Goal: Task Accomplishment & Management: Manage account settings

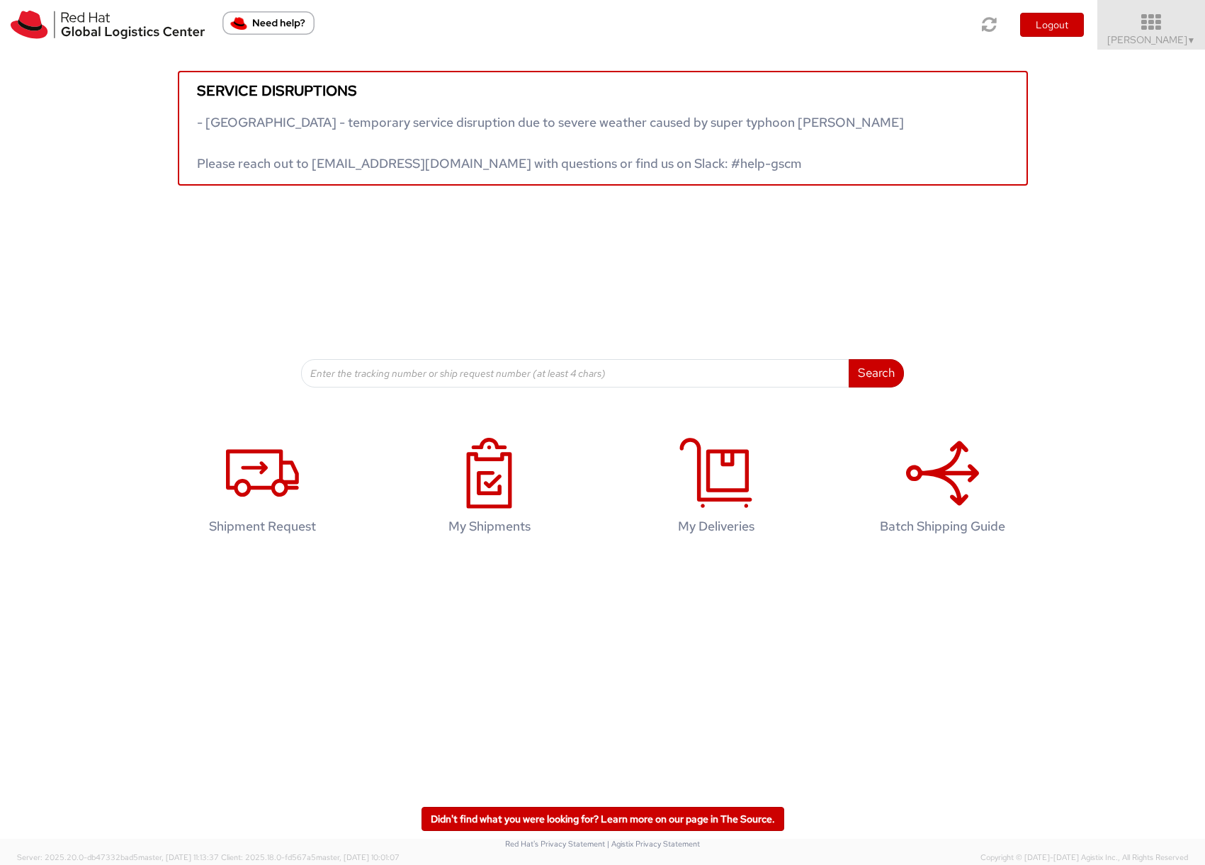
click at [1139, 35] on link "Sona Mala ▼" at bounding box center [1152, 25] width 108 height 50
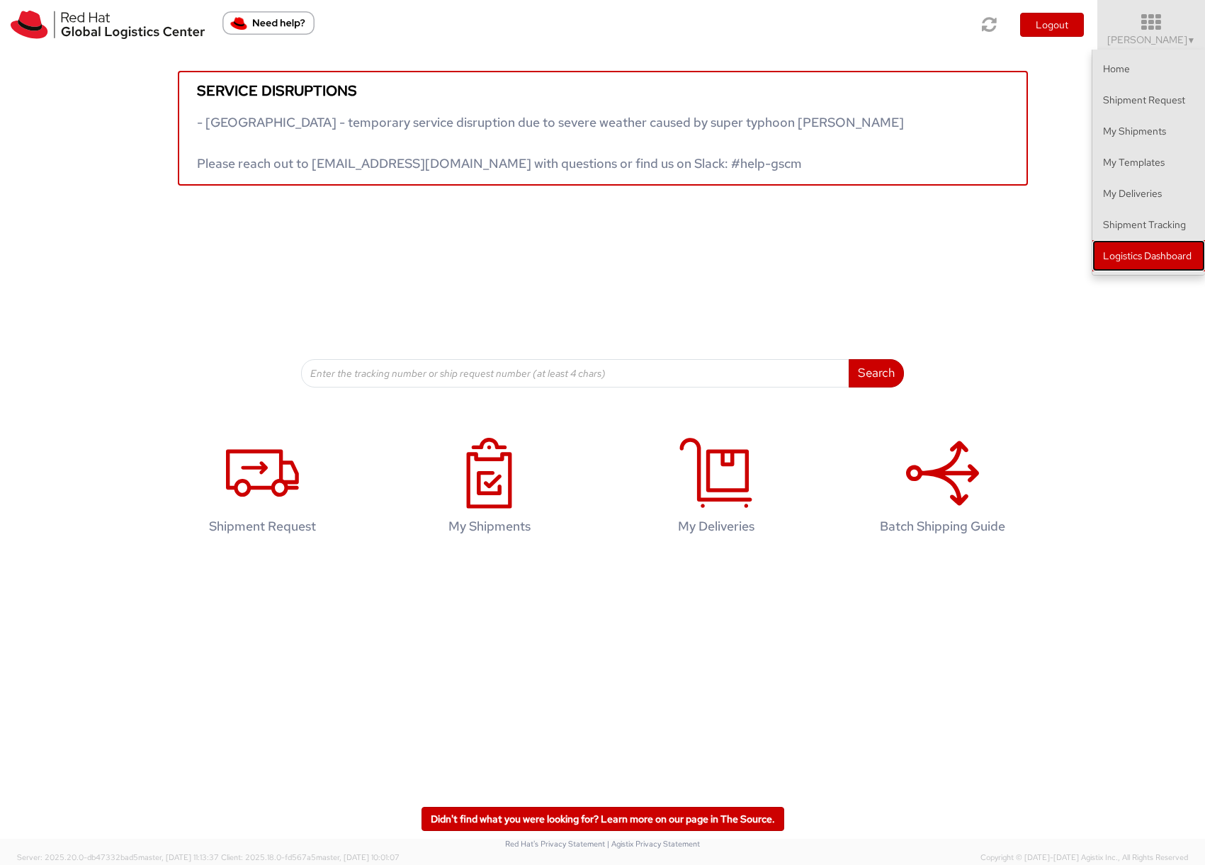
click at [1170, 254] on link "Logistics Dashboard" at bounding box center [1149, 255] width 113 height 31
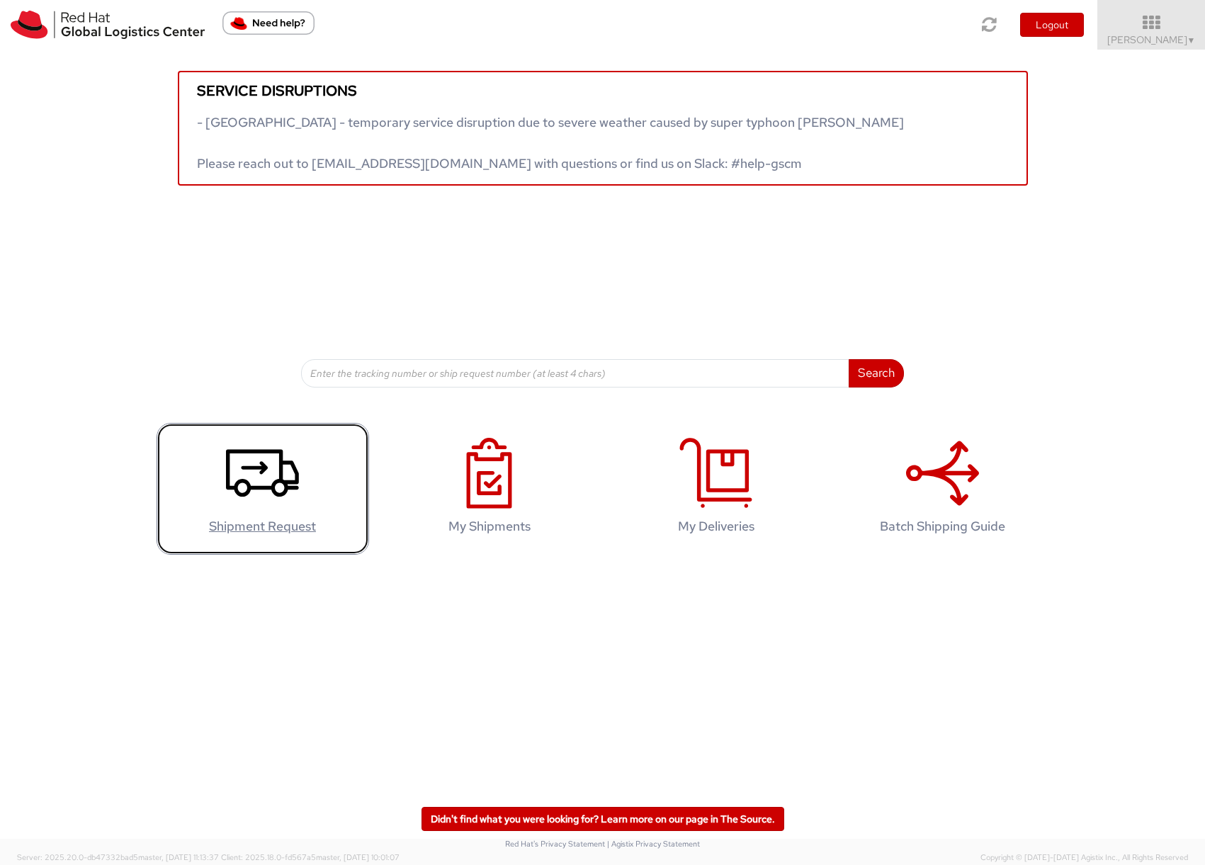
click at [248, 483] on use at bounding box center [262, 472] width 73 height 47
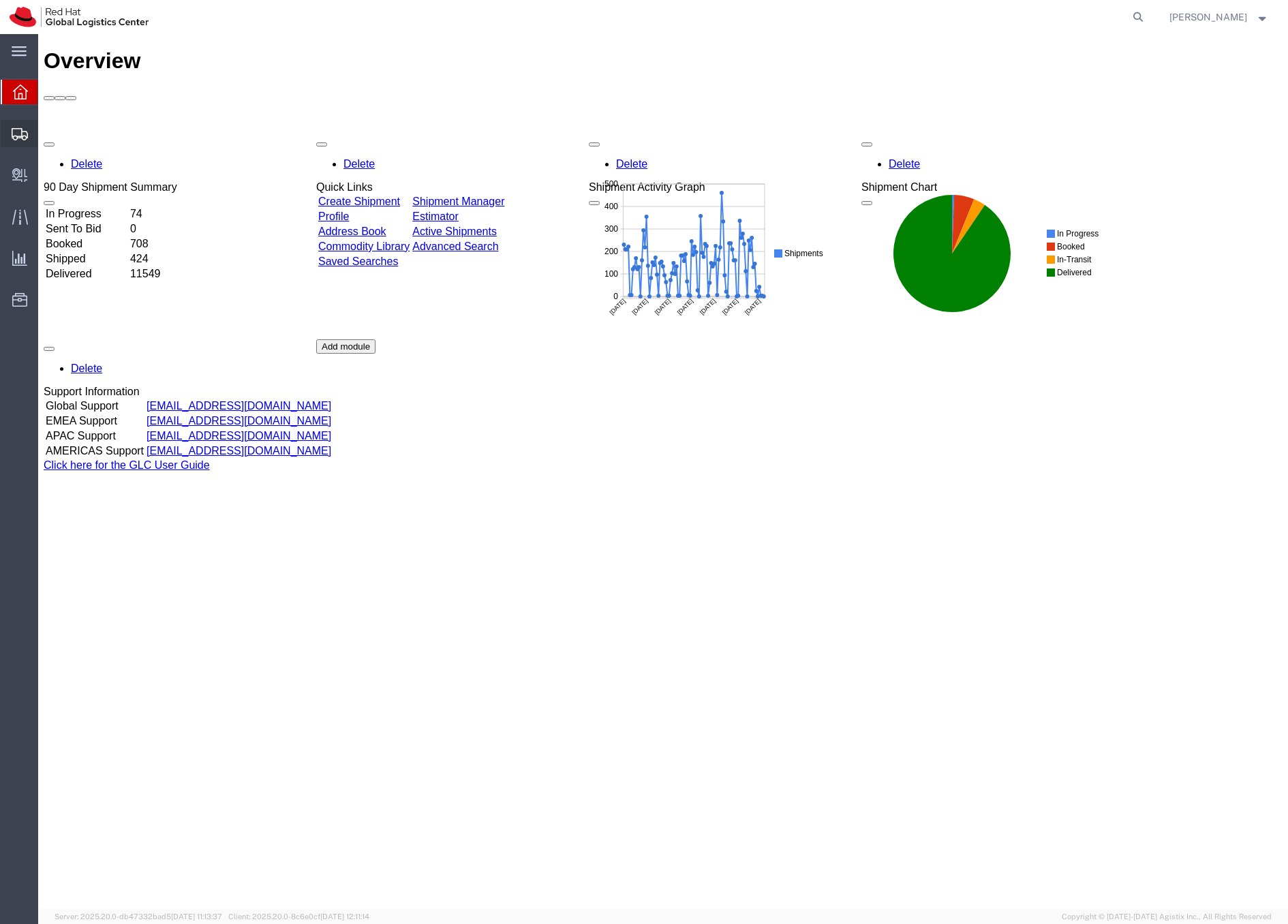
click at [18, 130] on icon at bounding box center [19, 134] width 16 height 12
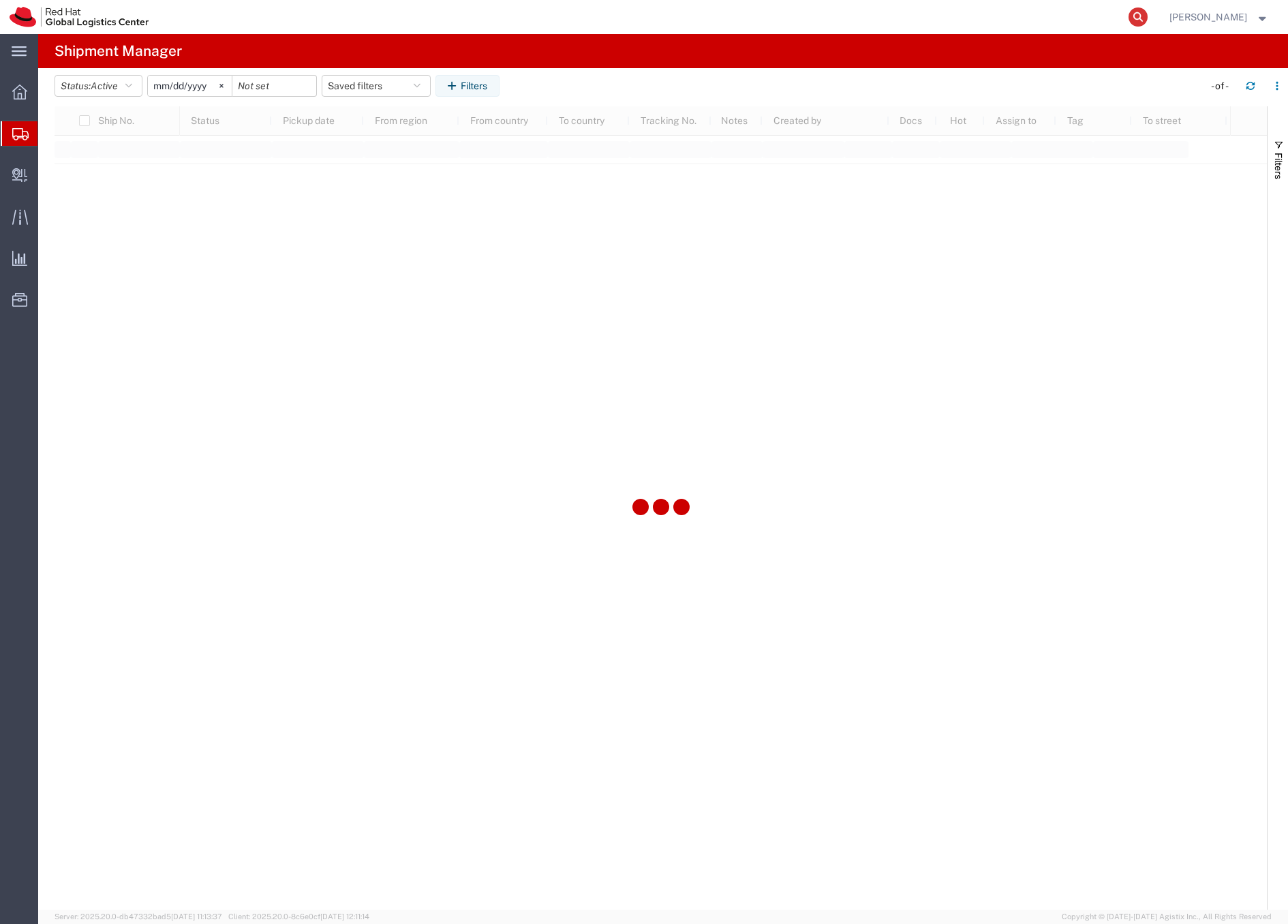
click at [1148, 17] on icon at bounding box center [1138, 17] width 19 height 19
click at [907, 17] on input "search" at bounding box center [922, 17] width 415 height 33
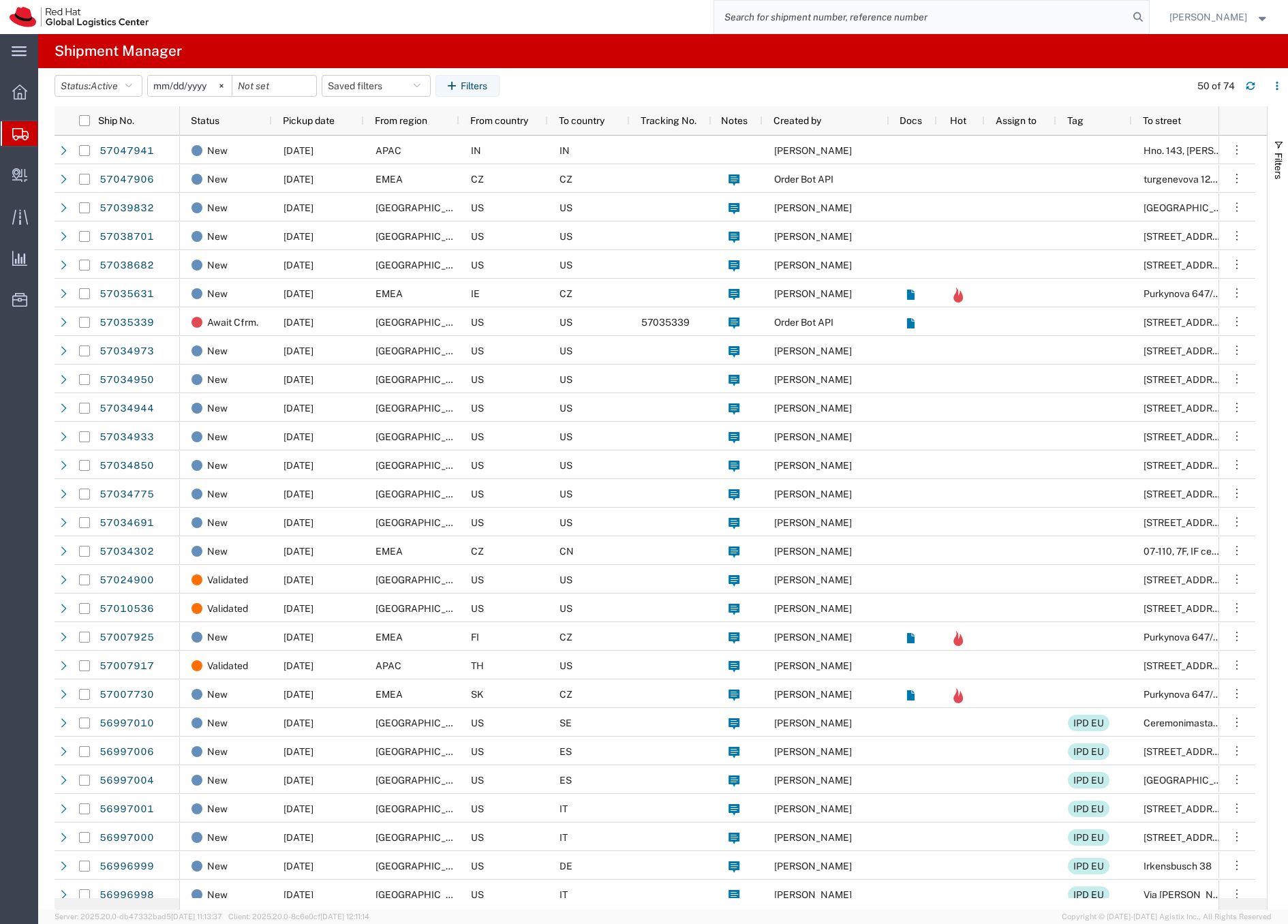
paste input "56964033"
type input "56964033"
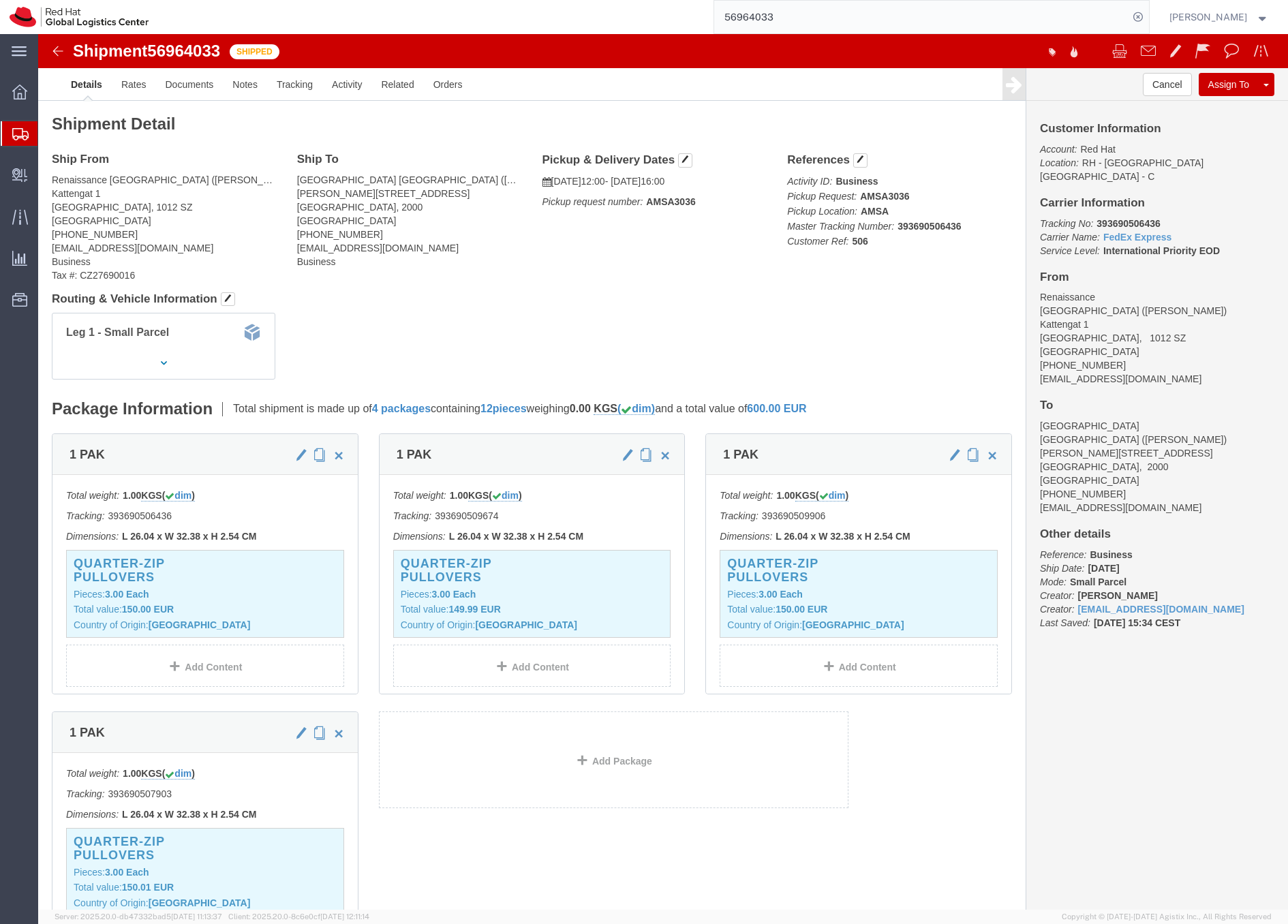
click b "393690506436"
copy b "393690506436"
click at [19, 135] on icon at bounding box center [20, 134] width 16 height 12
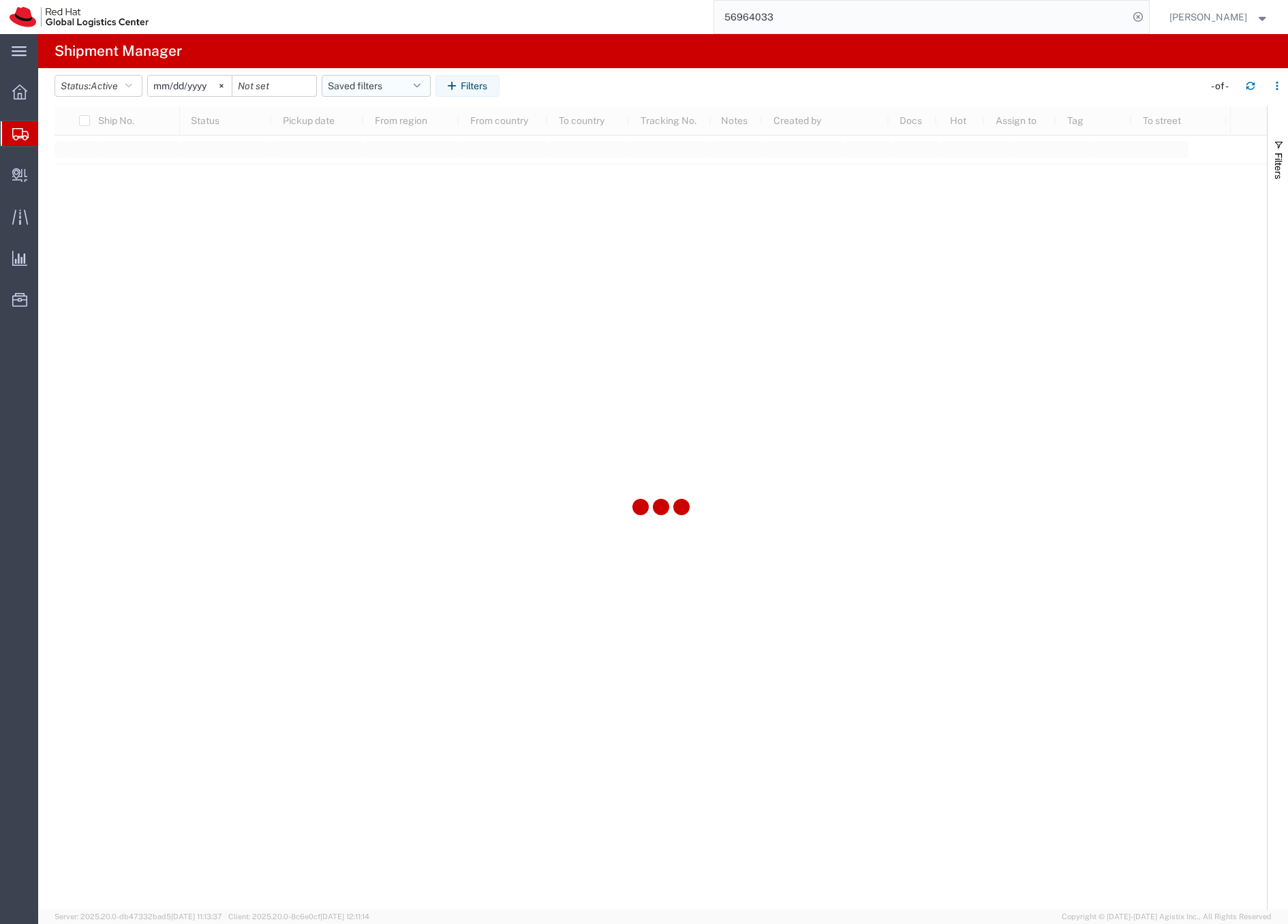
click at [366, 85] on button "Saved filters" at bounding box center [375, 86] width 109 height 22
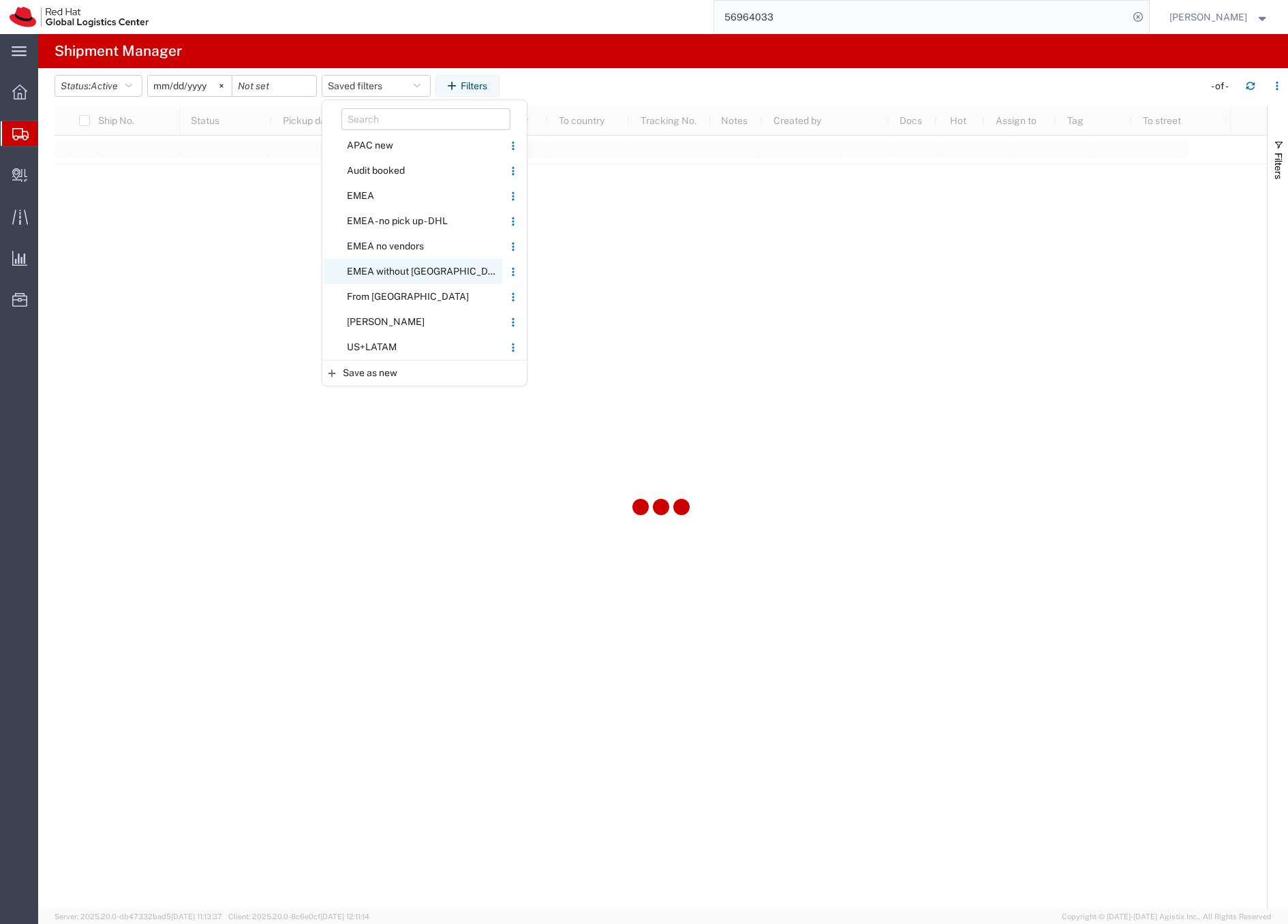
click at [387, 267] on span "EMEA without [GEOGRAPHIC_DATA]" at bounding box center [414, 271] width 179 height 25
type input "2023-06-14"
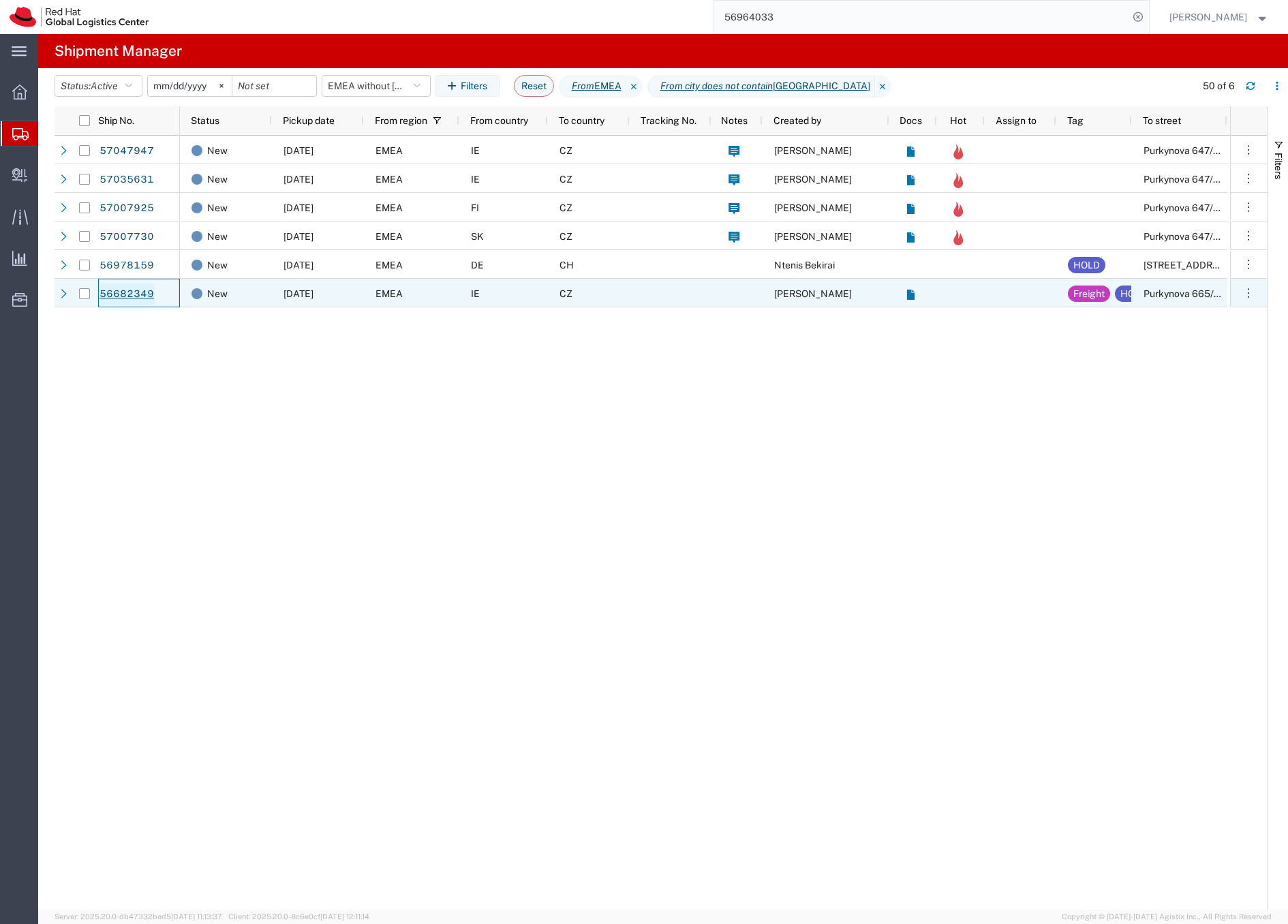
click at [137, 288] on link "56682349" at bounding box center [127, 294] width 56 height 22
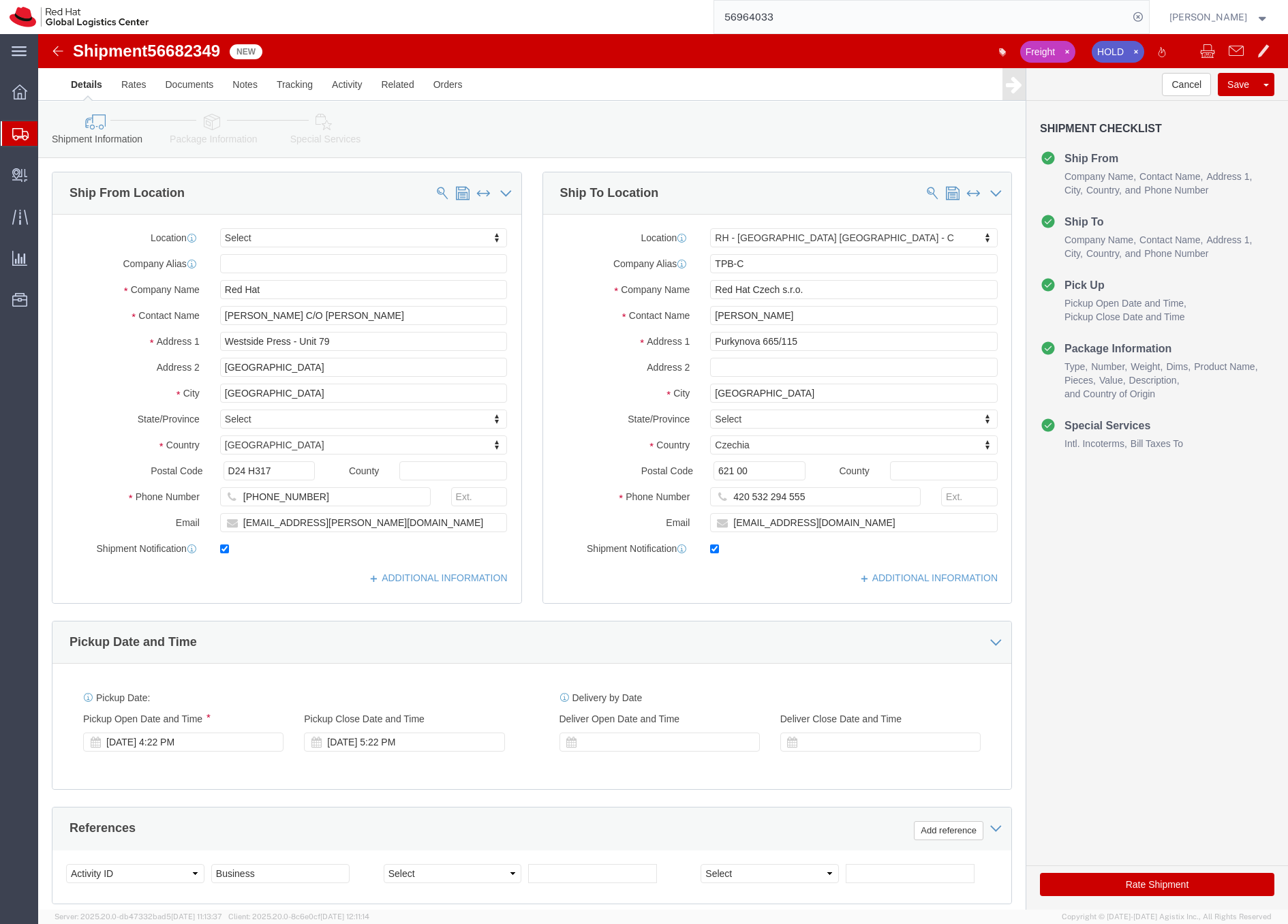
select select
select select "38037"
click input "Red Hat"
drag, startPoint x: 232, startPoint y: 254, endPoint x: 163, endPoint y: 259, distance: 69.2
click div "Company Name Red Hat"
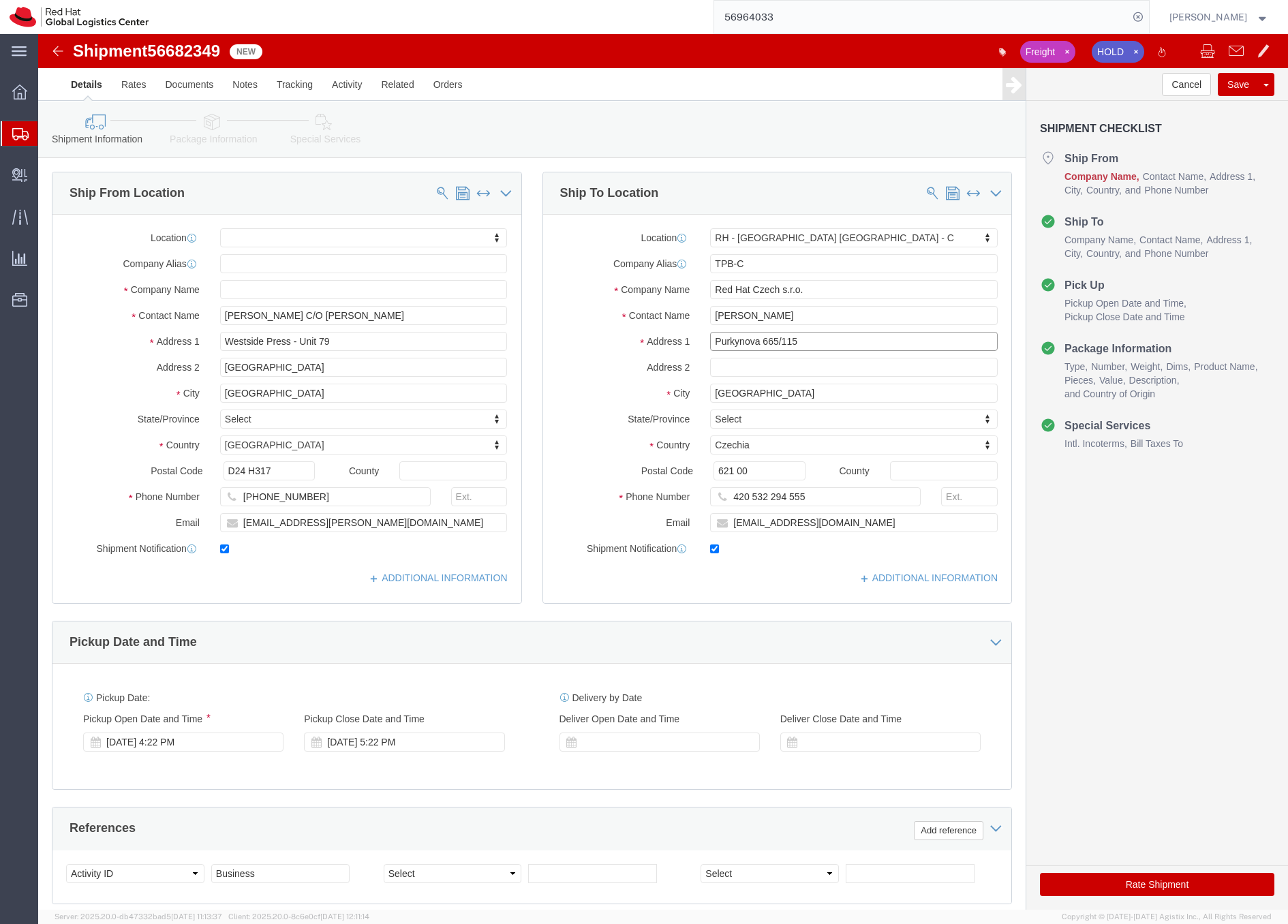
click input "Purkynova 665/115"
type input "hole"
select select "63491"
drag, startPoint x: 738, startPoint y: 234, endPoint x: 668, endPoint y: 231, distance: 70.1
click input "TPB-C"
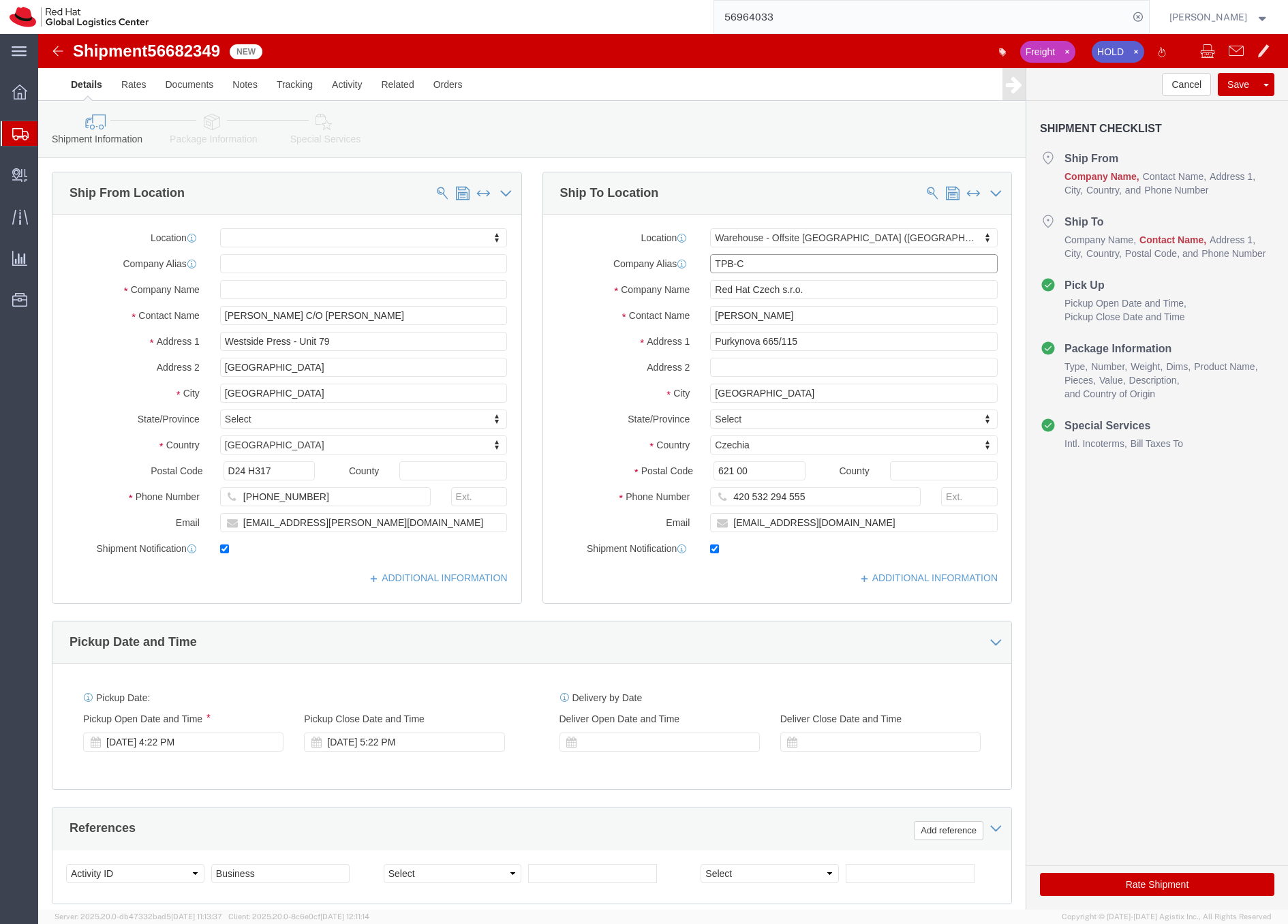
type input "Holesov"
click input "[PERSON_NAME]"
click input "flizuch@redhat.com"
click input "Filip Lizuch"
type input "Red Hat RHNO-103"
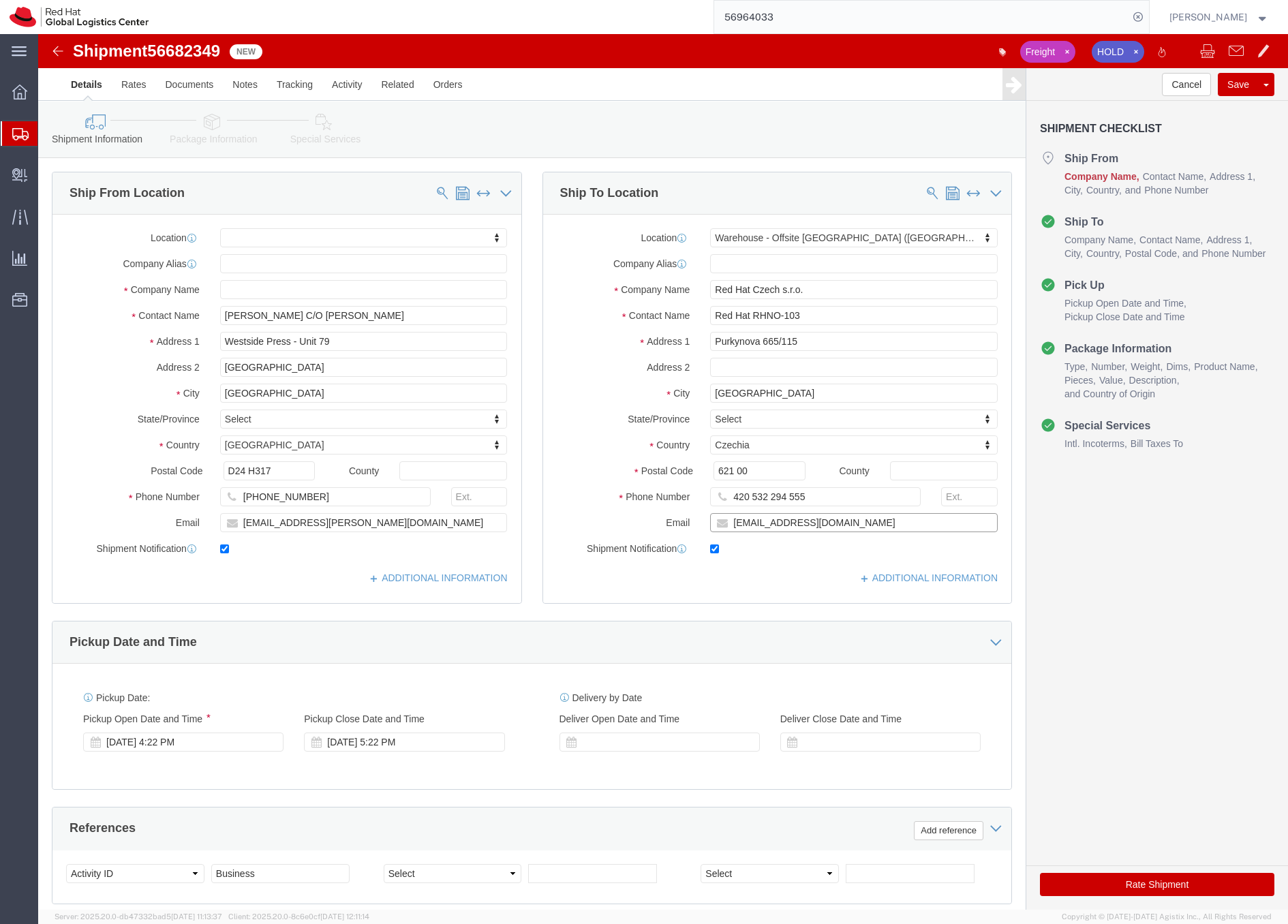
click input "flizuch@redhat.com"
type input "somala@redhat.com"
click div "Please fix the following errors Ship From Location Location My Profile Location…"
click icon
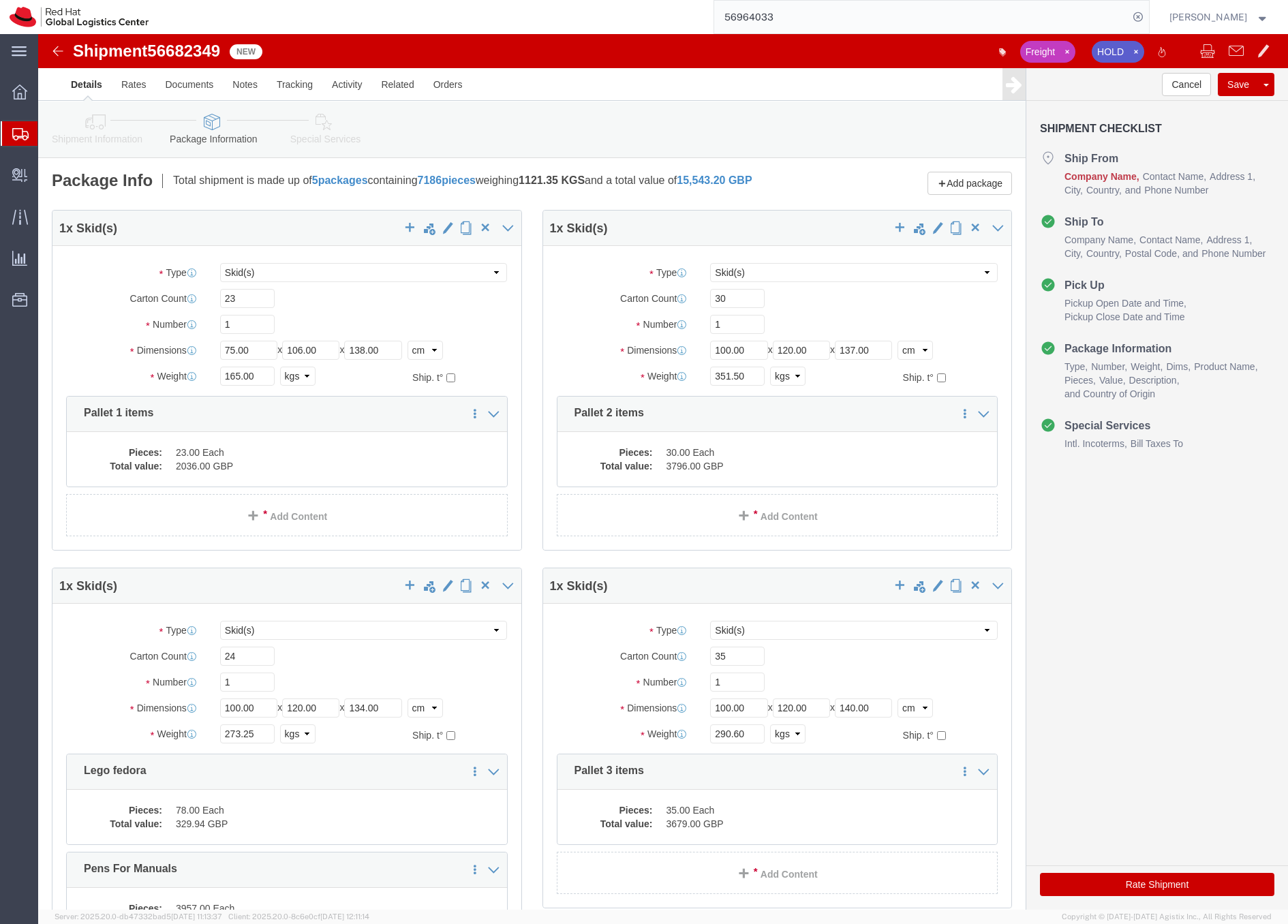
click icon
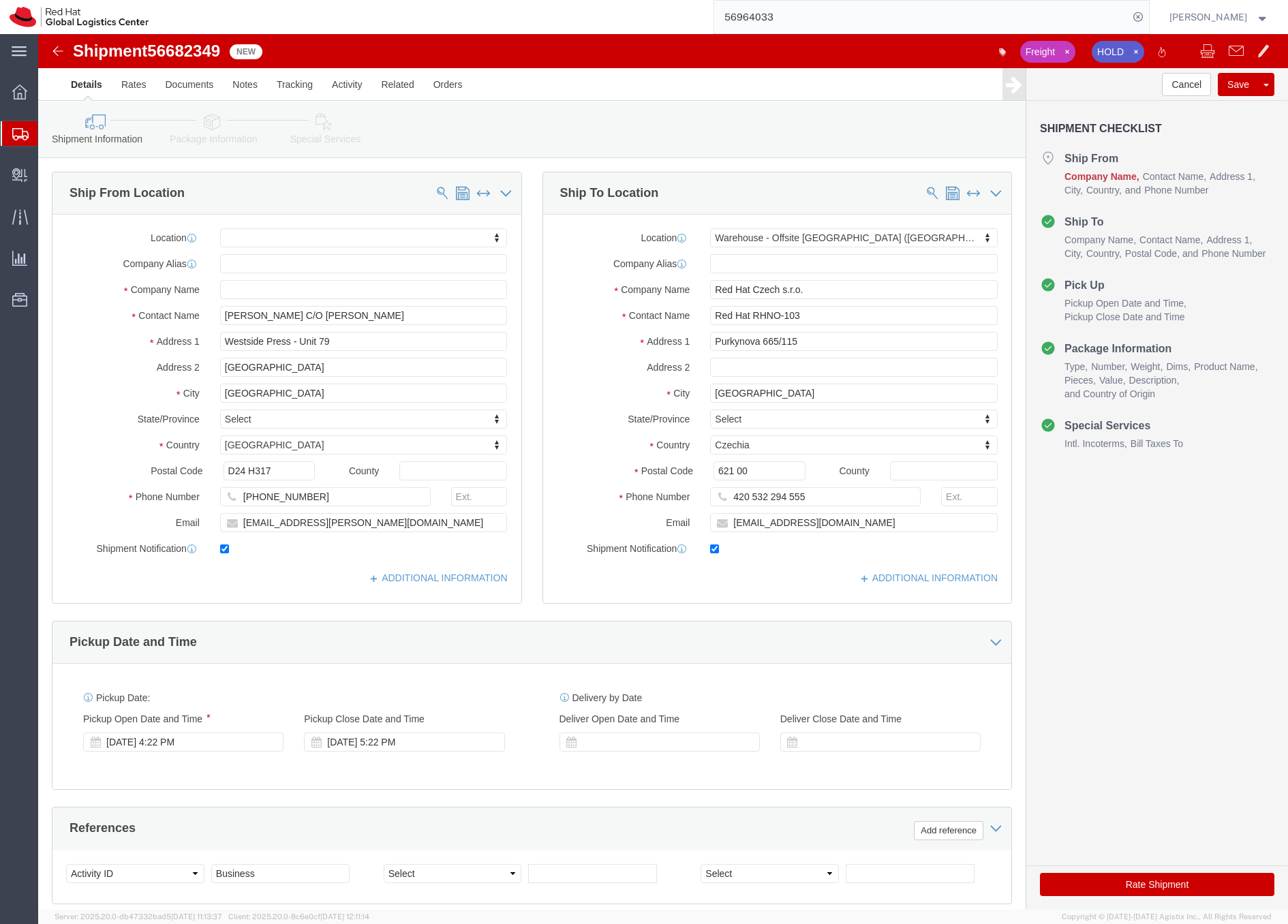
click icon
click span "56682349"
click link "Package Information"
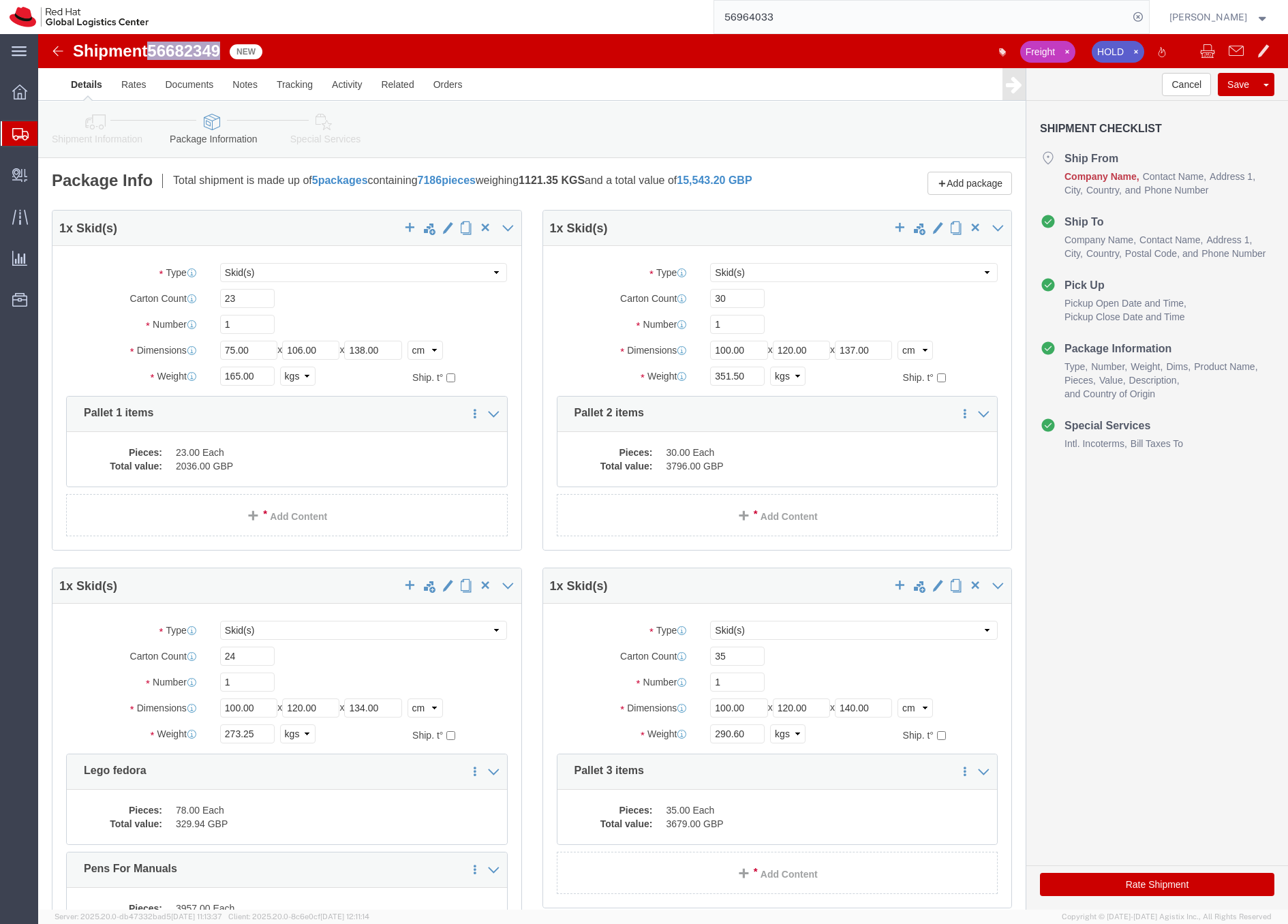
click icon
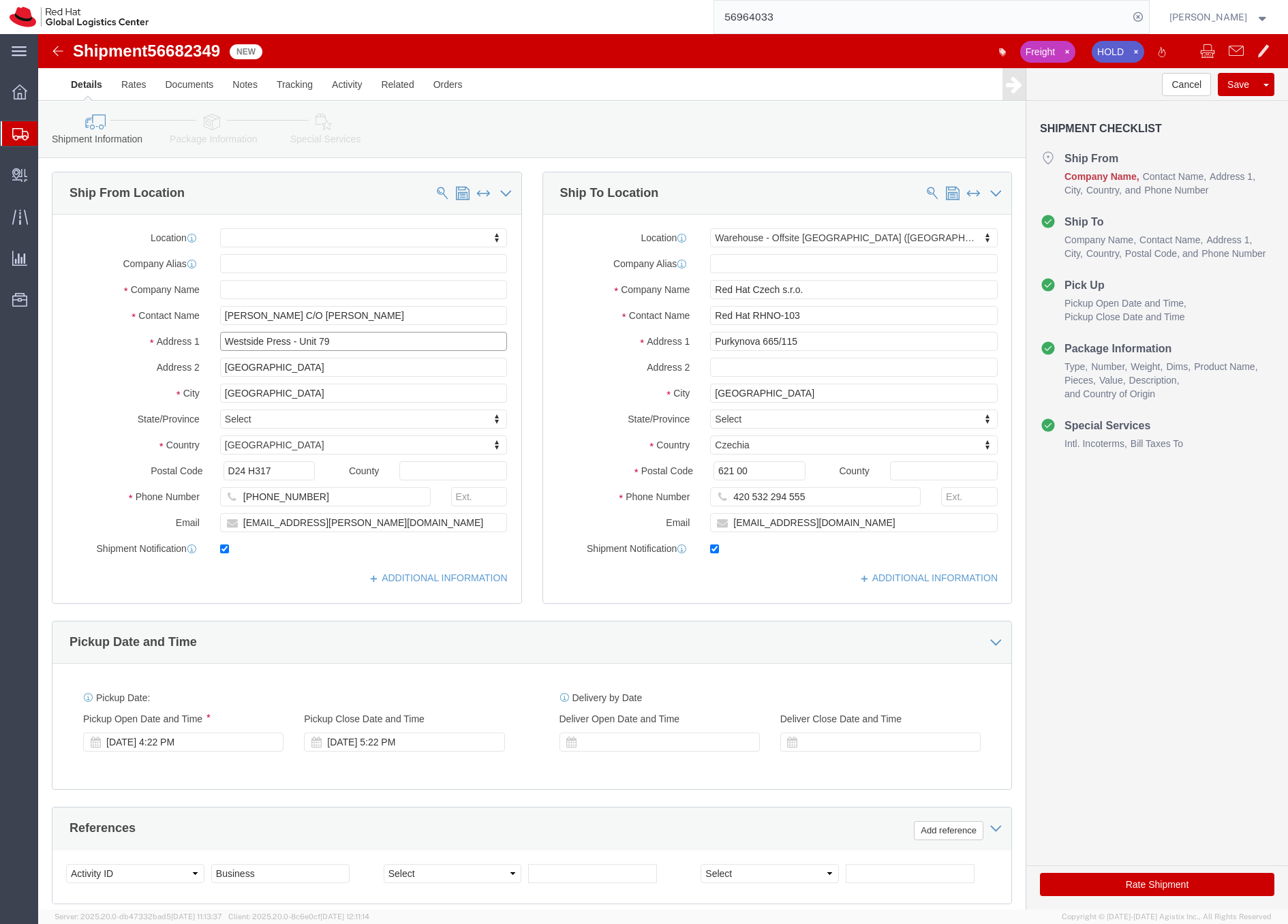
click input "Westside Press - Unit 79"
drag, startPoint x: 310, startPoint y: 312, endPoint x: 232, endPoint y: 287, distance: 81.9
click input "Westside Press - Unit 79"
drag, startPoint x: 336, startPoint y: 278, endPoint x: 176, endPoint y: 279, distance: 160.0
click div "Dawn Gould C/O Aoife McEvoy"
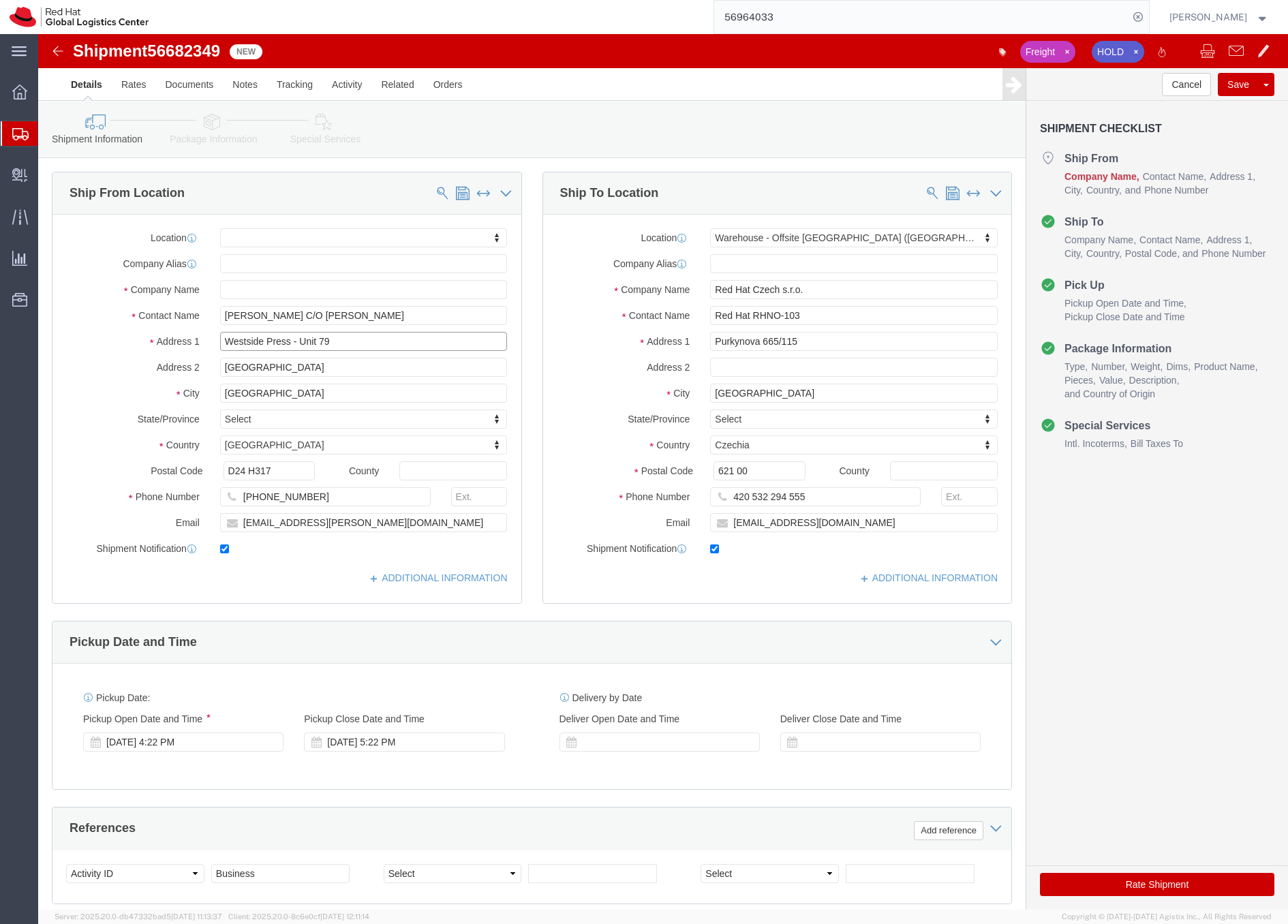
drag, startPoint x: 300, startPoint y: 300, endPoint x: 325, endPoint y: 307, distance: 26.0
click input "Westside Press - Unit 79"
click input "Cookstown Industrial Estate"
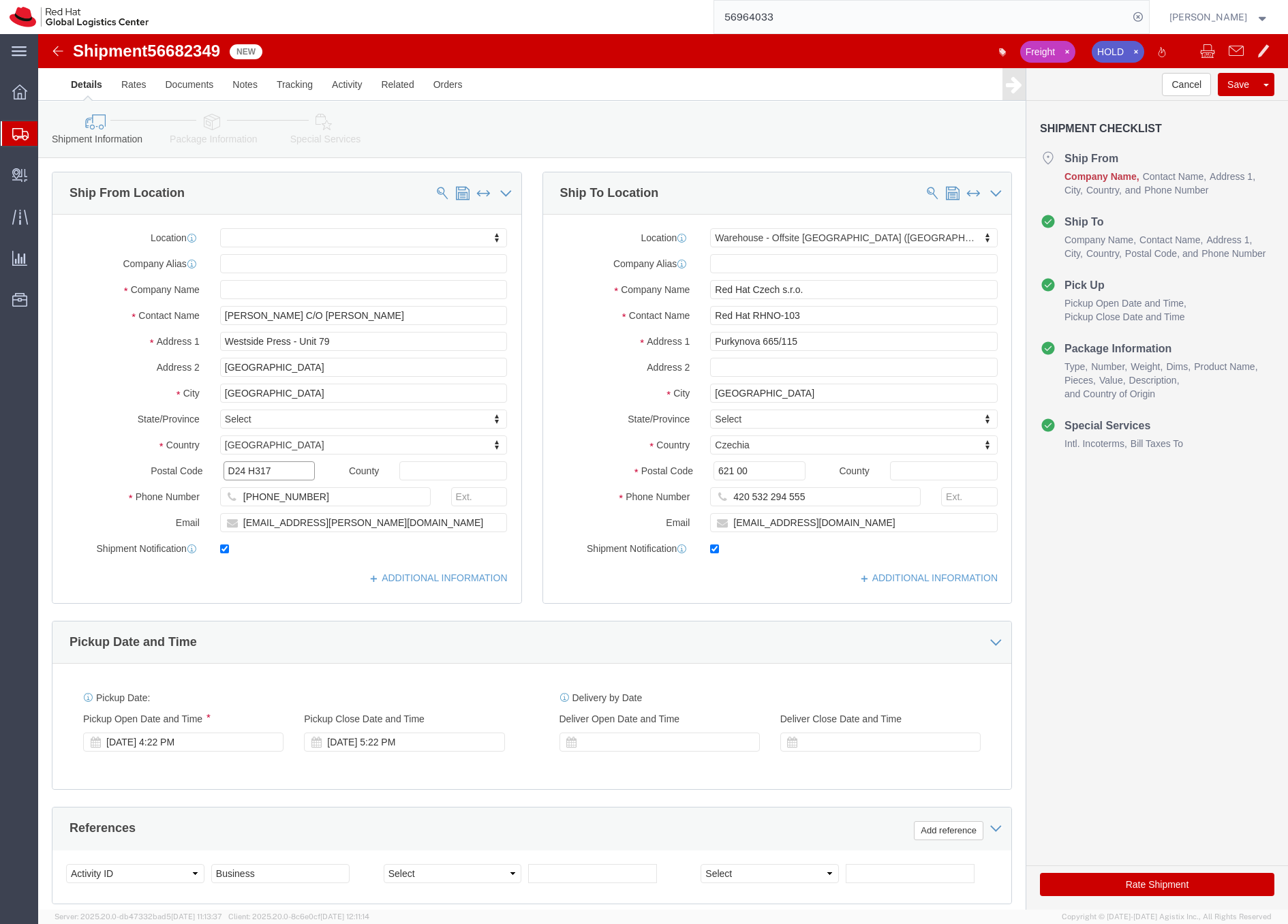
click input "D24 H317"
drag, startPoint x: 249, startPoint y: 438, endPoint x: 185, endPoint y: 438, distance: 64.0
click input "D24 H317"
drag, startPoint x: 280, startPoint y: 463, endPoint x: 193, endPoint y: 462, distance: 87.0
click div "+353 1 414 5116"
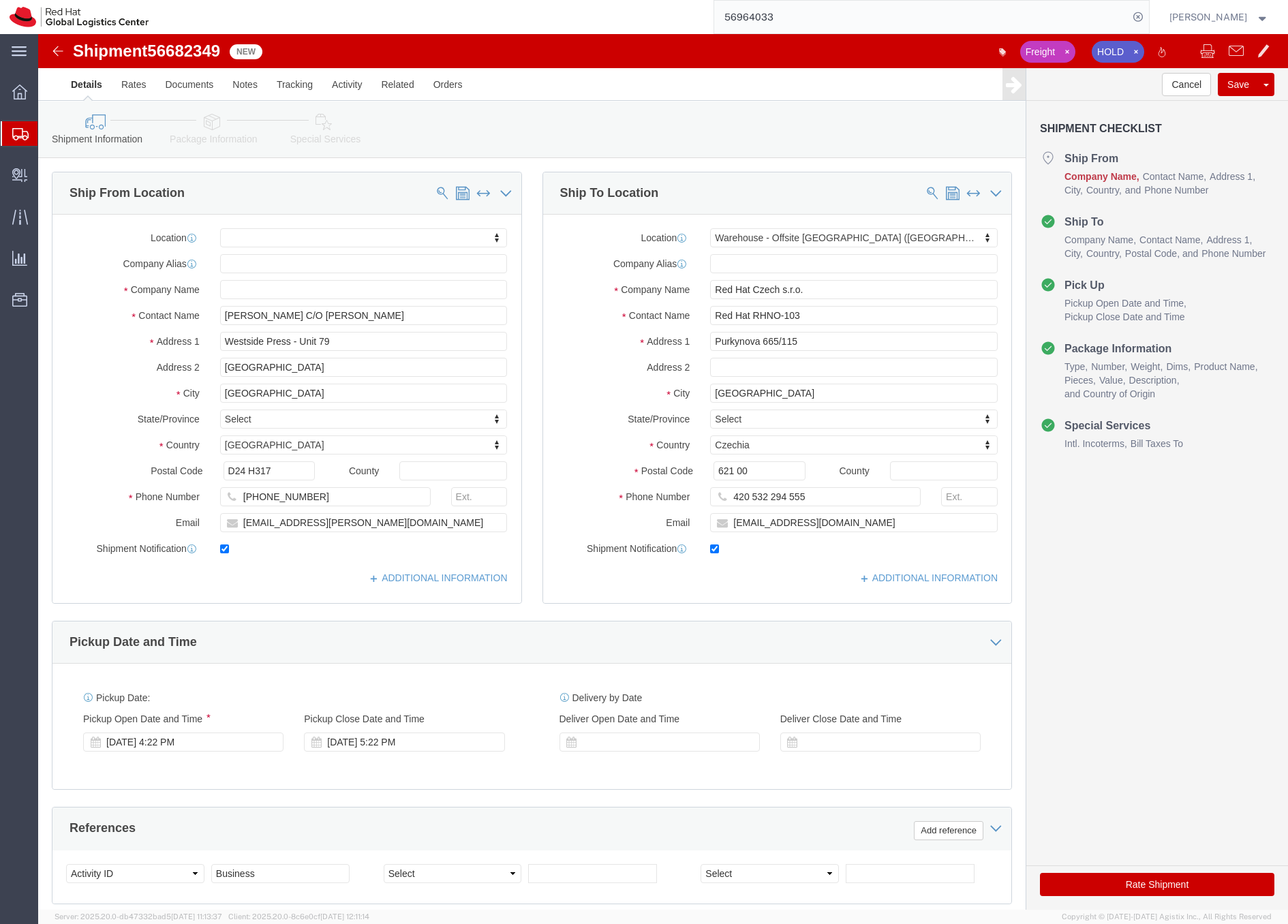
click icon
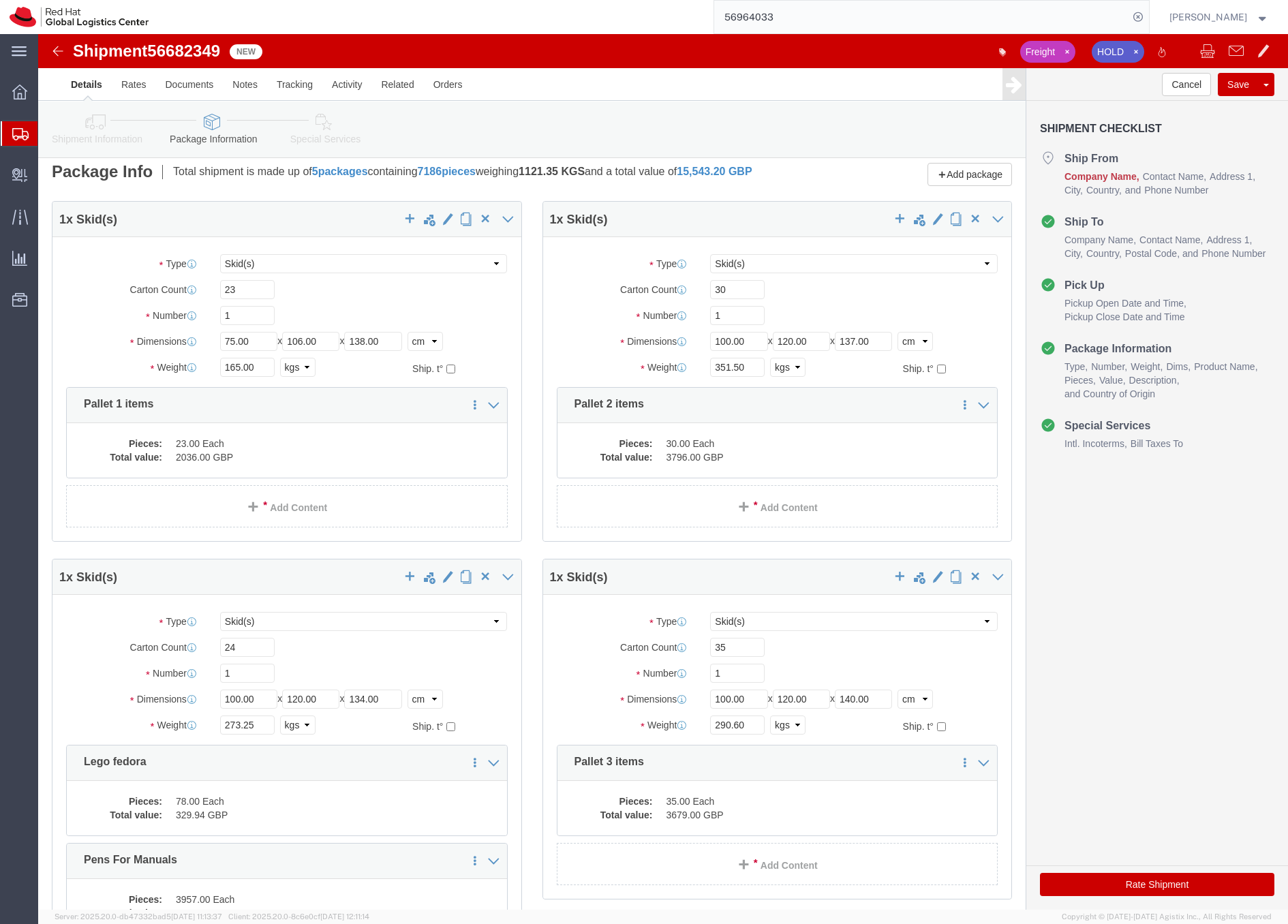
scroll to position [12, 0]
click dd "2036.00 GBP"
click div
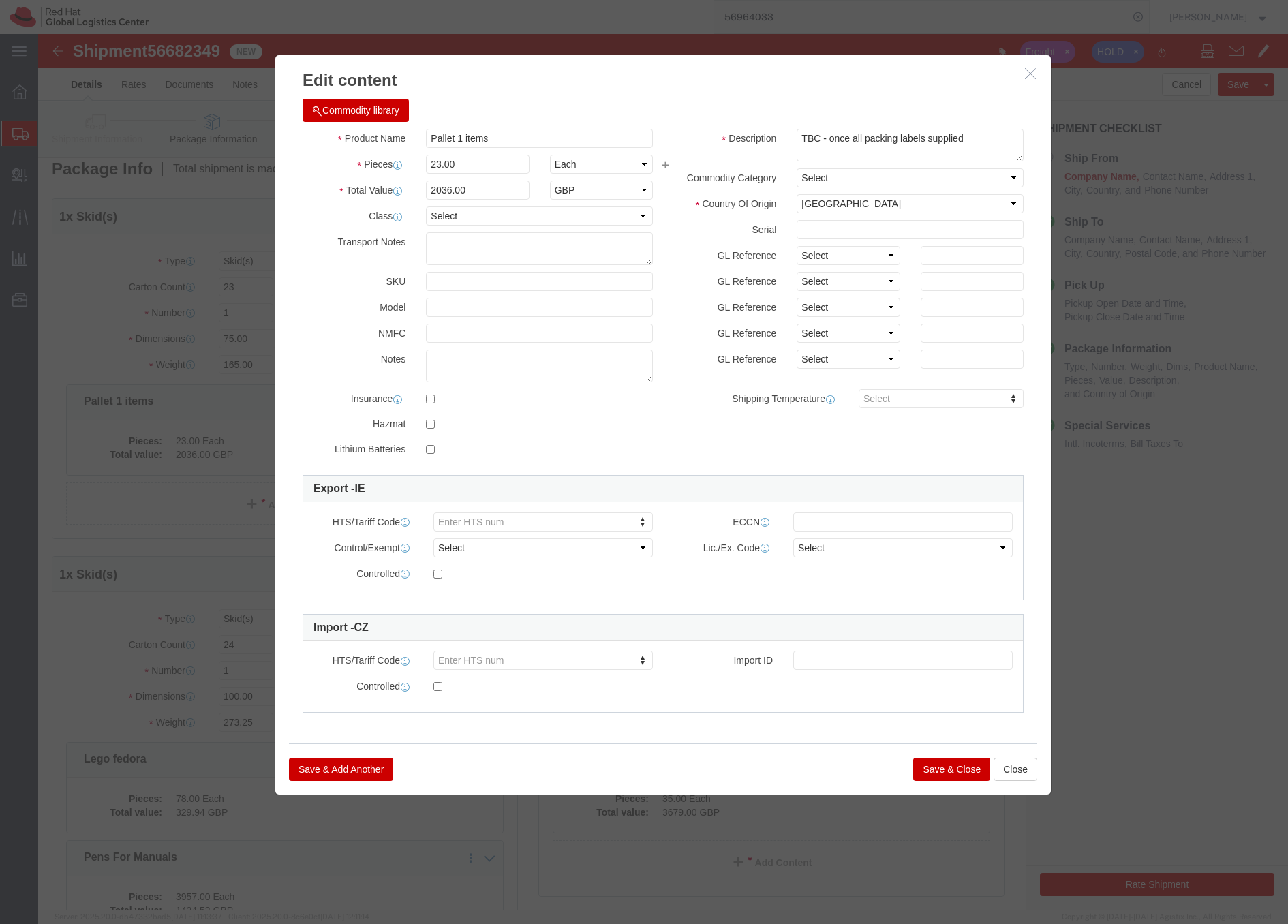
click icon "button"
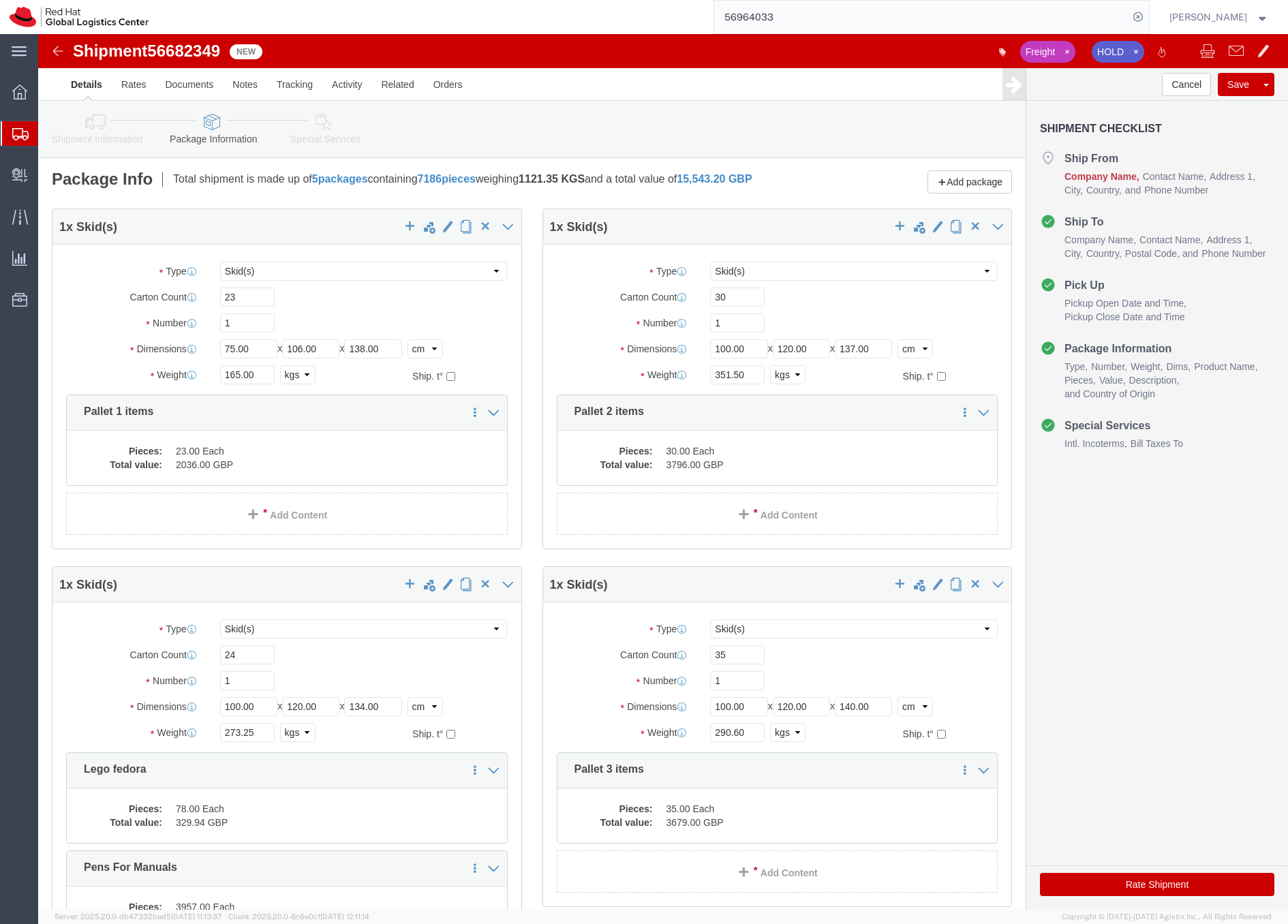
scroll to position [0, 0]
click dd "23.00 Each"
click div
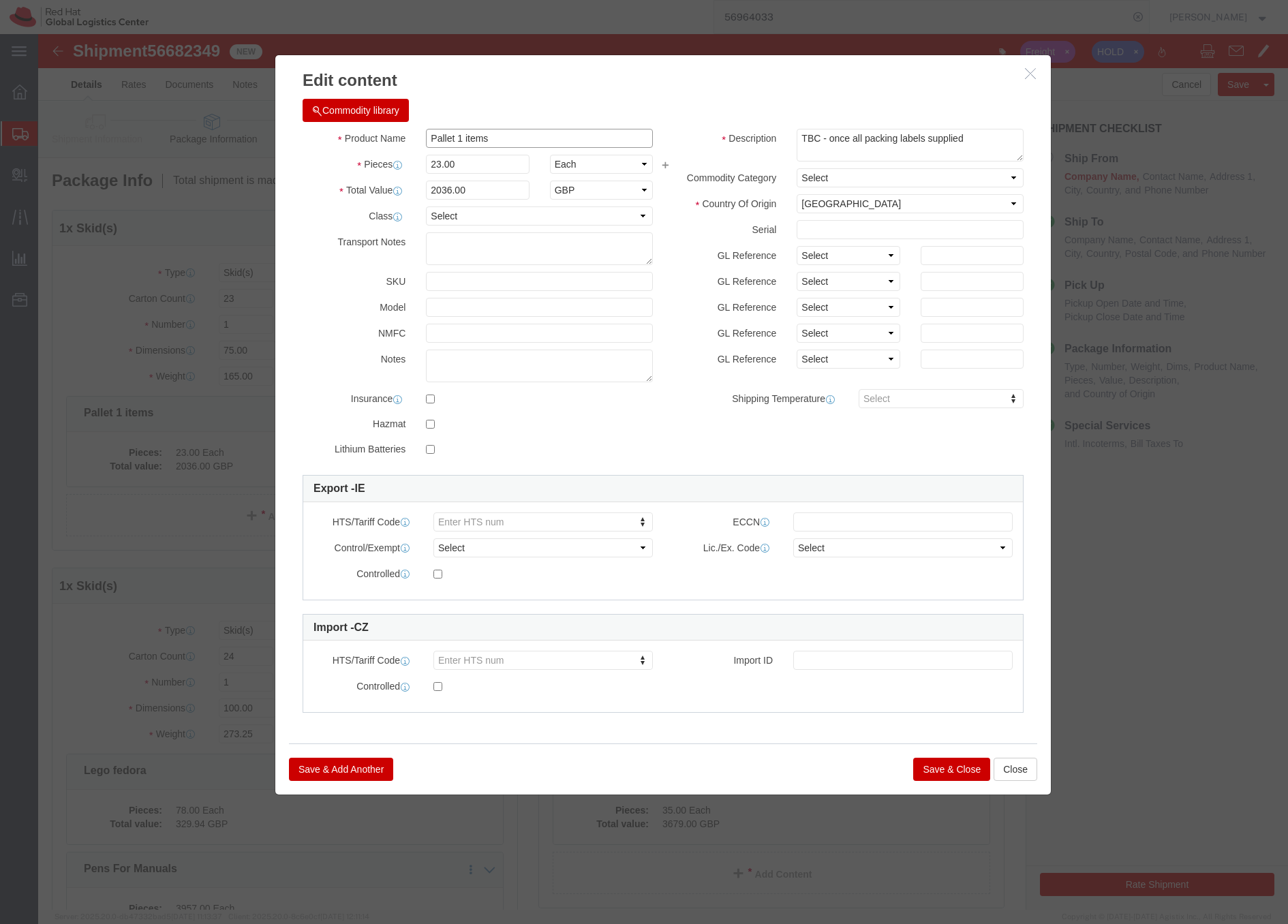
click input "Pallet 1 items"
drag, startPoint x: 485, startPoint y: 105, endPoint x: 373, endPoint y: 108, distance: 112.0
click div "Pallet 1 items"
type input "T-shirts"
click textarea "TBC - once all packing labels supplied"
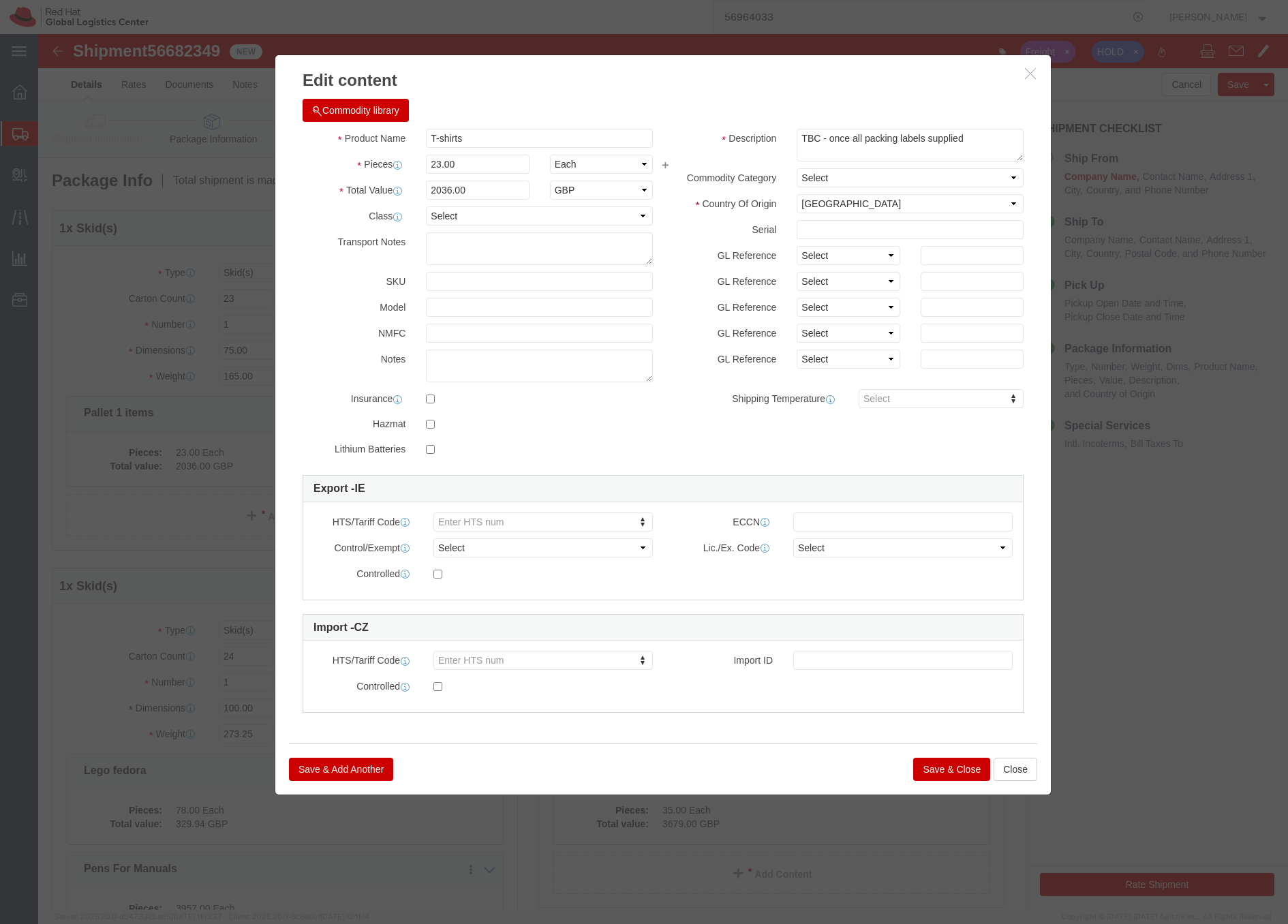
click button "Save & Close"
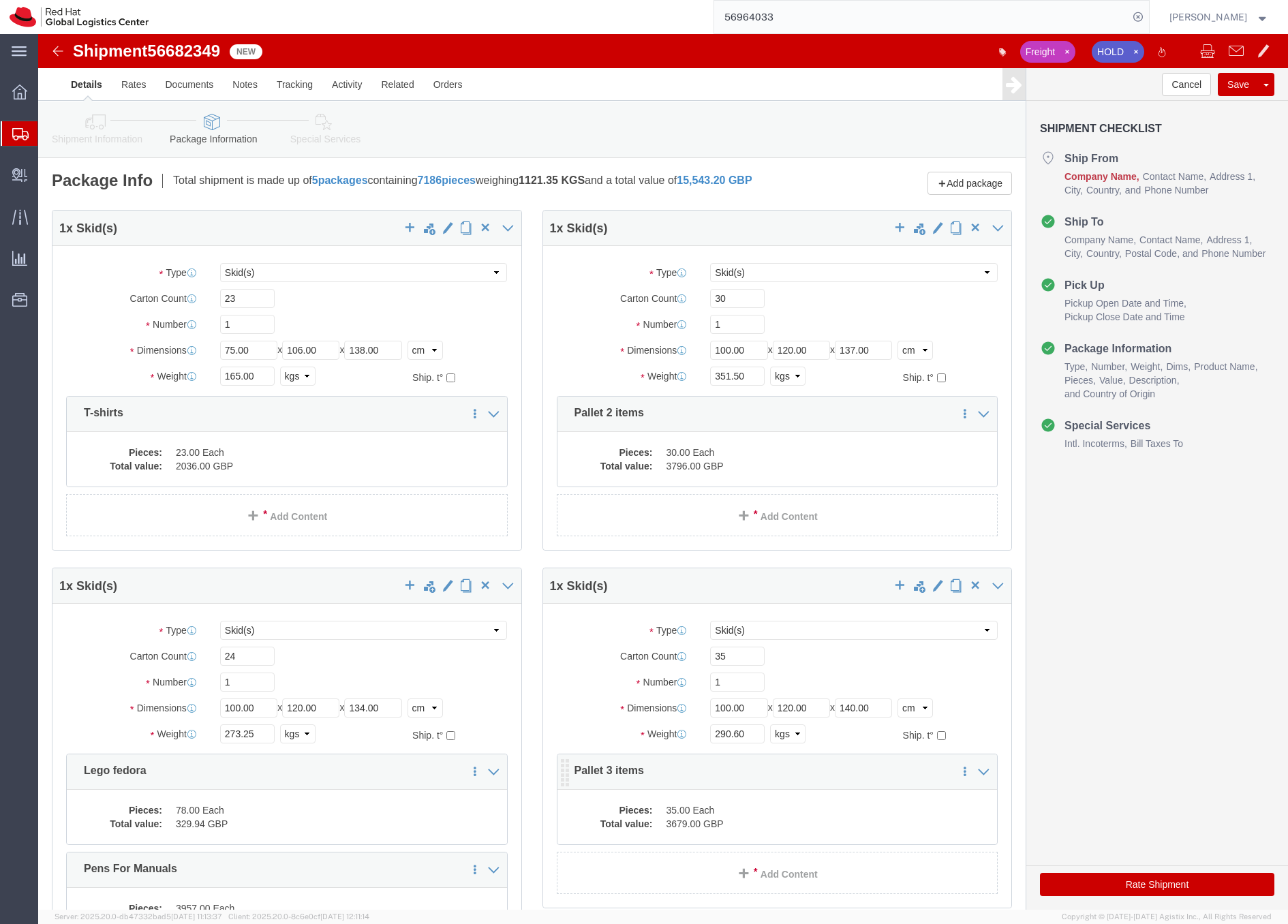
click dd "3679.00 GBP"
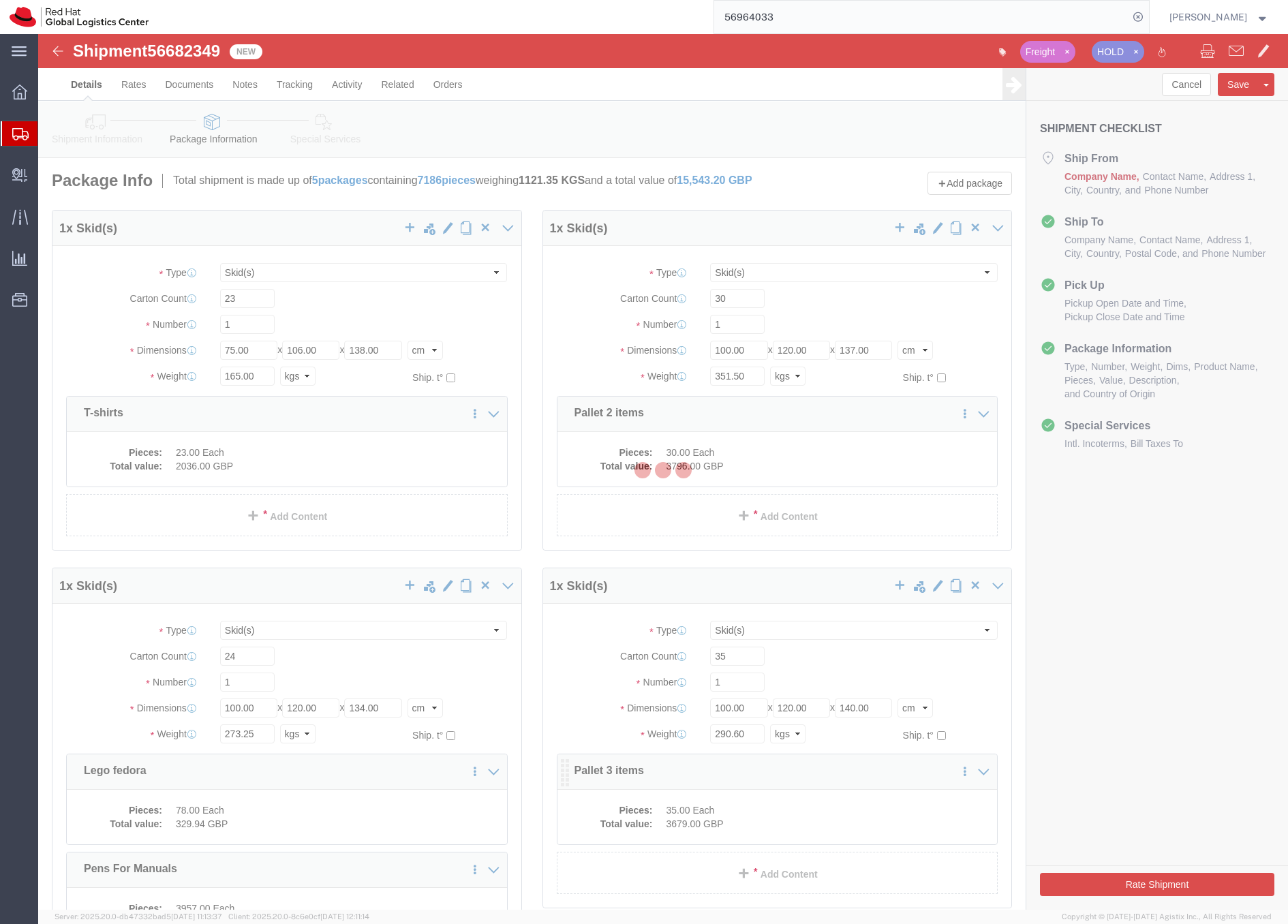
click div
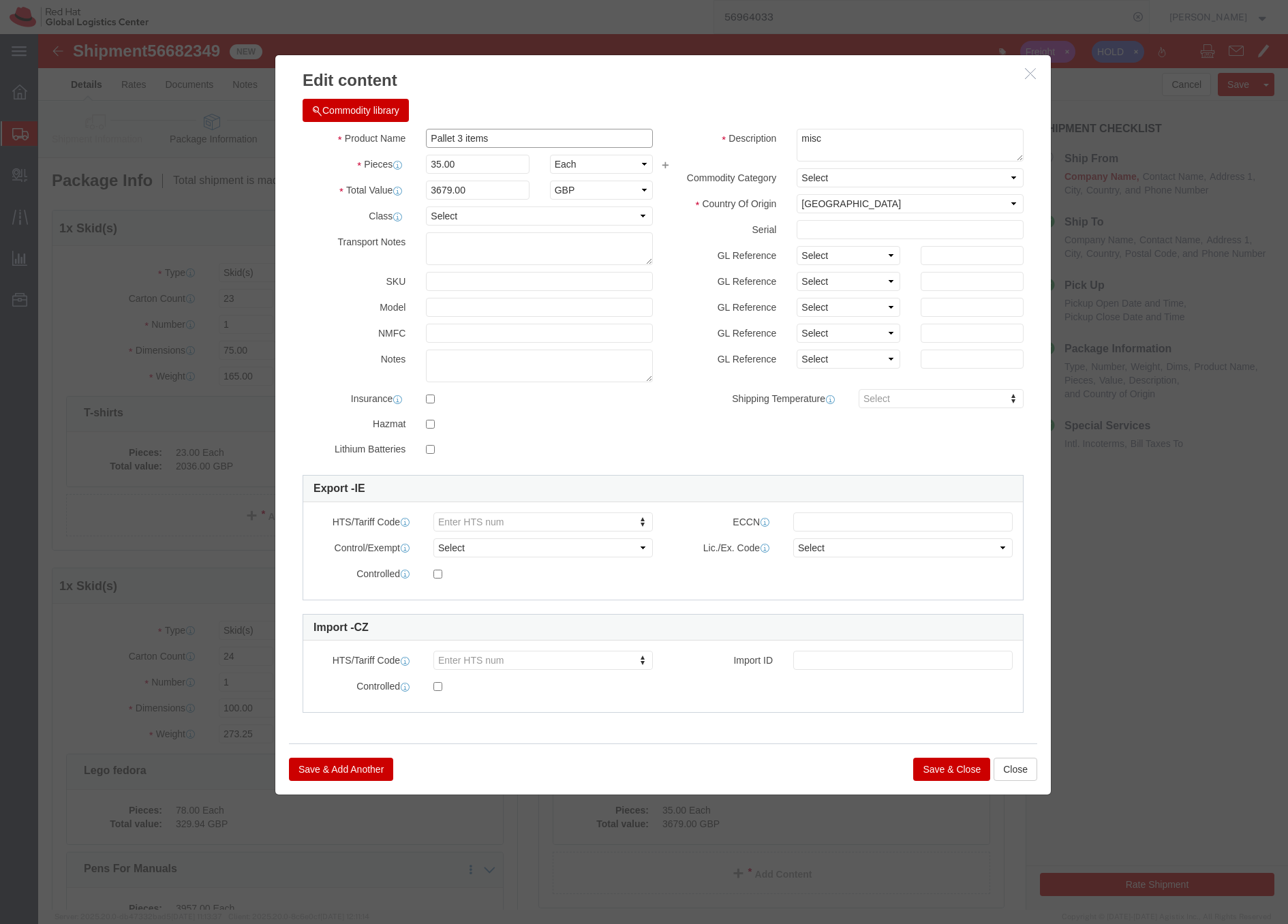
click input "Pallet 3 items"
drag, startPoint x: 465, startPoint y: 102, endPoint x: 376, endPoint y: 108, distance: 89.2
click div "Pallet 3 items"
click icon "button"
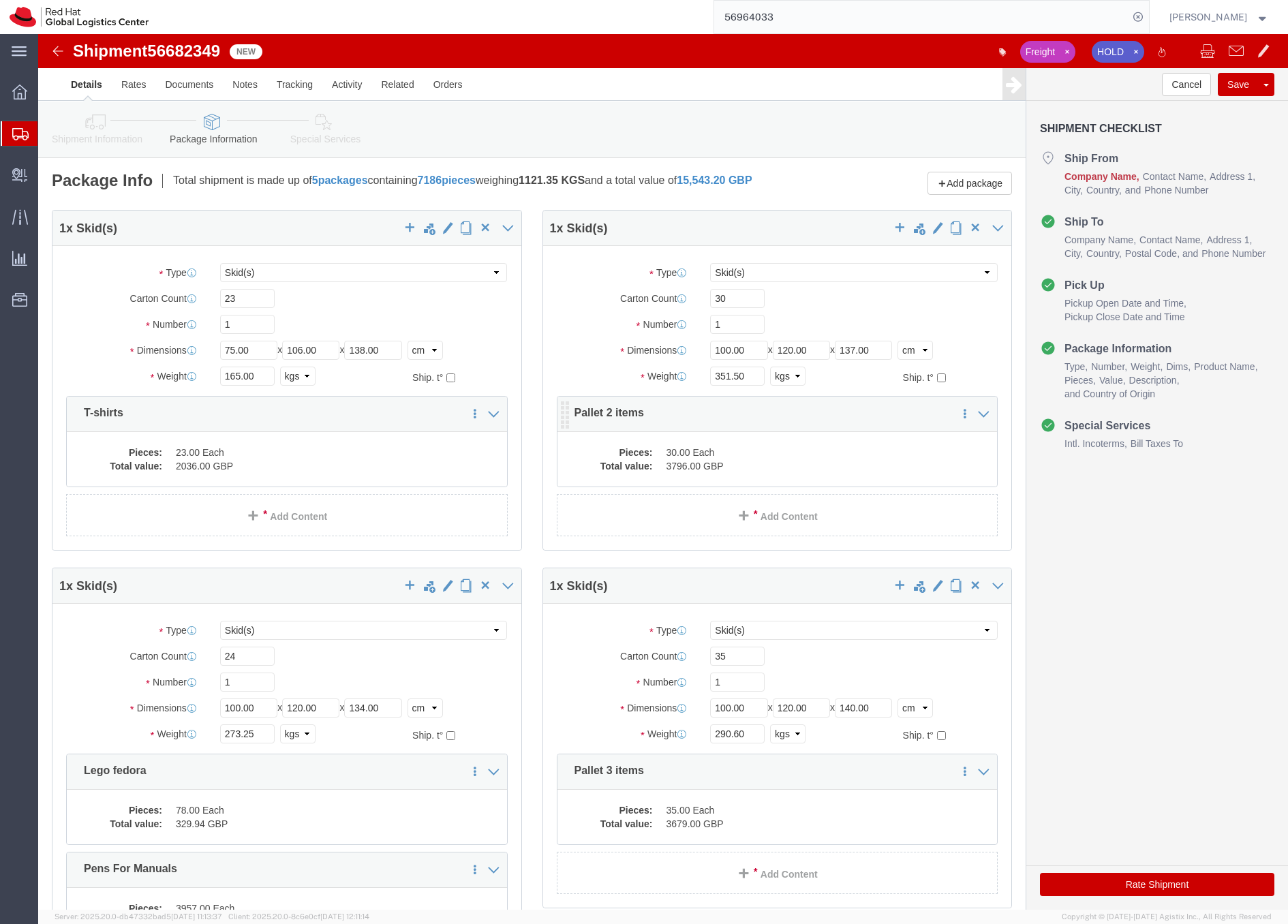
click dd "3796.00 GBP"
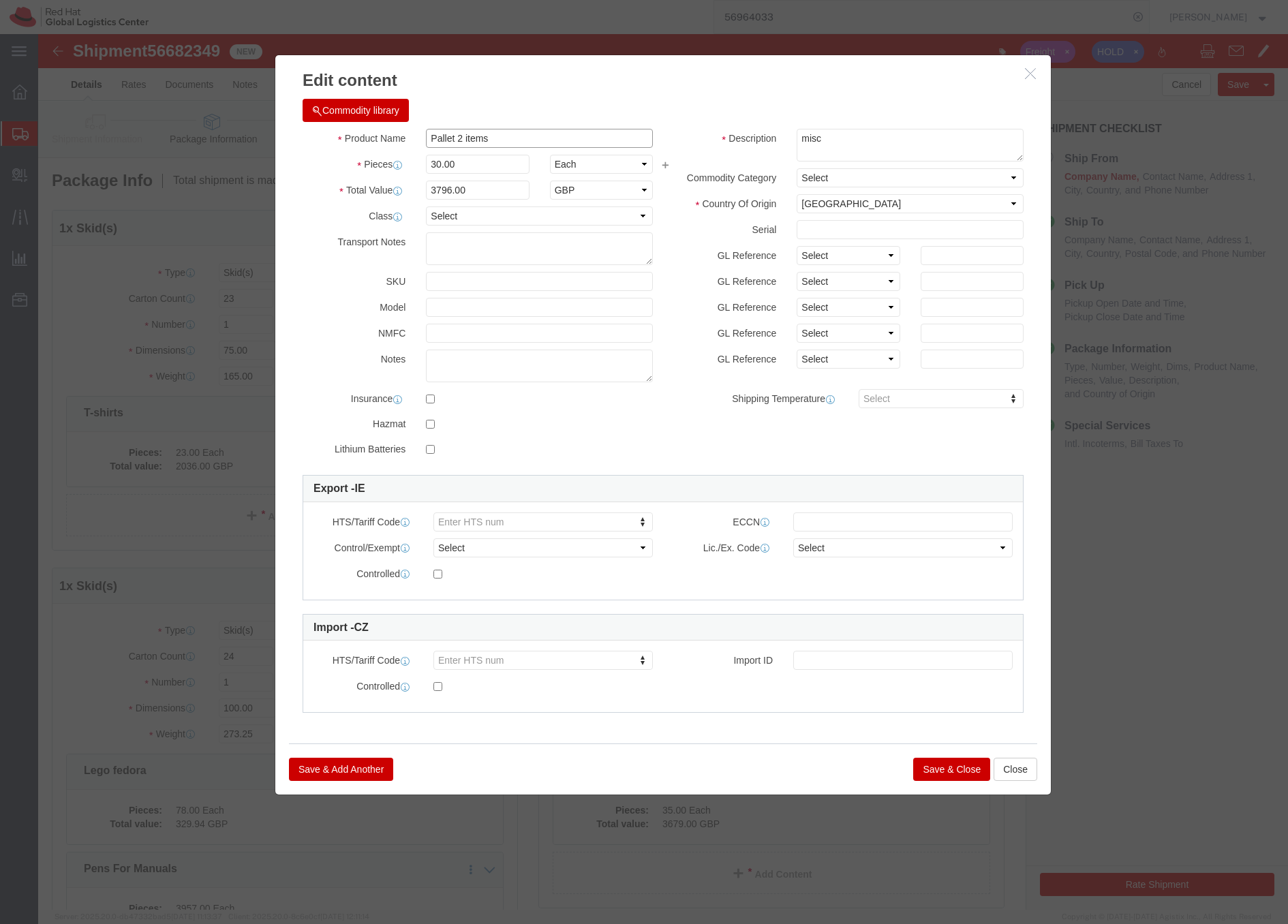
click input "Pallet 2 items"
type input "P"
drag, startPoint x: 507, startPoint y: 97, endPoint x: 515, endPoint y: 109, distance: 14.4
click input "2-Notebooks, caps,pens"
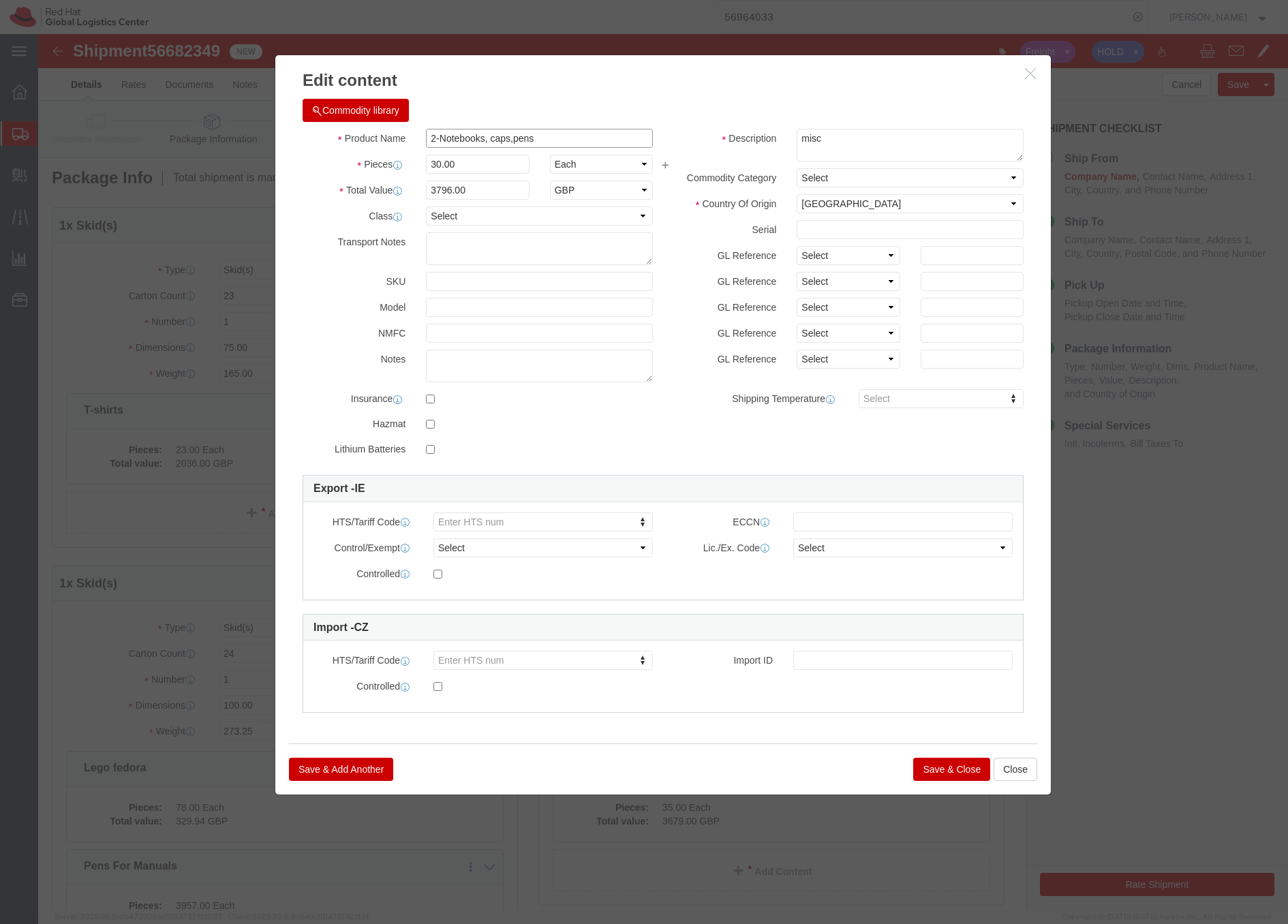
click input "2-Notebooks, caps,pens"
click input "Pallet - 2-Notebooks, caps,pens"
drag, startPoint x: 434, startPoint y: 107, endPoint x: 471, endPoint y: 109, distance: 37.1
click input "Pallet - 2 -Notebooks, caps,pens"
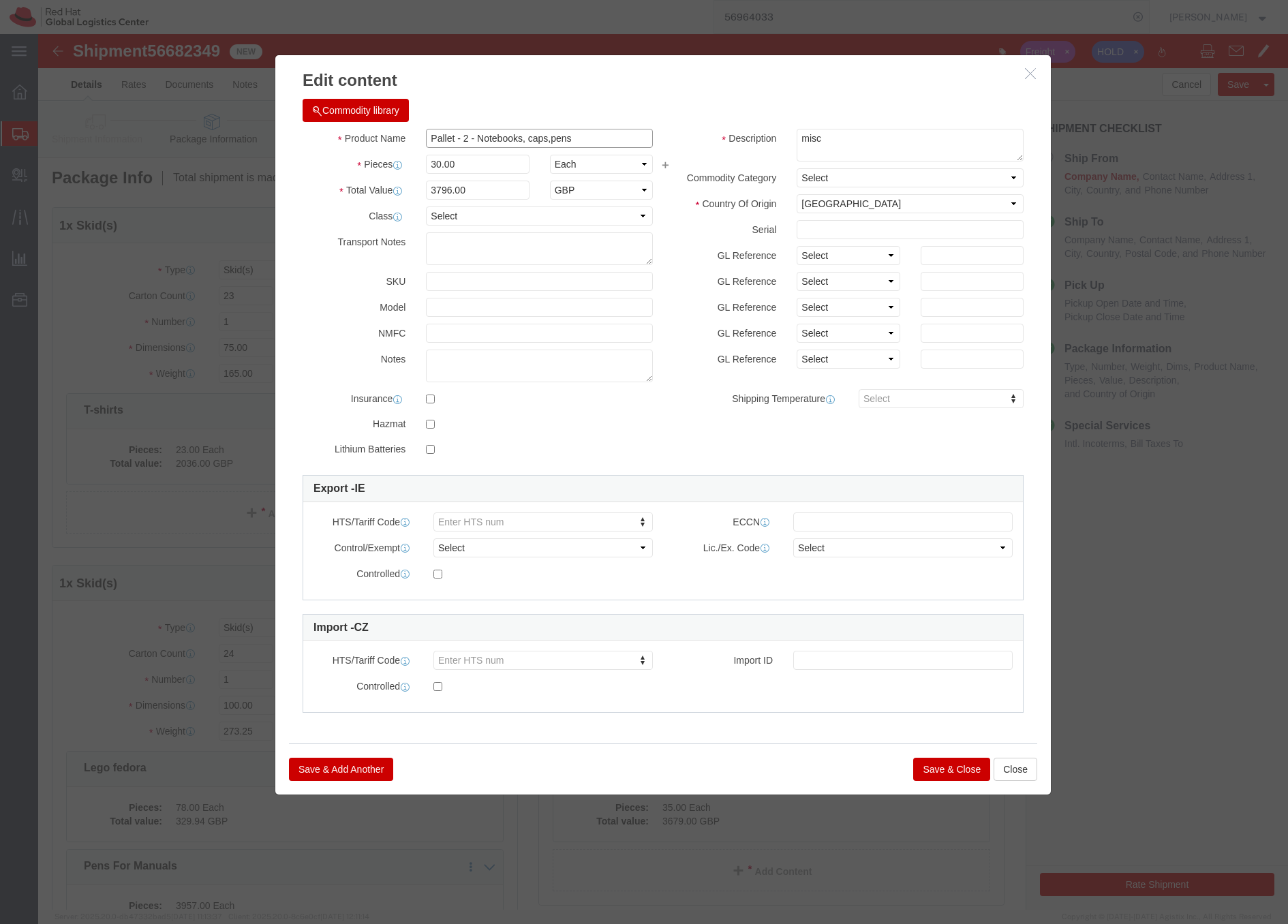
type input "Pallet - 2 - Notebooks, caps,pens"
click div "Save & Add Another Save & Close Close"
click button "Save & Close"
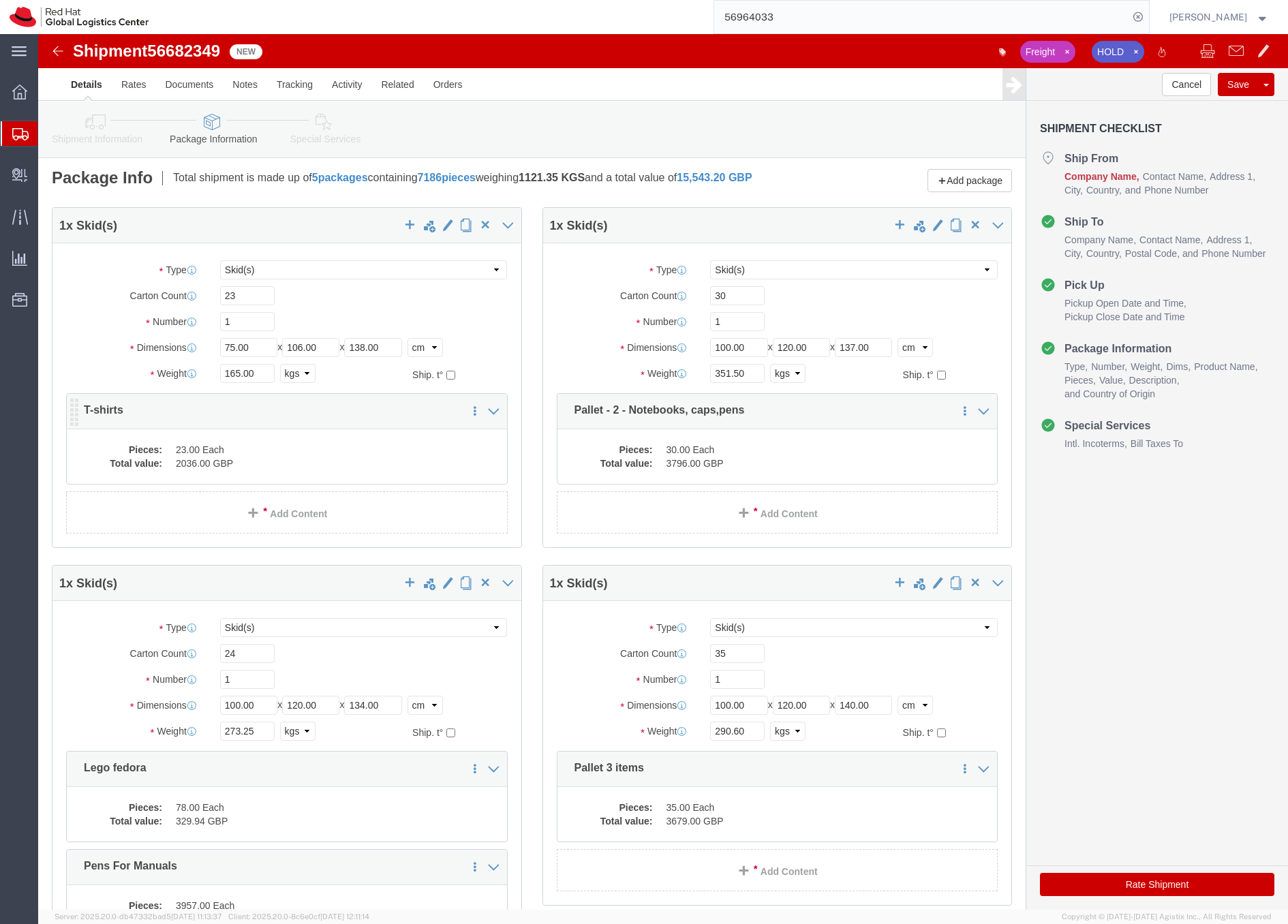
click dd "2036.00 GBP"
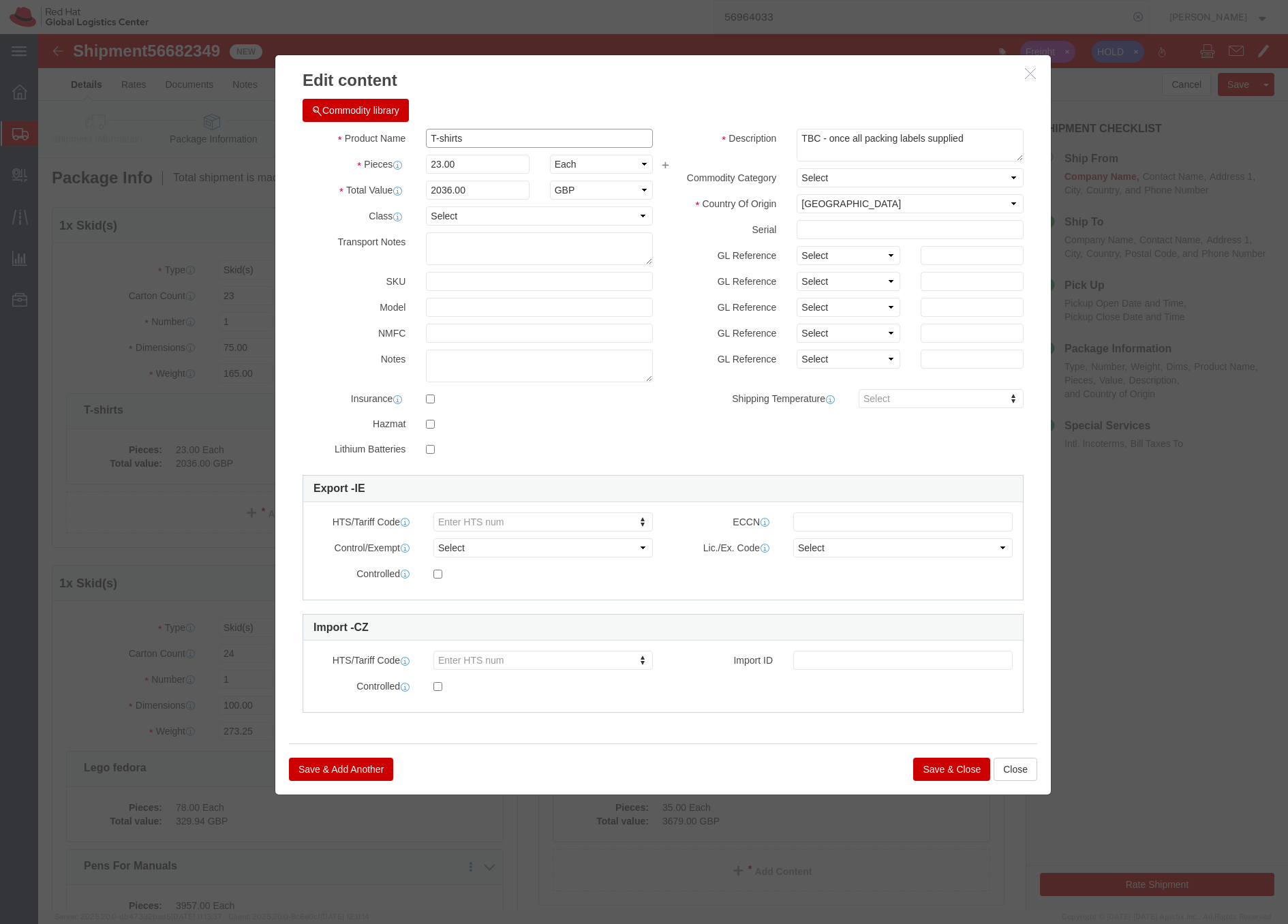
drag, startPoint x: 390, startPoint y: 102, endPoint x: 419, endPoint y: 99, distance: 29.2
click input "T-shirts"
type input "Pallet 1 - T-shirts"
click button "Save & Close"
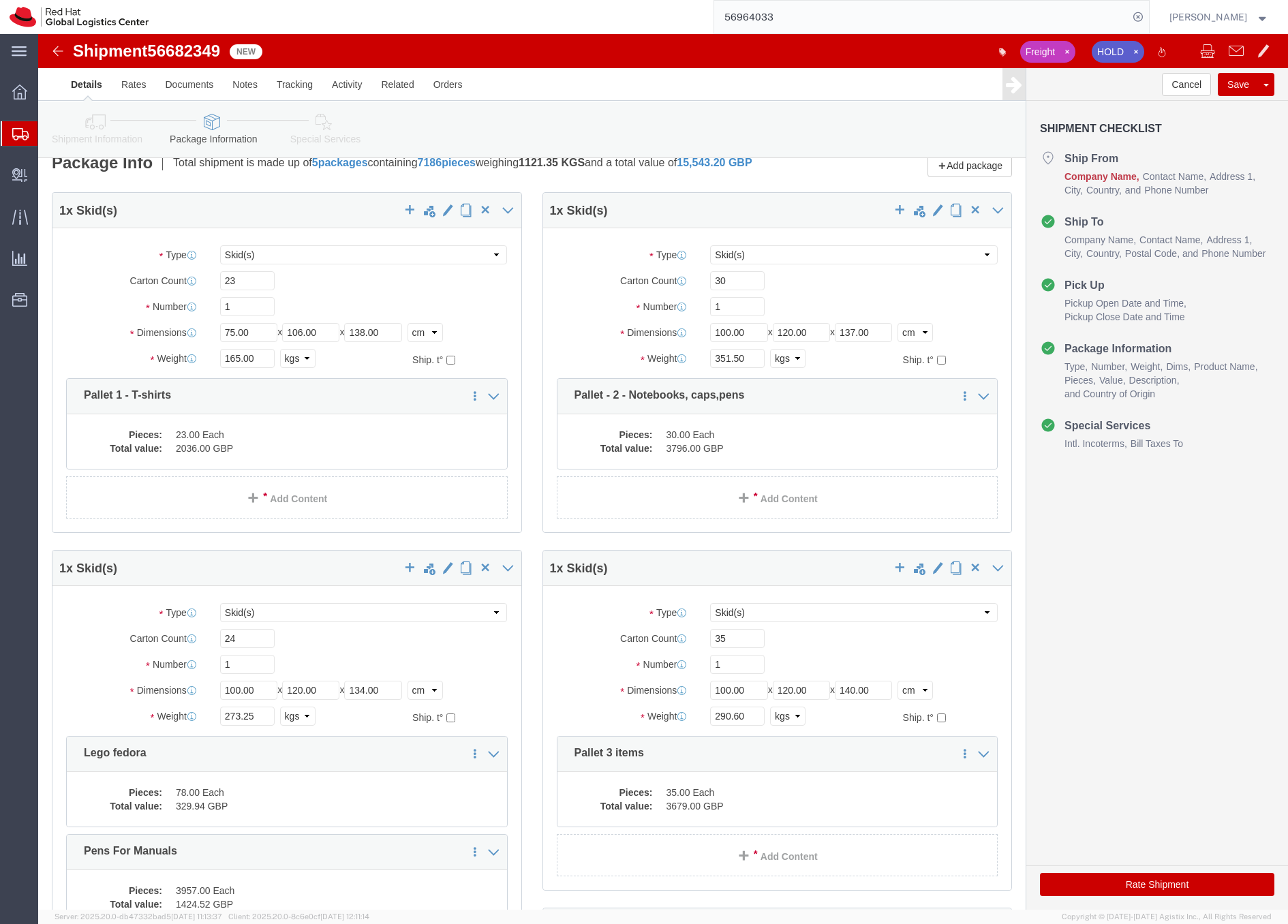
scroll to position [21, 0]
click dd "35.00 Each"
click body "Shipment 56682349 New Freight HOLD Details Rates Documents Notes Tracking Activ…"
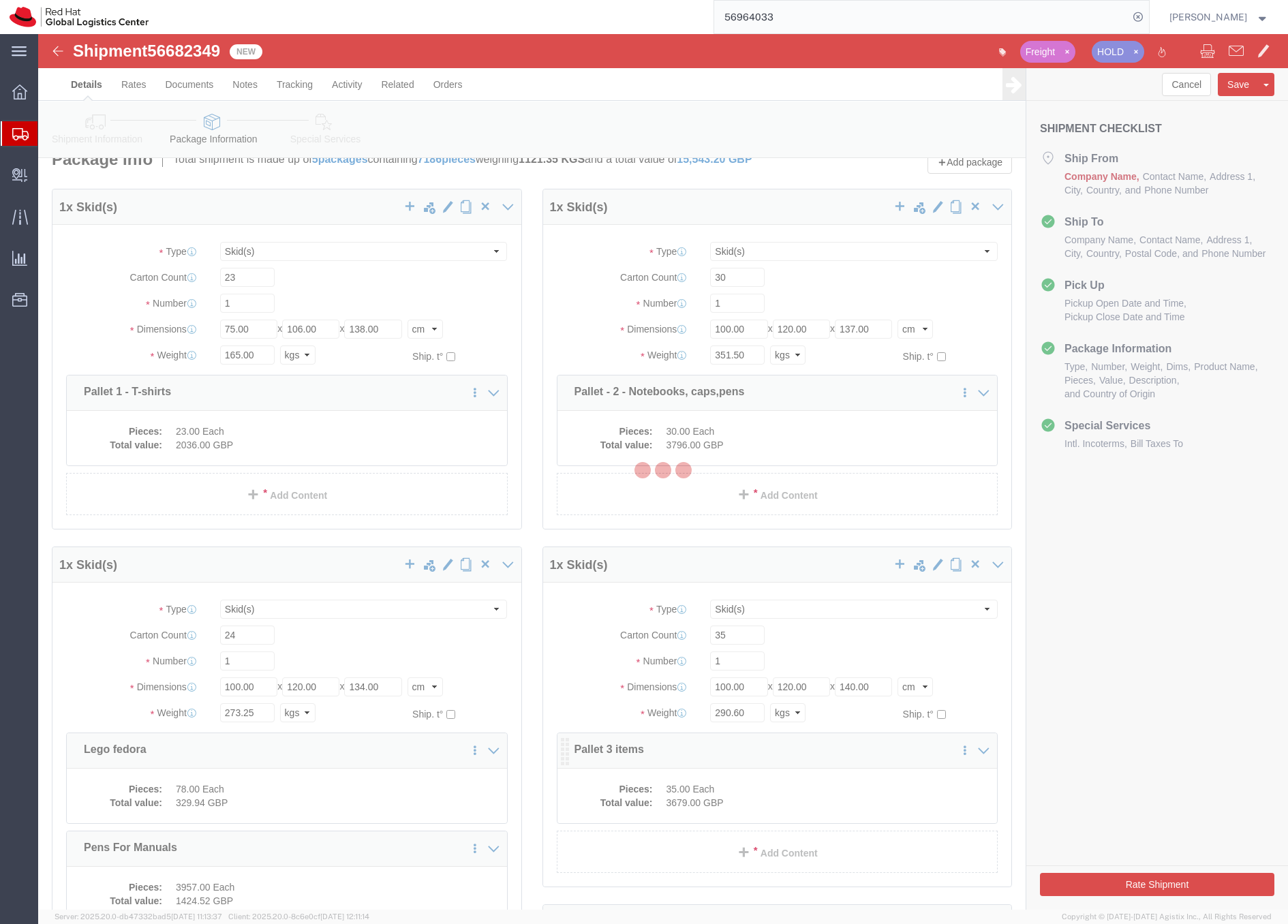
click at [784, 803] on div at bounding box center [663, 471] width 1250 height 875
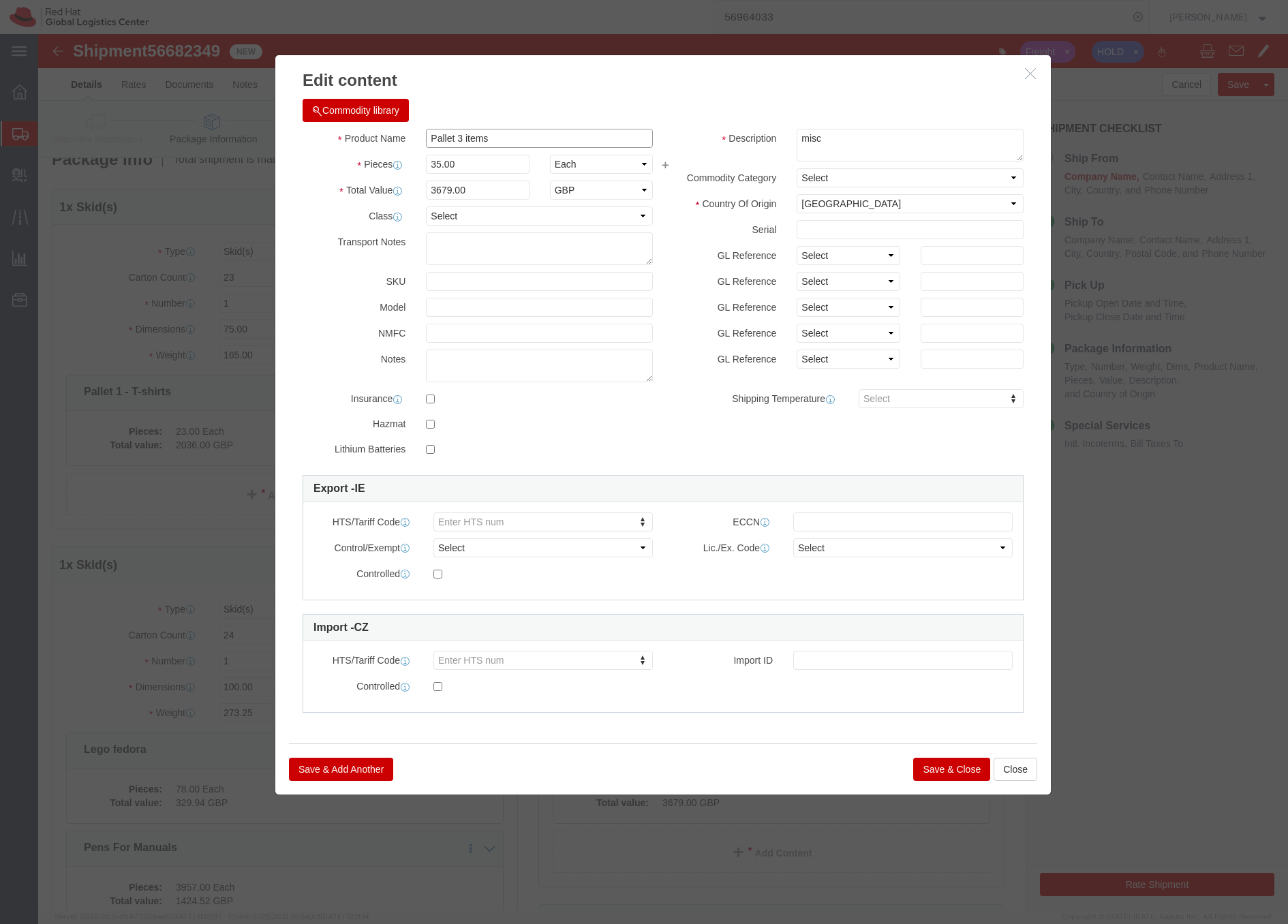
drag, startPoint x: 456, startPoint y: 106, endPoint x: 424, endPoint y: 107, distance: 32.0
click input "Pallet 3 items"
type input "Pallet 3- Glasses, drink bottles, glasses + small swag"
click button "Save & Close"
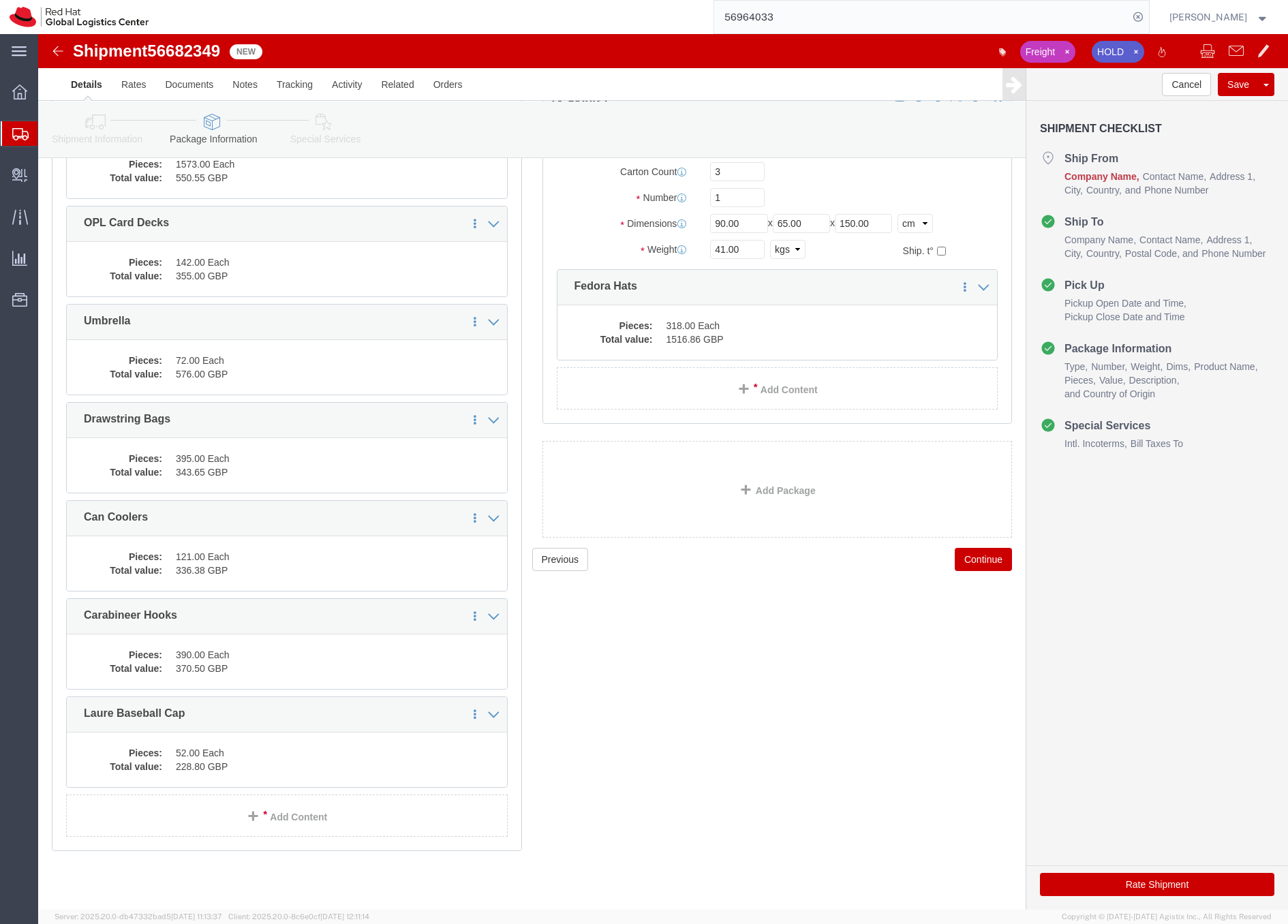
scroll to position [852, 0]
drag, startPoint x: 162, startPoint y: 587, endPoint x: 45, endPoint y: 576, distance: 117.5
click div "Clone this content Delete this content Carabineer Hooks"
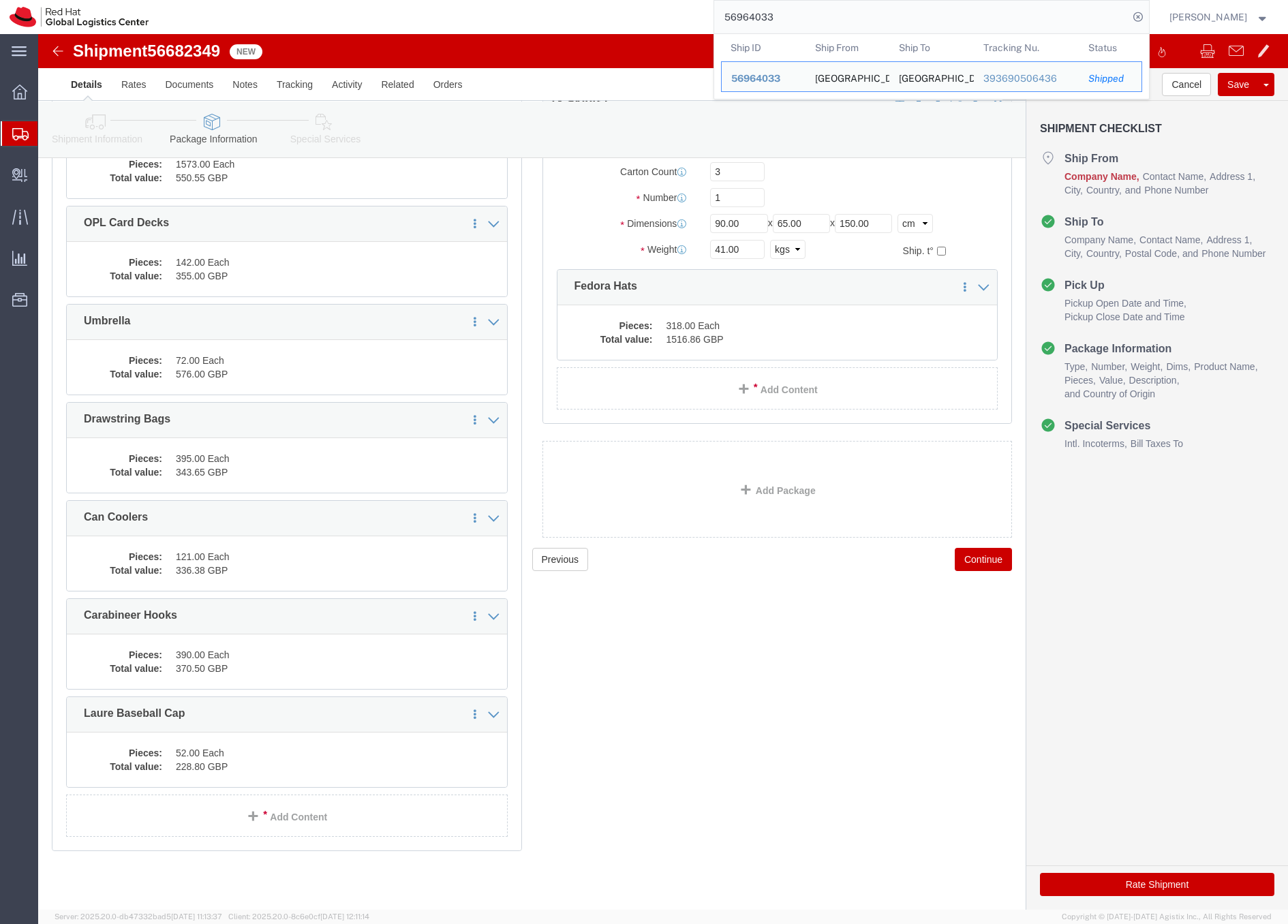
click at [783, 15] on input "56964033" at bounding box center [922, 17] width 415 height 33
paste input "39344450305"
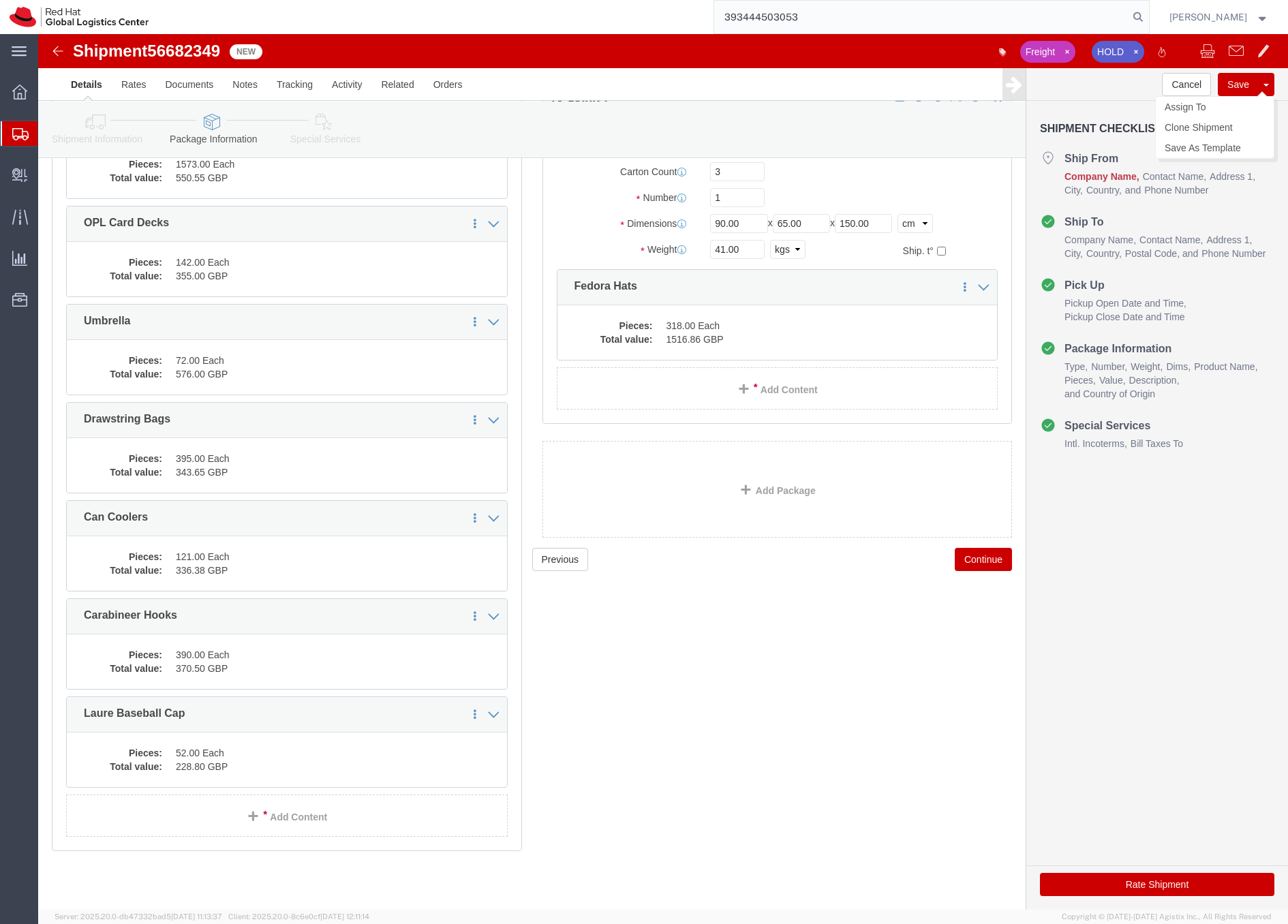
type input "393444503053"
click button "Save"
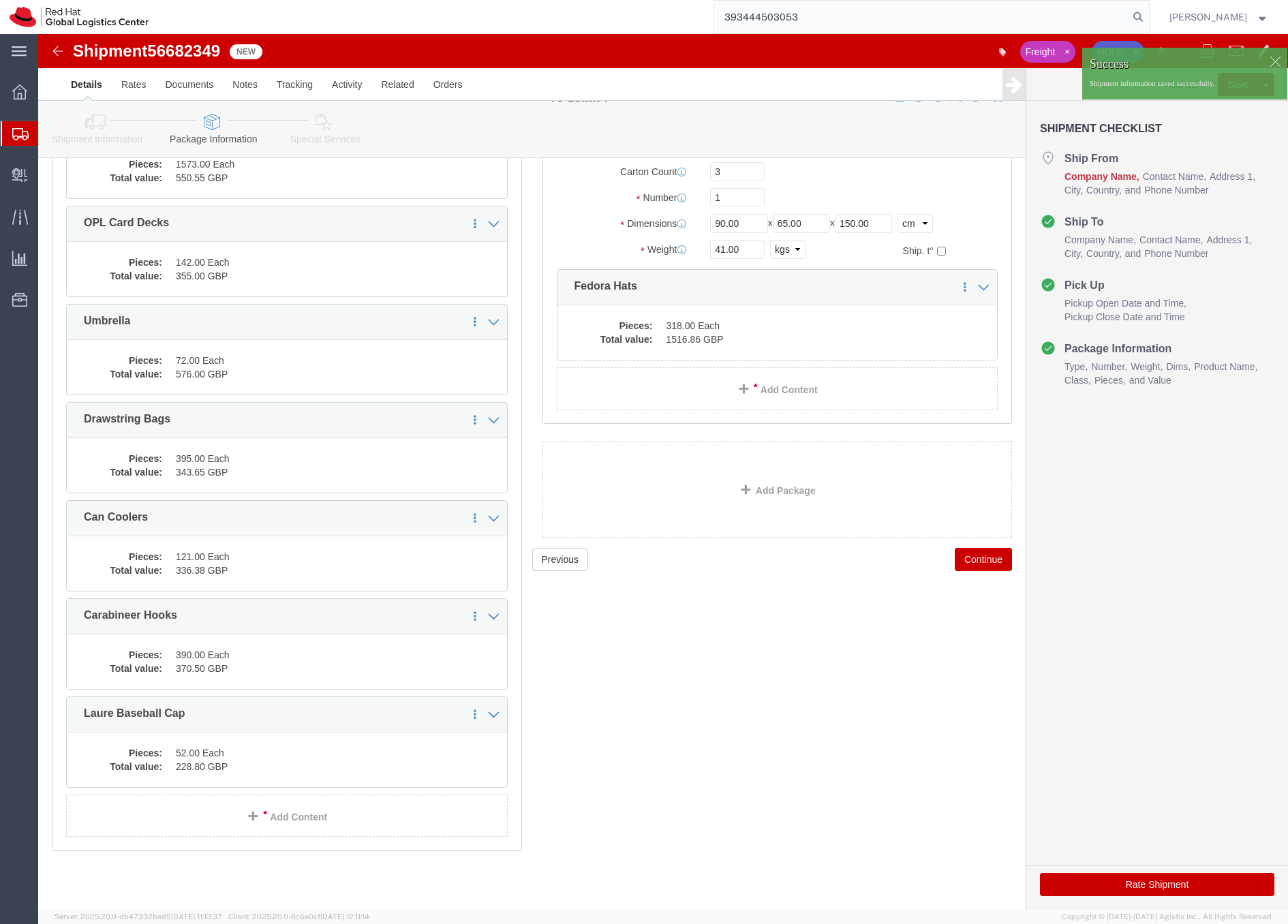
scroll to position [0, 0]
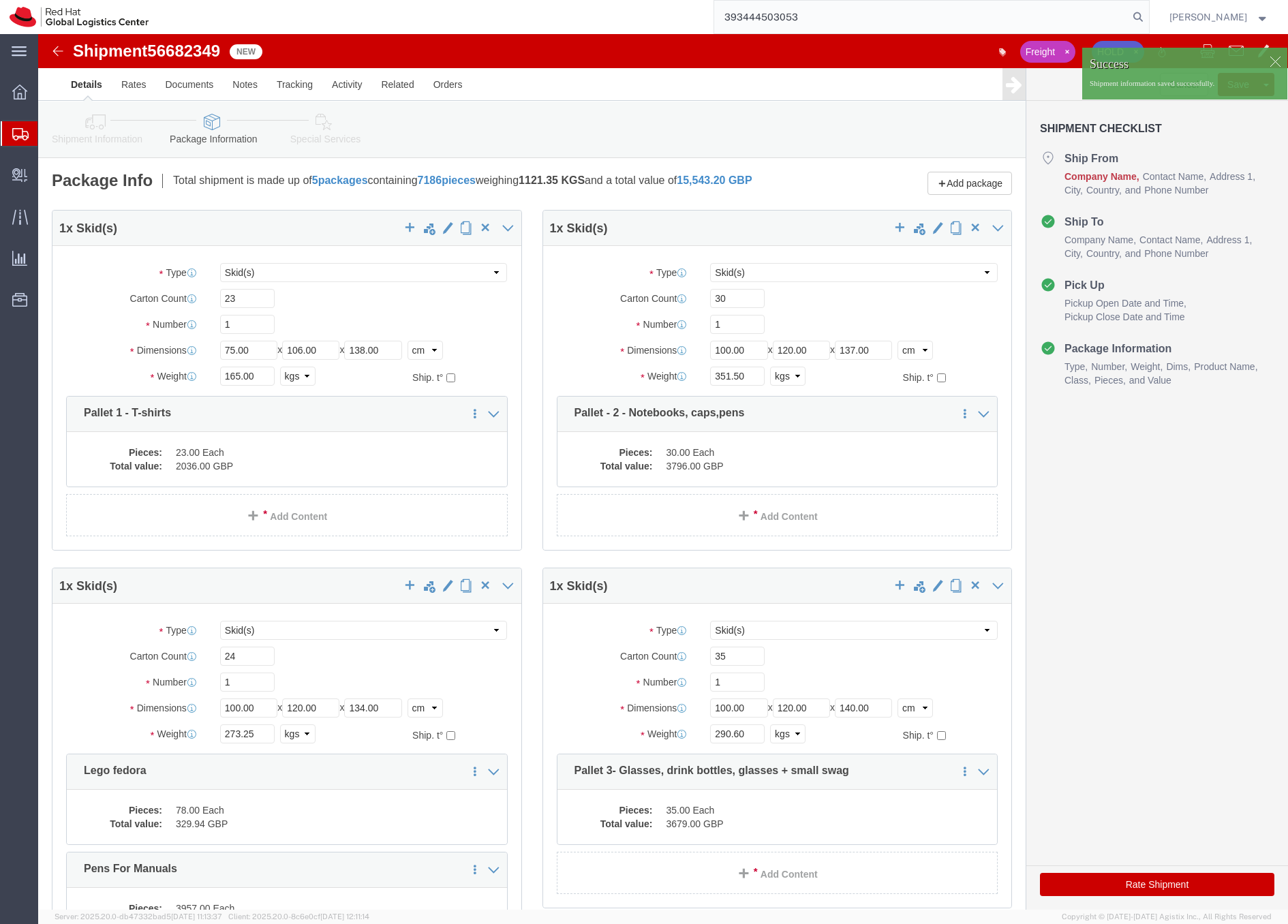
click icon
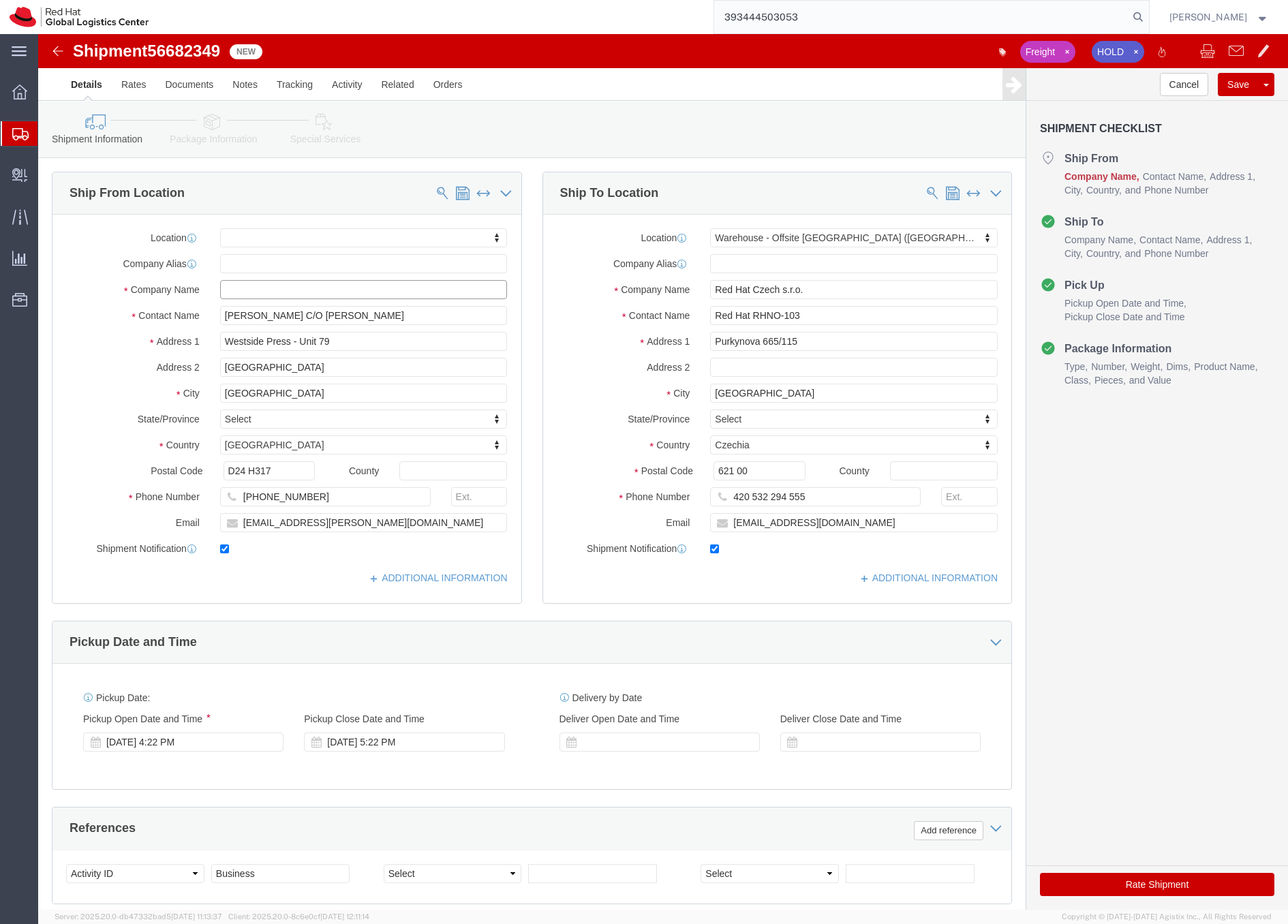
click input "text"
paste input "Westside Press Ltd"
type input "Westside Press Ltd"
click button "Save"
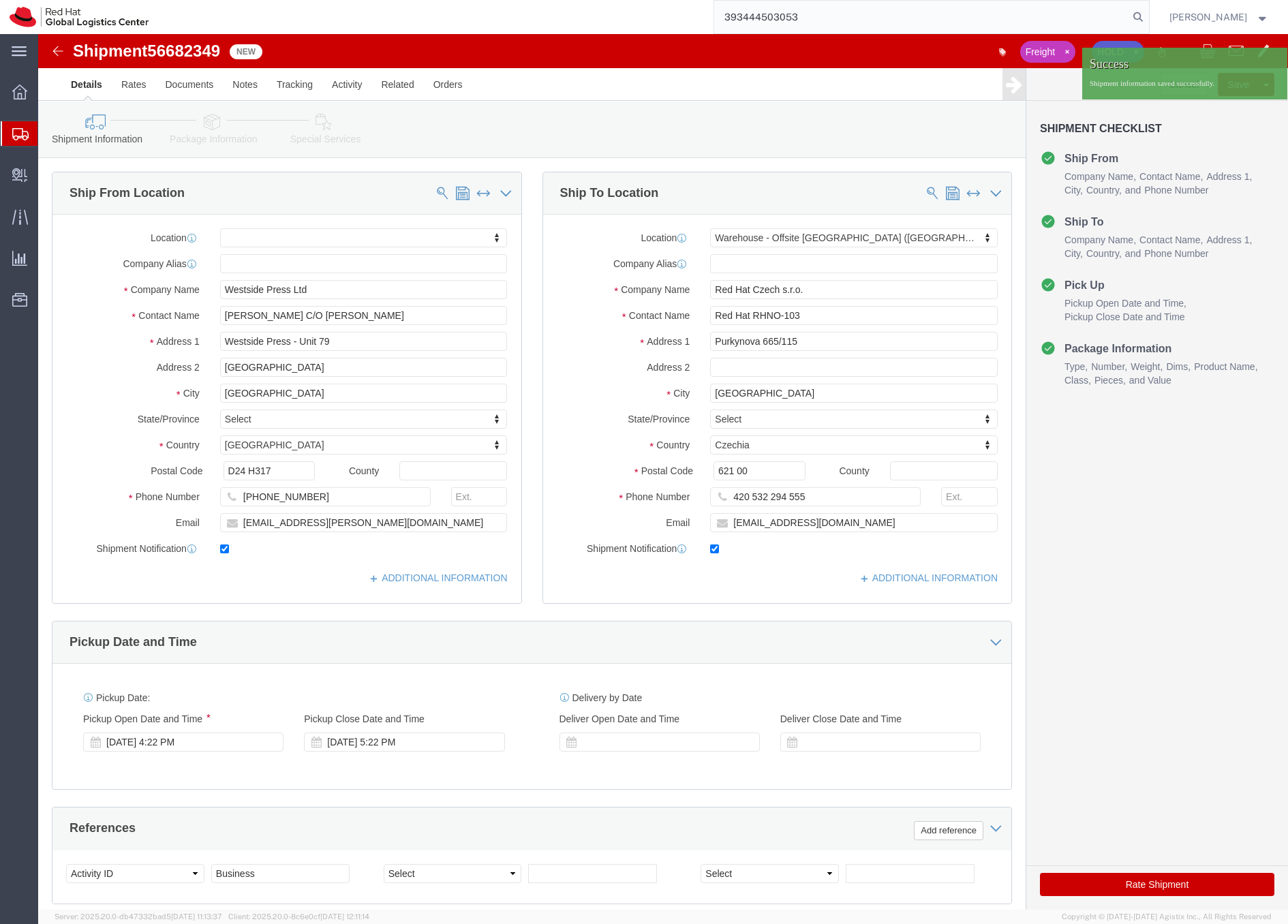
click at [851, 12] on input "393444503053" at bounding box center [922, 17] width 415 height 33
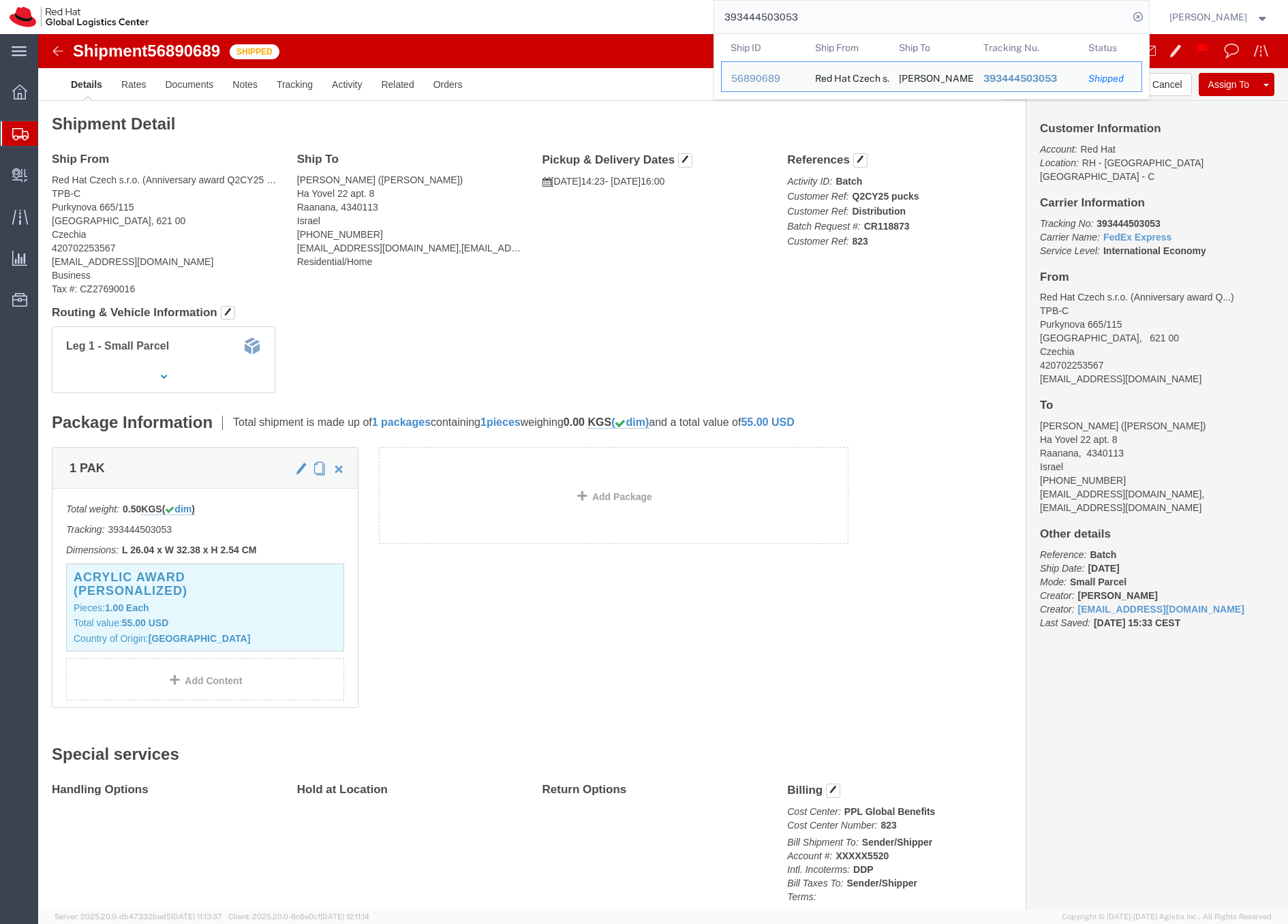
click at [22, 133] on icon at bounding box center [20, 134] width 16 height 12
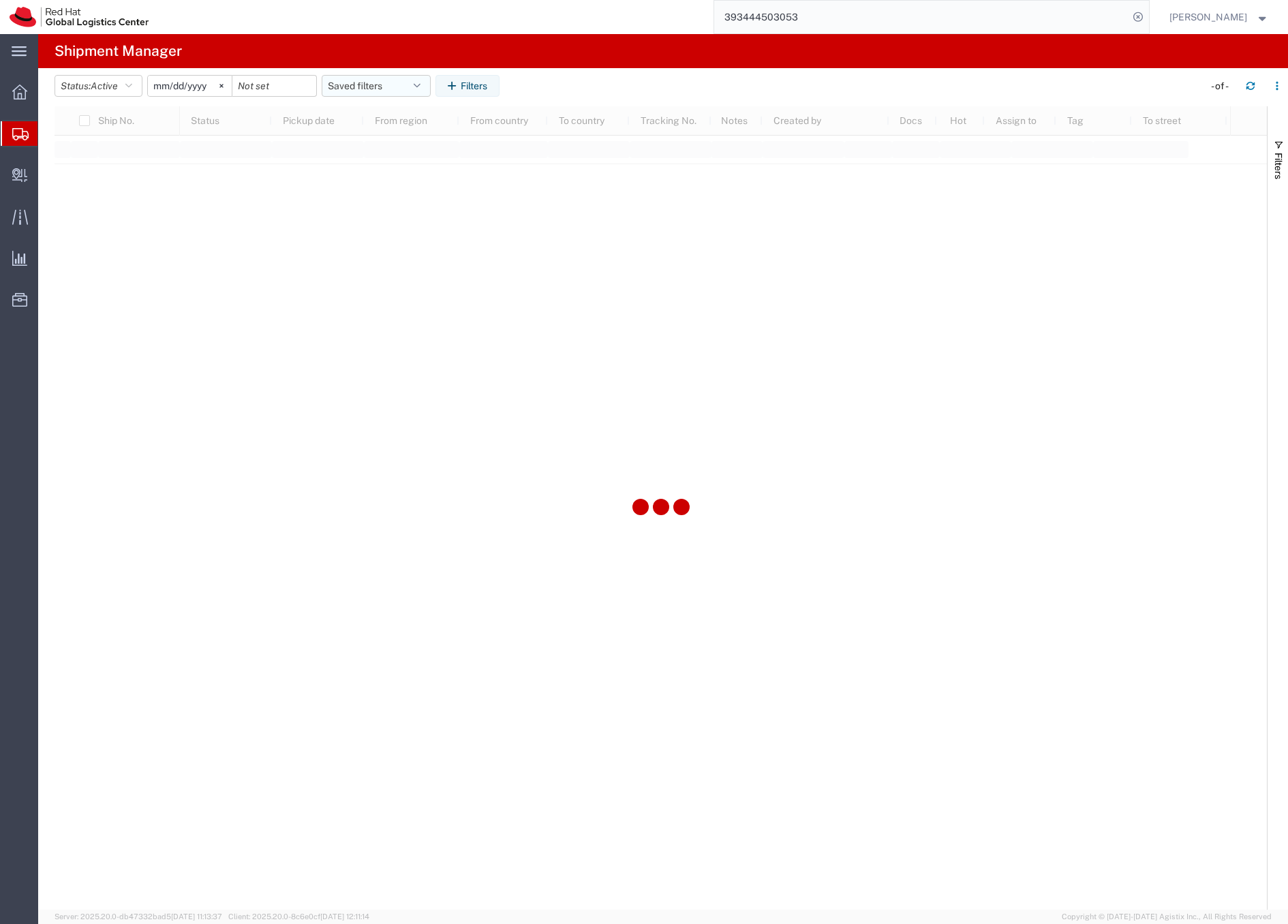
click at [350, 86] on button "Saved filters" at bounding box center [375, 86] width 109 height 22
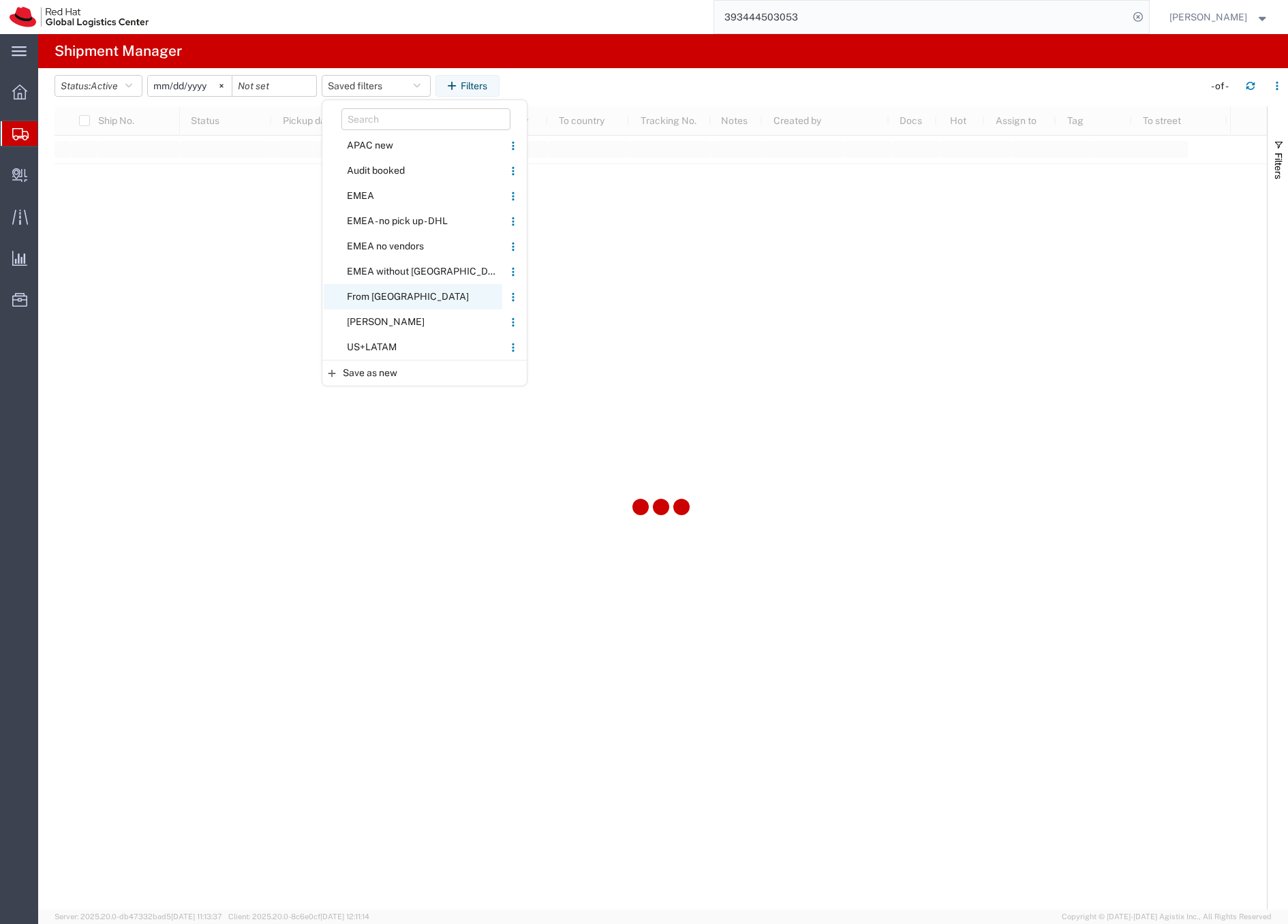
click at [368, 293] on span "From CZ" at bounding box center [414, 296] width 179 height 25
type input "2020-05-05"
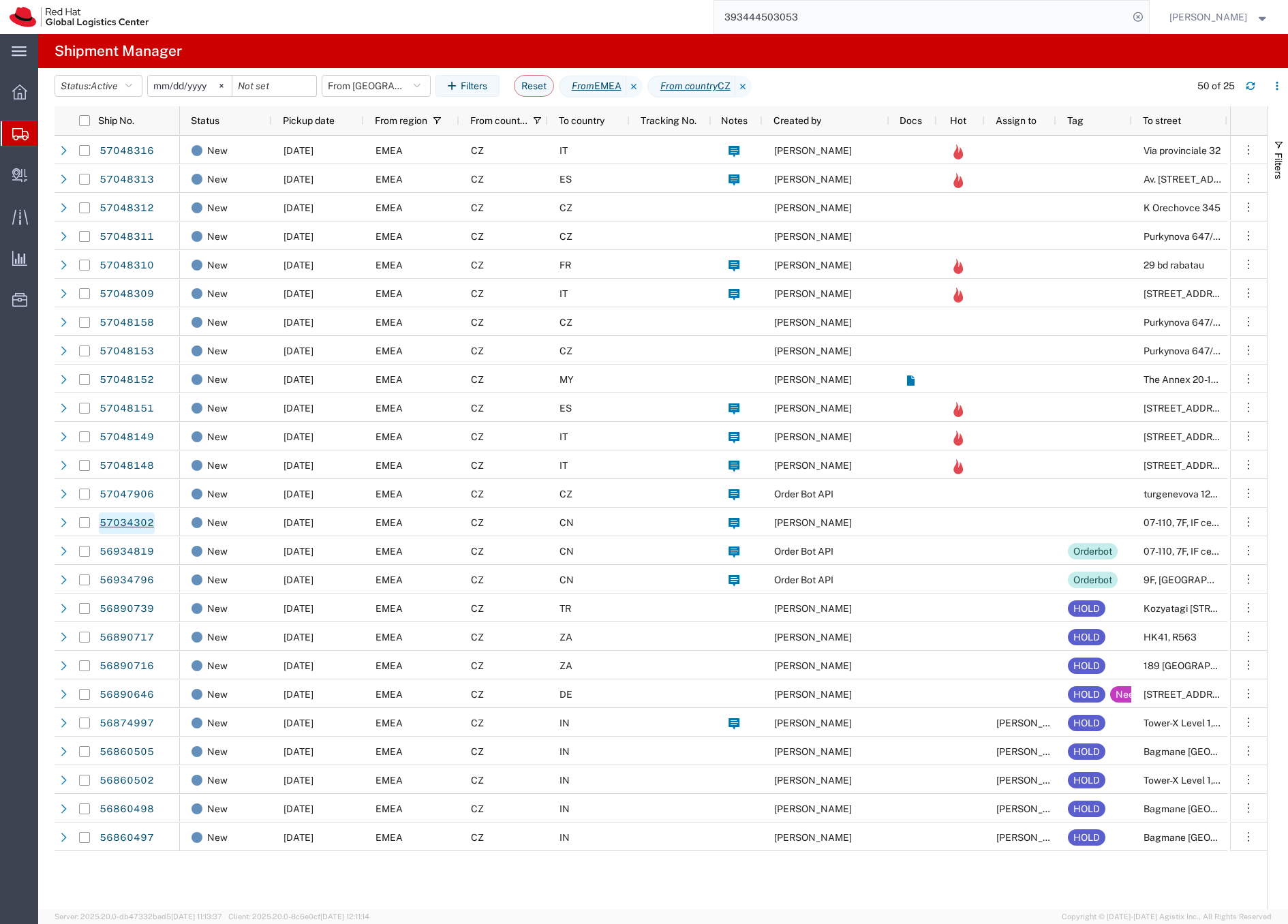
click at [139, 521] on link "57034302" at bounding box center [127, 523] width 56 height 22
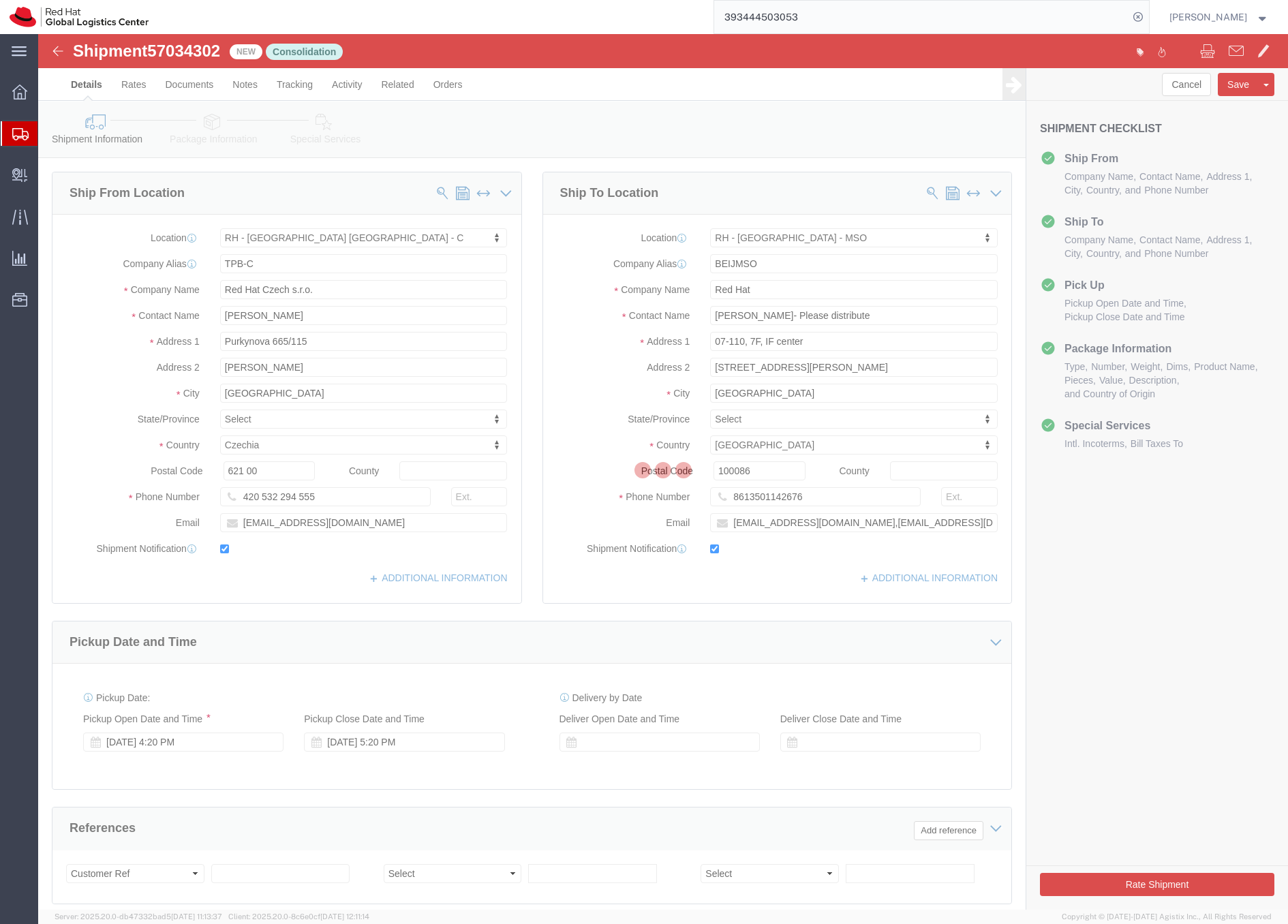
select select "38037"
select select "69331"
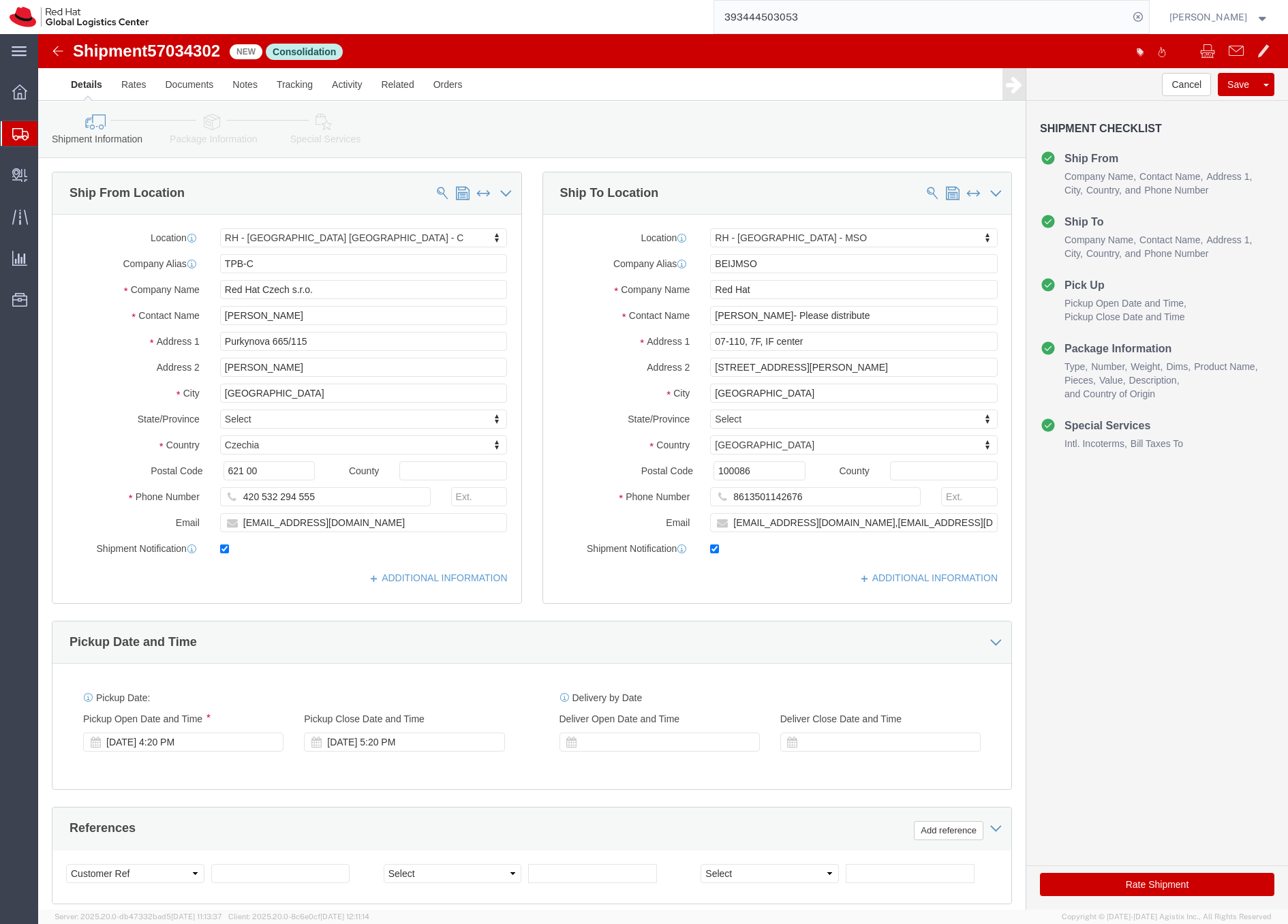
click icon
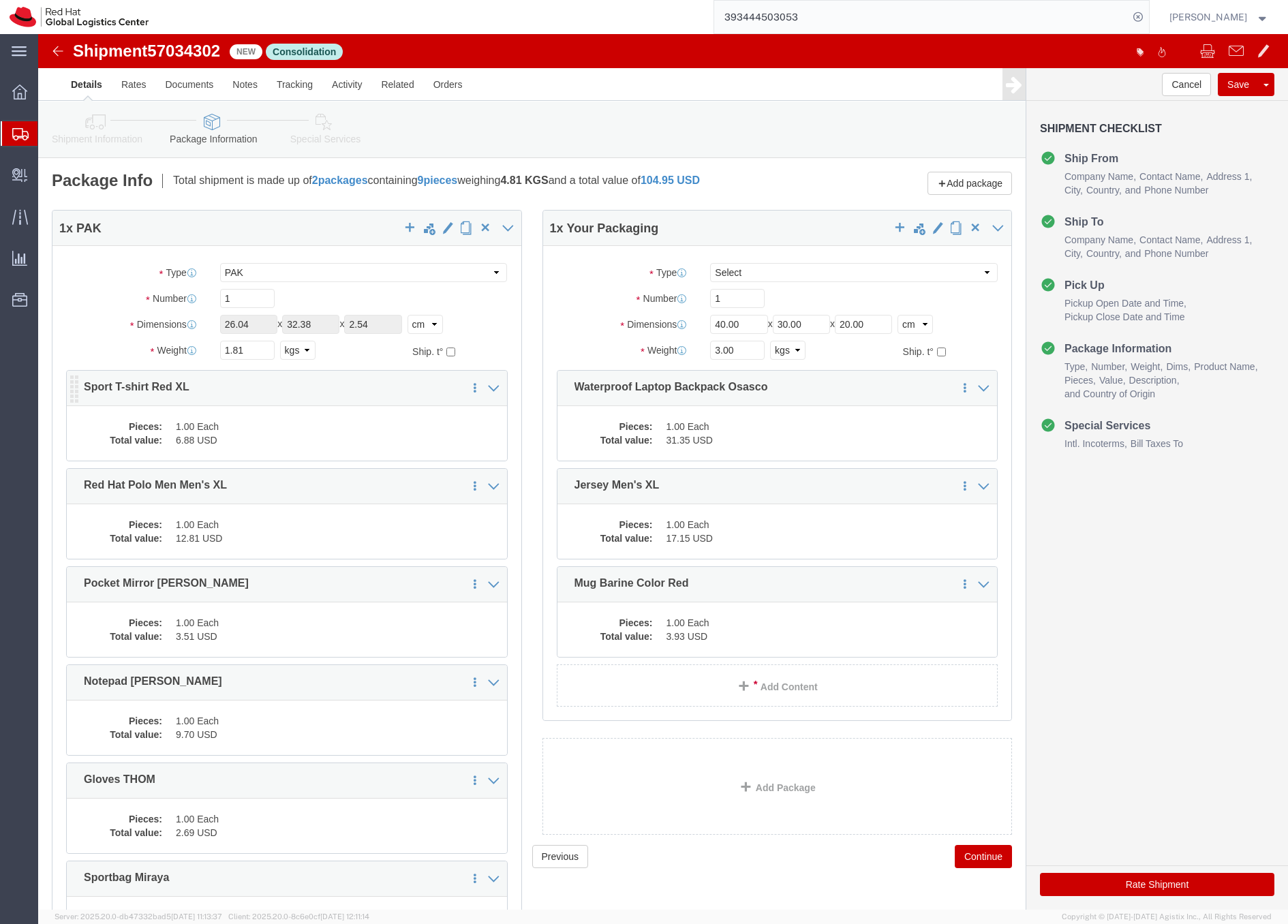
click dd "6.88 USD"
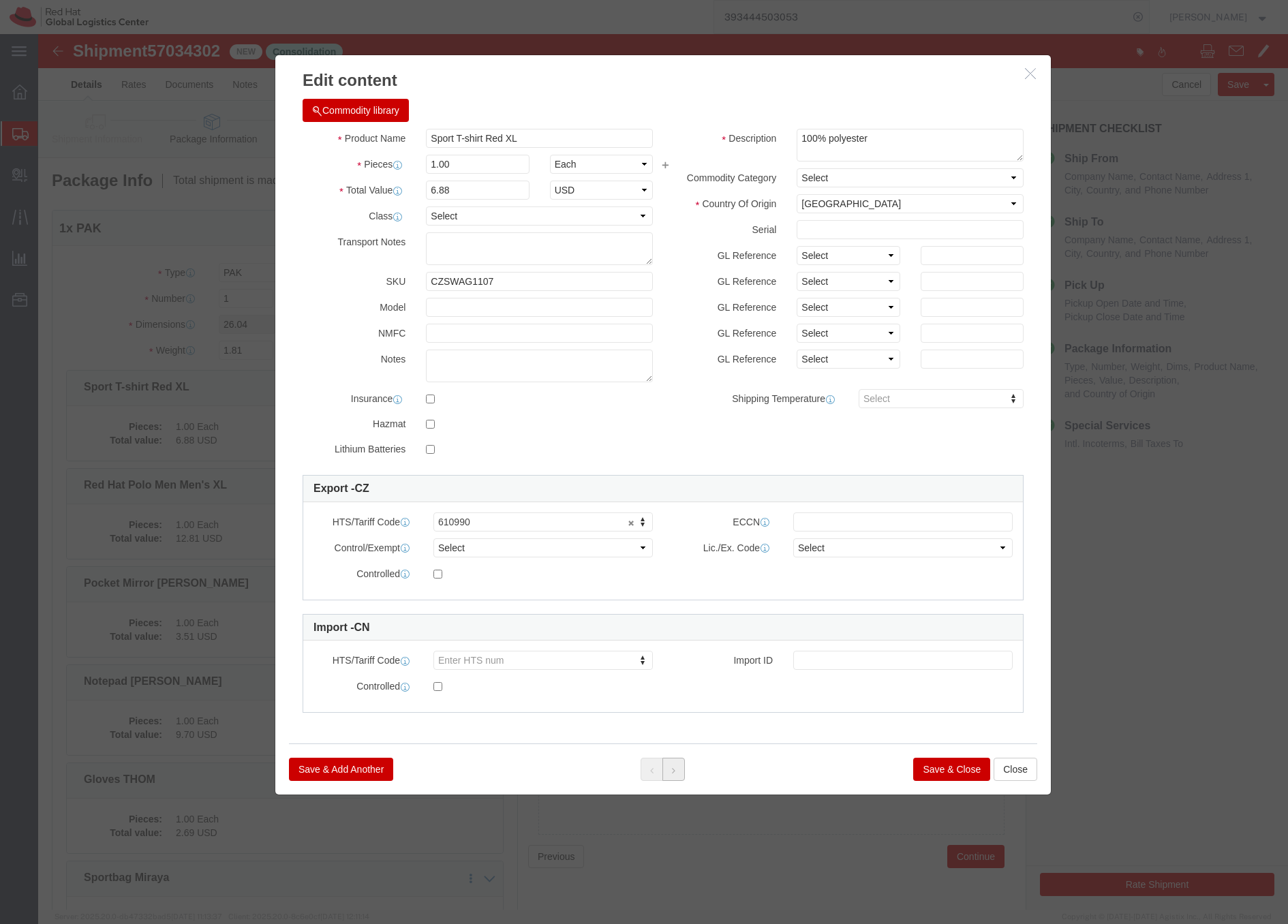
click icon
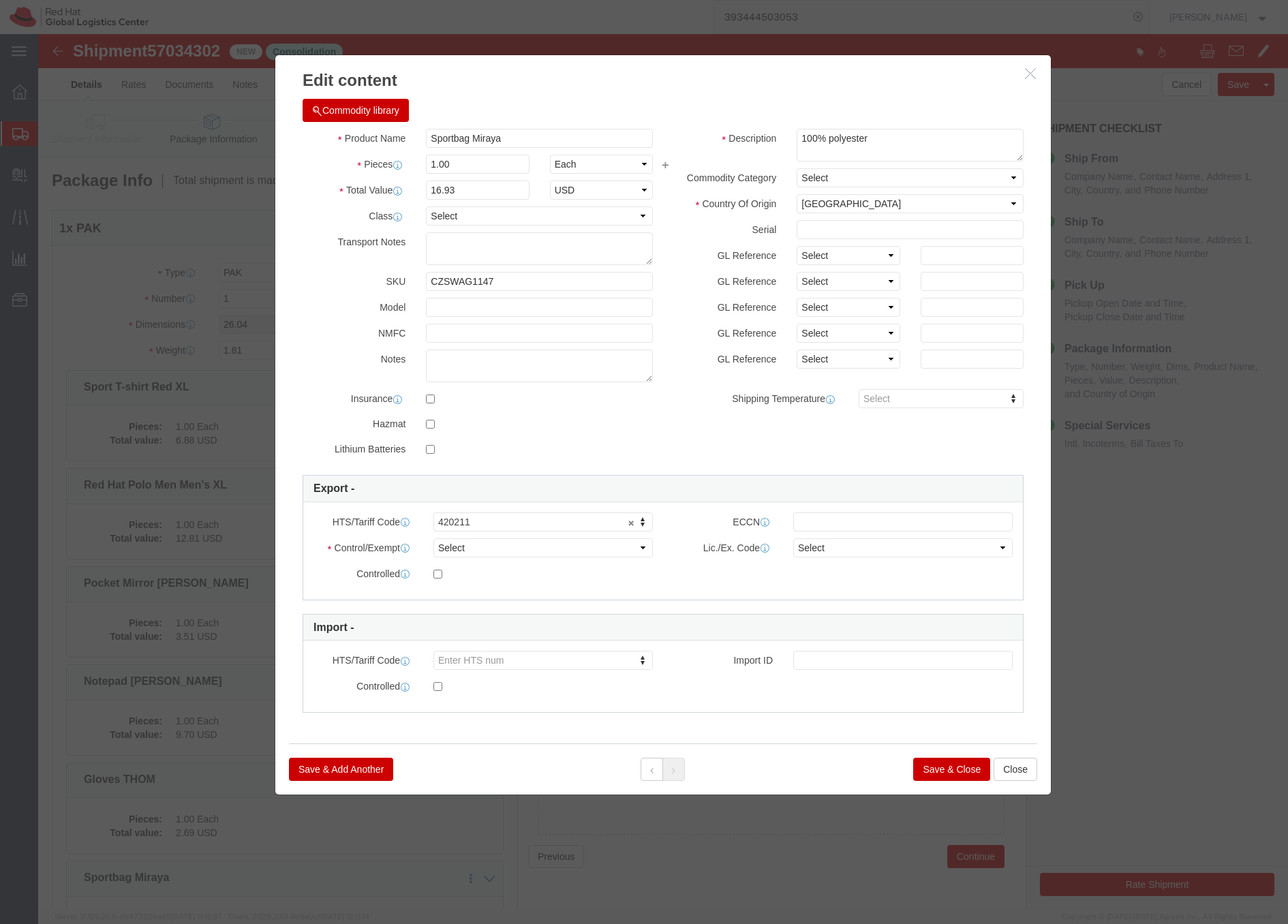
click div
click button "Save & Close"
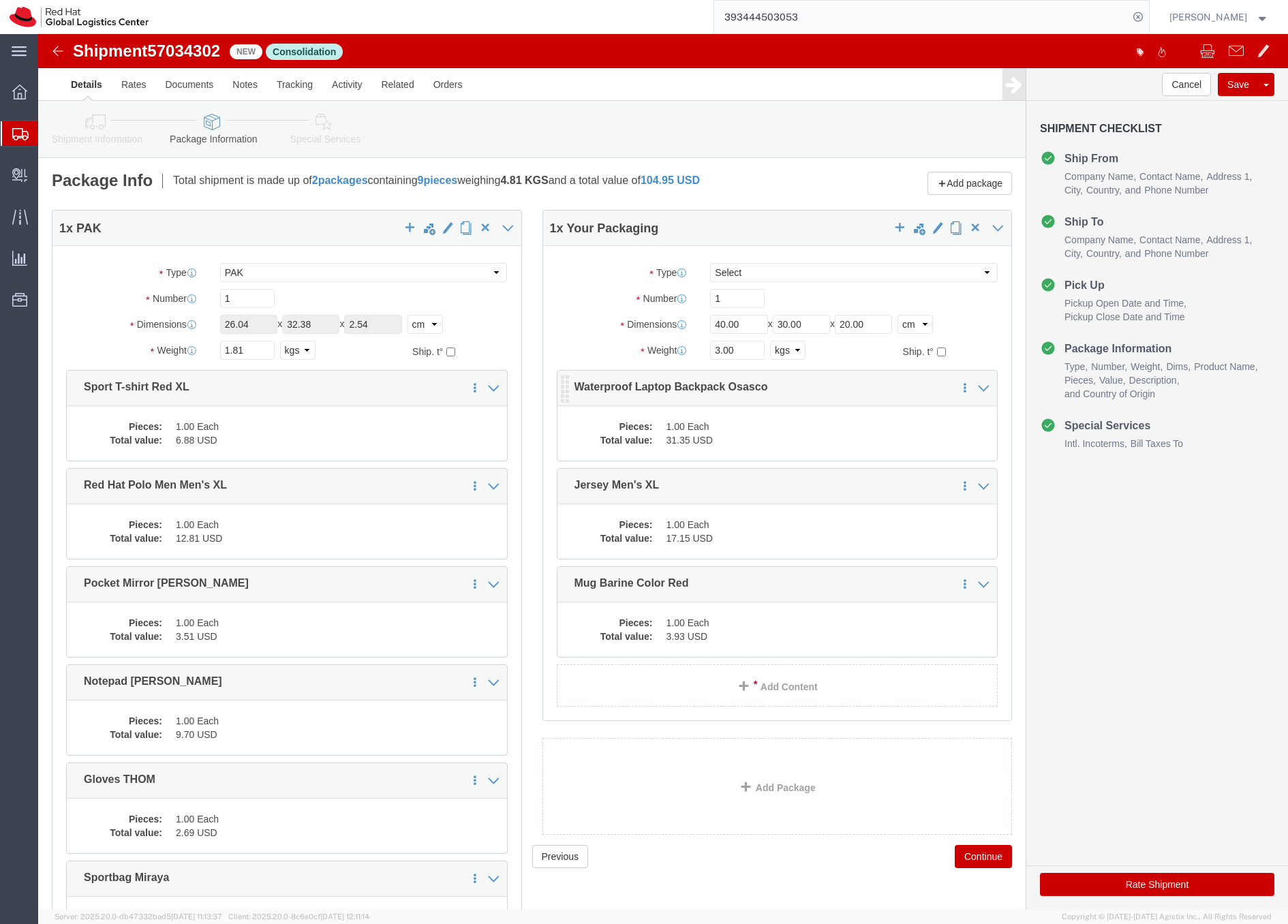
click dd "31.35 USD"
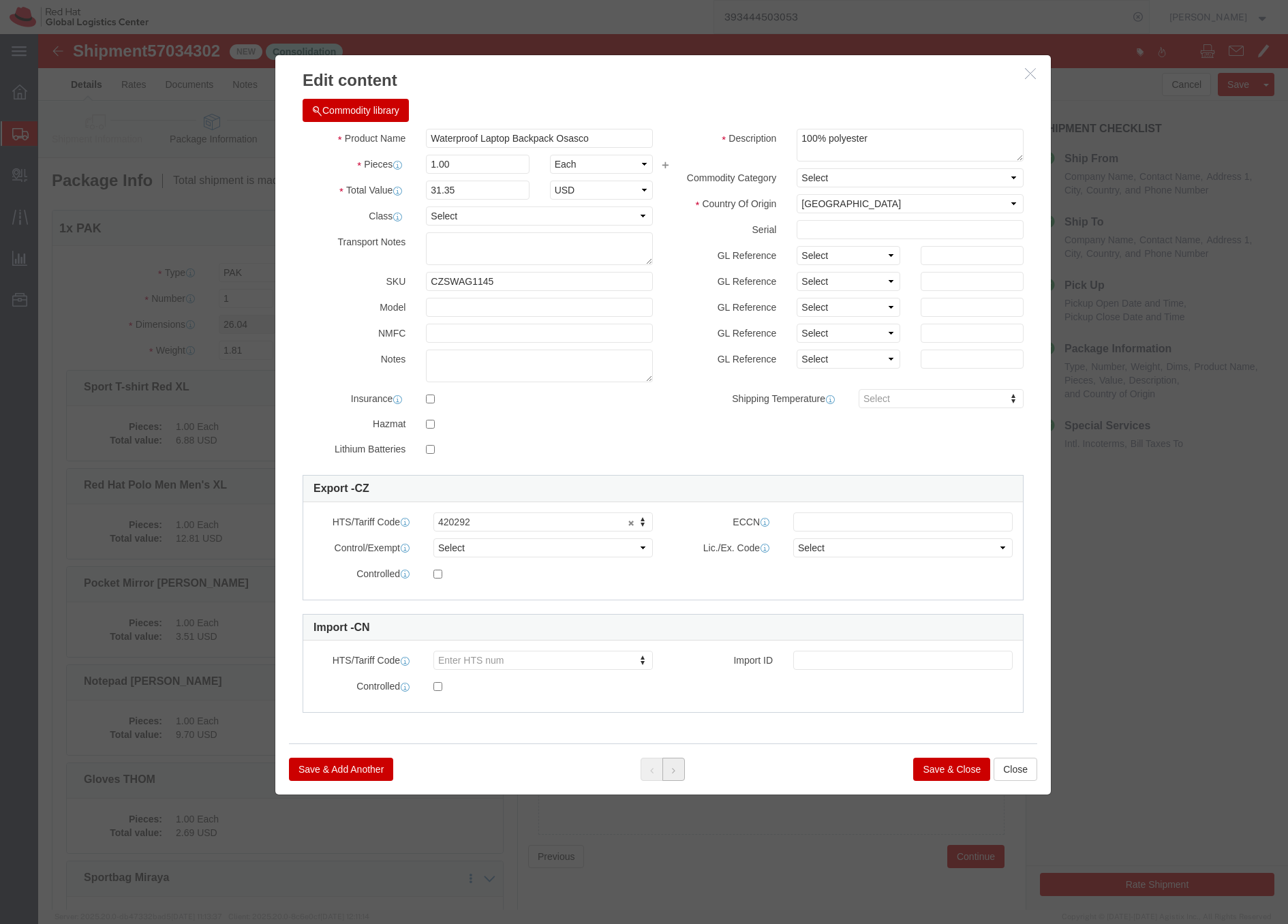
click icon
click div
click button "Save & Close"
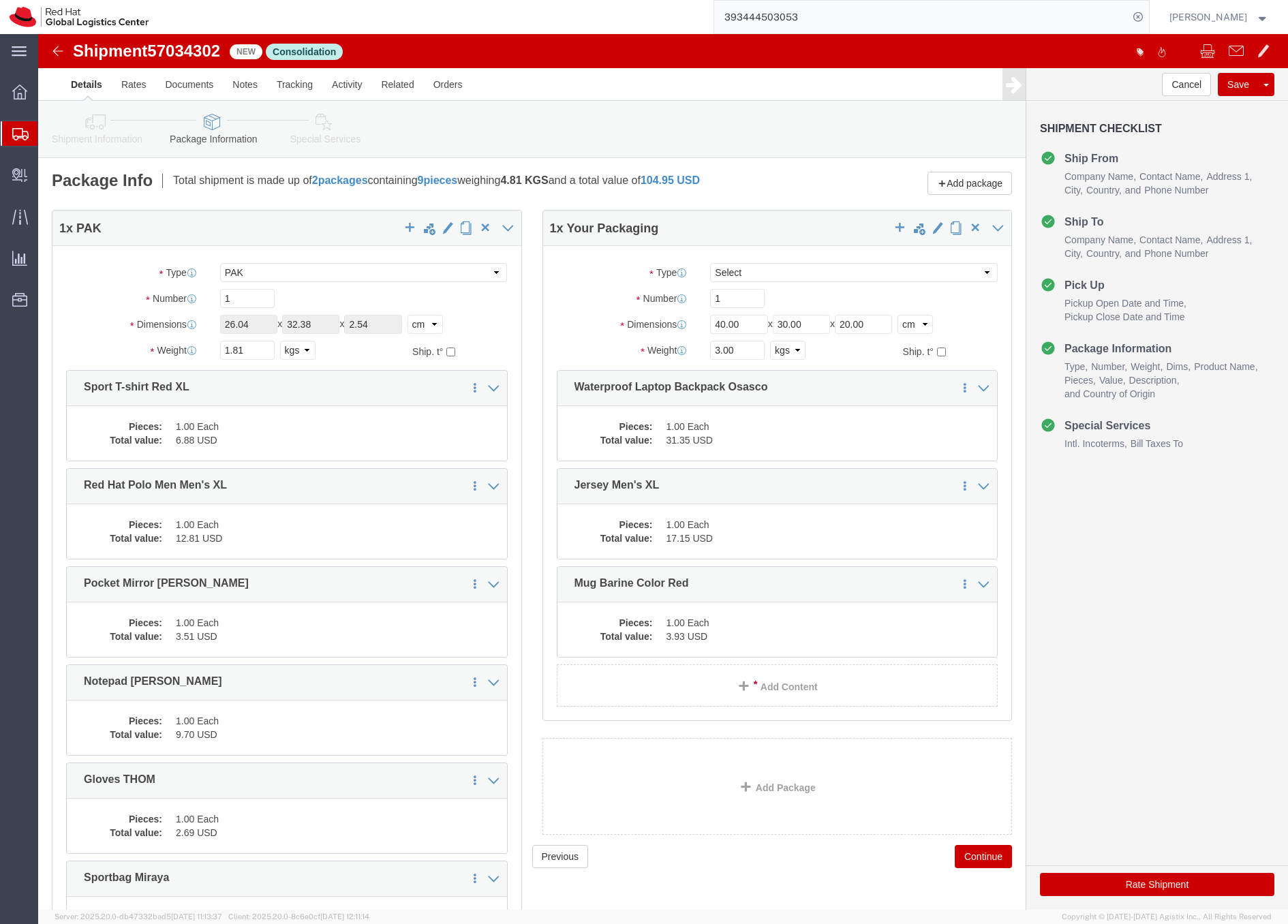
click link "Special Services"
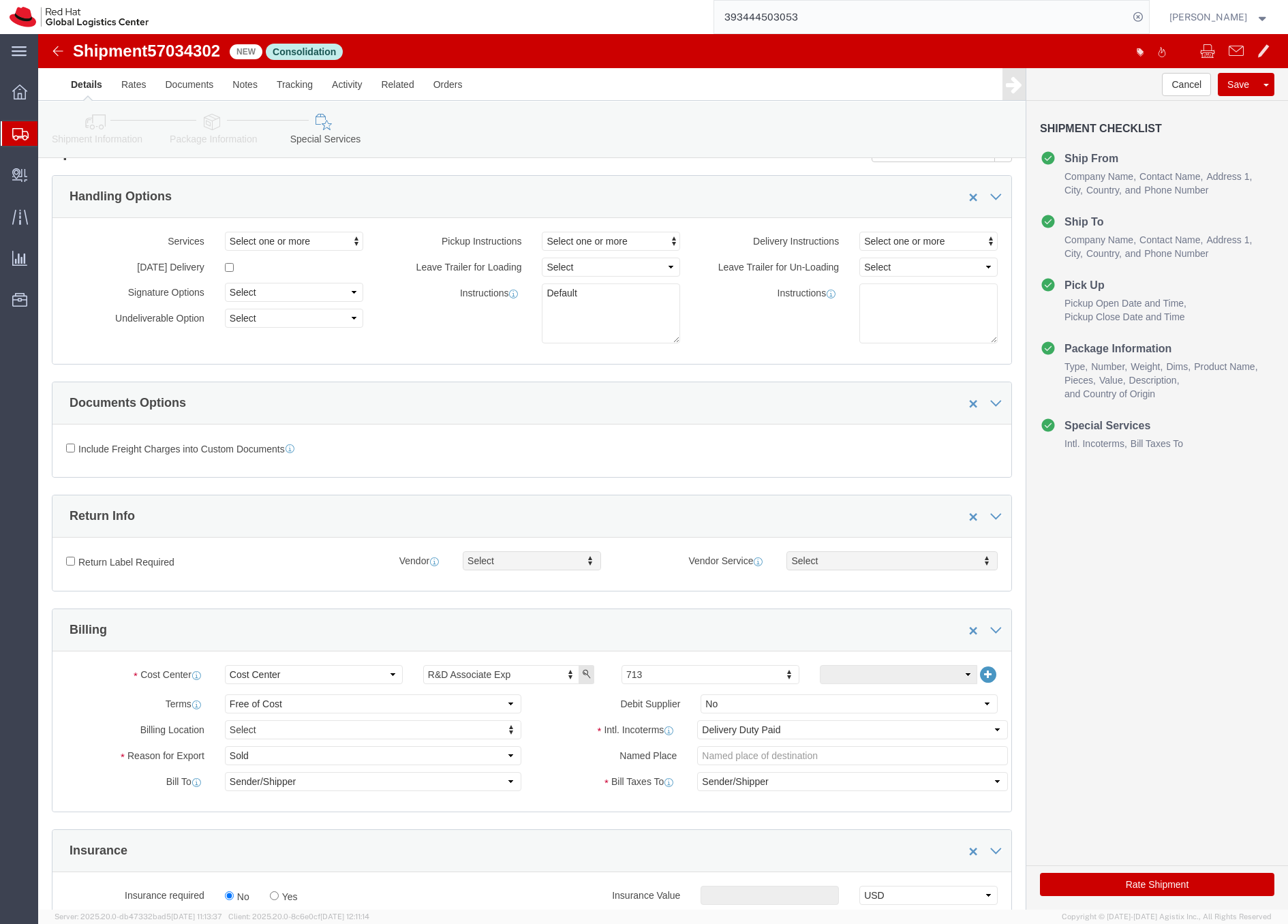
scroll to position [419, 0]
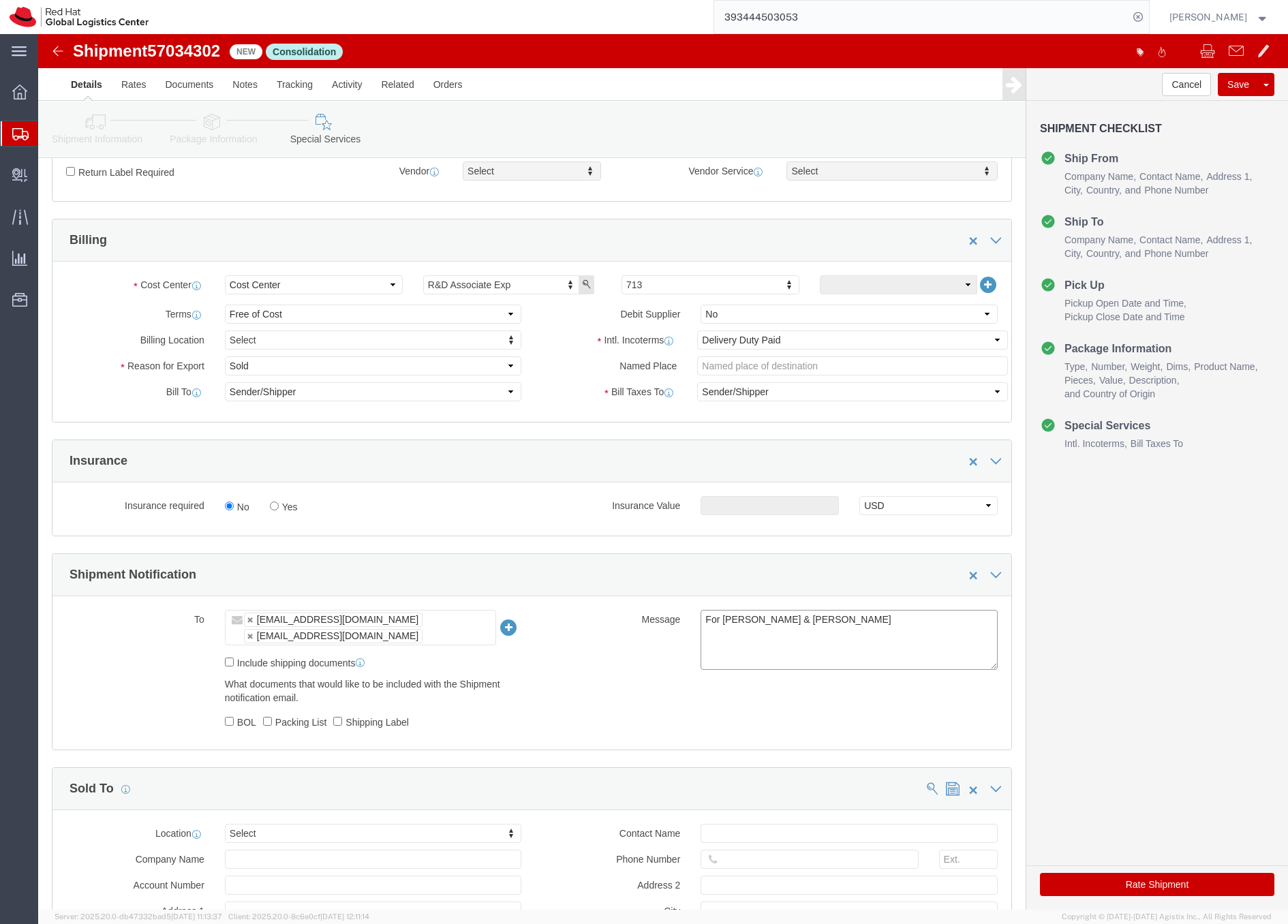
click textarea "For Chao Yang & Yu Li"
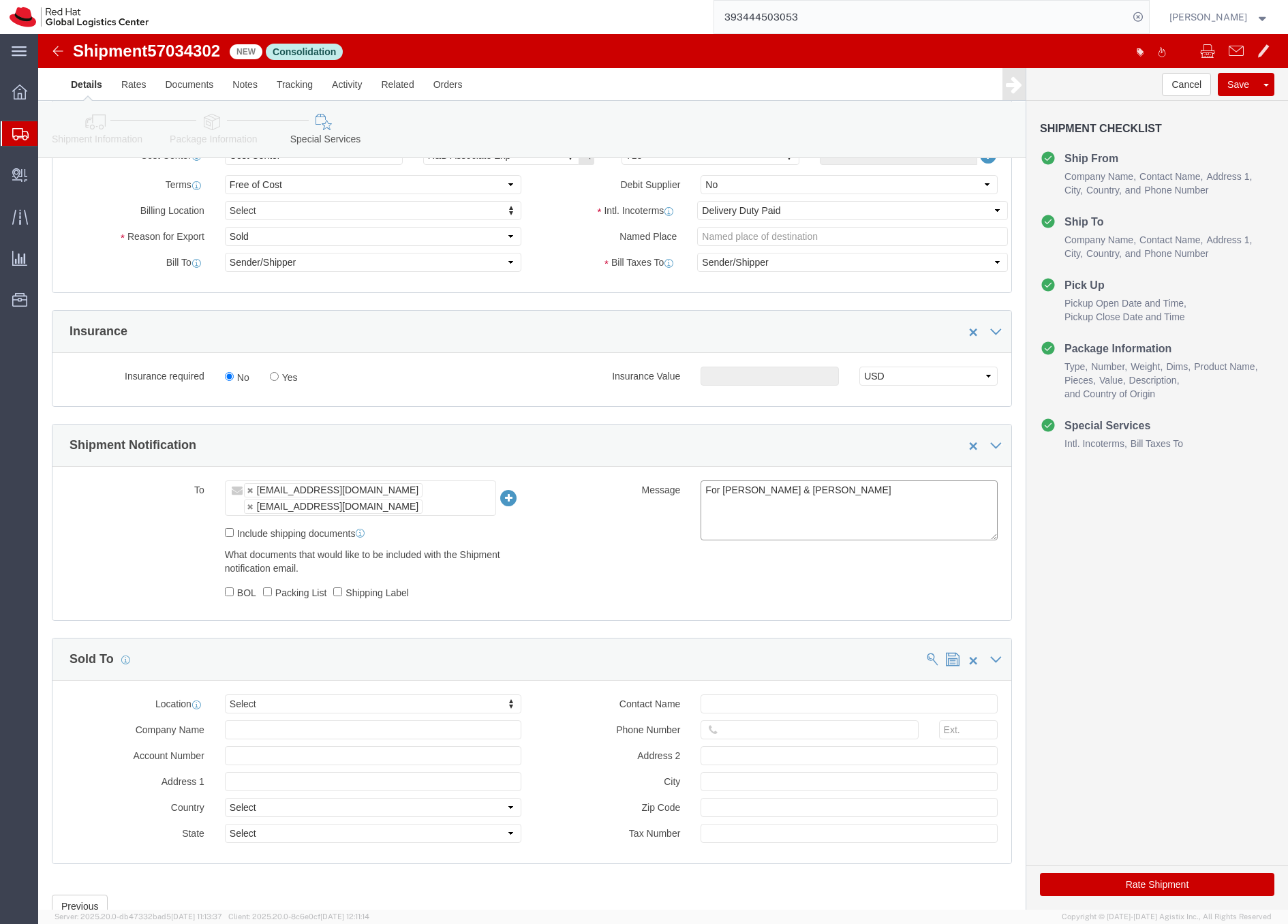
scroll to position [584, 0]
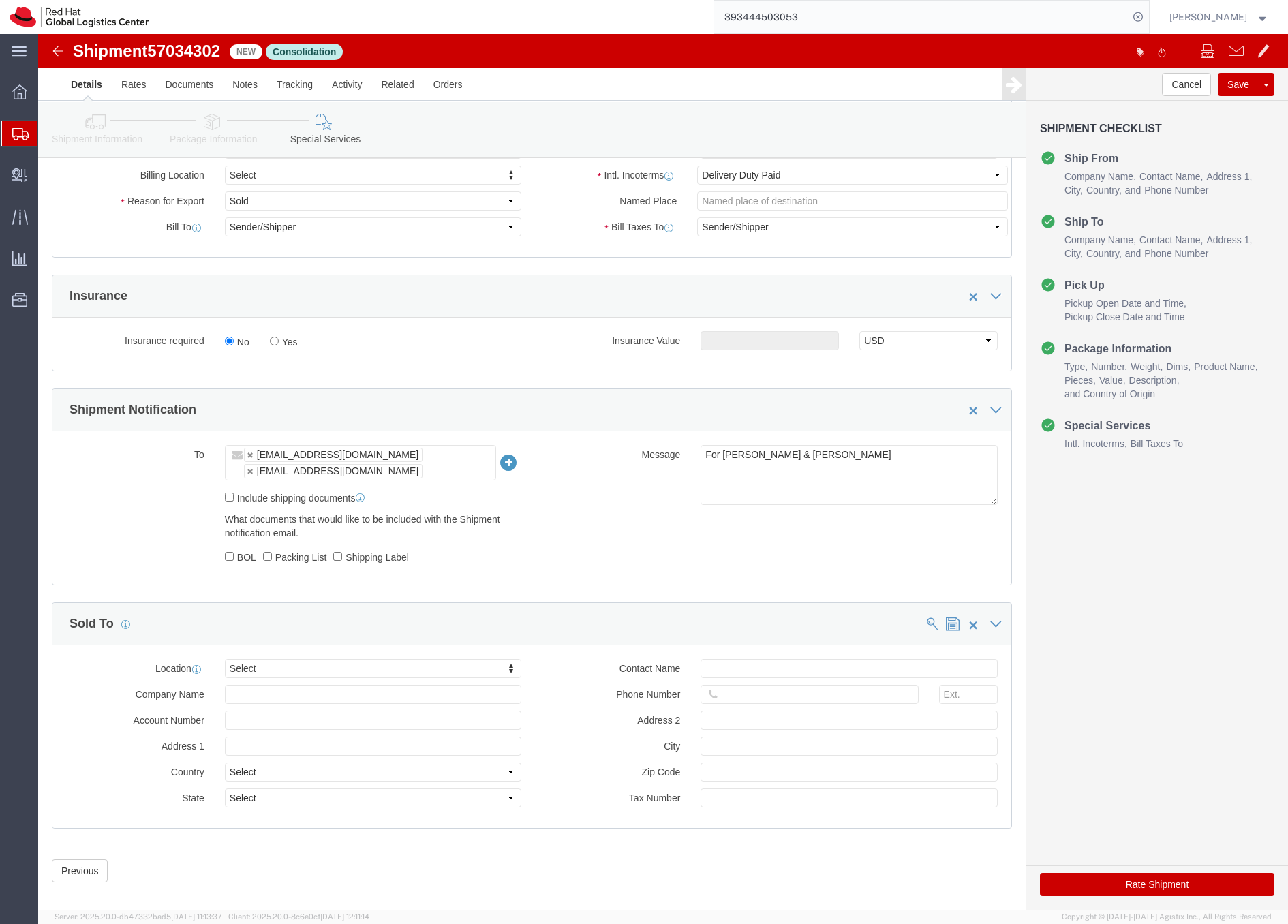
click button "Rate Shipment"
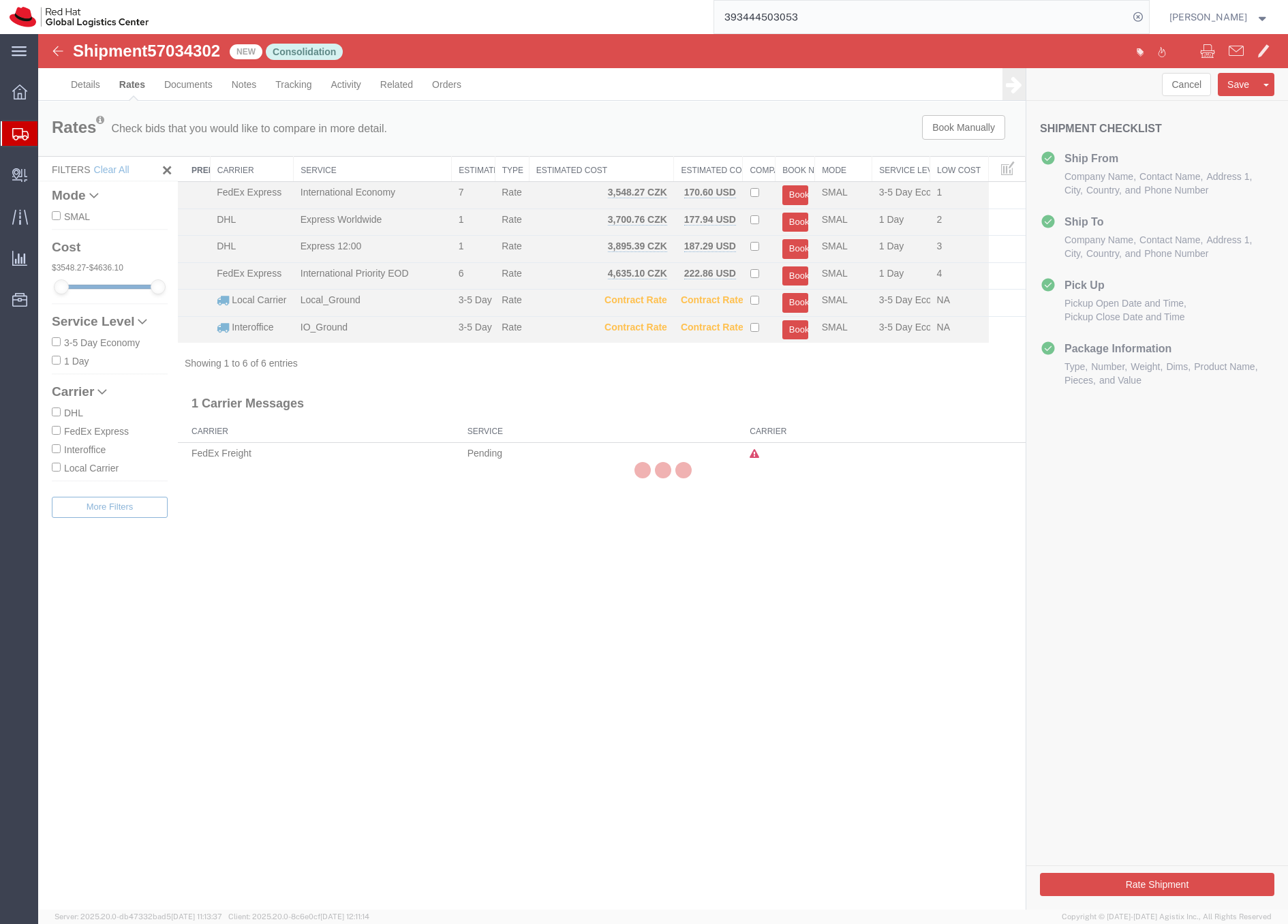
scroll to position [0, 0]
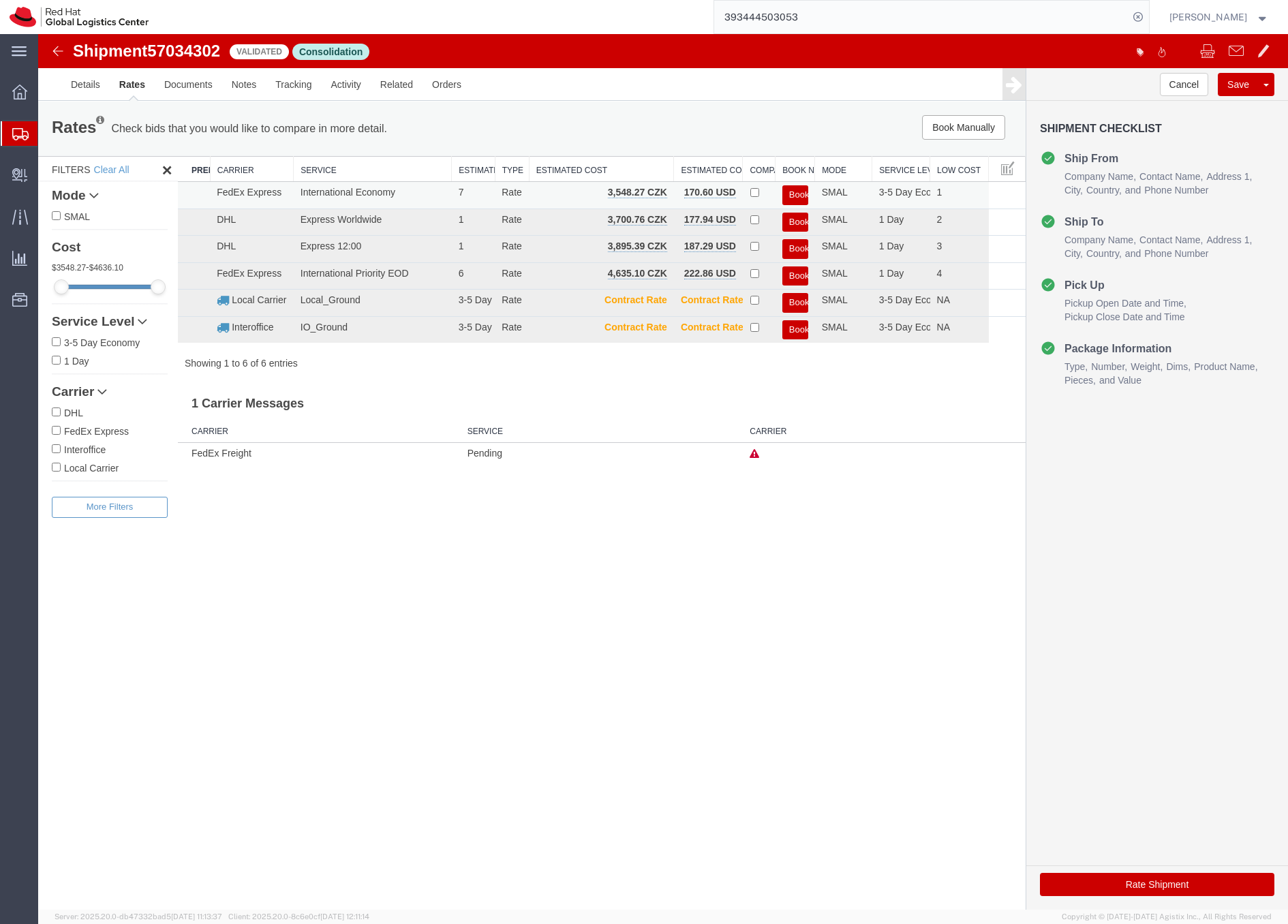
click at [794, 193] on button "Book" at bounding box center [795, 195] width 26 height 20
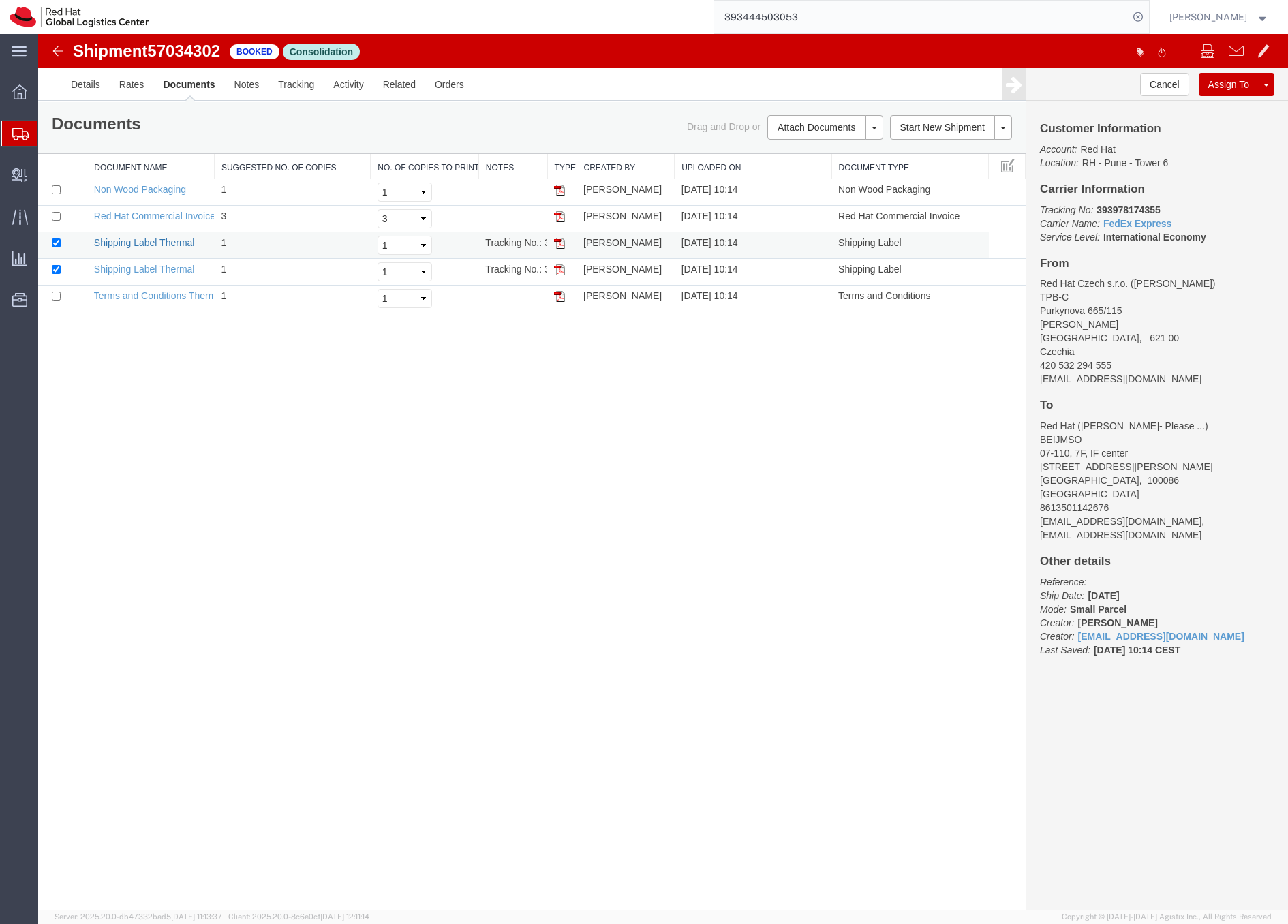
click at [175, 240] on link "Shipping Label Thermal" at bounding box center [144, 242] width 101 height 11
click at [109, 271] on link "Shipping Label Thermal" at bounding box center [144, 268] width 101 height 11
click at [86, 86] on link "Details" at bounding box center [86, 85] width 48 height 33
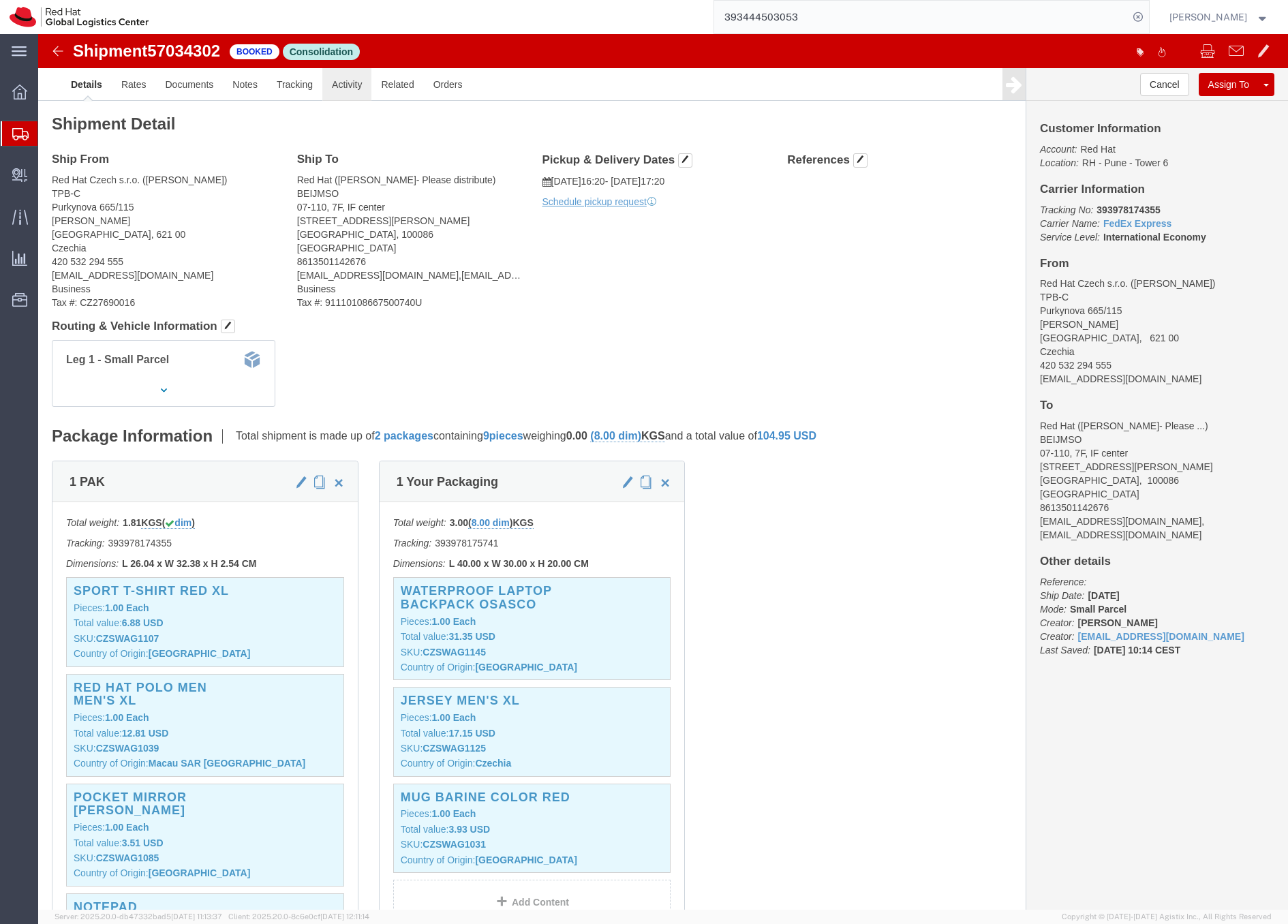
click link "Activity"
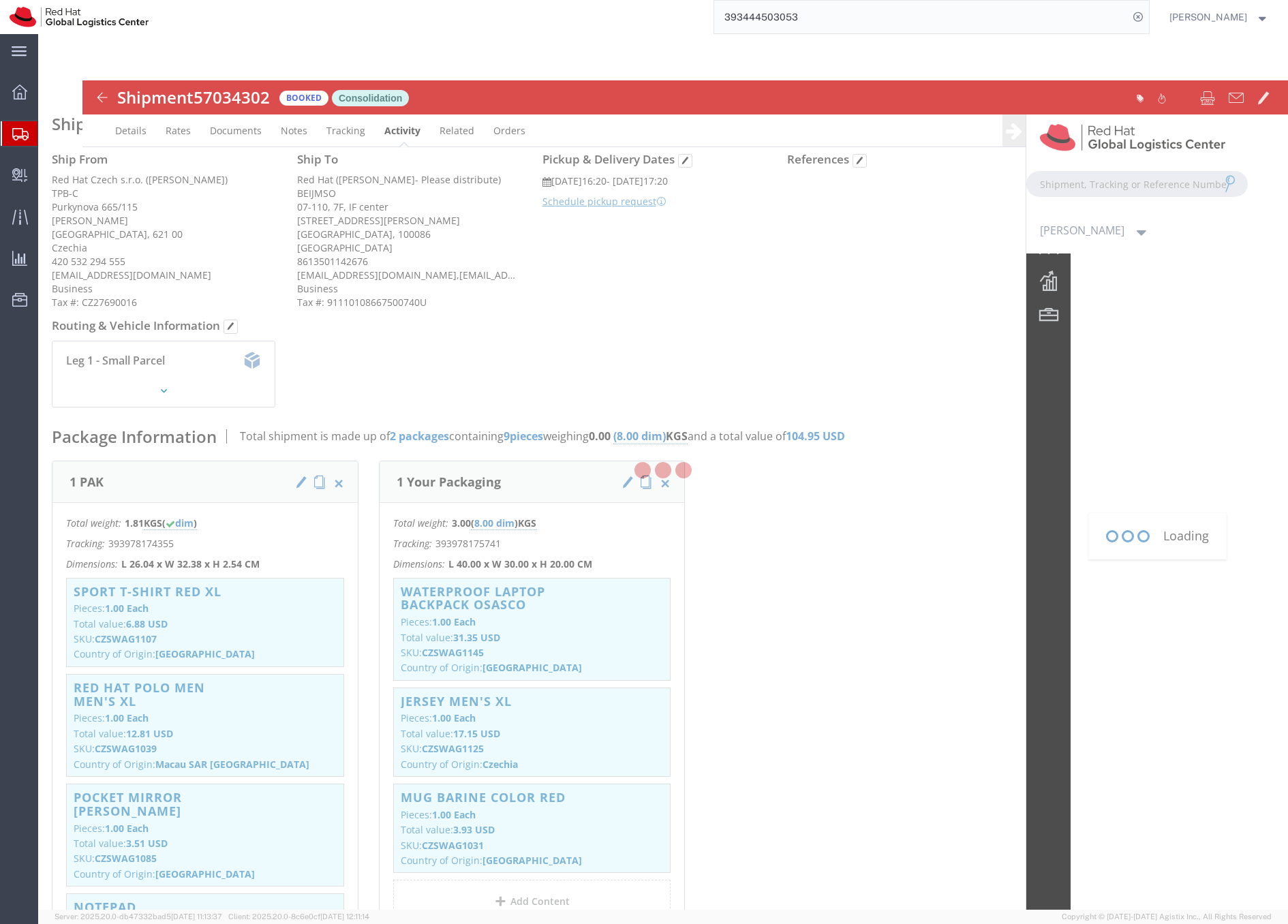
click at [396, 130] on div at bounding box center [663, 471] width 1250 height 875
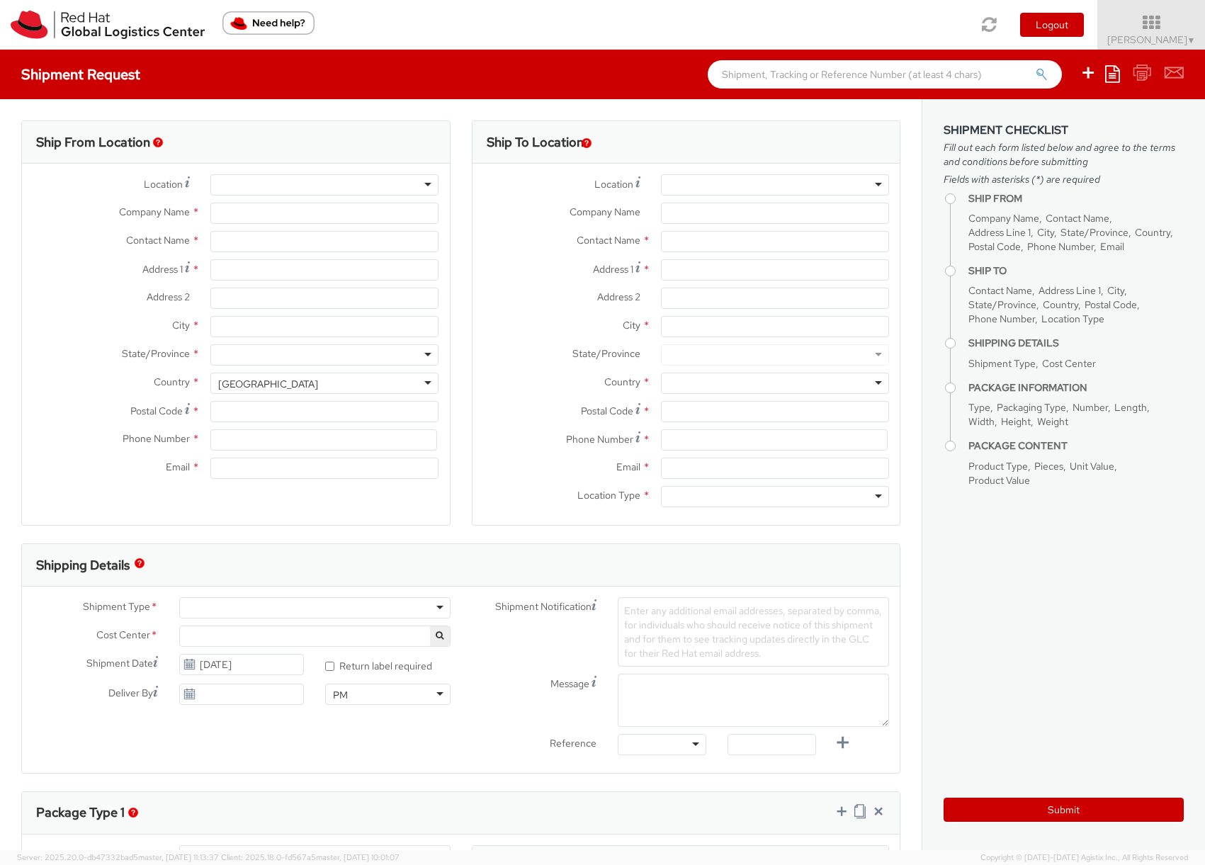
select select "901"
select select
click at [670, 184] on div at bounding box center [775, 184] width 228 height 21
type input "r"
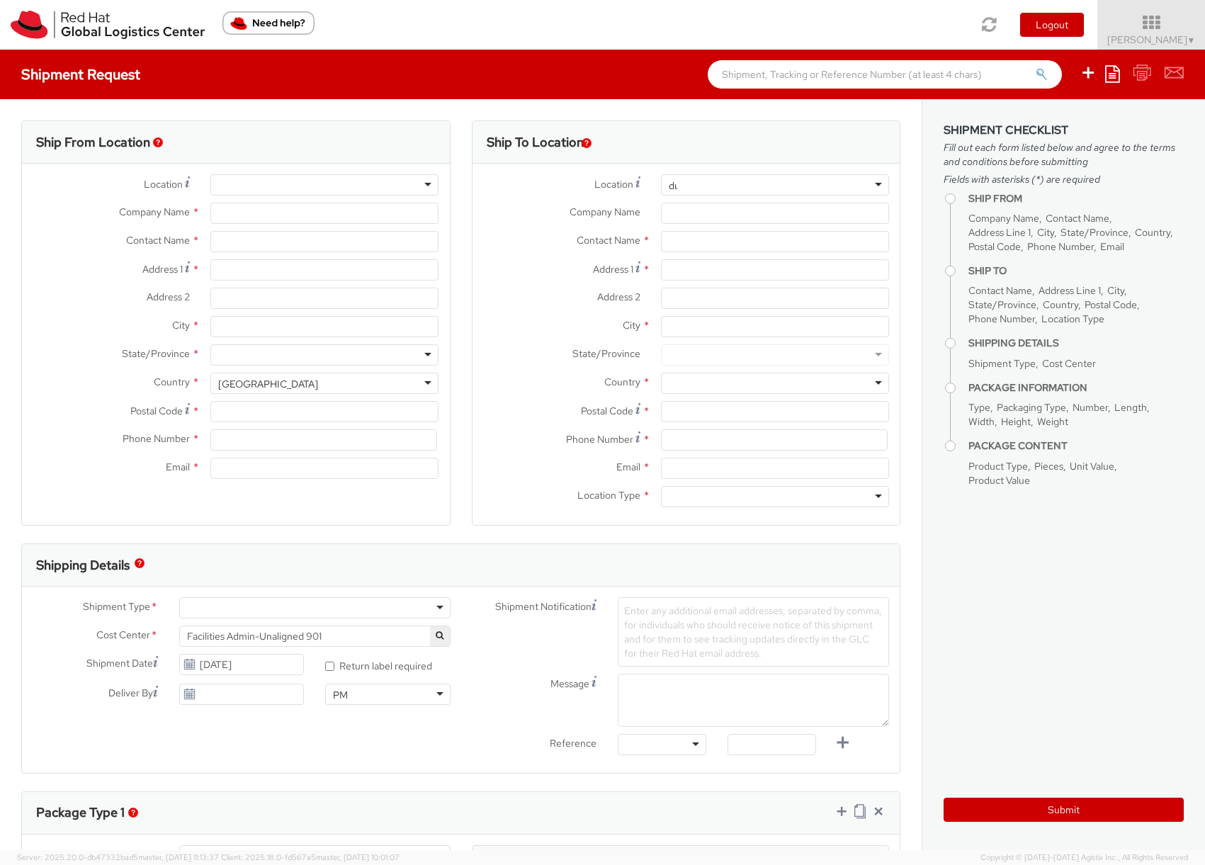
type input "dub"
type input "Red Hat Czech s.r.o."
type input "[PERSON_NAME]"
type input "Purkynova 665/115"
type input "BRNO"
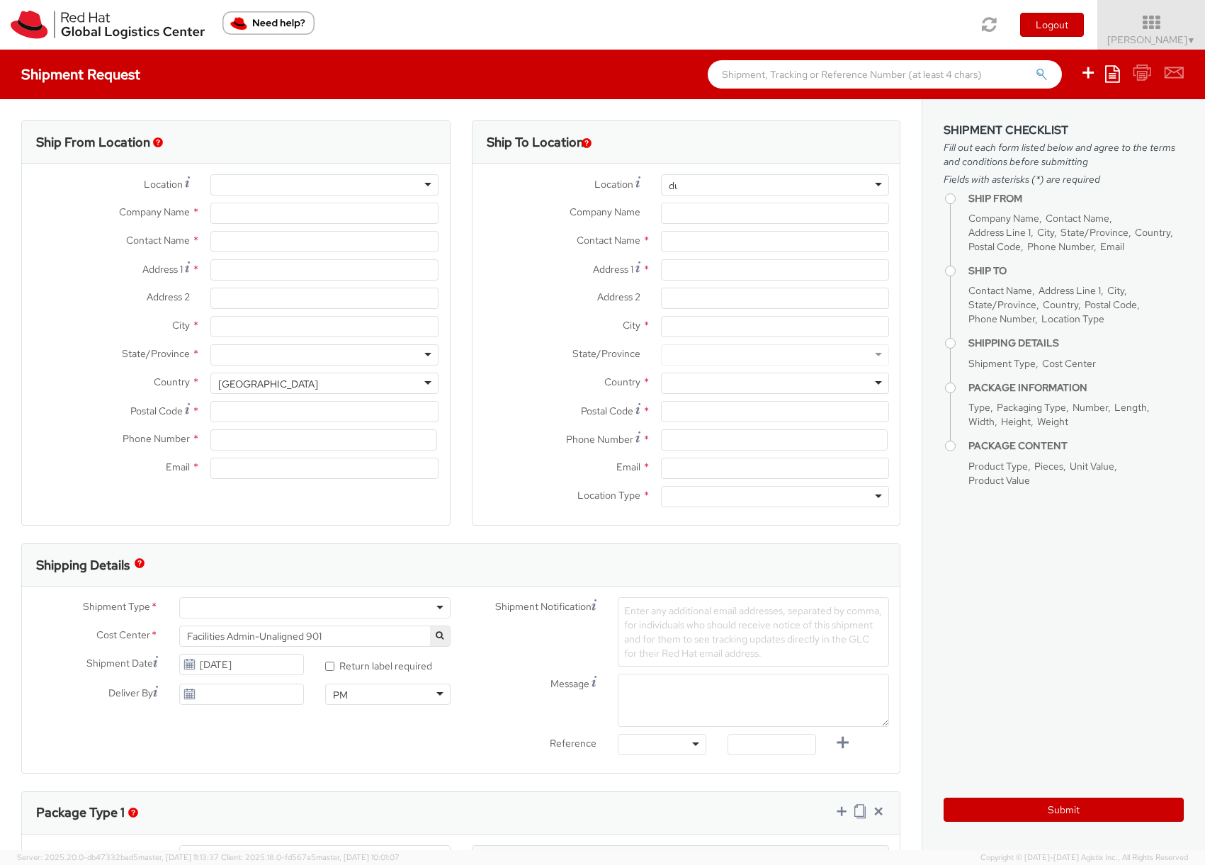
type input "621 00"
type input "420532294446"
type input "somala@redhat.com"
select select "CM"
select select "KGS"
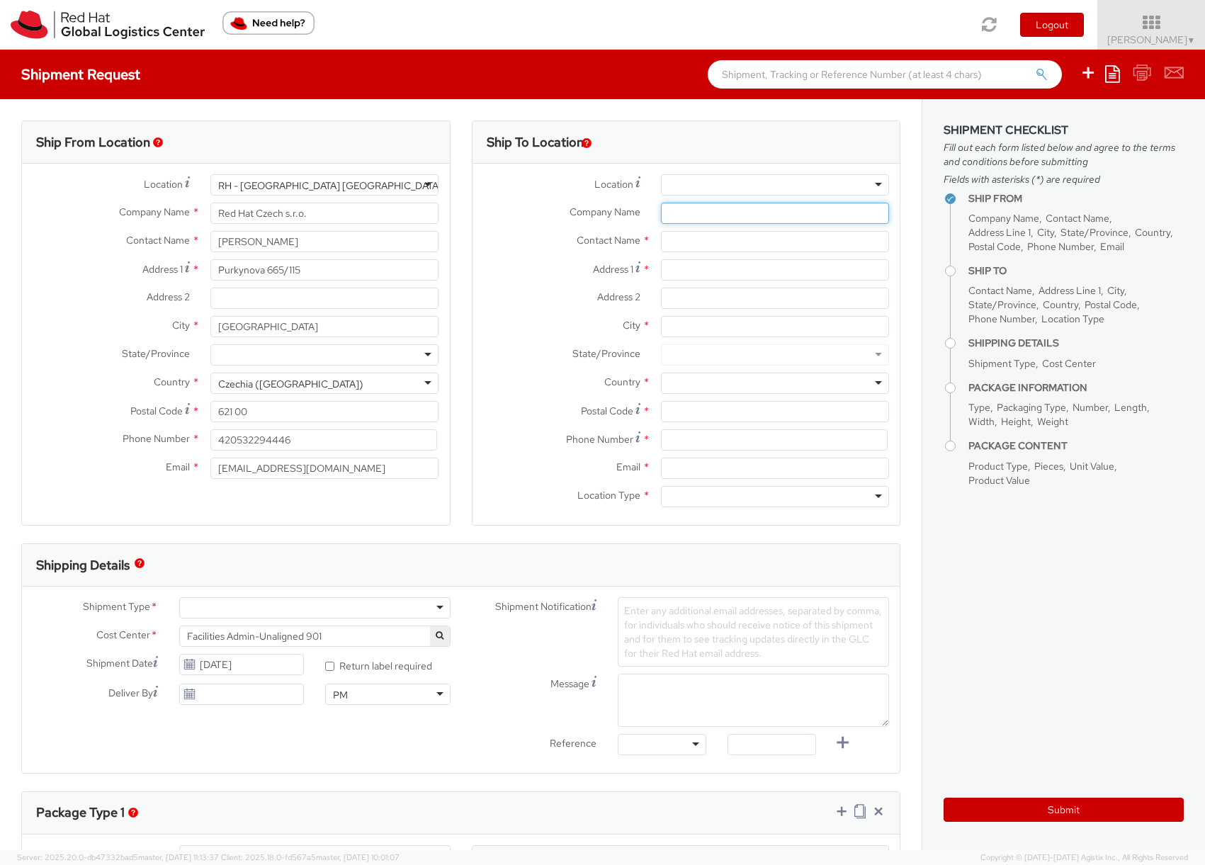
click at [704, 205] on input "Company Name *" at bounding box center [775, 213] width 228 height 21
click at [701, 187] on div at bounding box center [775, 184] width 228 height 21
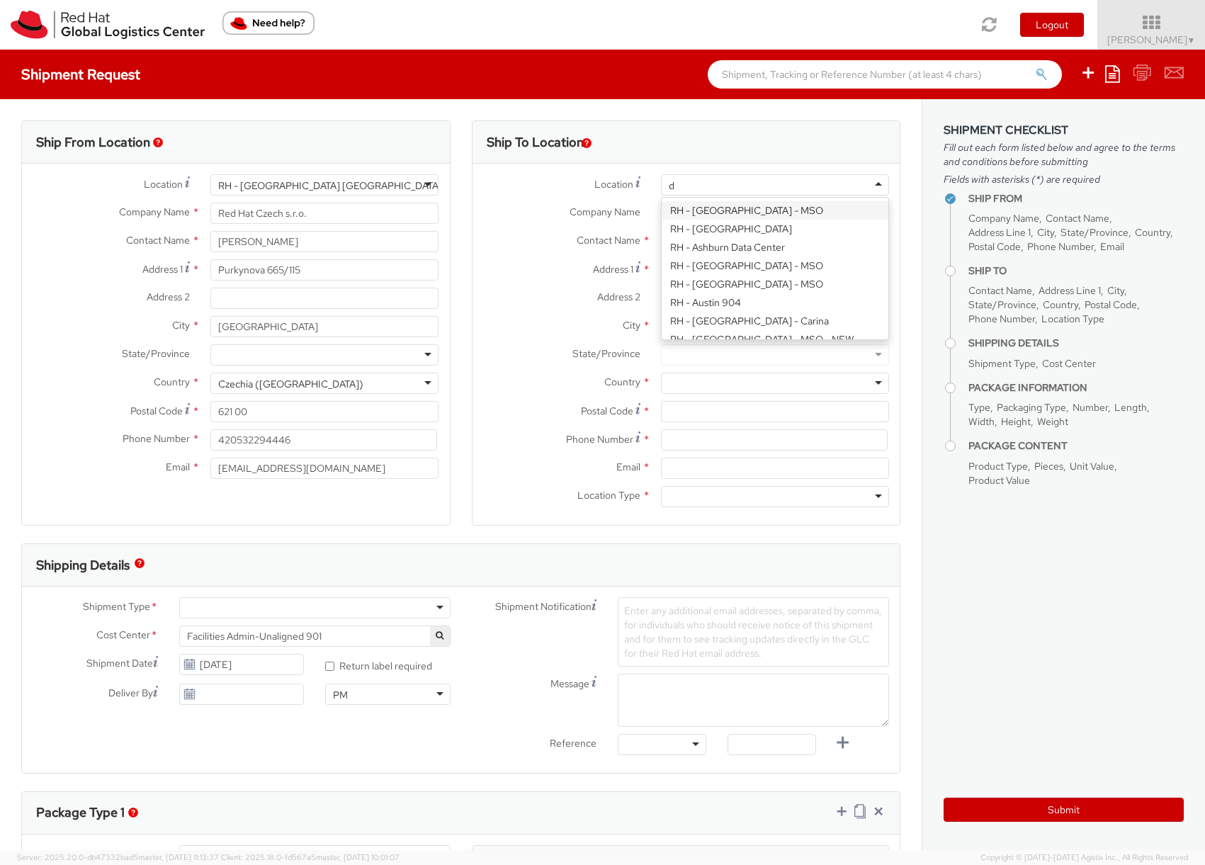
scroll to position [164, 0]
type input "dub"
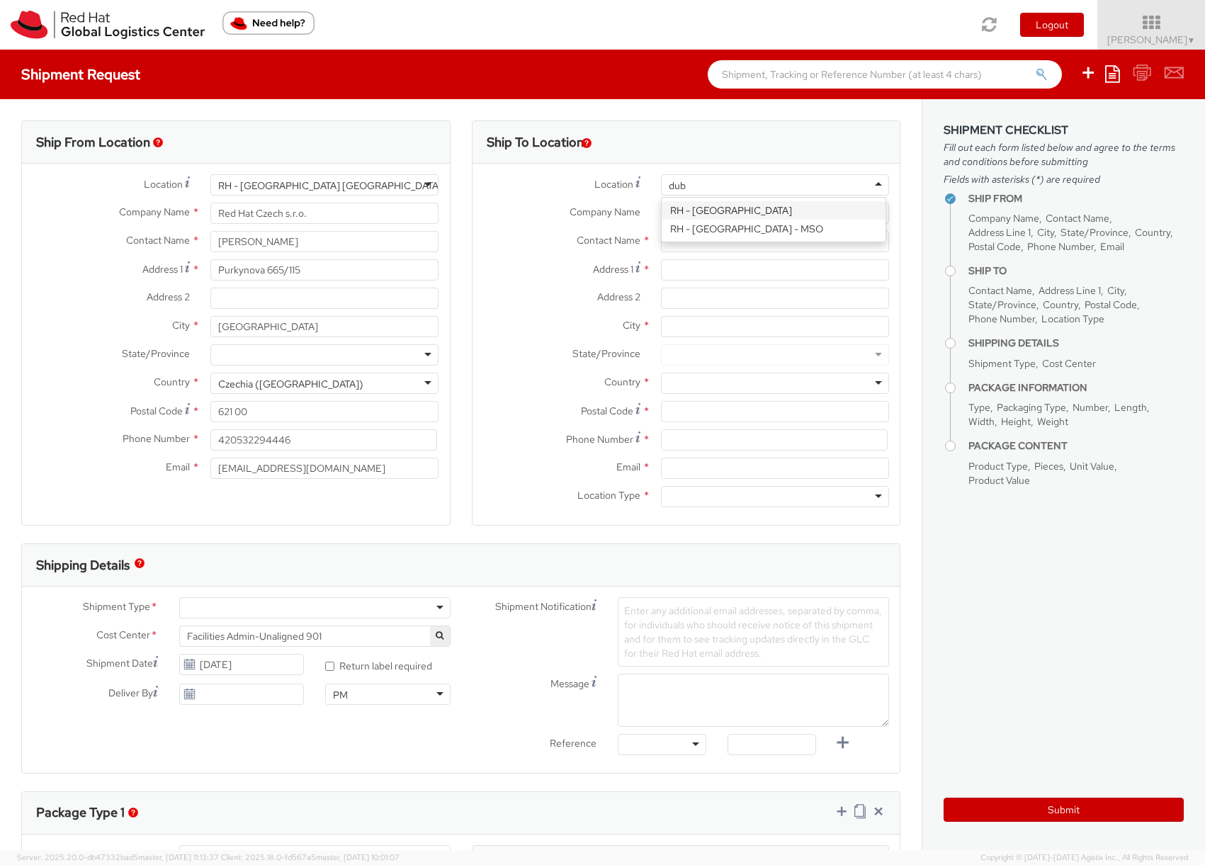
scroll to position [0, 0]
type input "Red Hat Limited"
type input "One, Central Plaza, Dame Street"
type input "Red Hat Suite 05-102"
type input "DUBLIN"
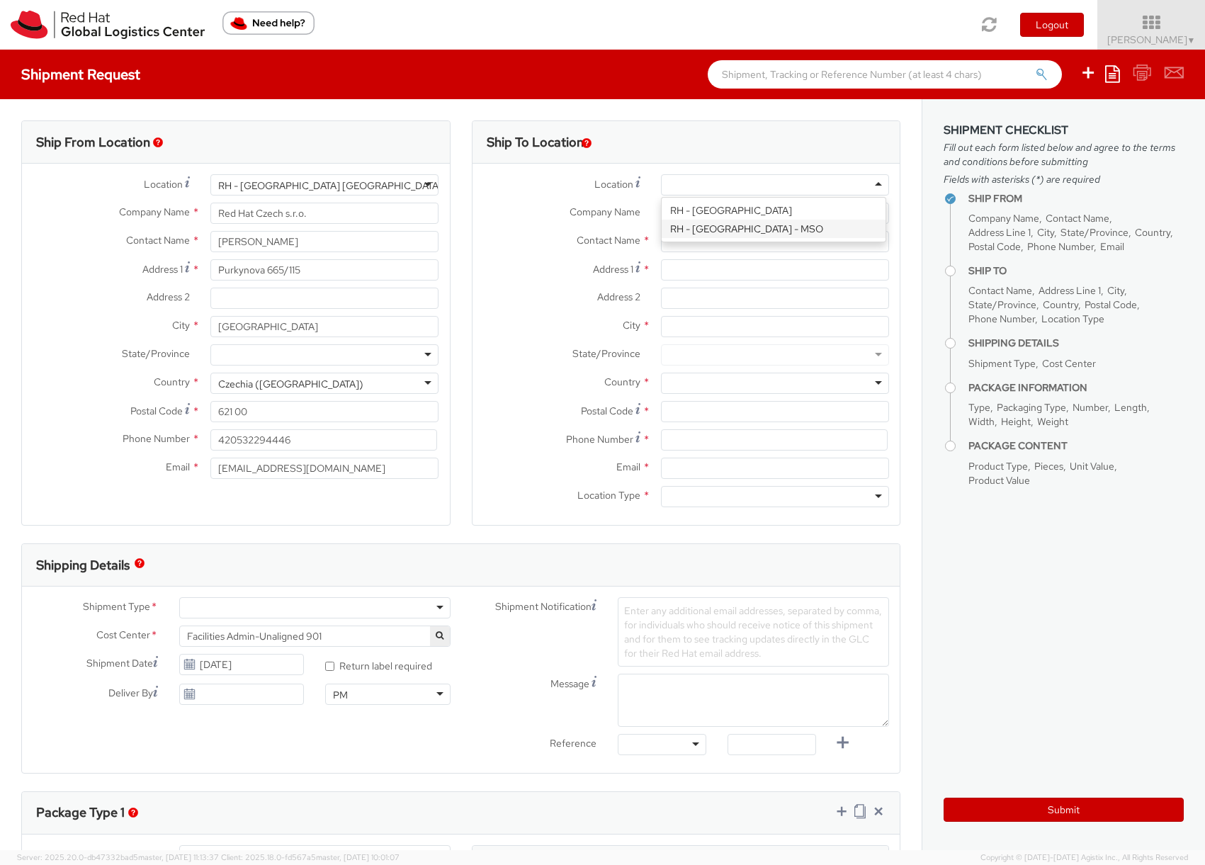
type input "D02 EF64"
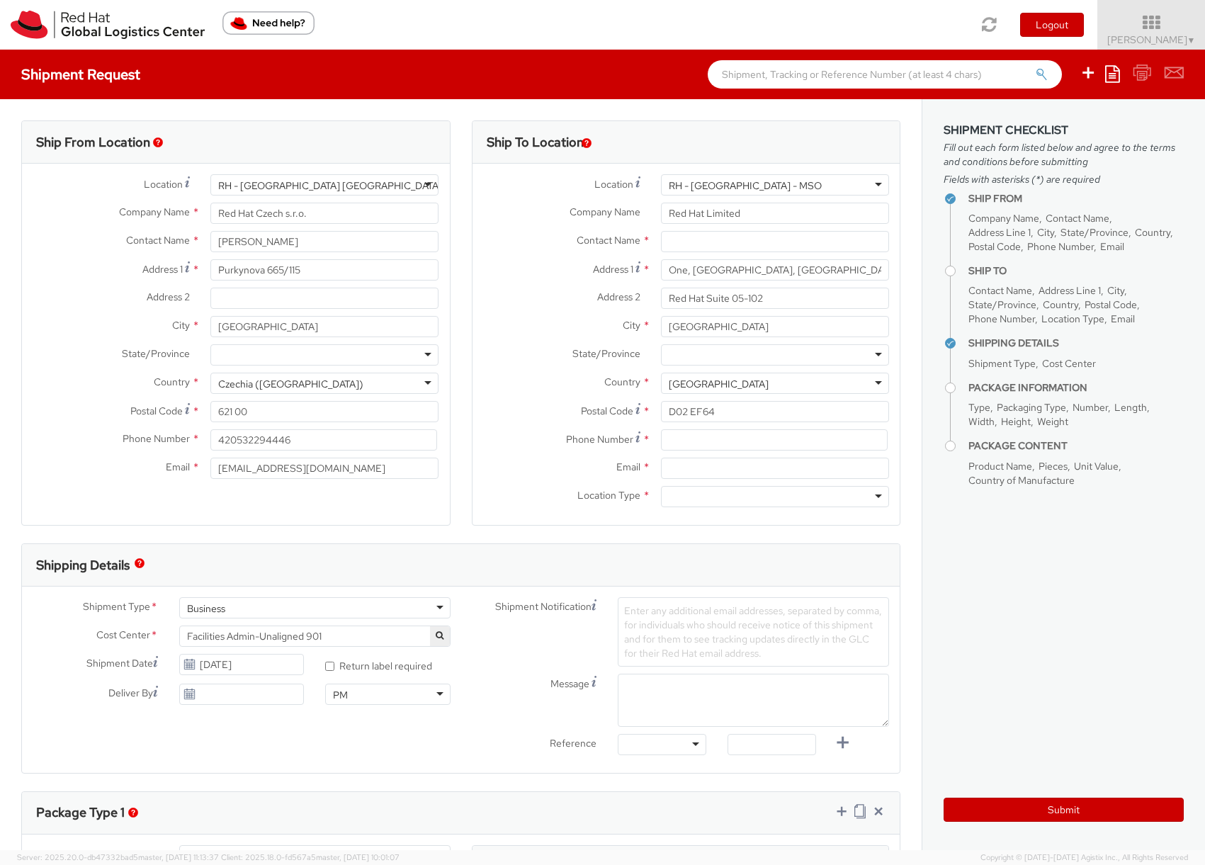
select select
click at [1146, 39] on span "Sona Mala ▼" at bounding box center [1151, 39] width 89 height 13
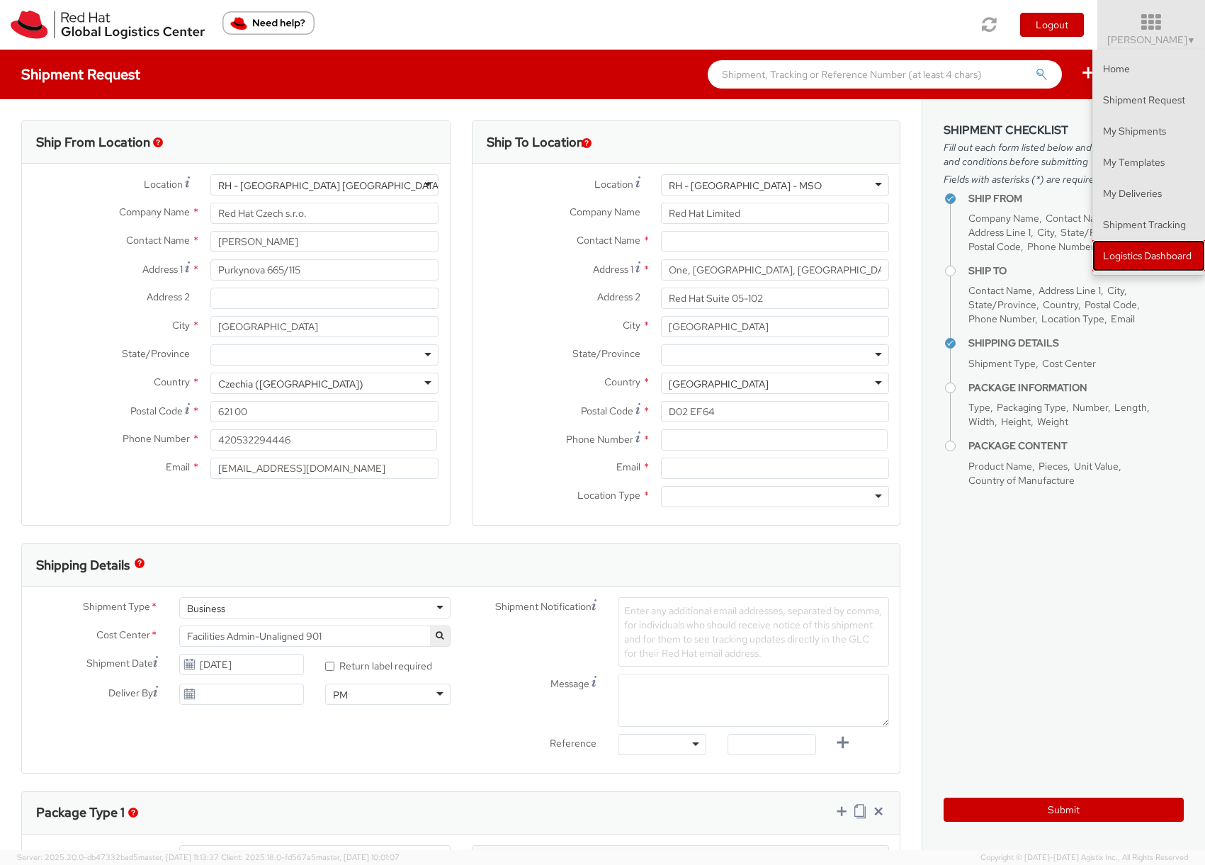
click at [1129, 257] on link "Logistics Dashboard" at bounding box center [1149, 255] width 113 height 31
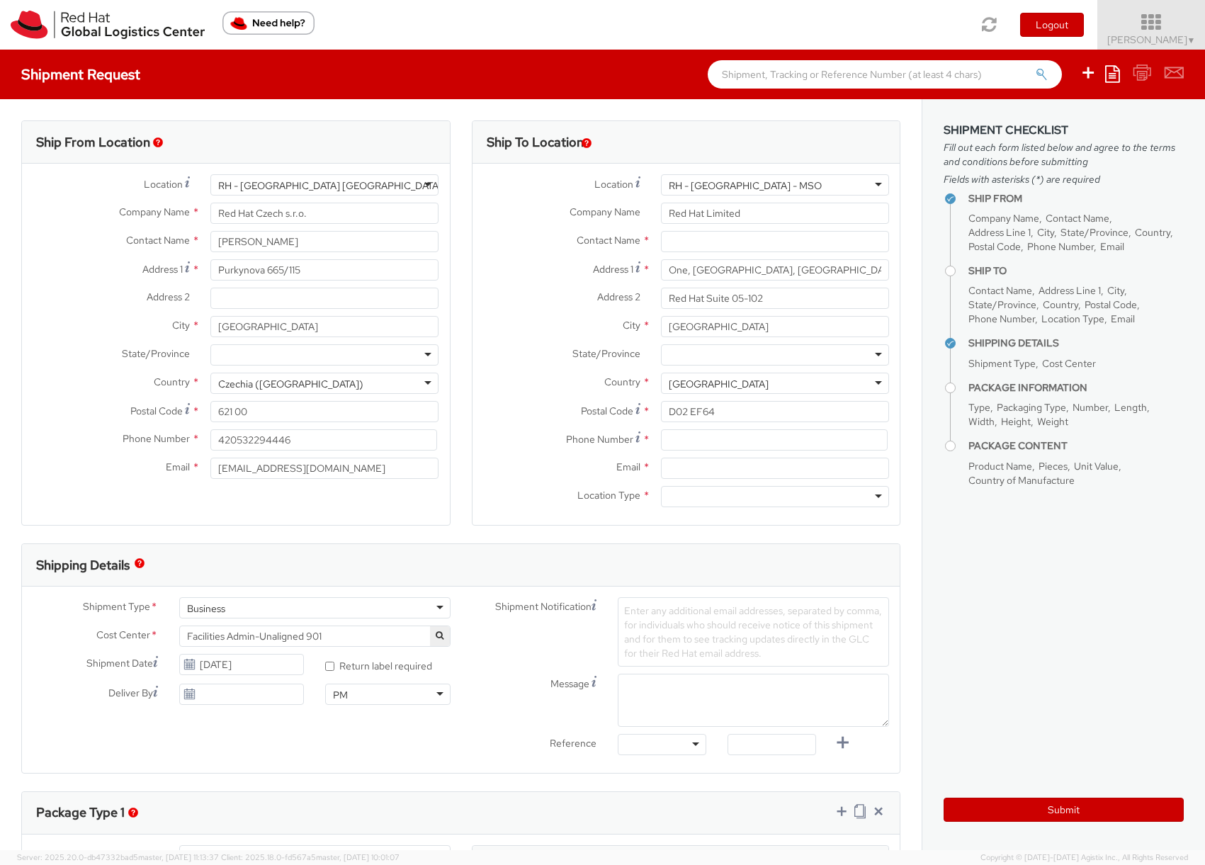
click at [1163, 37] on span "Sona Mala ▼" at bounding box center [1151, 39] width 89 height 13
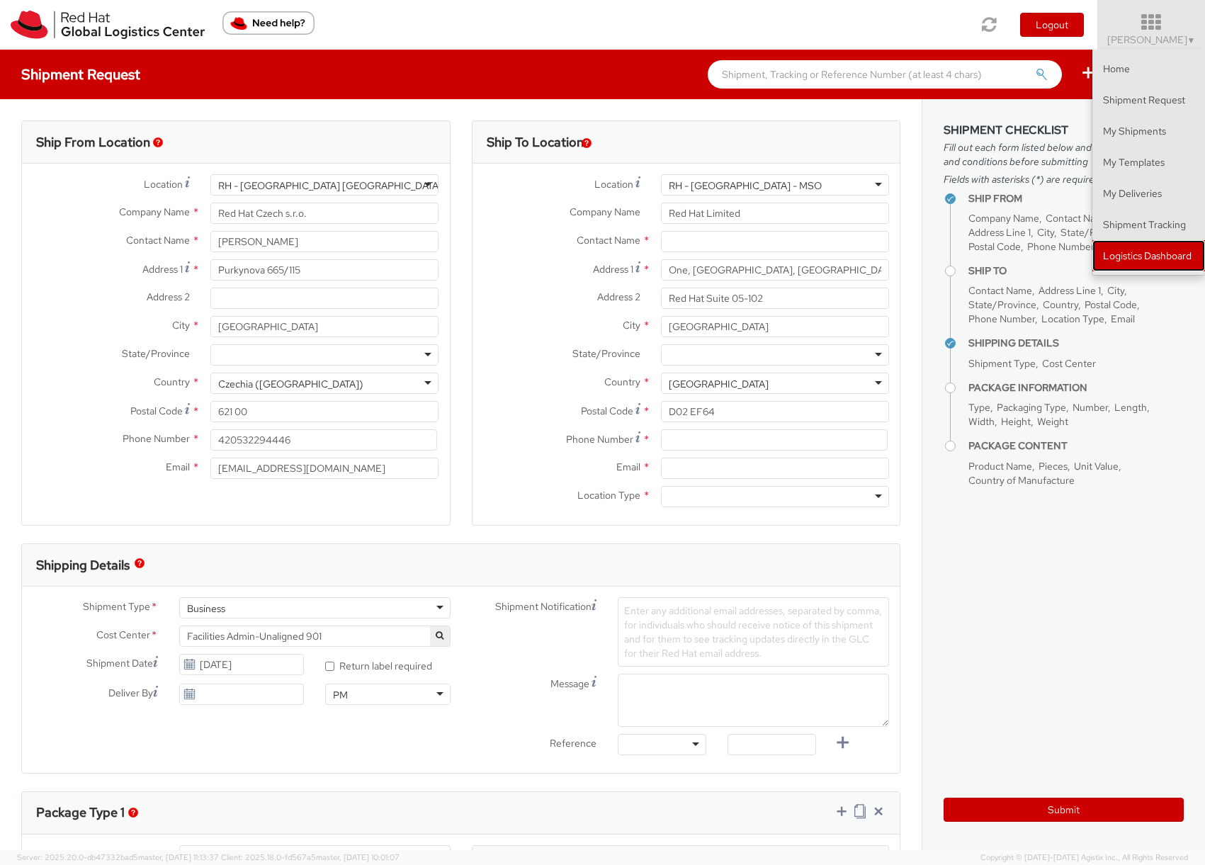
click at [1168, 258] on link "Logistics Dashboard" at bounding box center [1149, 255] width 113 height 31
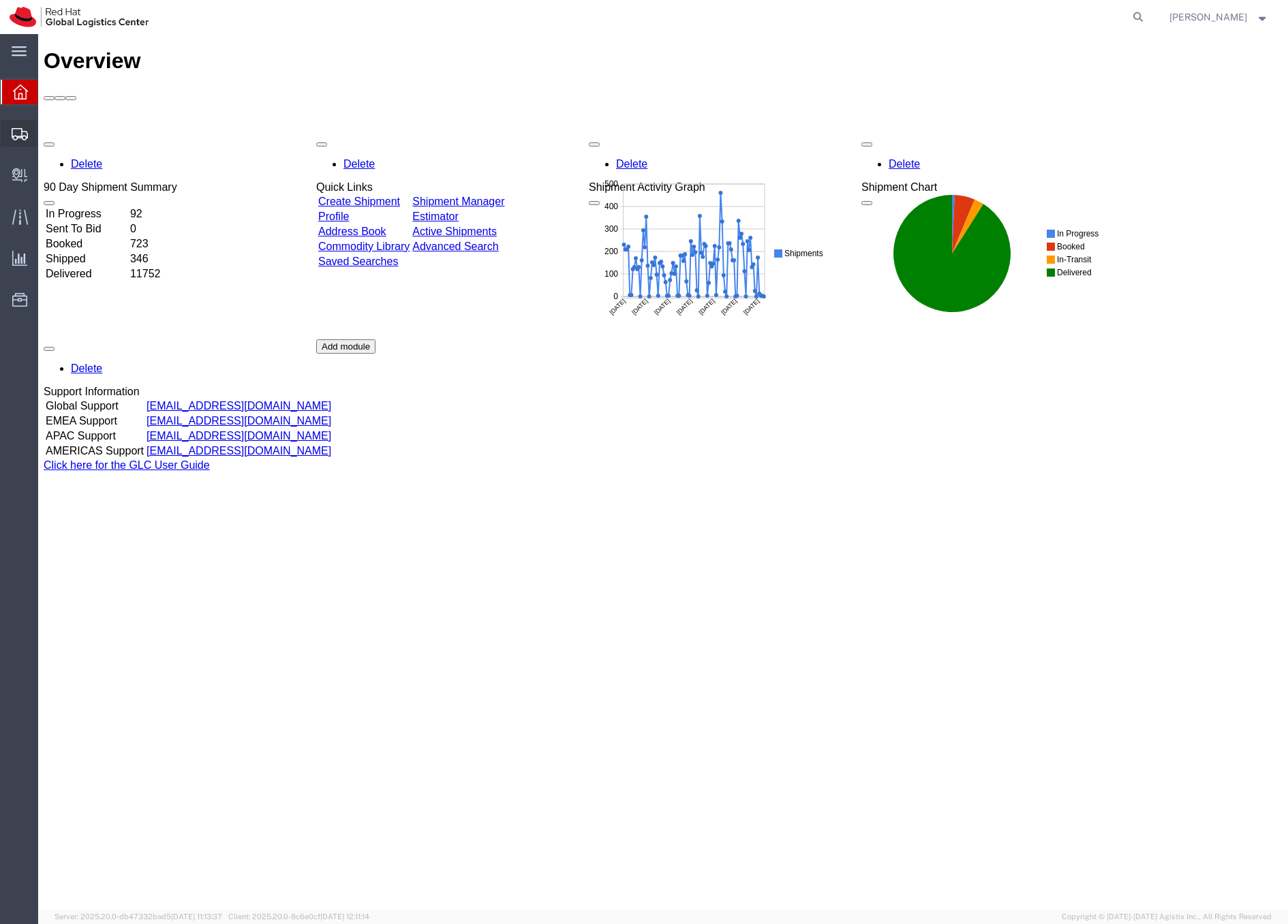
click at [25, 137] on icon at bounding box center [19, 134] width 16 height 12
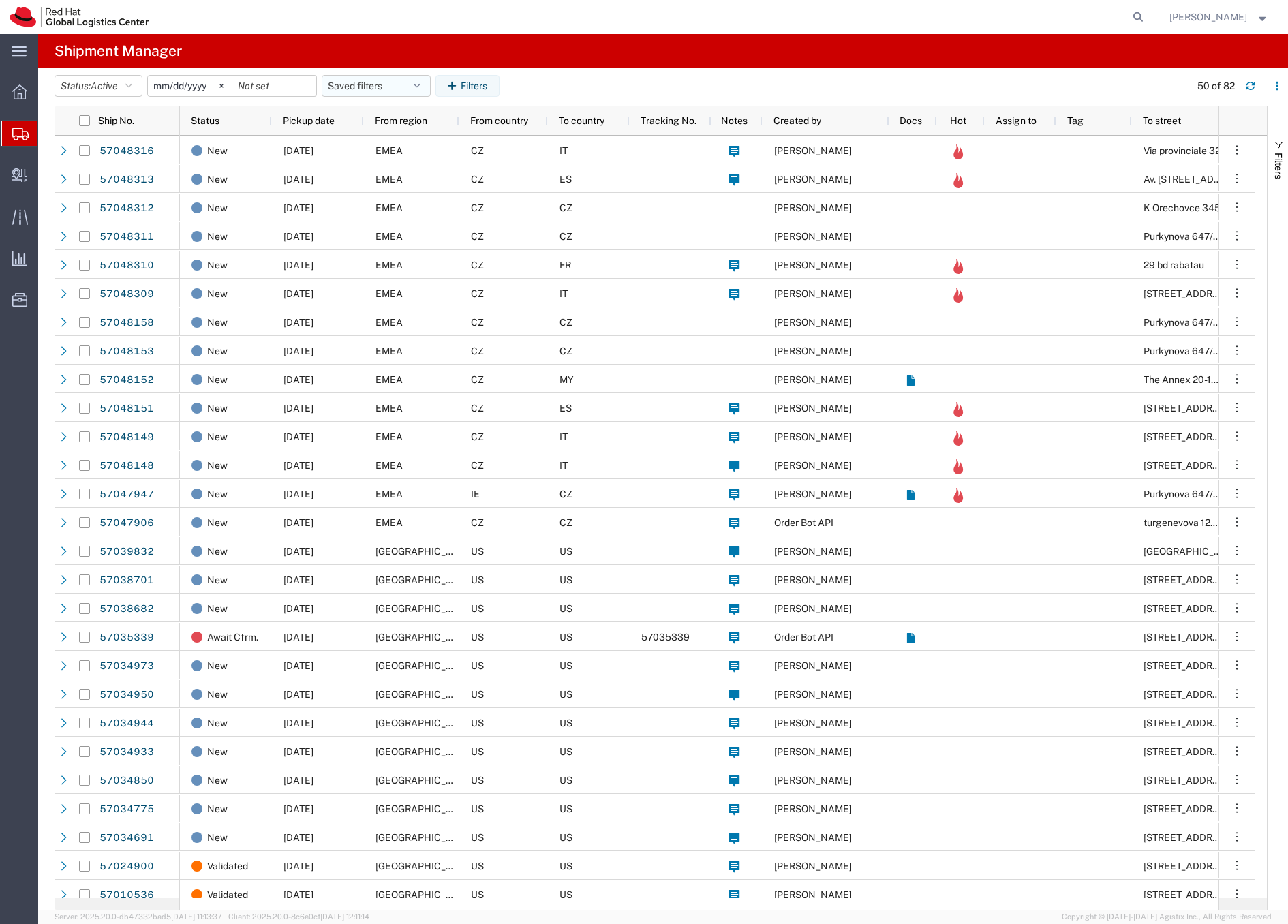
click at [343, 87] on button "Saved filters" at bounding box center [375, 86] width 109 height 22
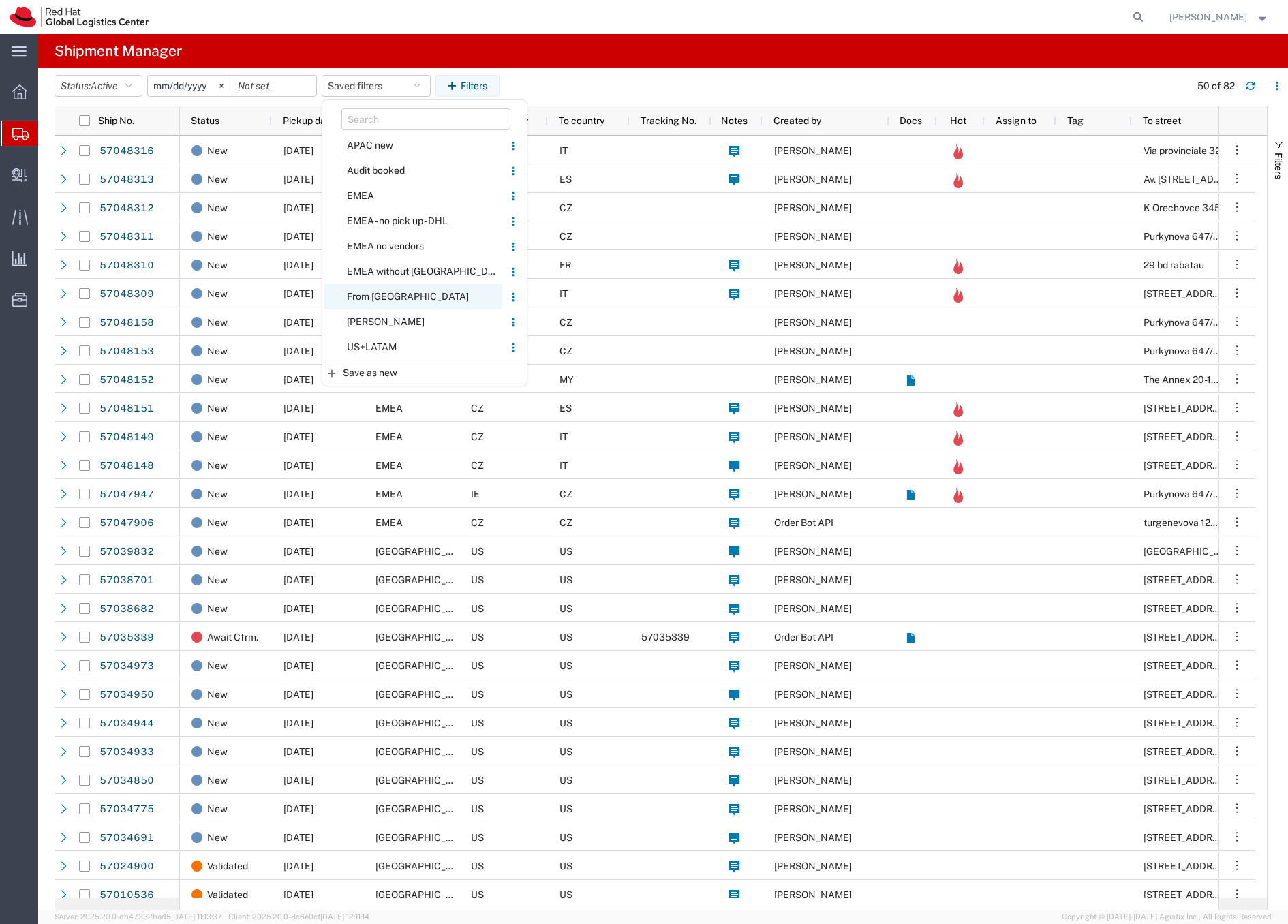
click at [362, 295] on span "From [GEOGRAPHIC_DATA]" at bounding box center [414, 296] width 179 height 25
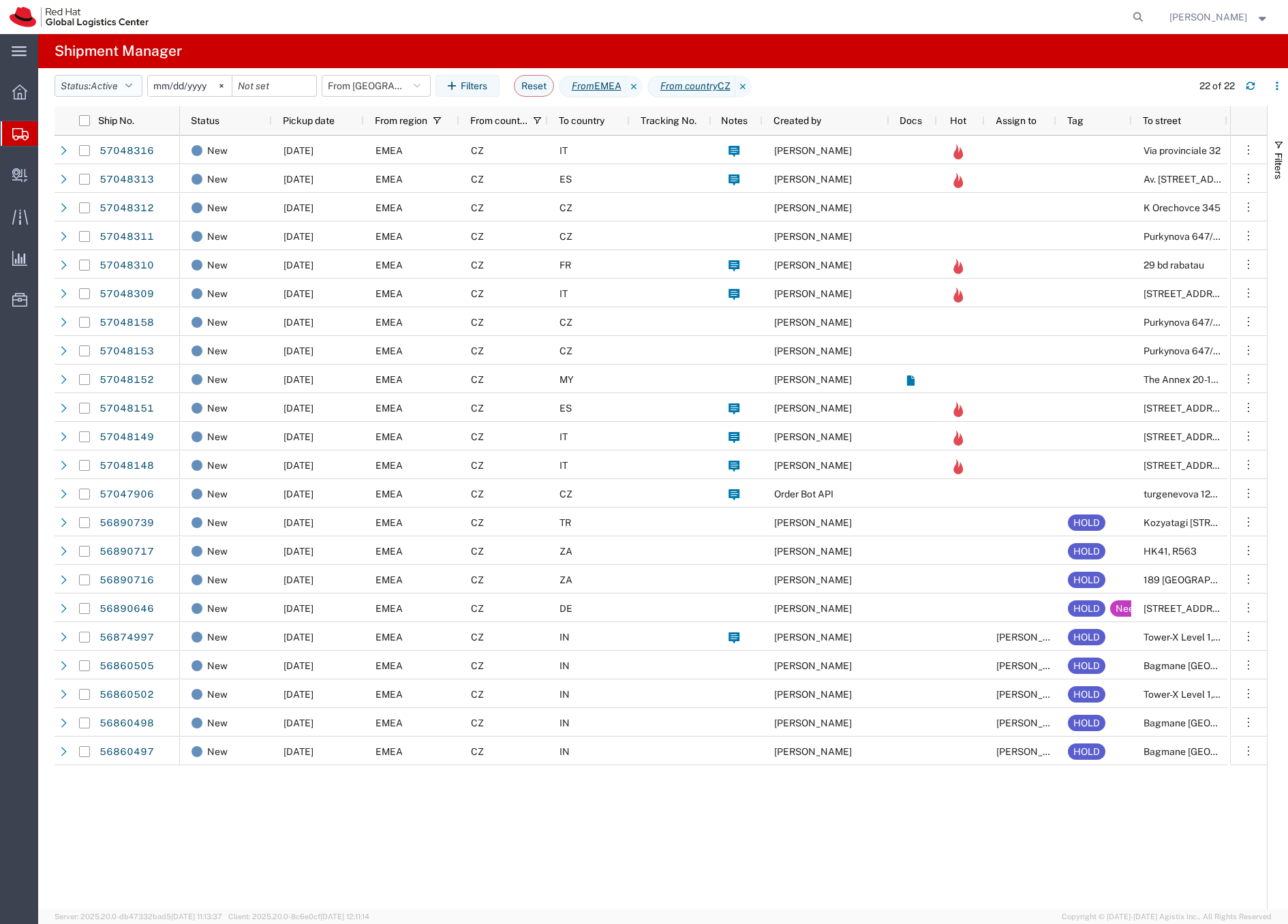
click at [111, 83] on span "Active" at bounding box center [104, 86] width 27 height 11
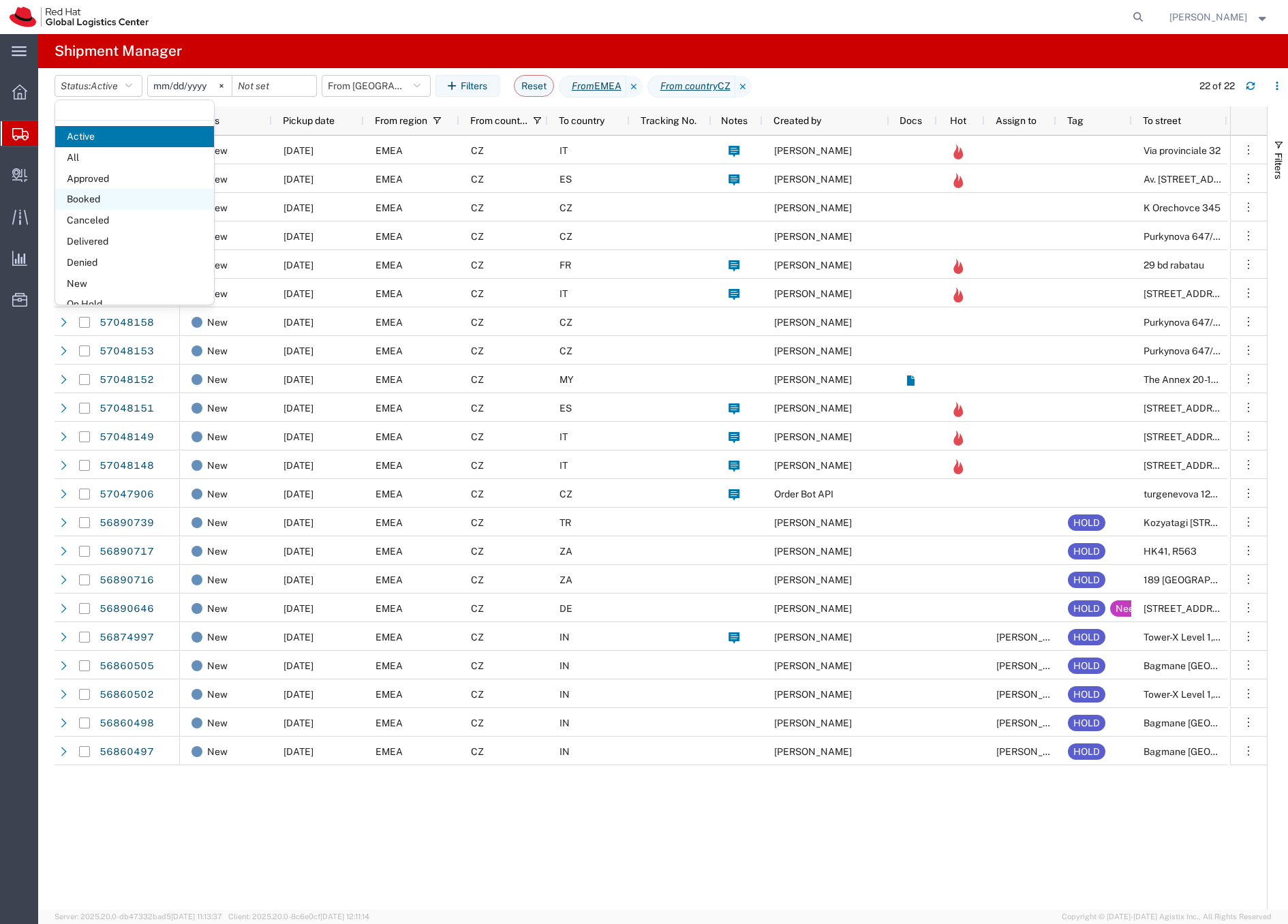
click at [93, 197] on span "Booked" at bounding box center [134, 199] width 159 height 21
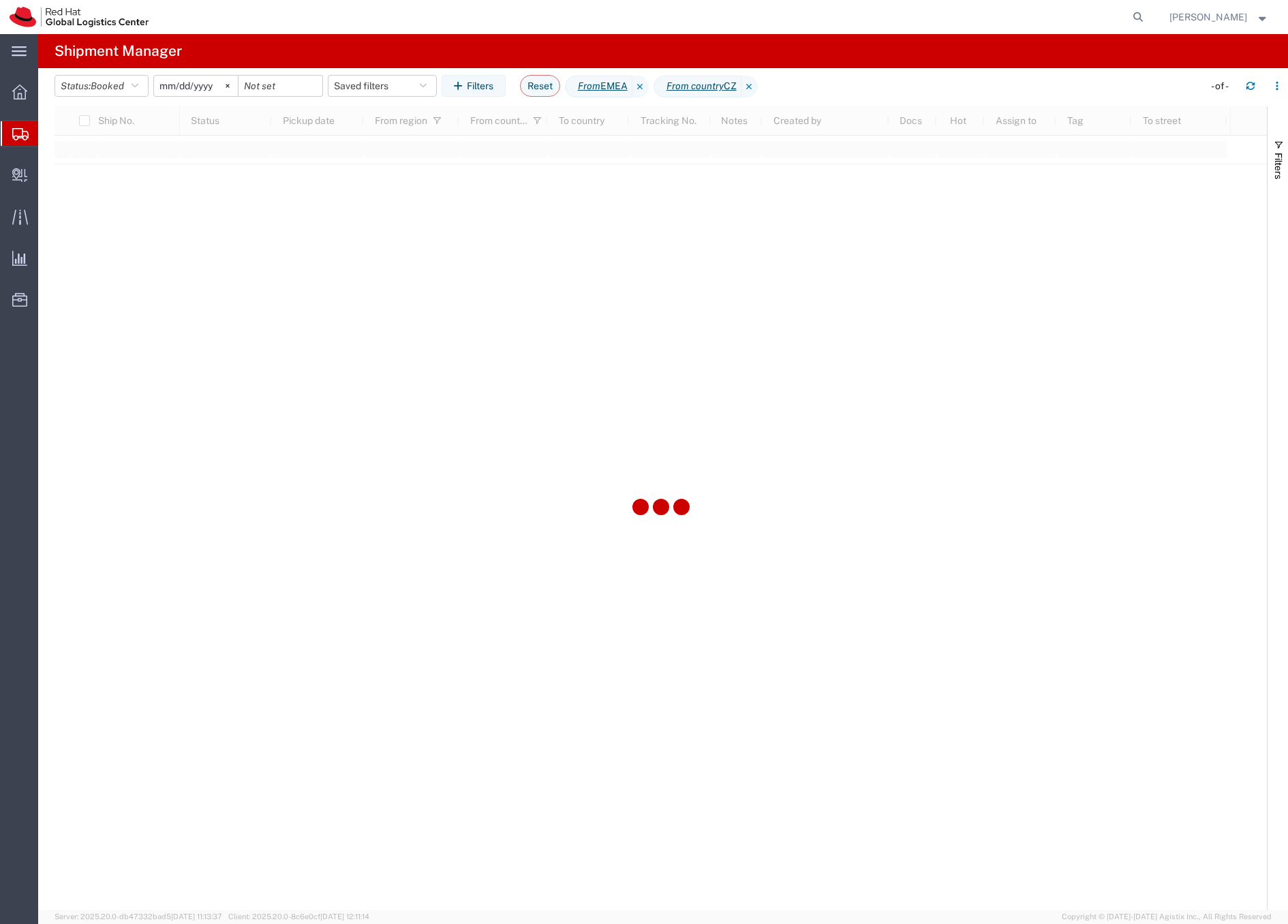
click at [189, 85] on input "[DATE]" at bounding box center [195, 86] width 84 height 20
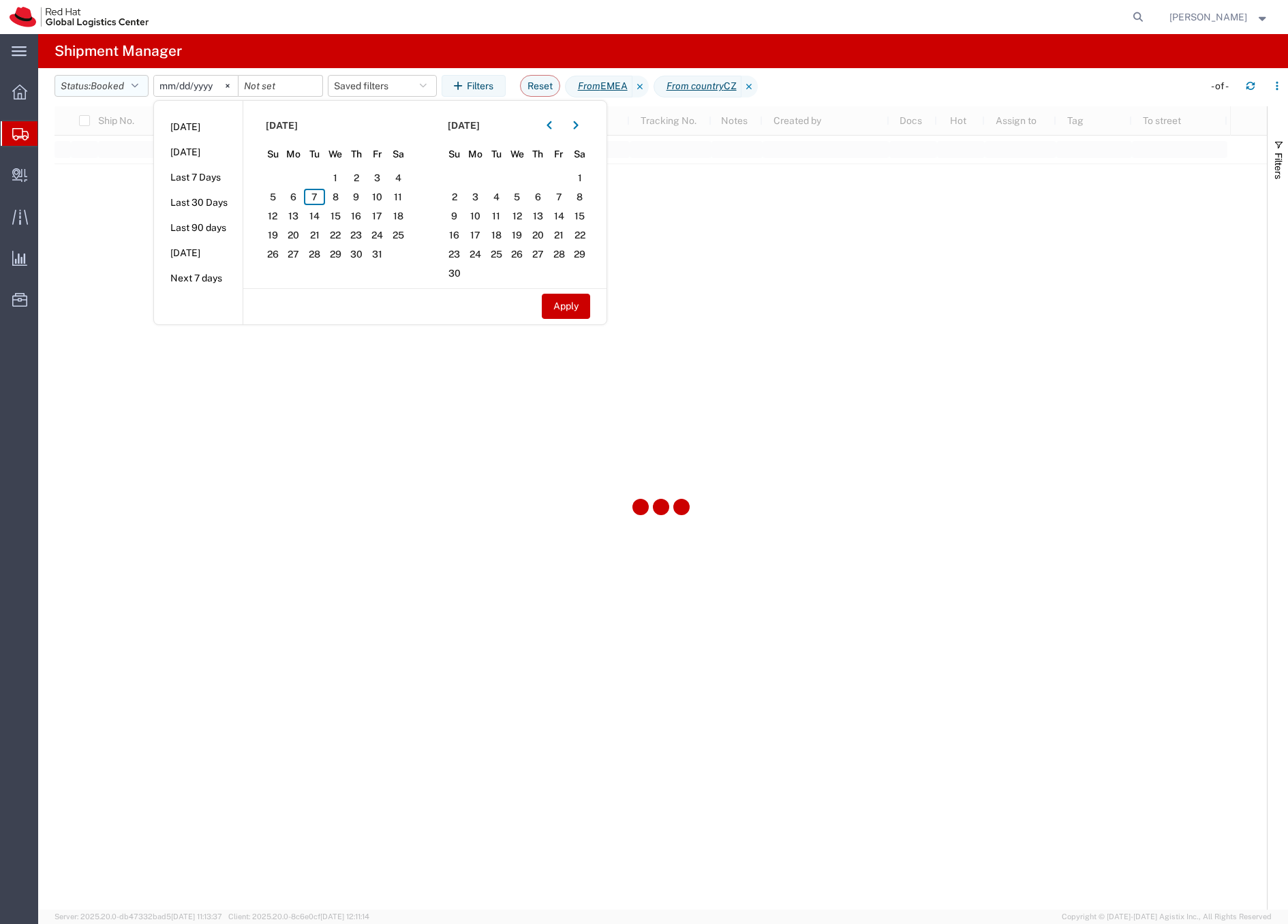
click at [120, 83] on span "Booked" at bounding box center [107, 86] width 34 height 11
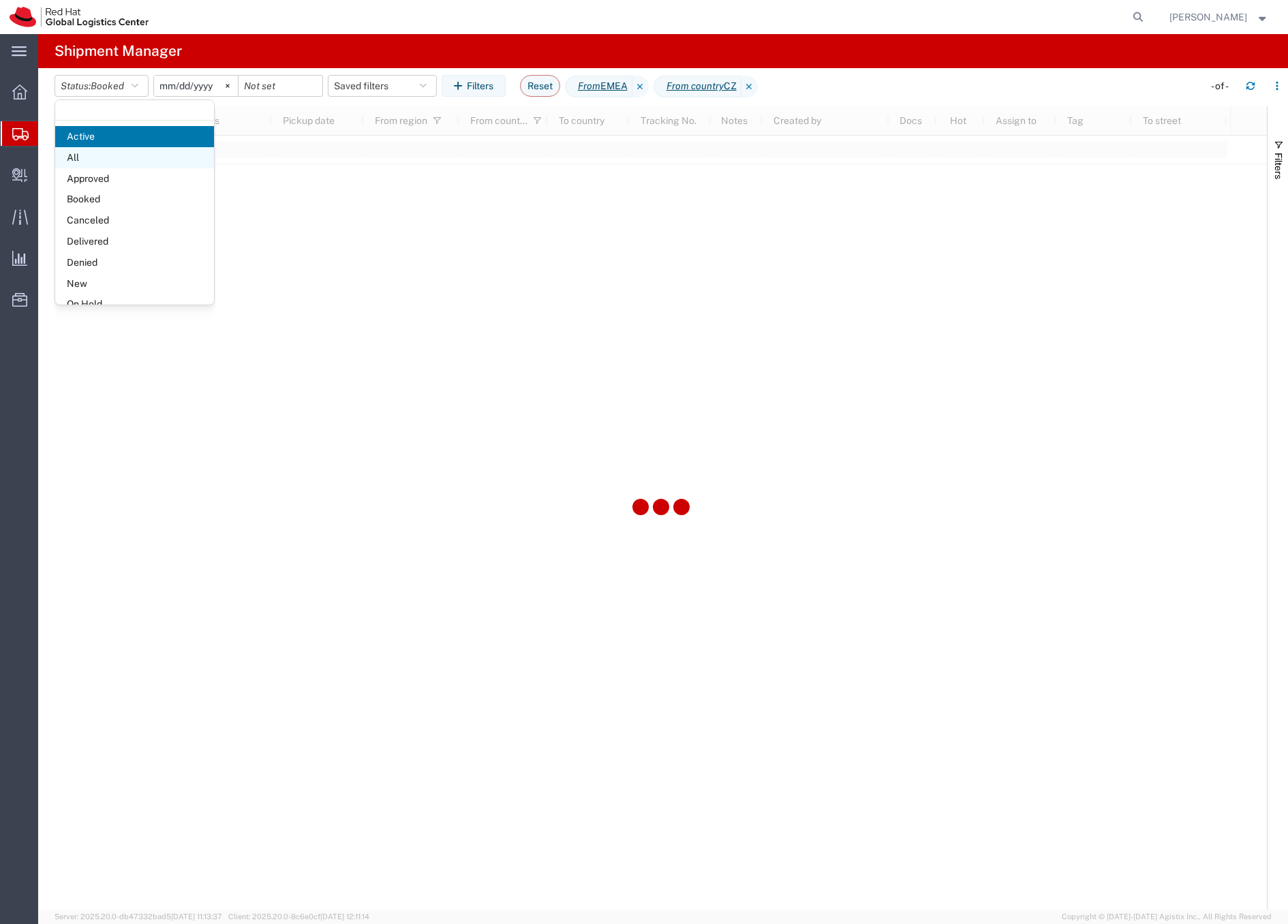
click at [83, 158] on span "All" at bounding box center [134, 158] width 159 height 21
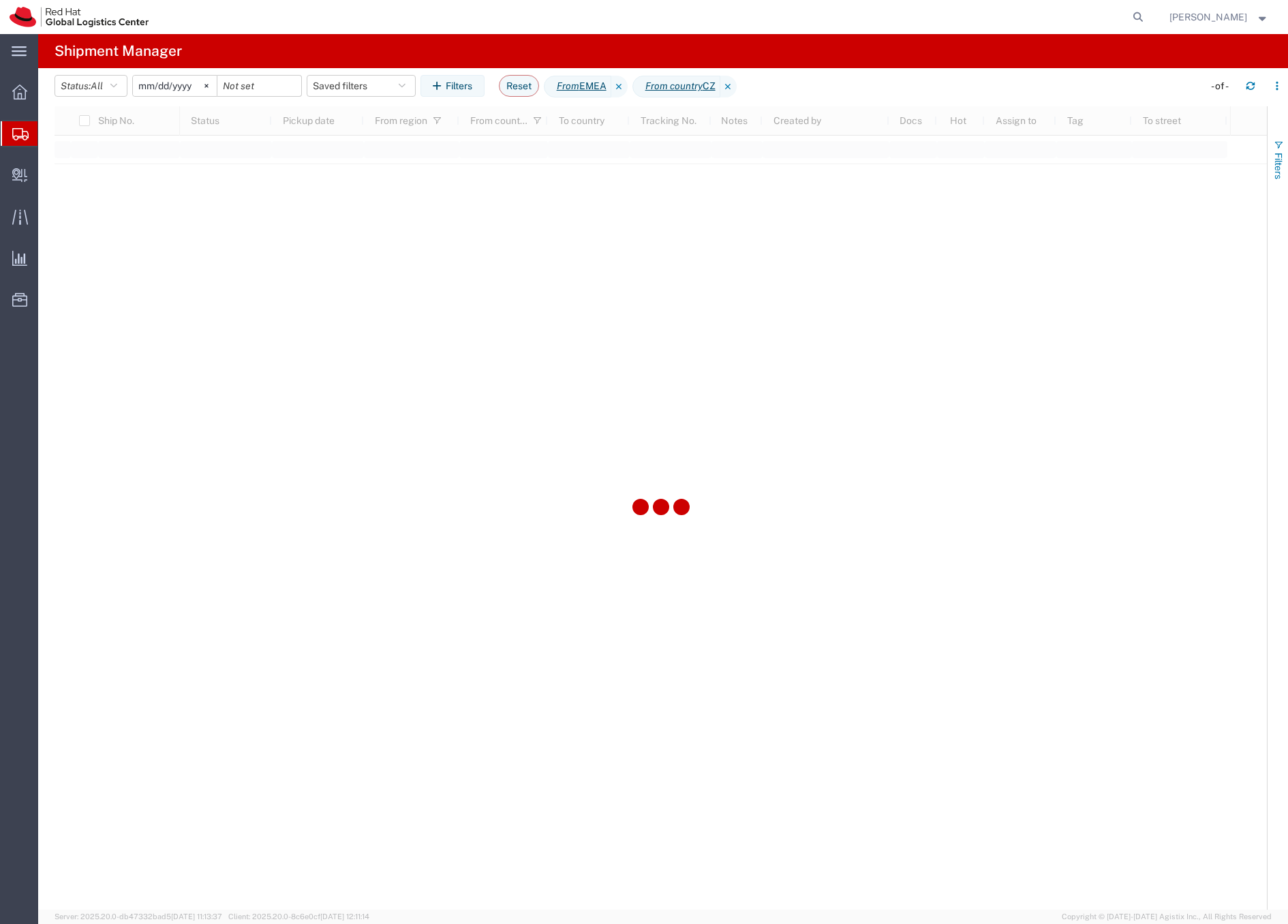
click at [1279, 140] on span "button" at bounding box center [1278, 144] width 11 height 11
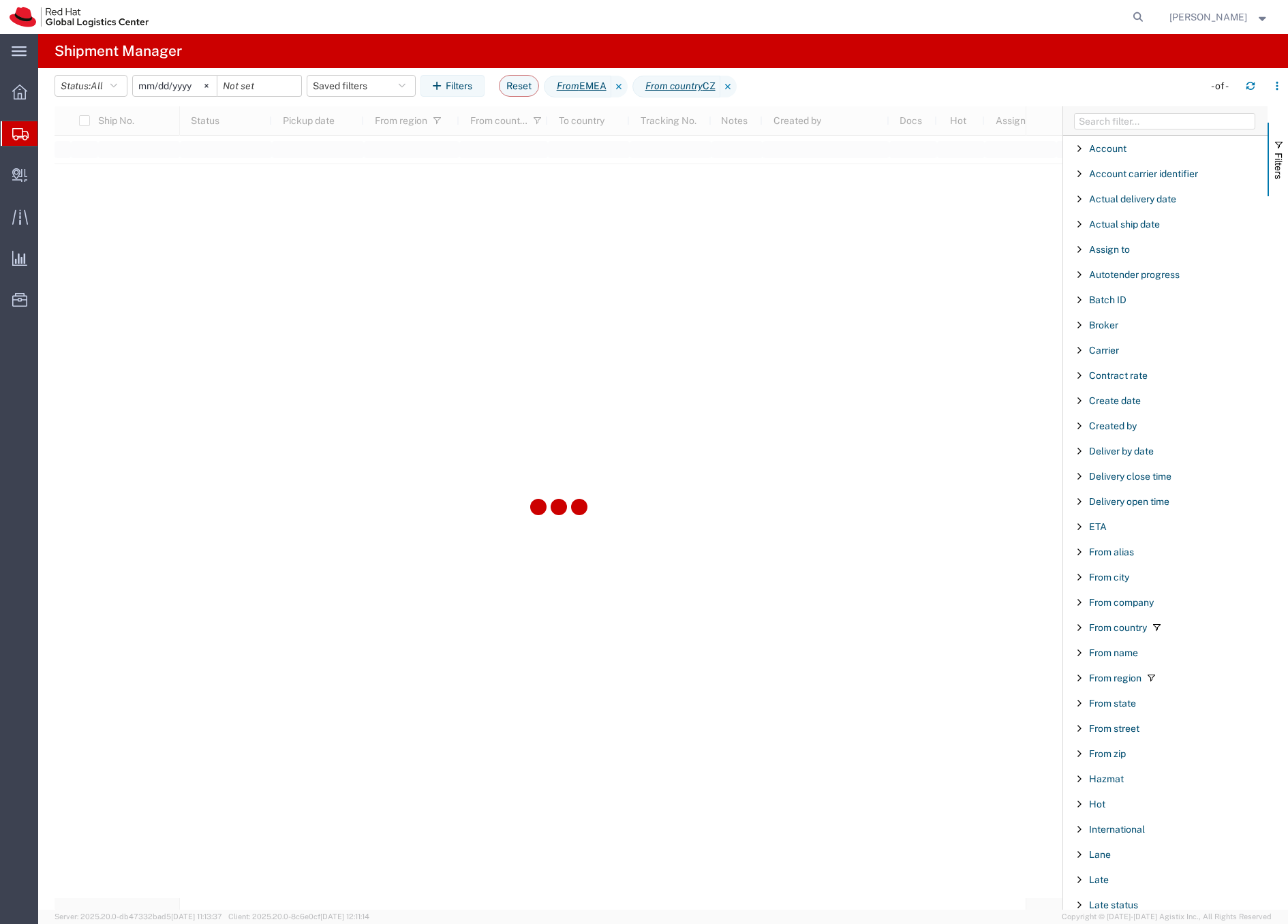
click at [177, 84] on input "[DATE]" at bounding box center [174, 86] width 84 height 20
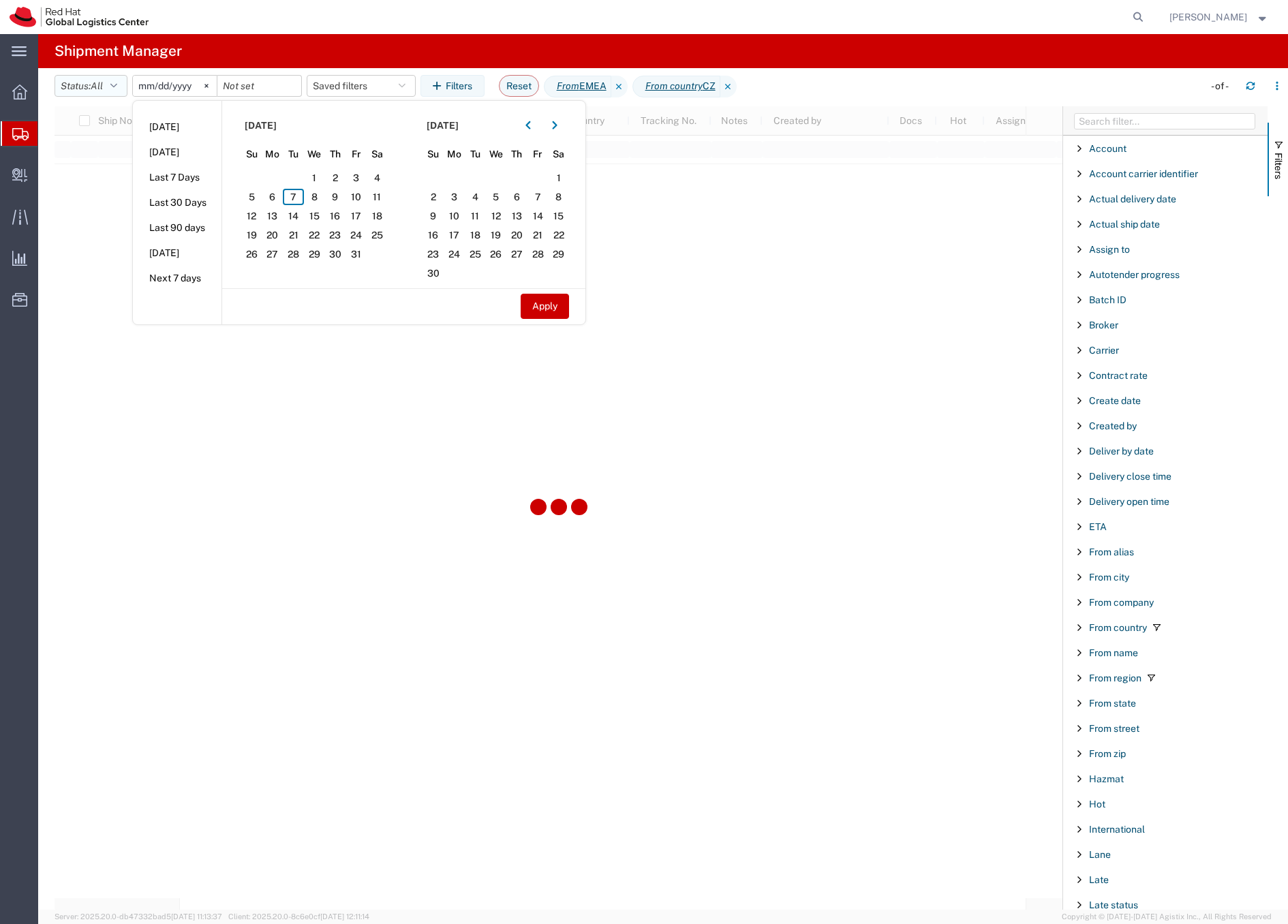
click at [90, 85] on button "Status: All" at bounding box center [91, 86] width 73 height 22
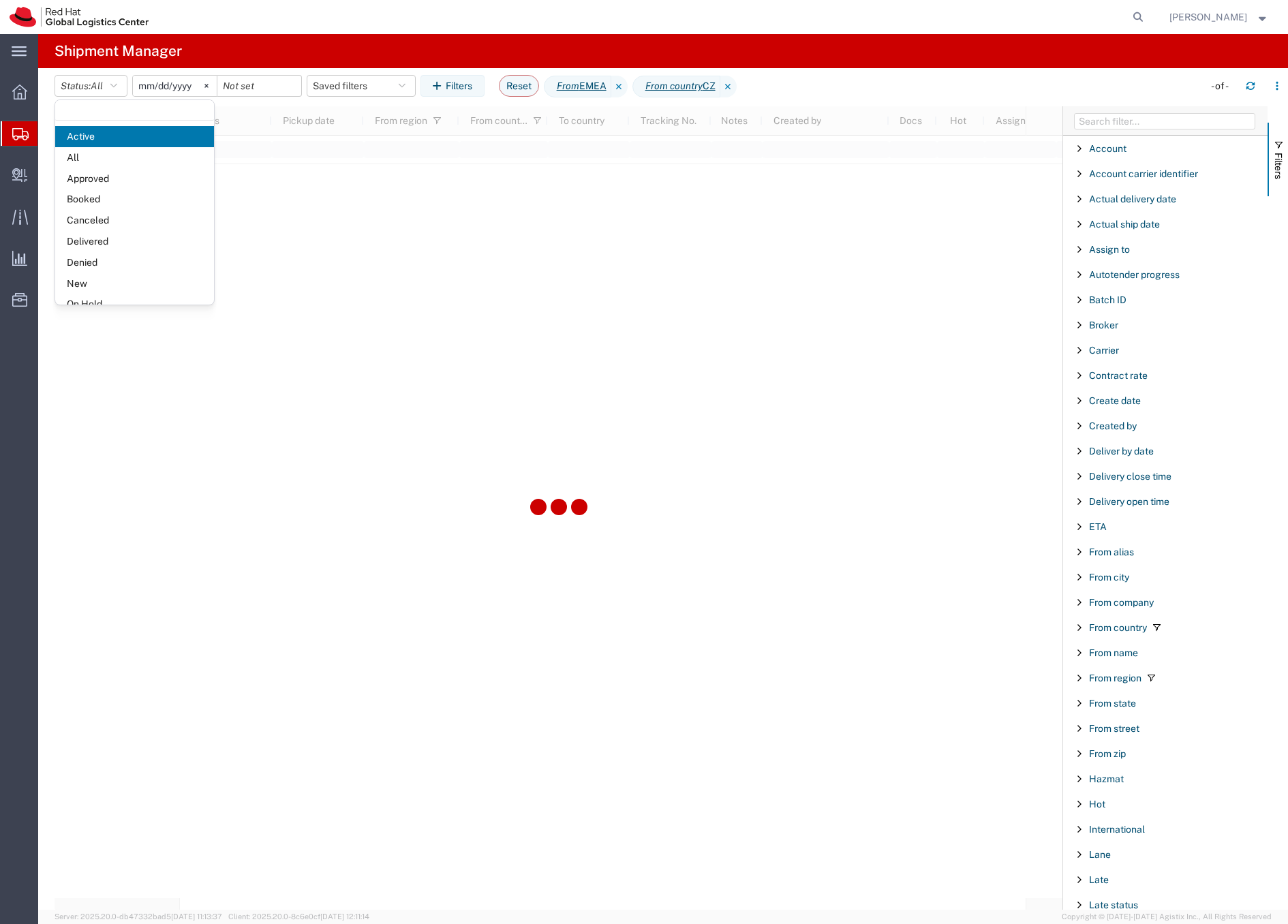
click at [80, 156] on span "All" at bounding box center [134, 158] width 159 height 21
click at [164, 87] on input "2020-05-05" at bounding box center [174, 86] width 84 height 20
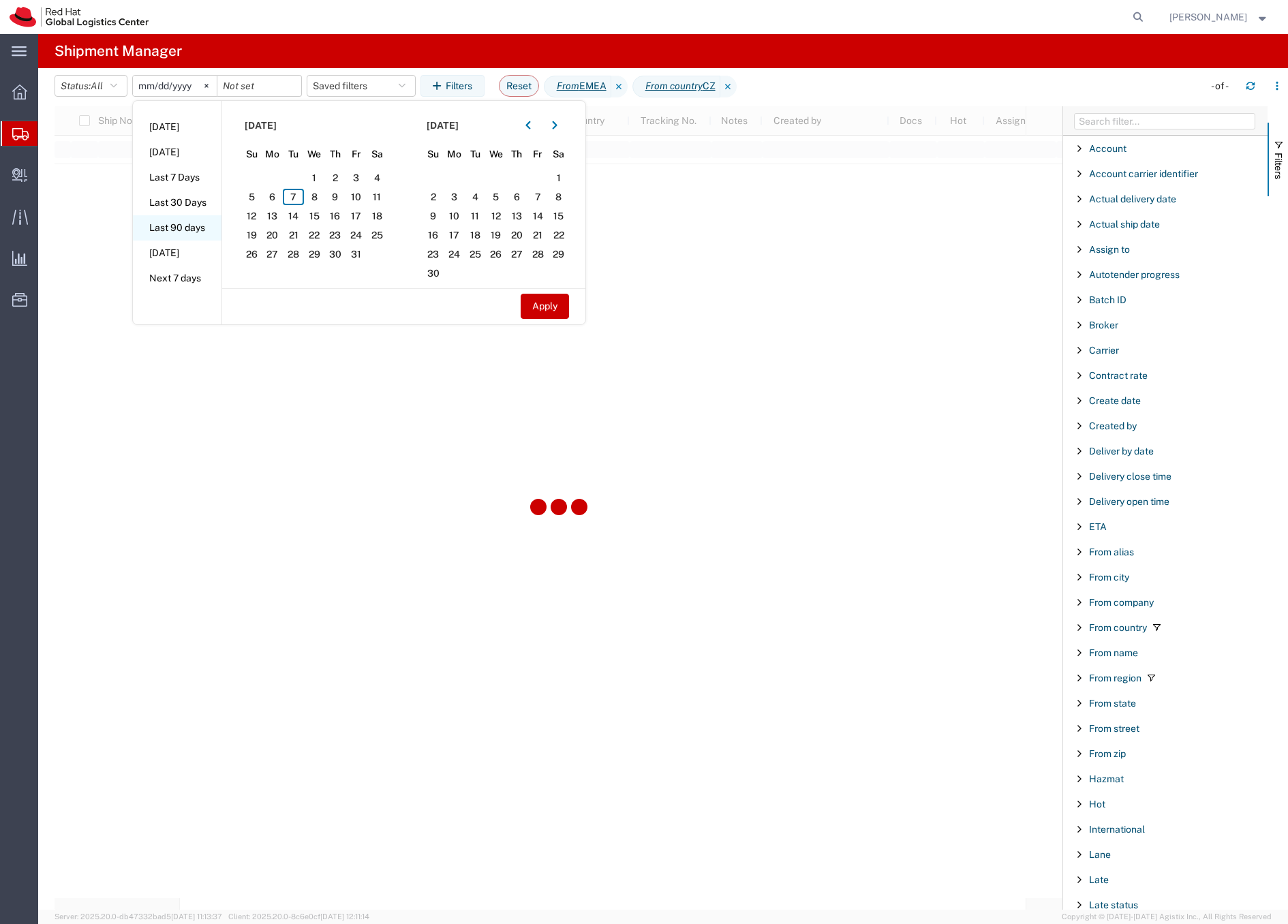
click at [188, 224] on li "Last 90 days" at bounding box center [177, 228] width 88 height 25
type input "2025-07-10"
type input "2025-10-07"
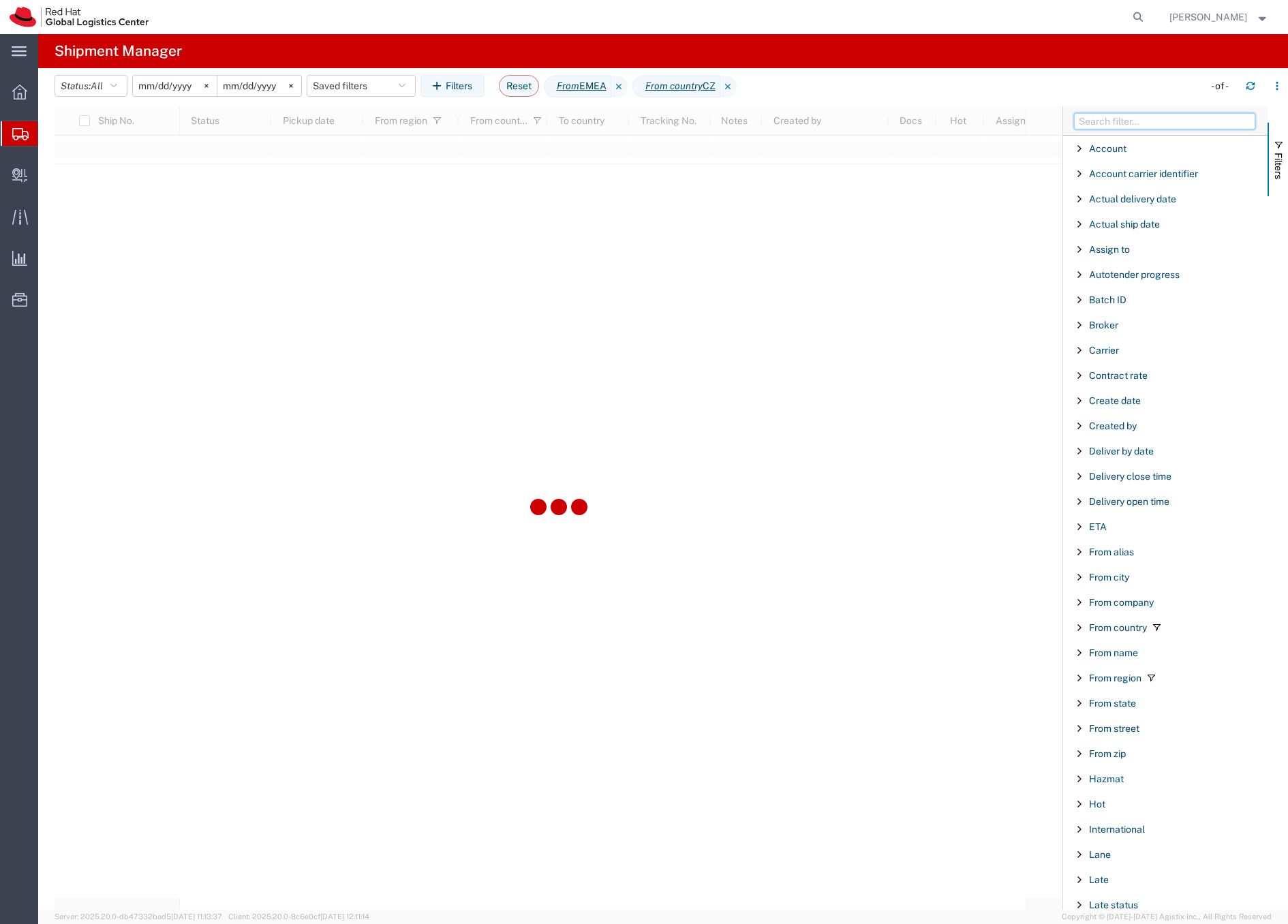
click at [1110, 118] on input "Filter Columns Input" at bounding box center [1165, 121] width 181 height 16
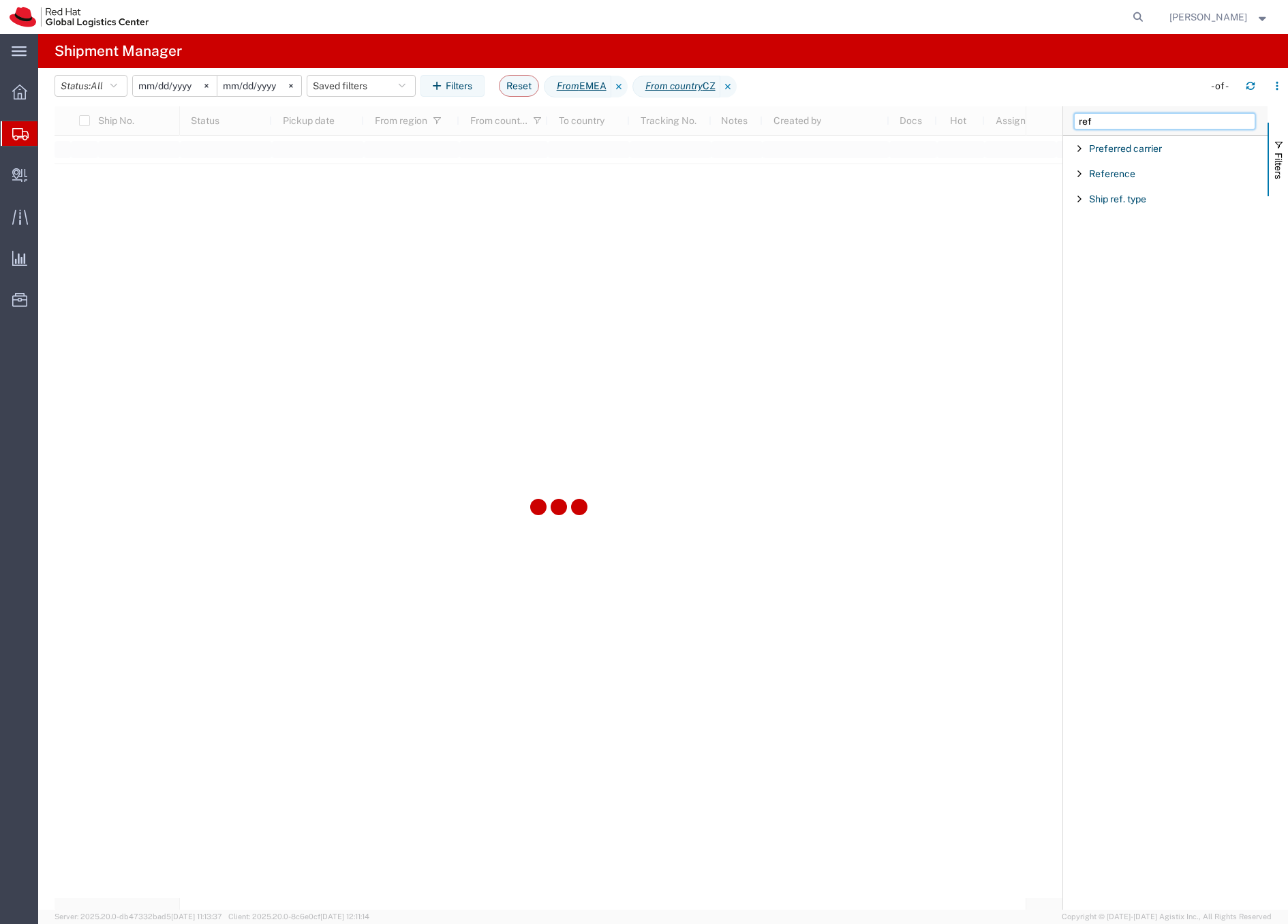
type input "ref"
click at [1081, 172] on span "Filter List 3 Filters" at bounding box center [1079, 173] width 11 height 11
click at [1129, 235] on input "Filter Value" at bounding box center [1171, 231] width 179 height 16
type input "CR118733"
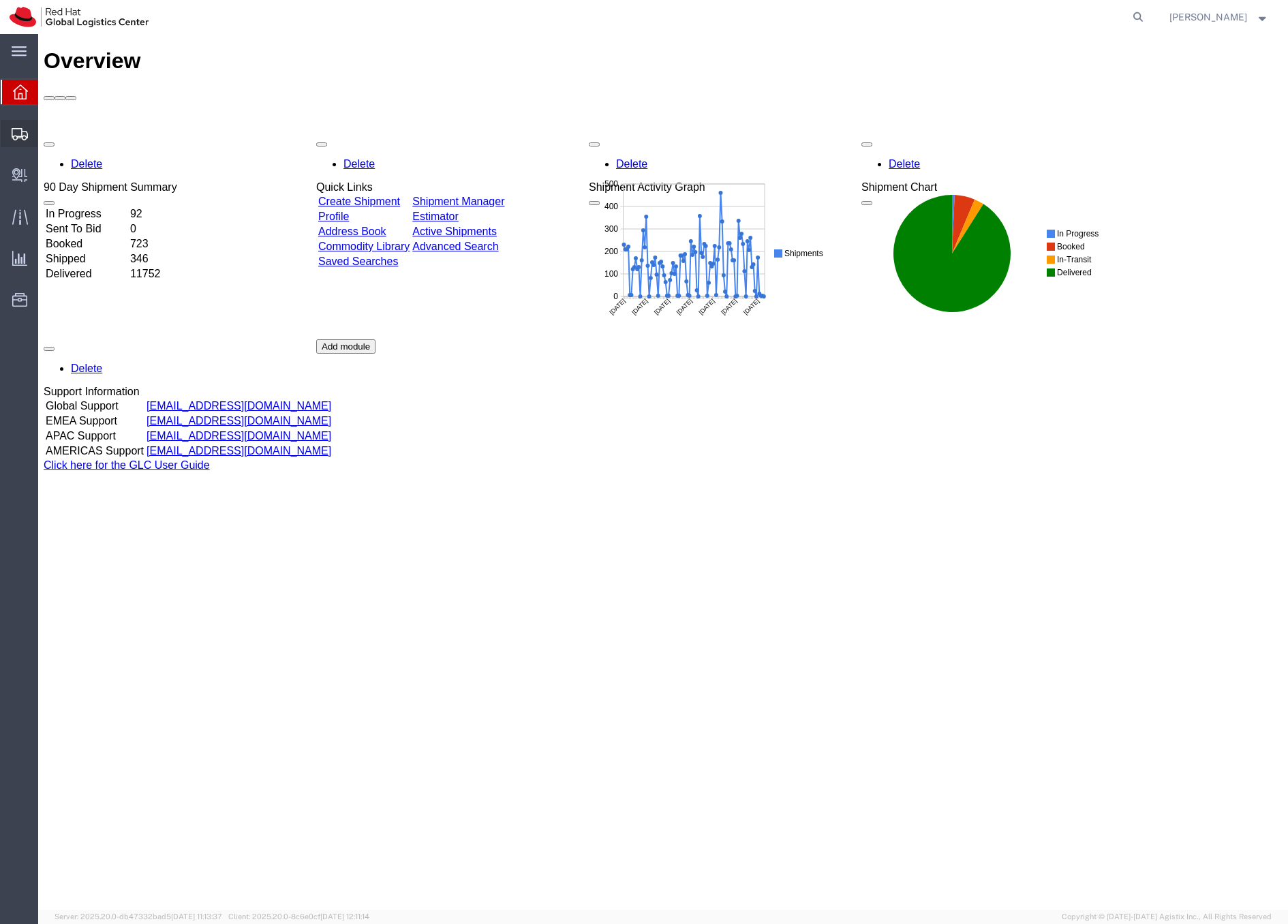
click at [17, 133] on icon at bounding box center [19, 134] width 16 height 12
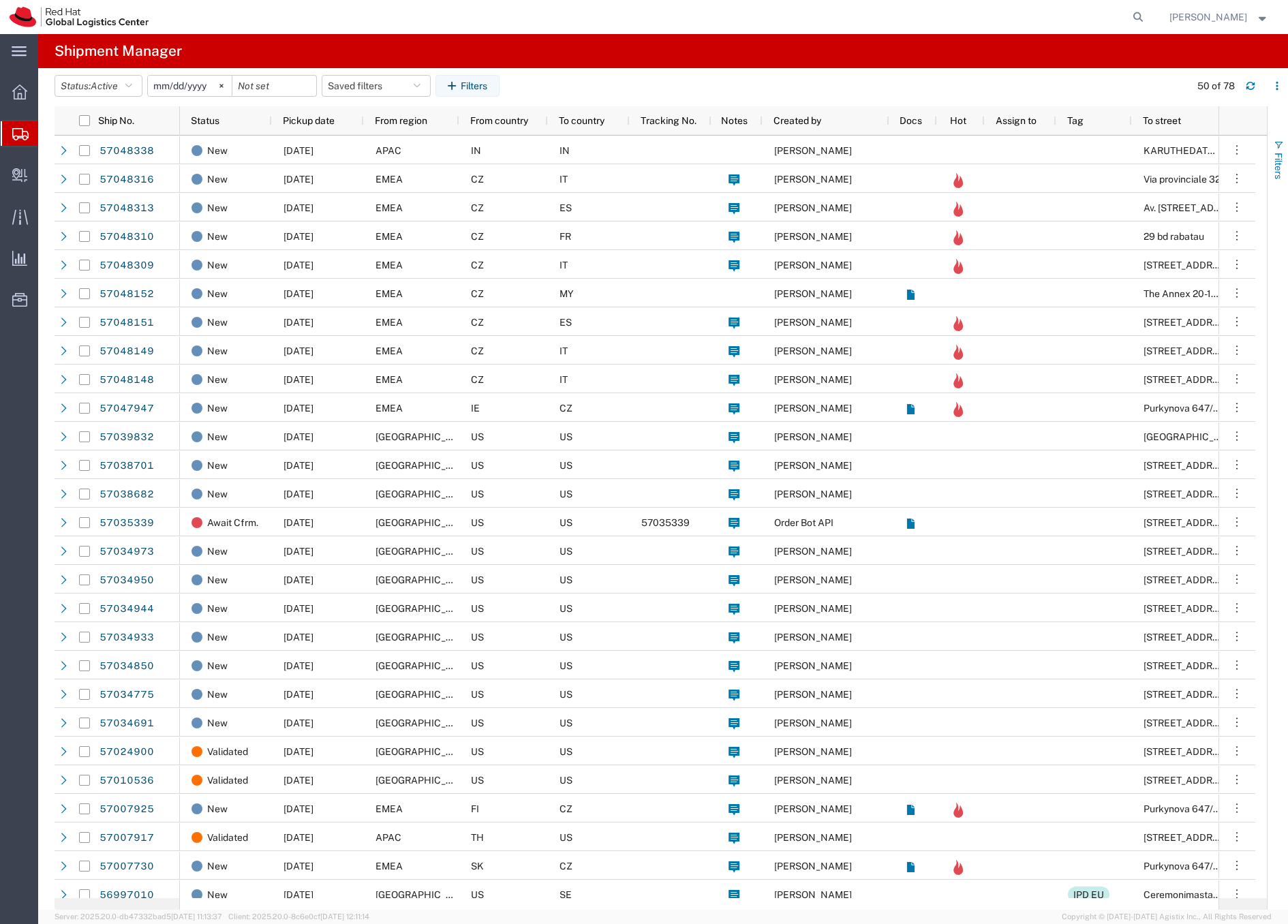
click at [1282, 154] on span "Filters" at bounding box center [1278, 166] width 11 height 27
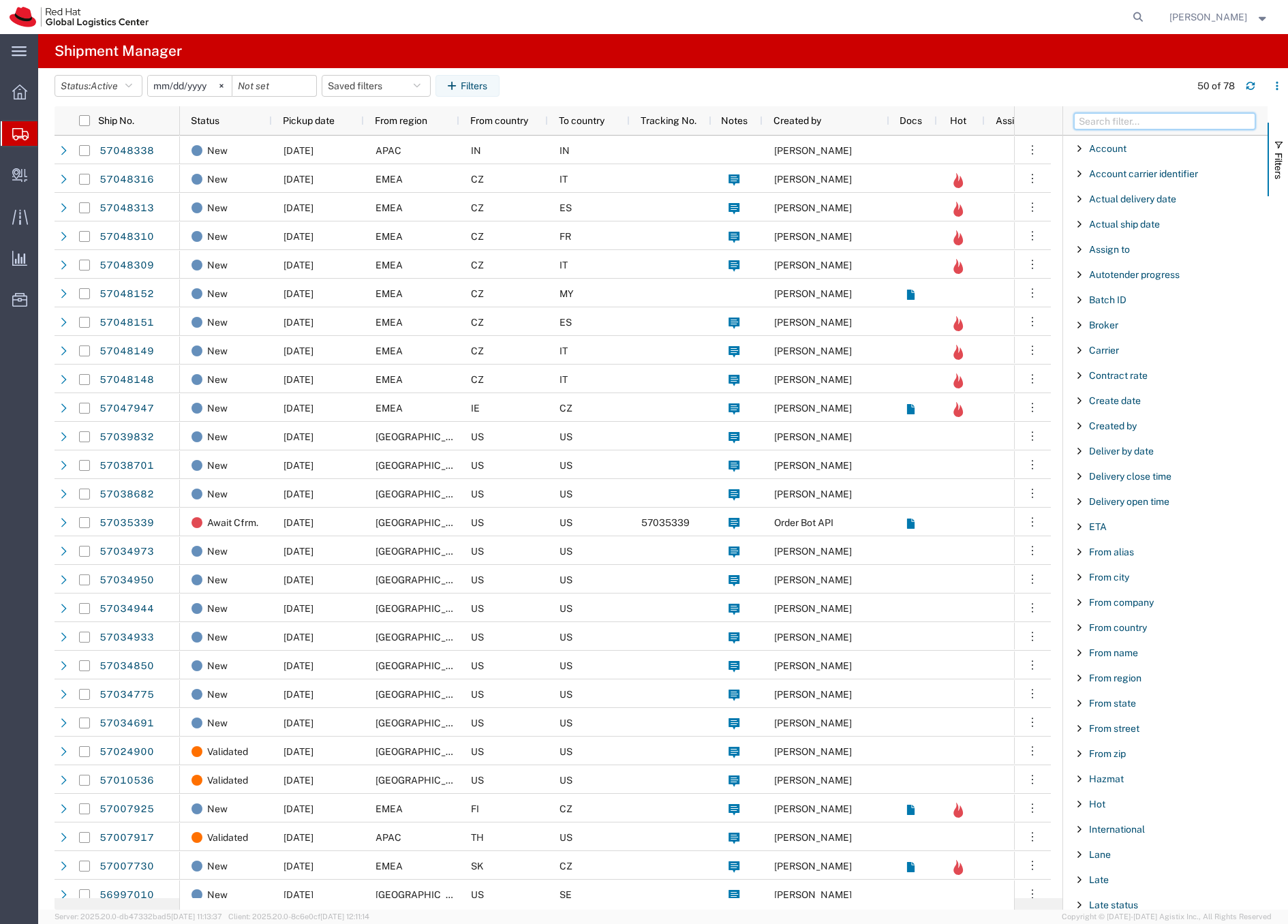
click at [1081, 113] on input "Filter Columns Input" at bounding box center [1165, 121] width 181 height 16
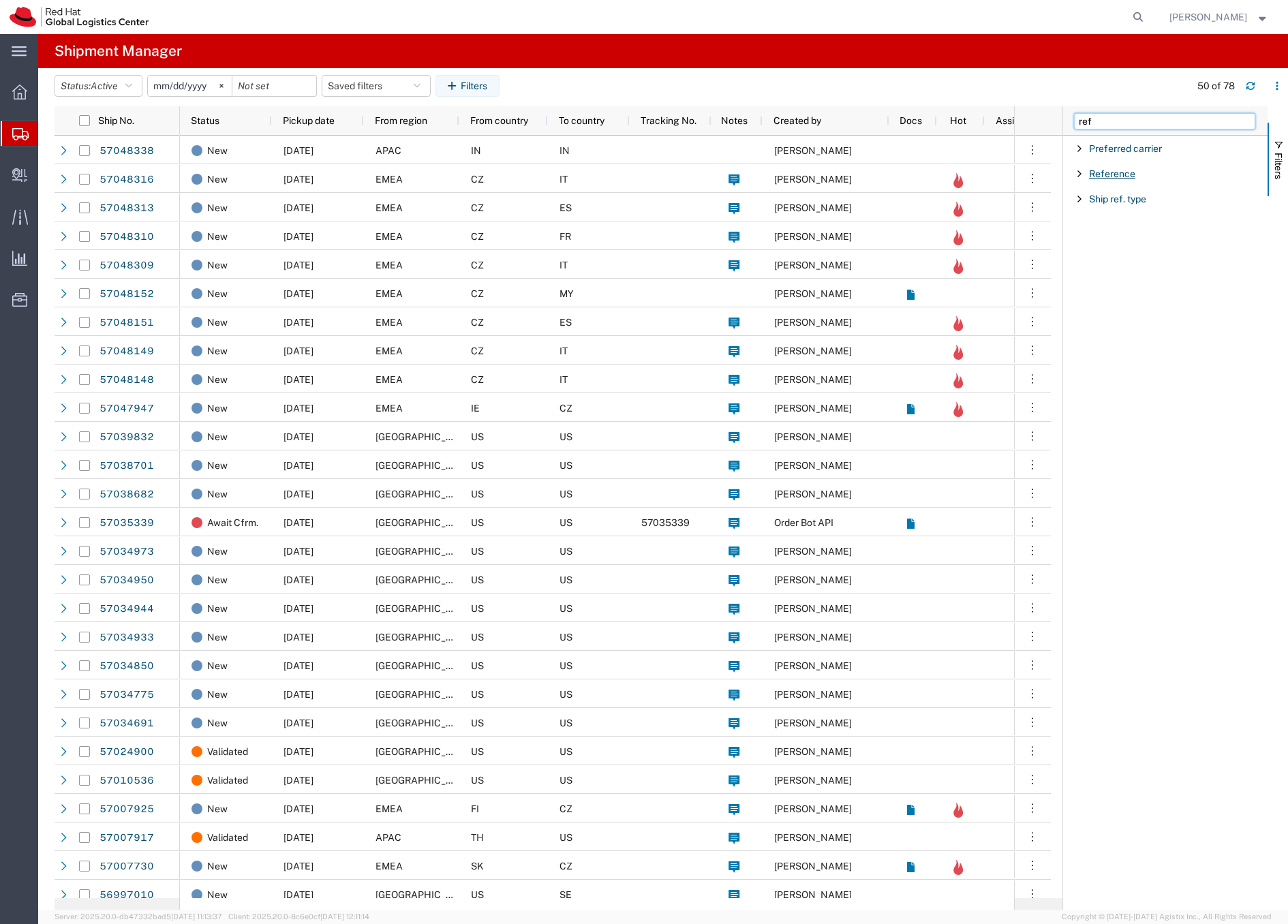
type input "ref"
click at [1120, 174] on span "Reference" at bounding box center [1112, 173] width 46 height 11
click at [1116, 229] on input "Filter Value" at bounding box center [1171, 231] width 179 height 16
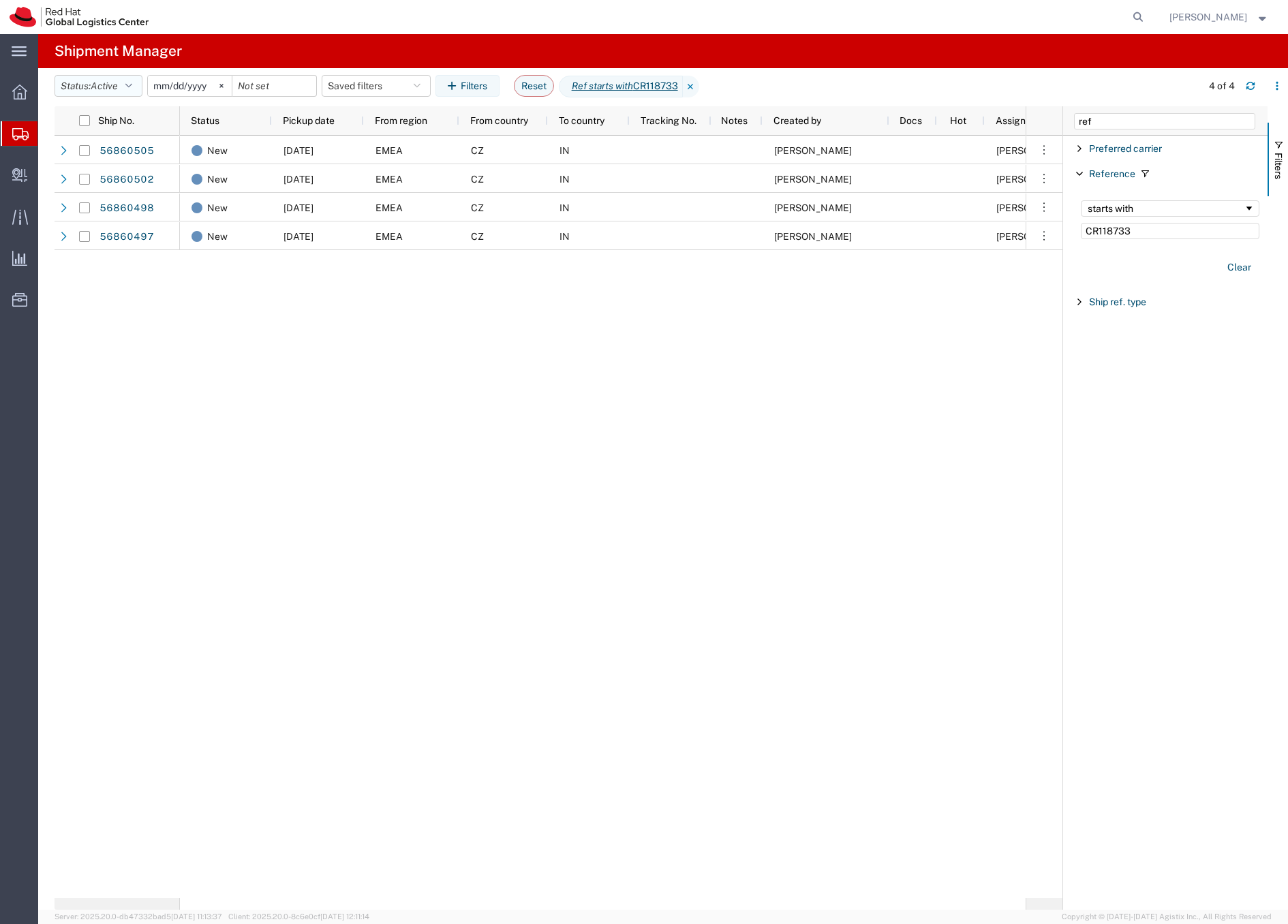
type input "CR118733"
click at [132, 81] on icon "button" at bounding box center [128, 86] width 7 height 10
click at [75, 157] on span "All" at bounding box center [134, 158] width 159 height 21
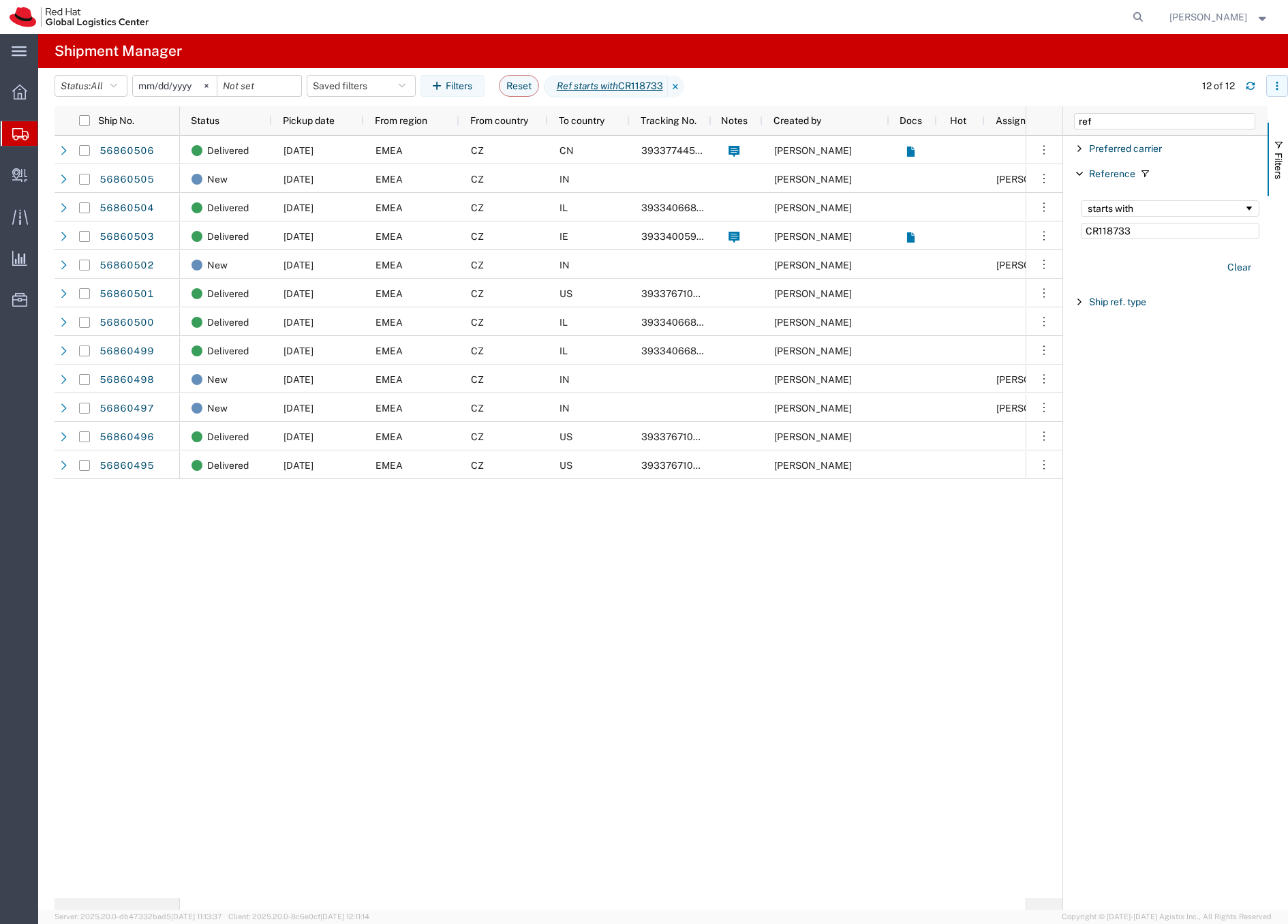
click at [1276, 87] on icon "button" at bounding box center [1276, 86] width 2 height 2
click at [1190, 123] on div "Download" at bounding box center [1206, 122] width 76 height 27
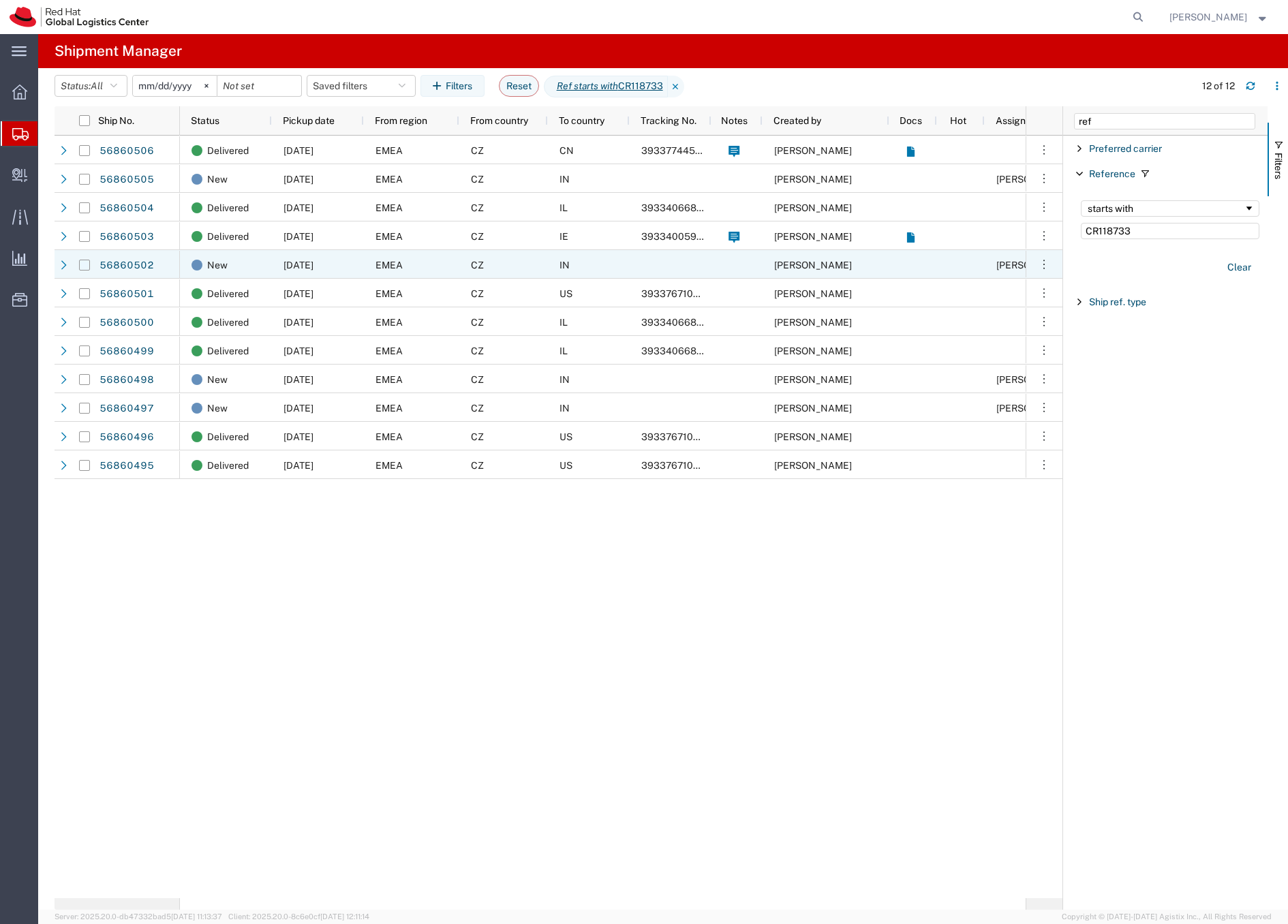
click at [84, 263] on input "Press Space to toggle row selection (unchecked)" at bounding box center [84, 264] width 11 height 11
checkbox input "true"
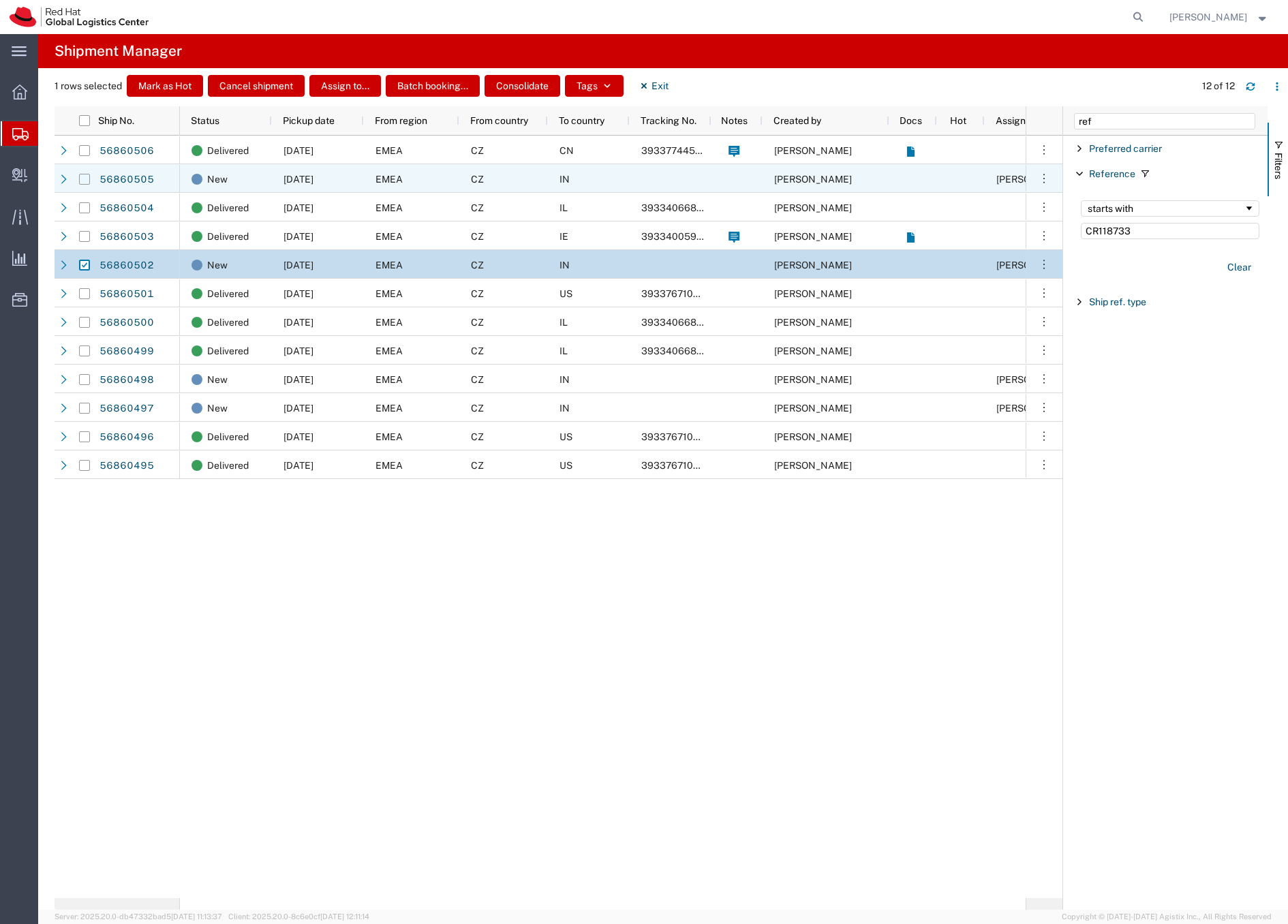
click at [86, 177] on input "Press Space to toggle row selection (unchecked)" at bounding box center [84, 179] width 11 height 11
checkbox input "true"
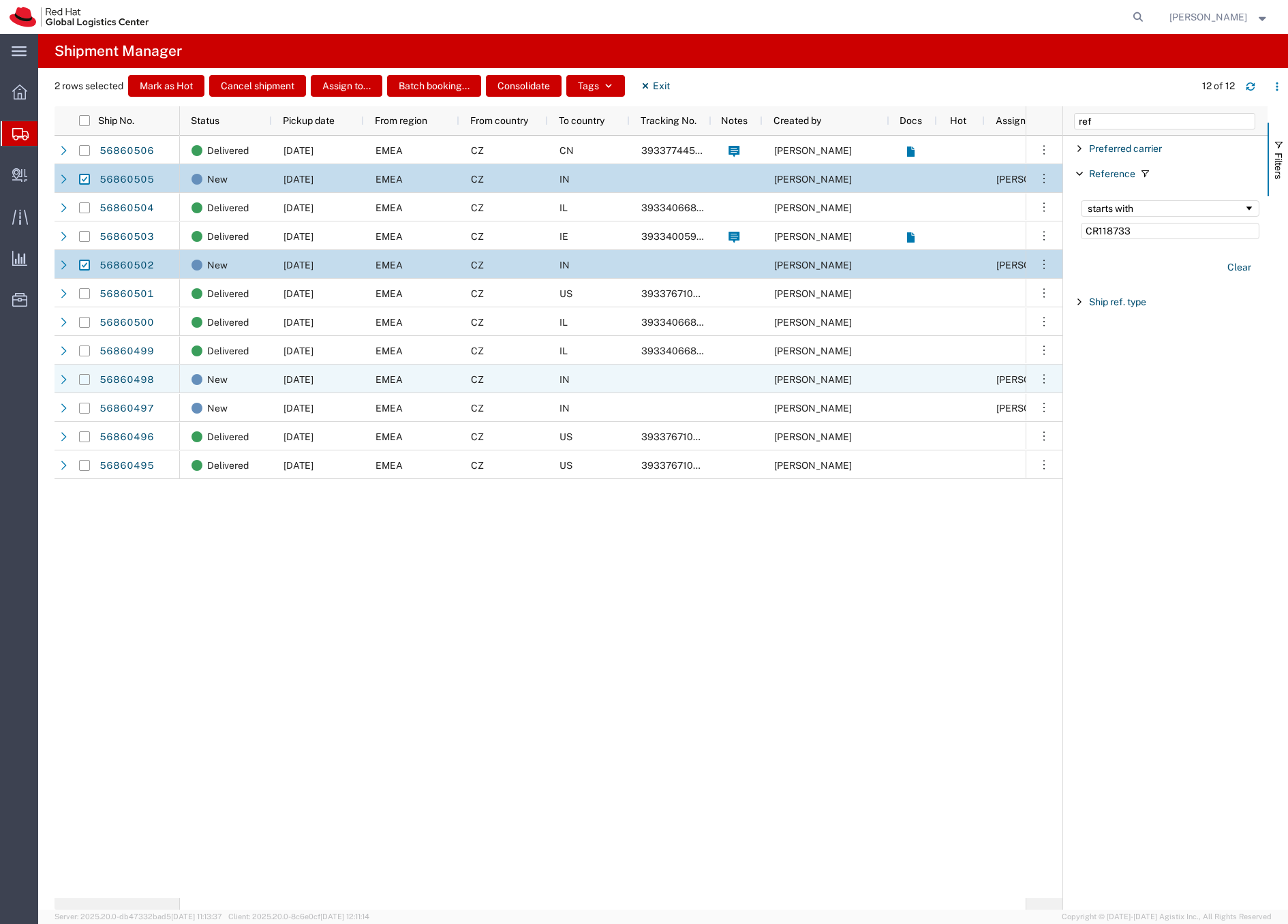
click at [86, 379] on input "Press Space to toggle row selection (unchecked)" at bounding box center [84, 379] width 11 height 11
checkbox input "true"
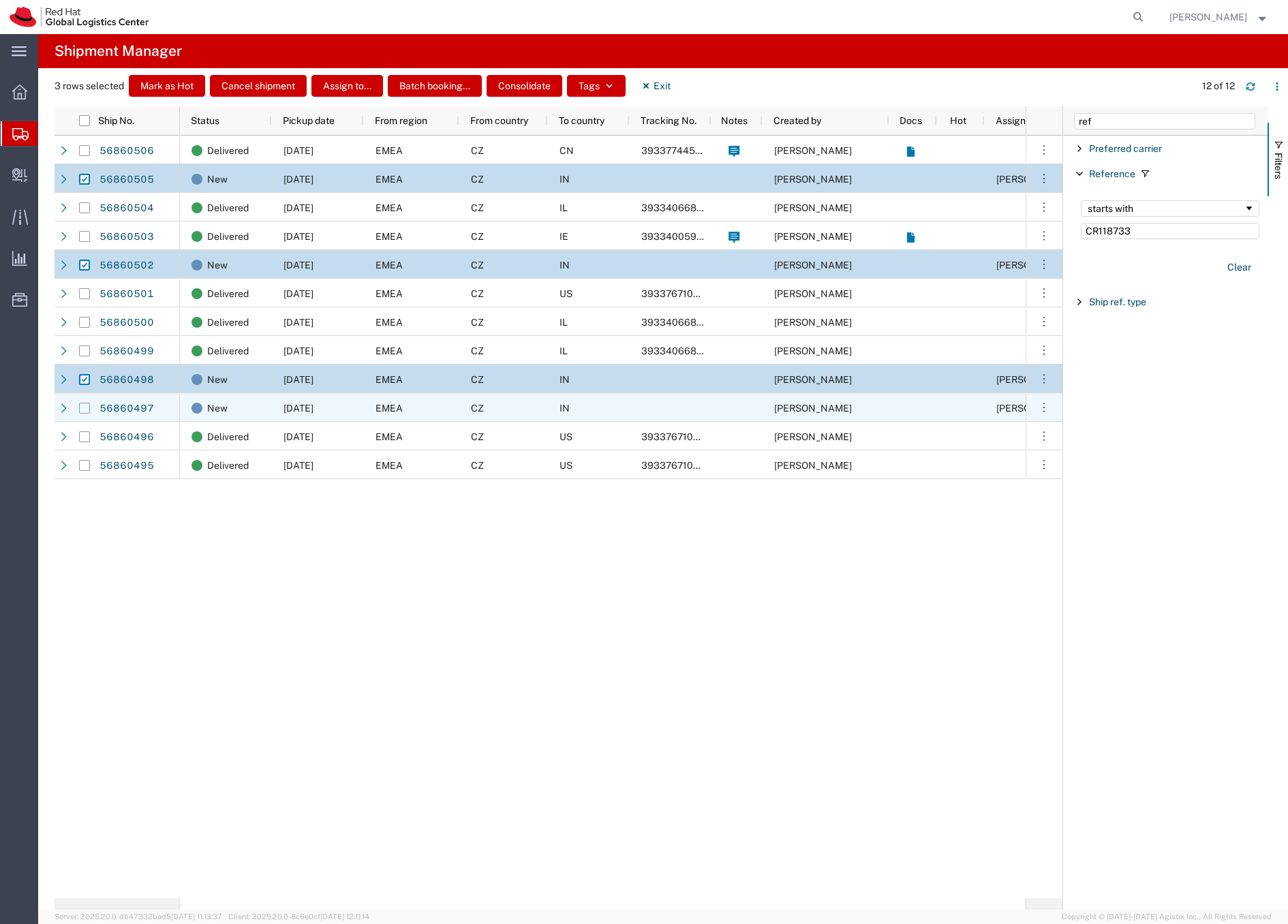
click at [87, 410] on input "Press Space to toggle row selection (unchecked)" at bounding box center [84, 408] width 11 height 11
checkbox input "true"
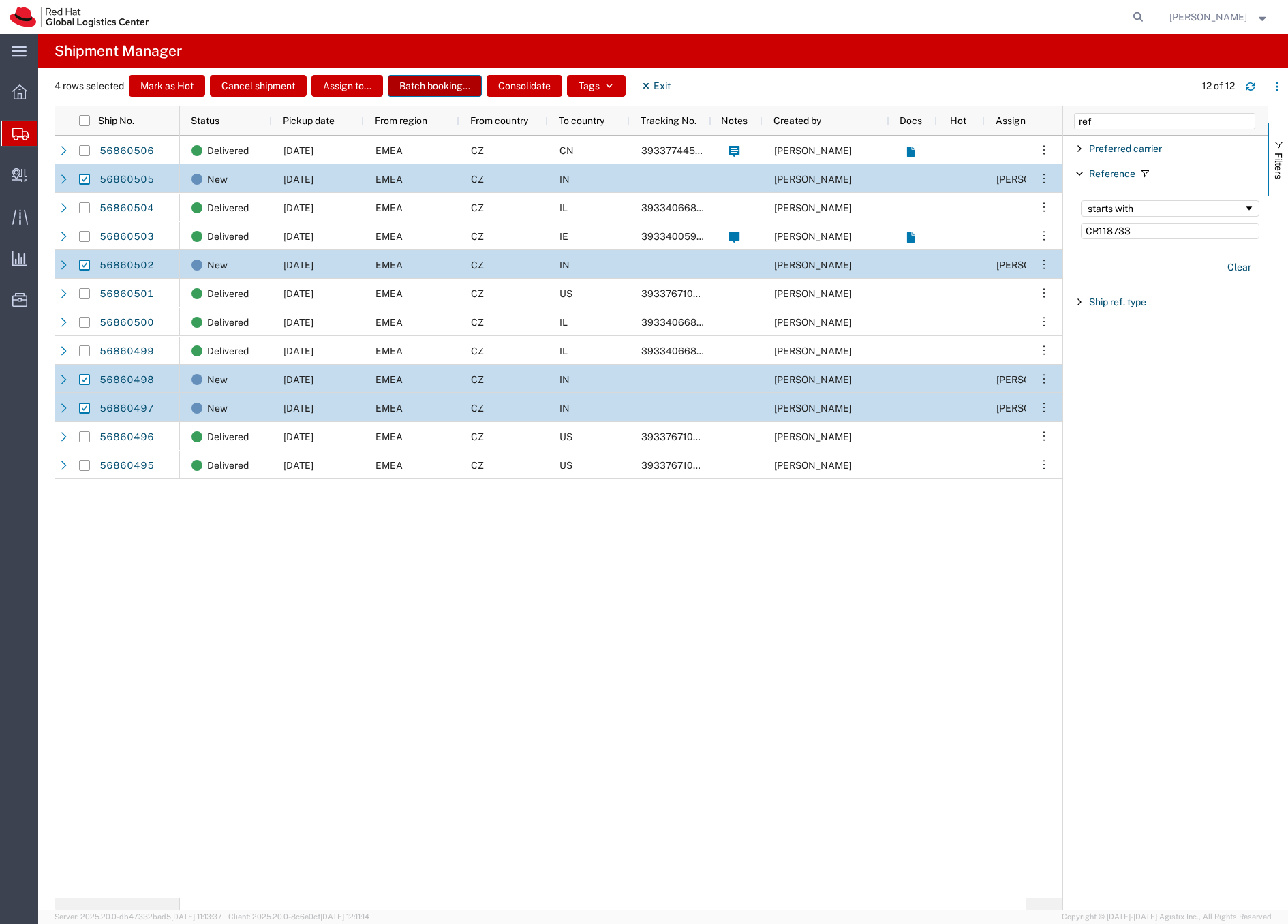
click at [436, 84] on button "Batch booking..." at bounding box center [435, 86] width 94 height 22
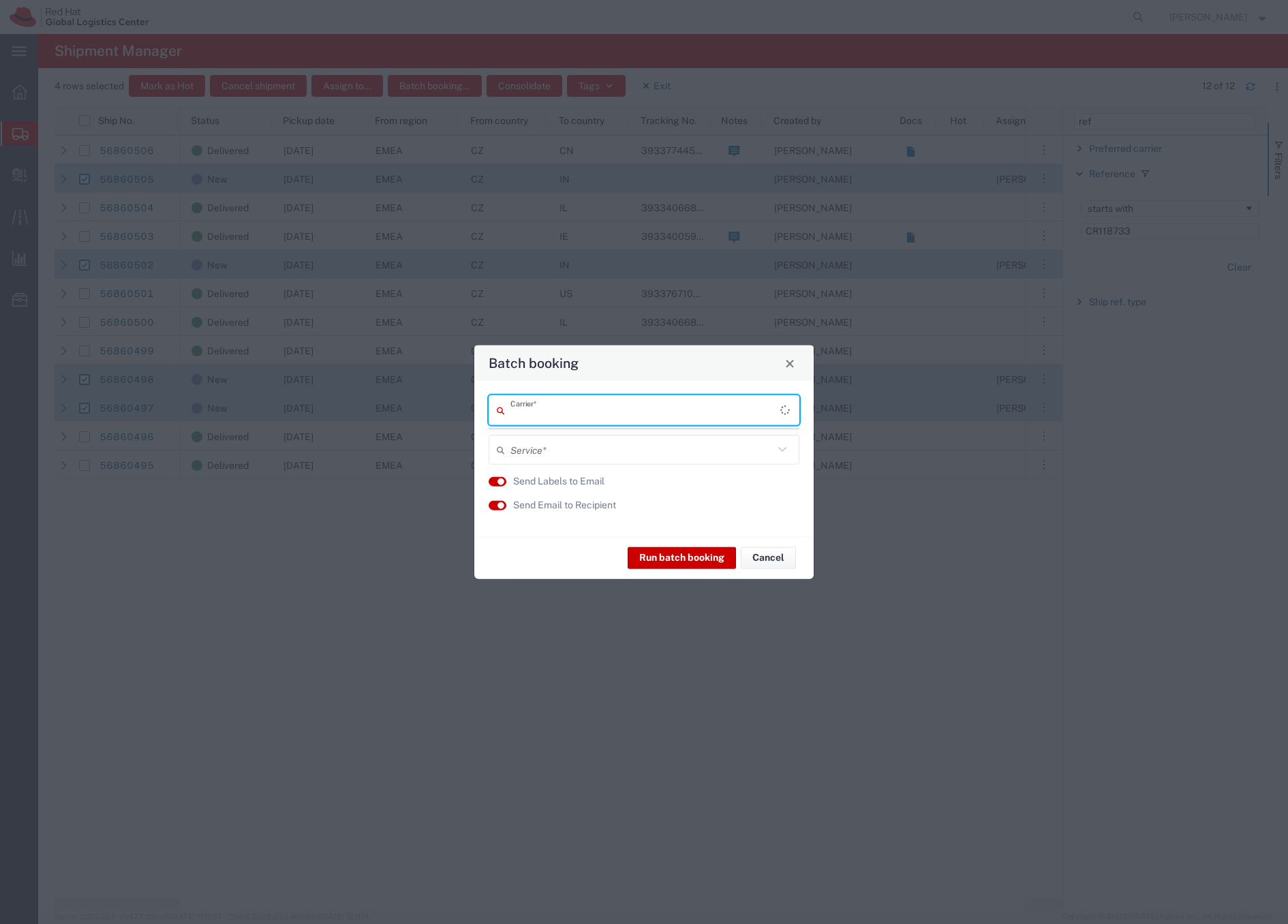
click at [579, 412] on input "text" at bounding box center [645, 410] width 270 height 24
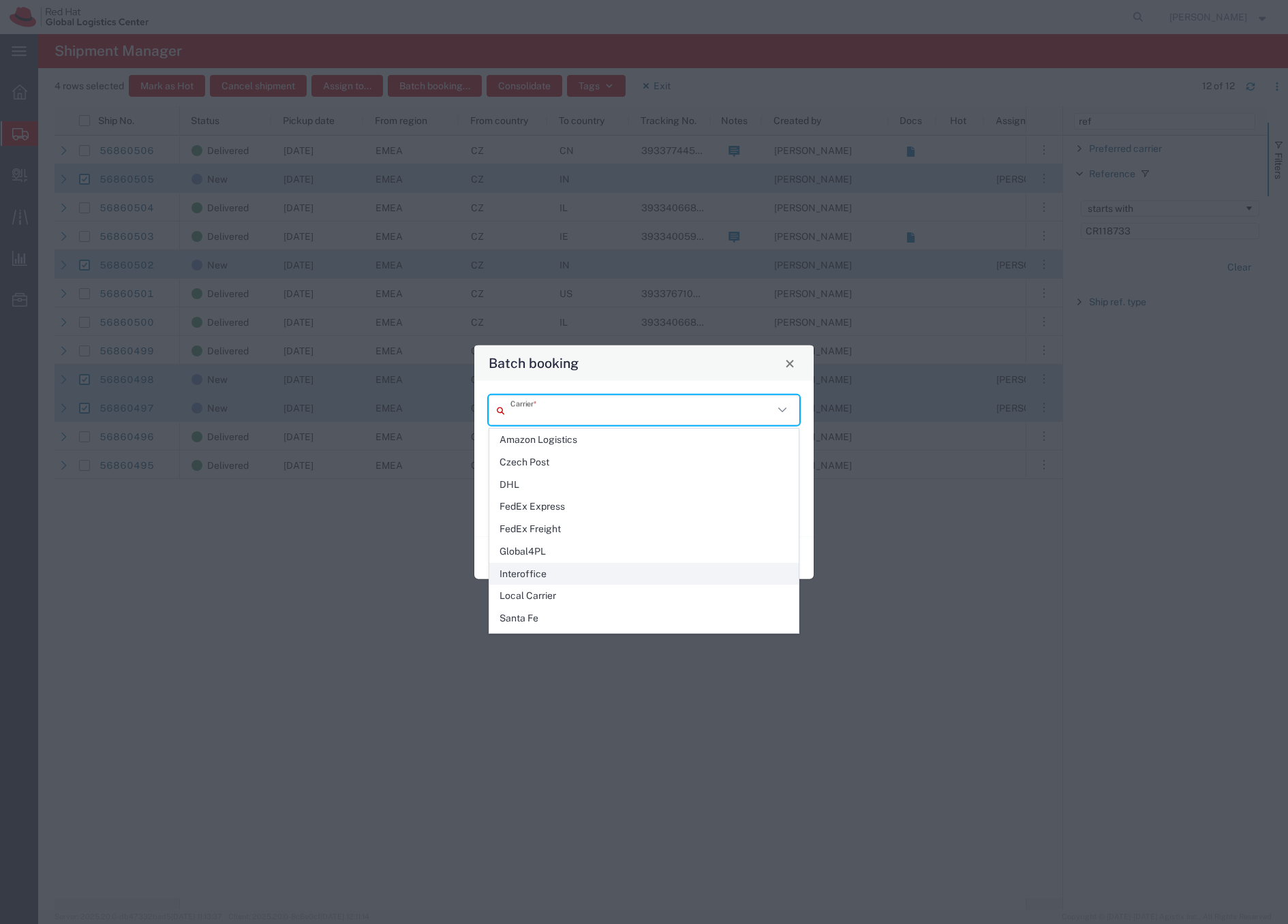
click at [533, 569] on span "Interoffice" at bounding box center [644, 574] width 308 height 21
type input "Interoffice"
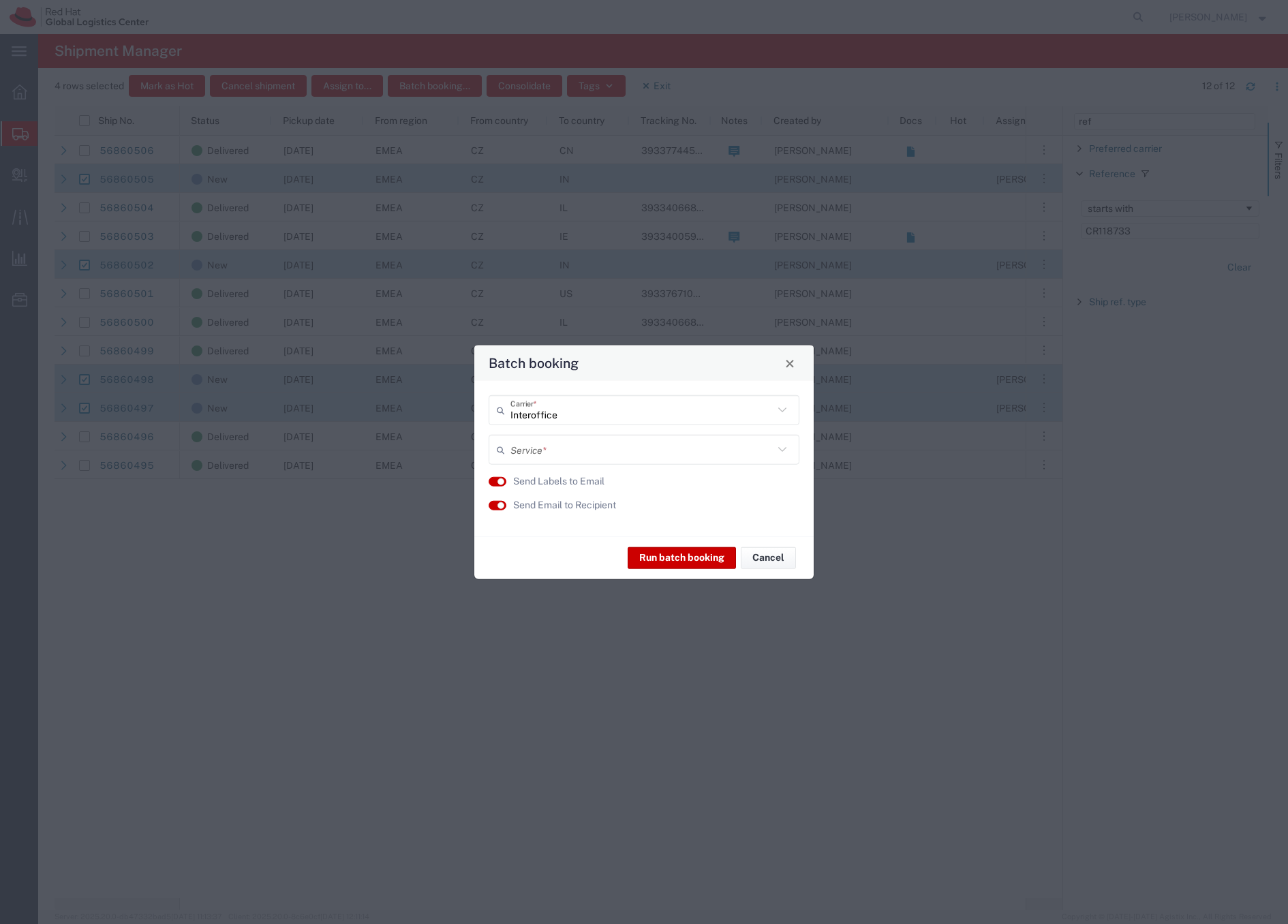
click at [542, 448] on input "text" at bounding box center [642, 449] width 263 height 24
click at [518, 476] on span "IO_Ground" at bounding box center [644, 479] width 308 height 21
type input "IO_Ground"
click at [794, 362] on span "Close" at bounding box center [790, 363] width 10 height 10
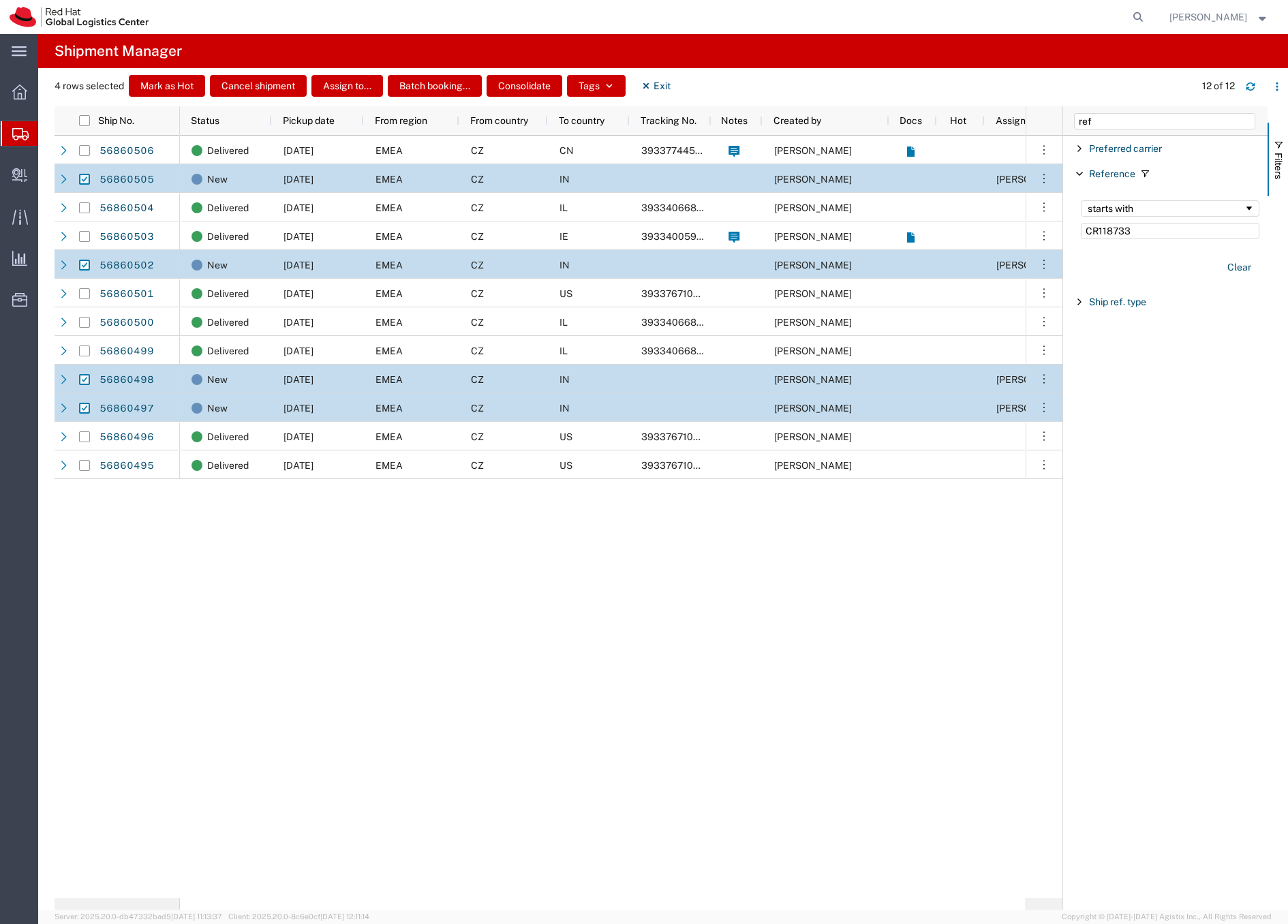
click at [86, 177] on input "Press Space to toggle row selection (checked)" at bounding box center [84, 179] width 11 height 11
checkbox input "false"
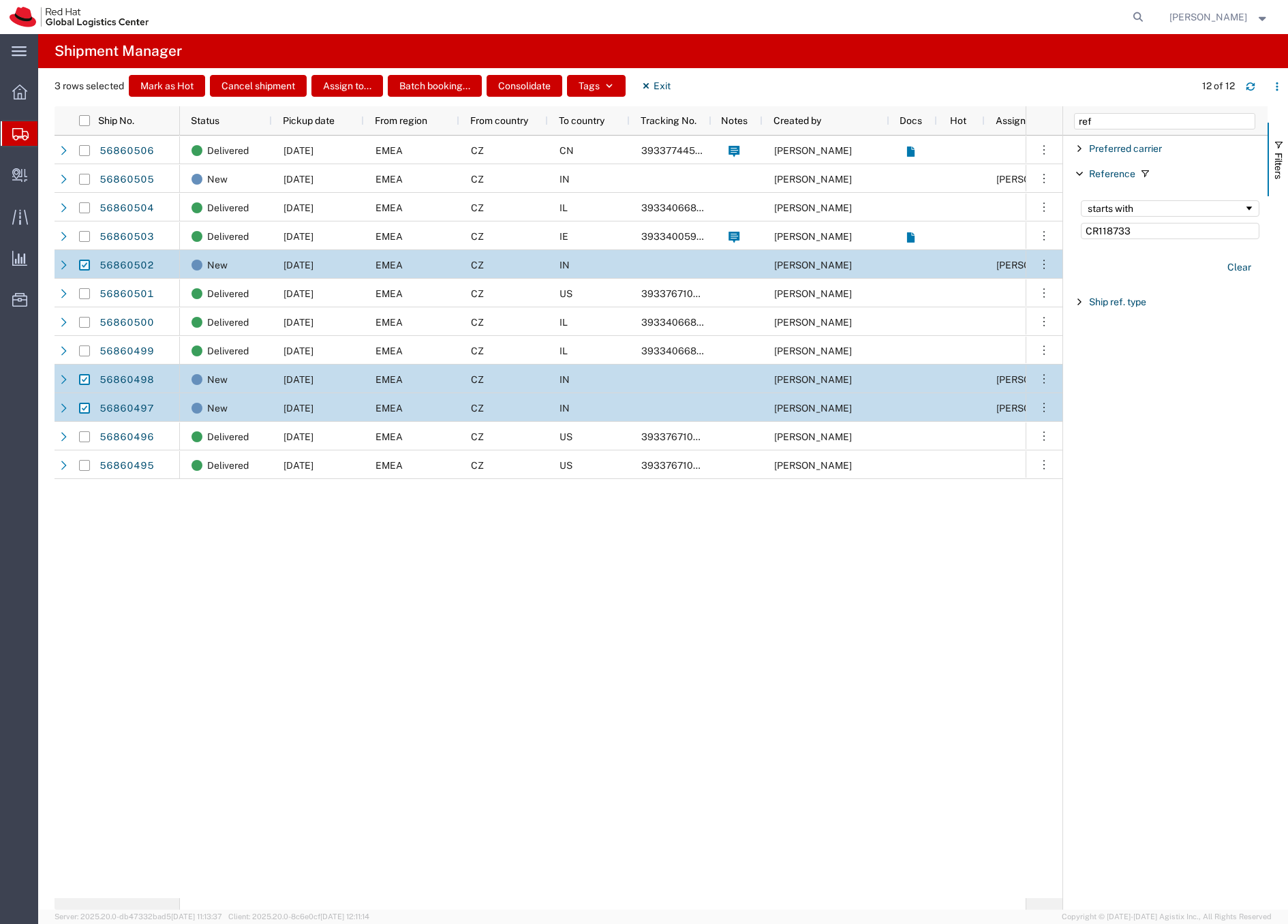
click at [88, 269] on input "Press Space to toggle row selection (checked)" at bounding box center [84, 264] width 11 height 11
checkbox input "false"
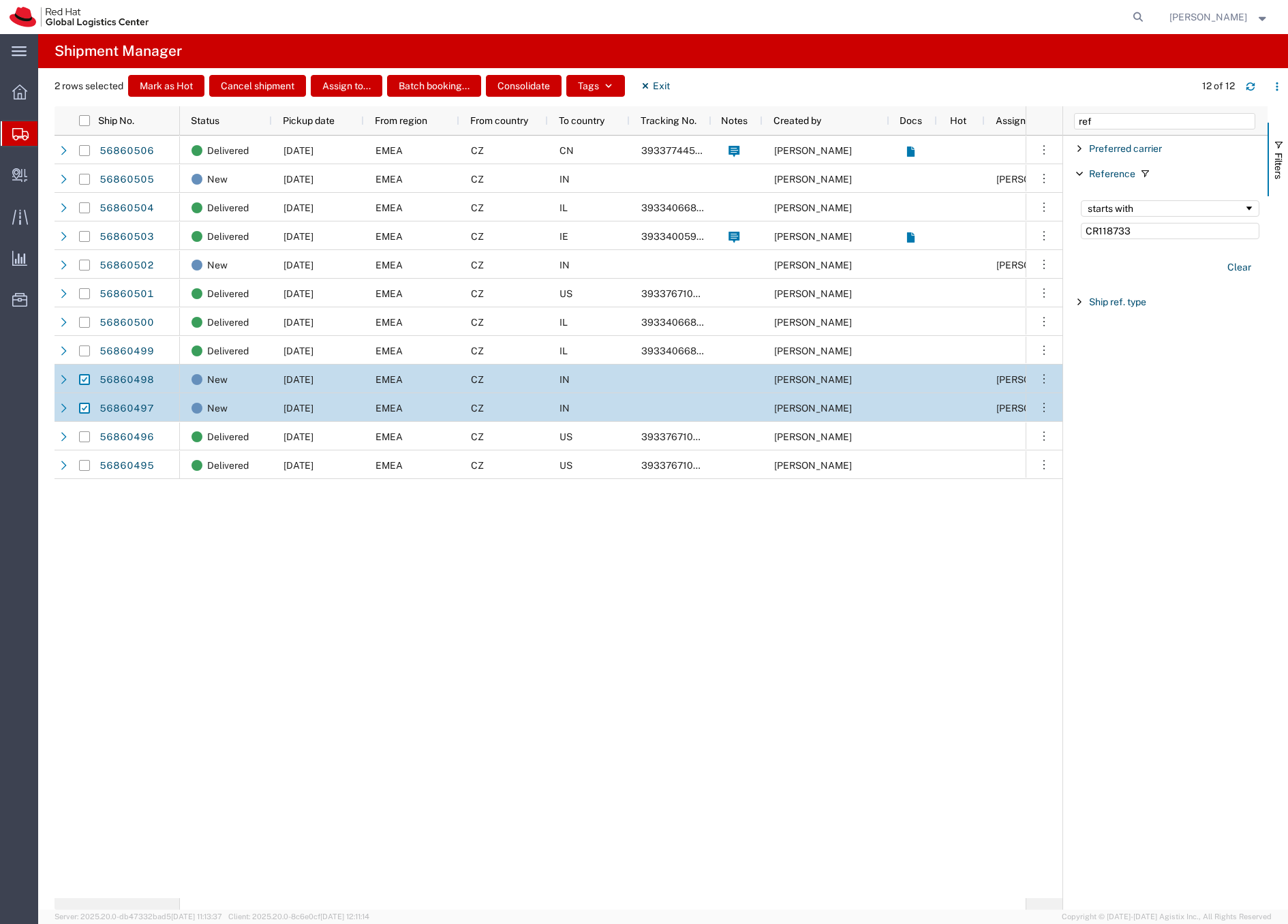
click at [83, 381] on input "Press Space to toggle row selection (checked)" at bounding box center [84, 379] width 11 height 11
checkbox input "false"
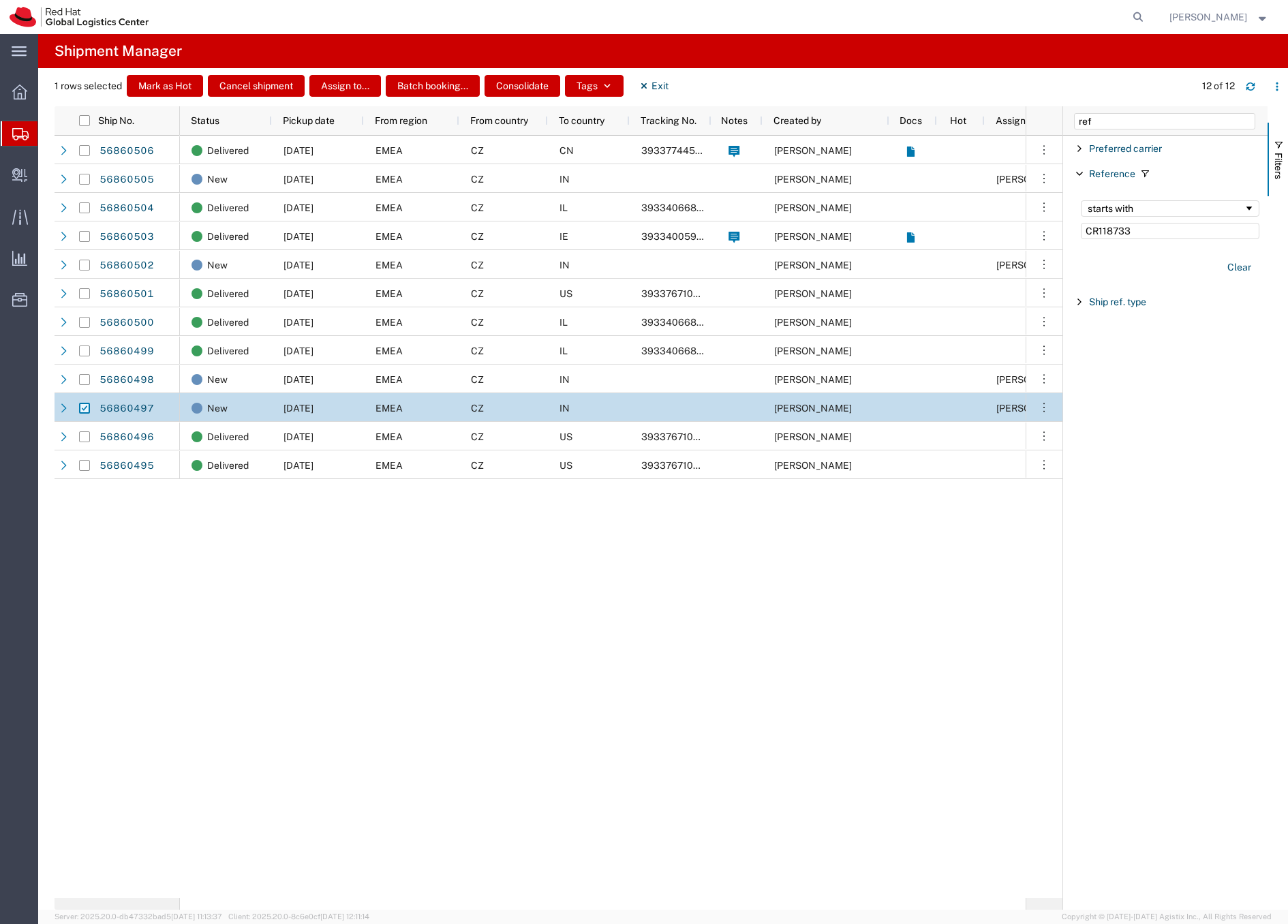
click at [85, 410] on input "Press Space to toggle row selection (checked)" at bounding box center [84, 408] width 11 height 11
checkbox input "false"
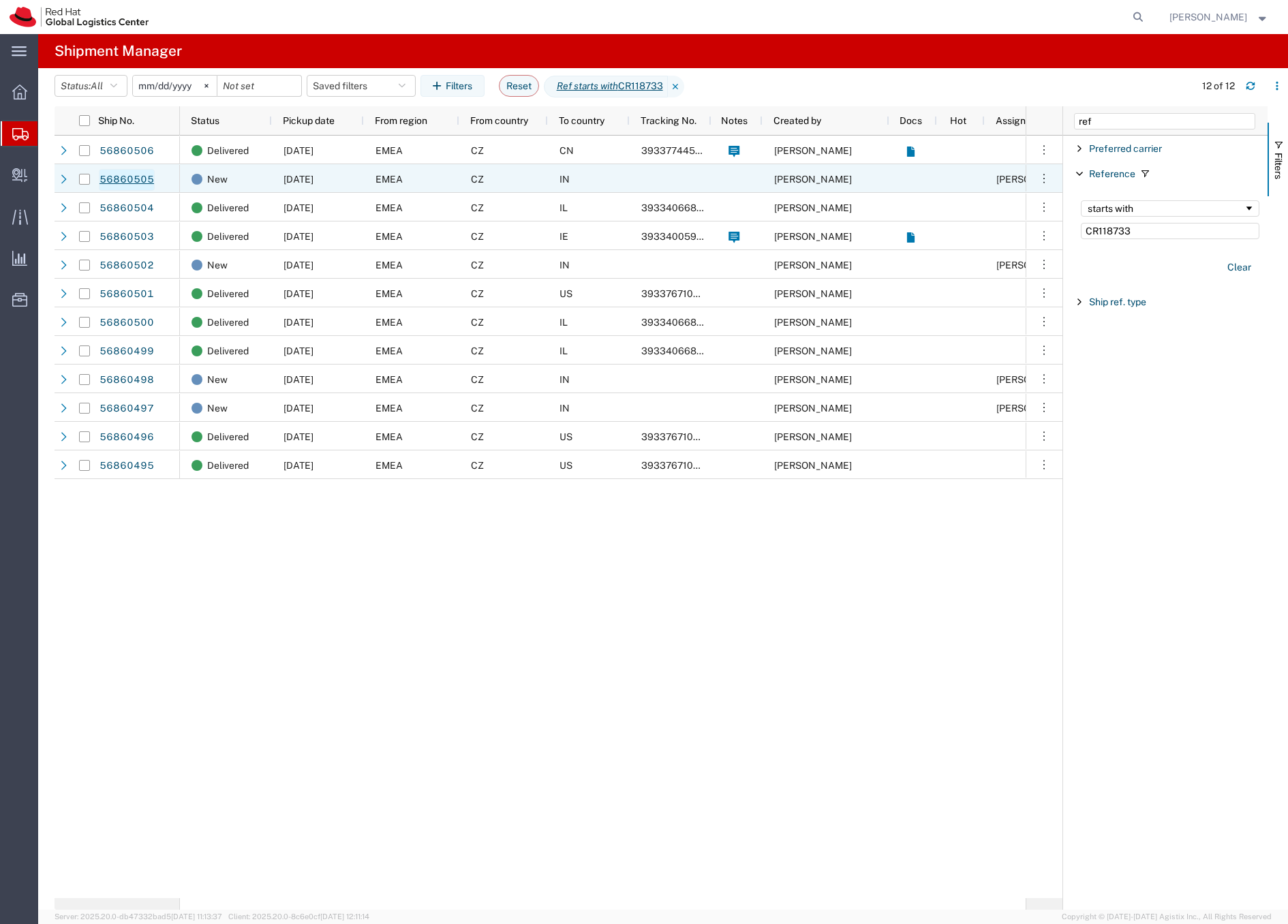
click at [130, 180] on link "56860505" at bounding box center [127, 180] width 56 height 22
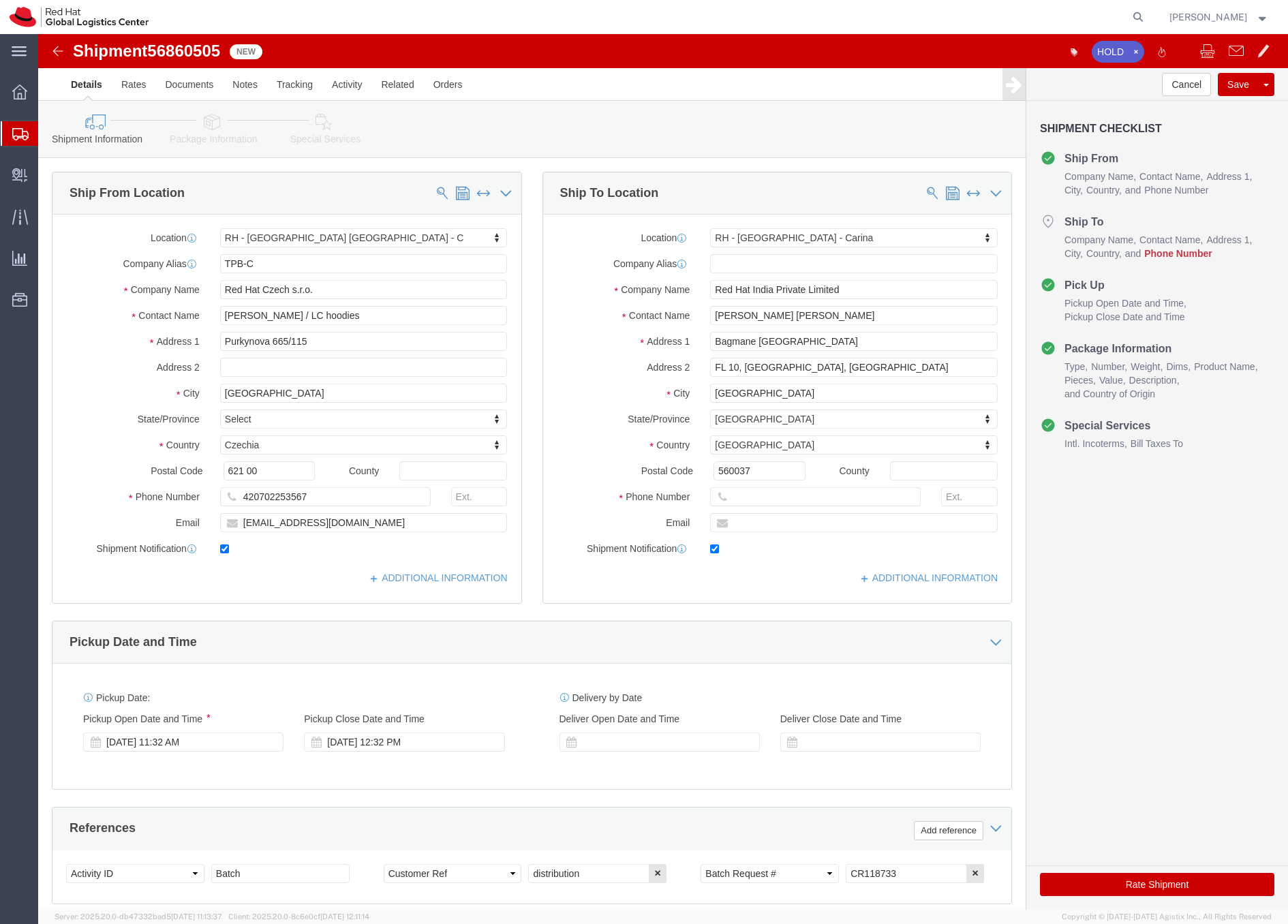
select select "38037"
select select "37925"
drag, startPoint x: 327, startPoint y: 282, endPoint x: 189, endPoint y: 268, distance: 138.7
click div "Location RH - Brno - Tech Park Brno - C My Profile Location RH - Amsterdam - MS…"
type input "pune"
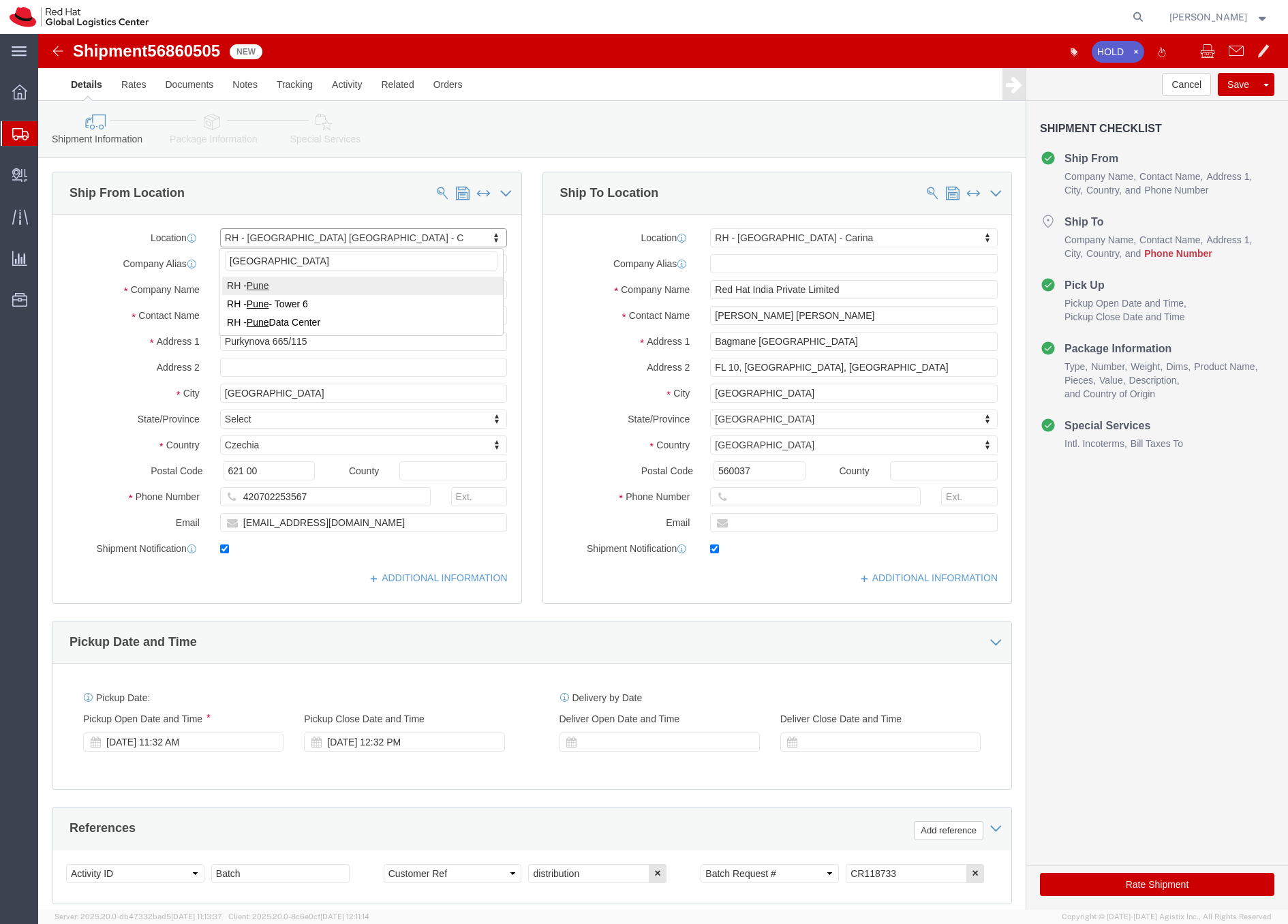
select select "38007"
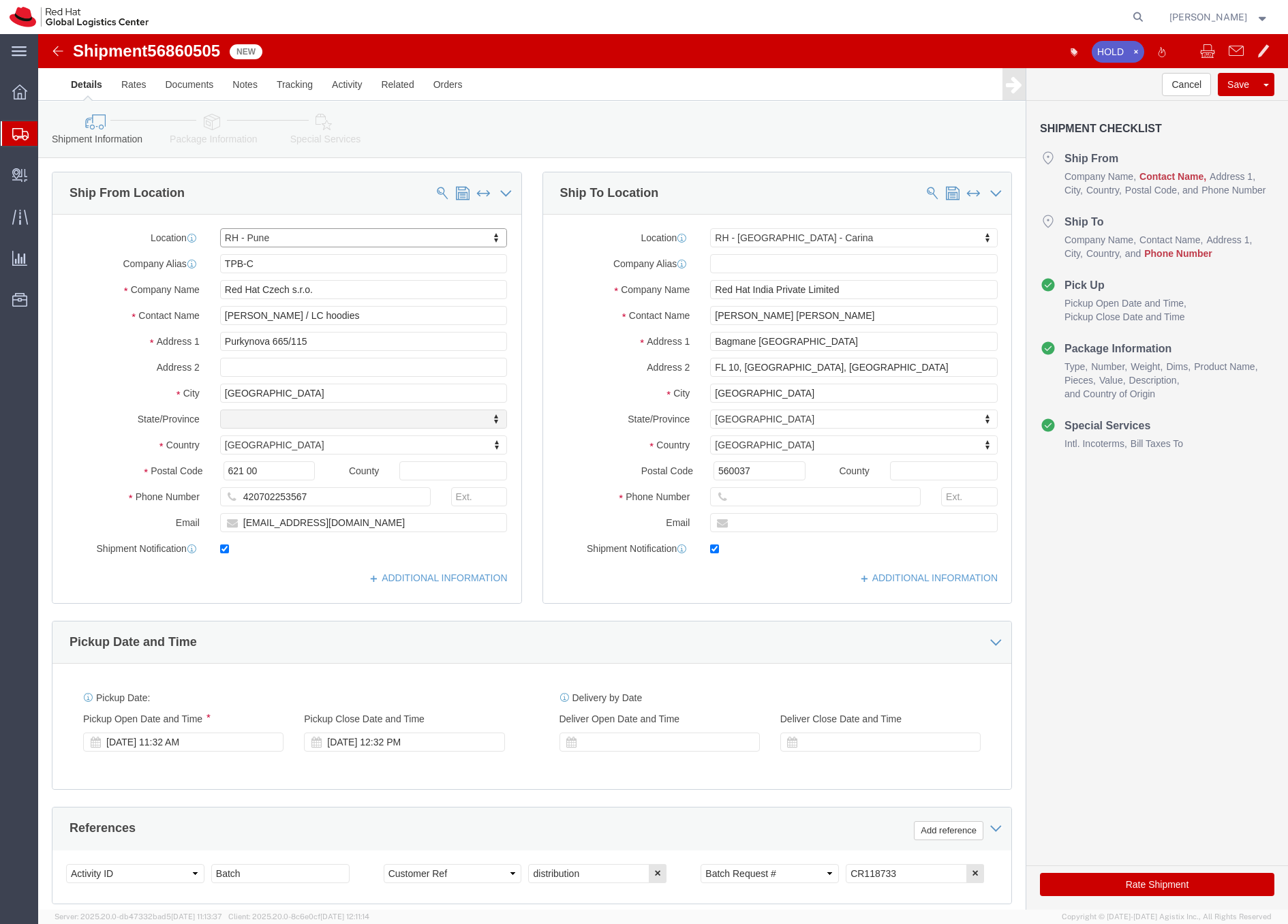
select select "MH"
click input "Andrea Hanakova / LC hoodies"
paste input "Andrea Hanakova / LC hoodies"
type input "Andrea Hanakova / LC hoodies"
click input "emeafulfillment@redhat.com"
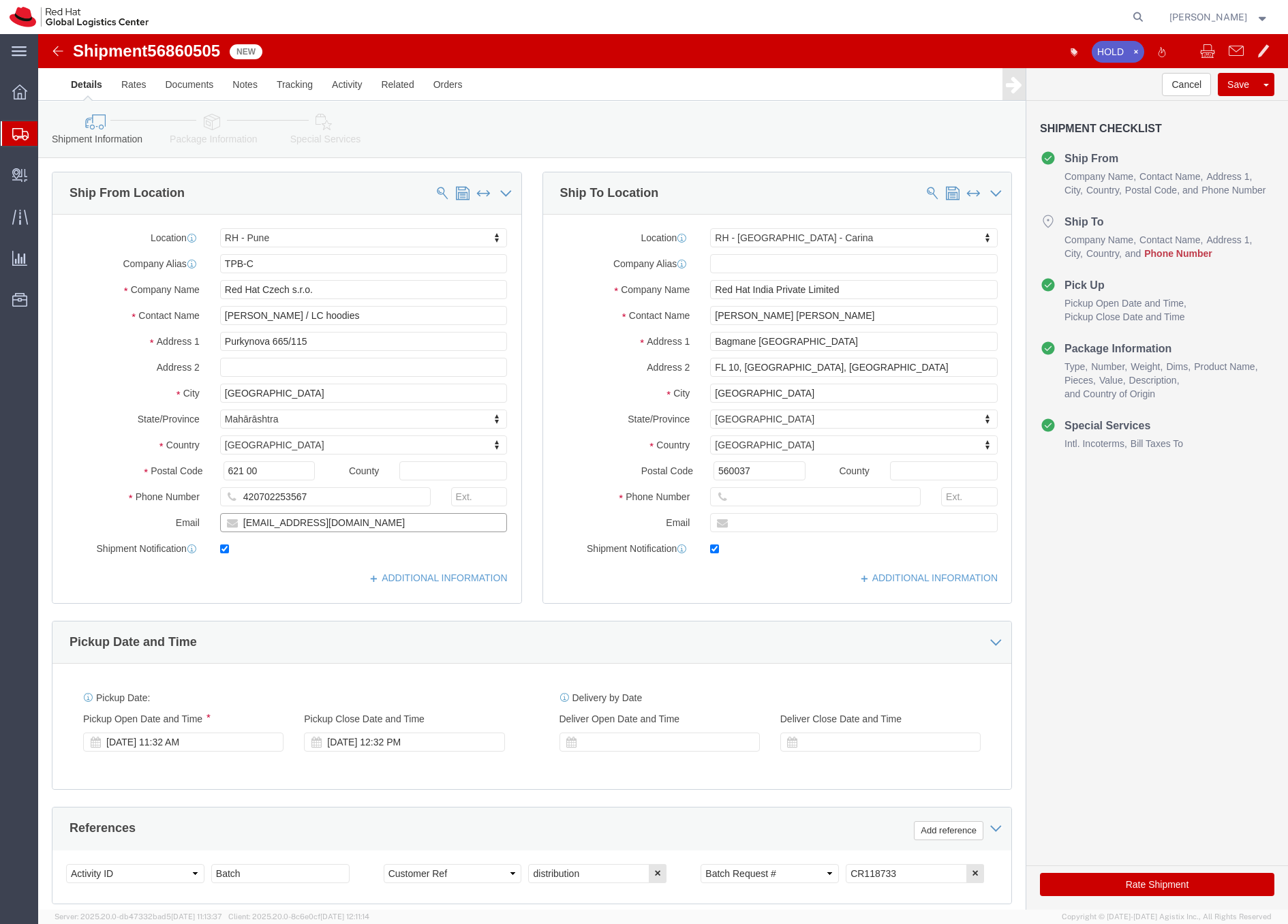
type input "[EMAIL_ADDRESS][DOMAIN_NAME]"
click input "text"
type input "0000"
click button "Save"
click at [20, 125] on div at bounding box center [20, 134] width 38 height 25
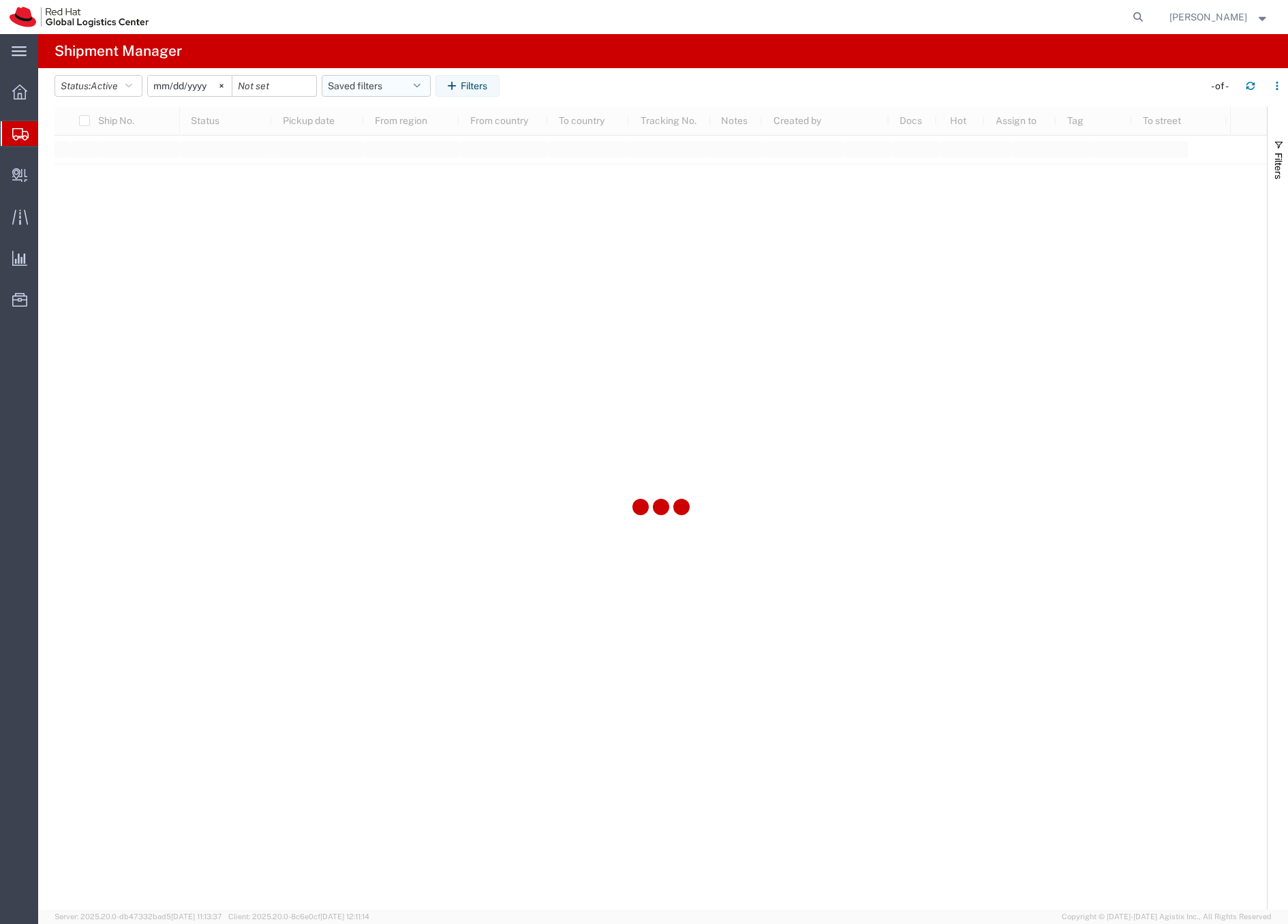
click at [329, 84] on button "Saved filters" at bounding box center [375, 86] width 109 height 22
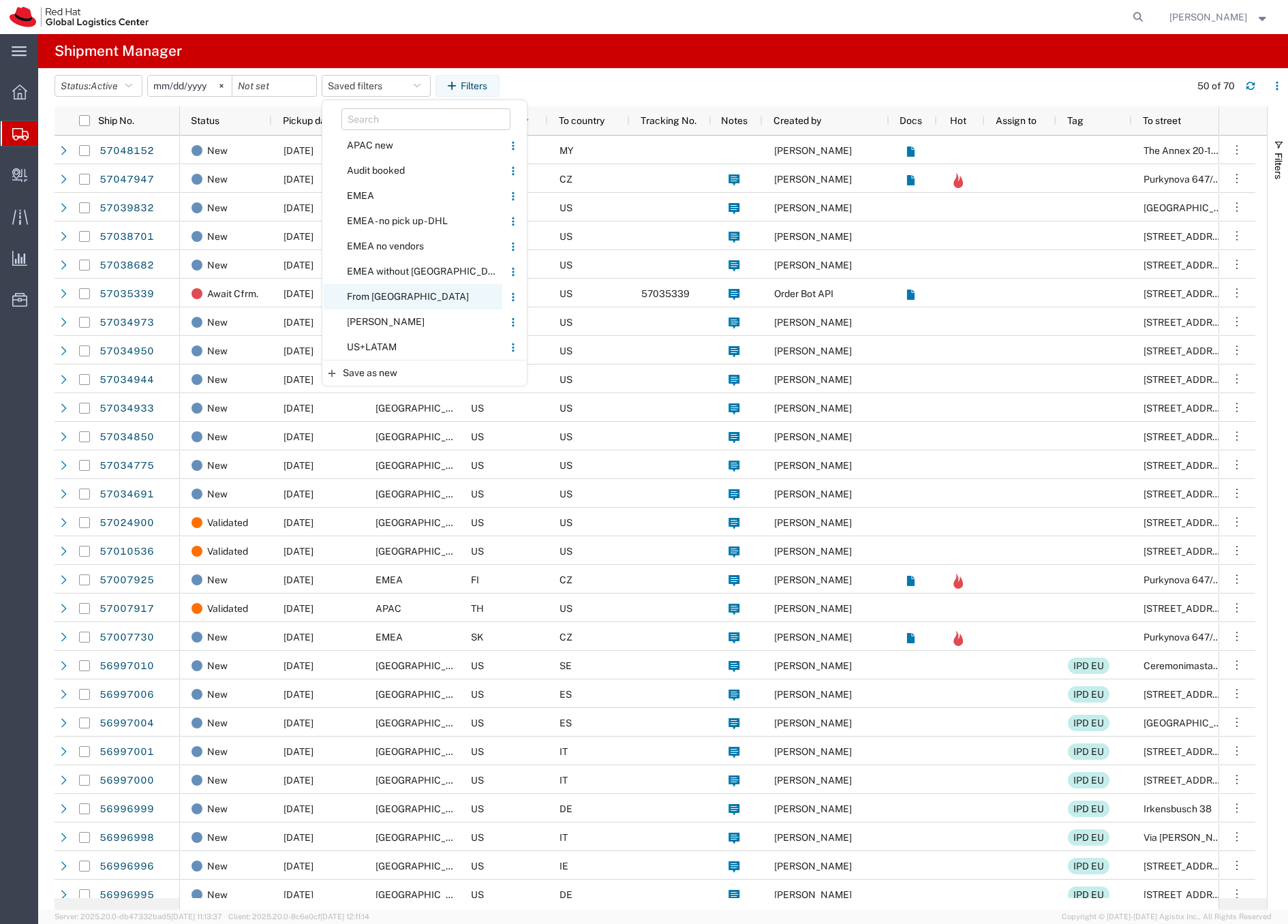
click at [383, 294] on span "From CZ" at bounding box center [414, 296] width 179 height 25
type input "2020-05-05"
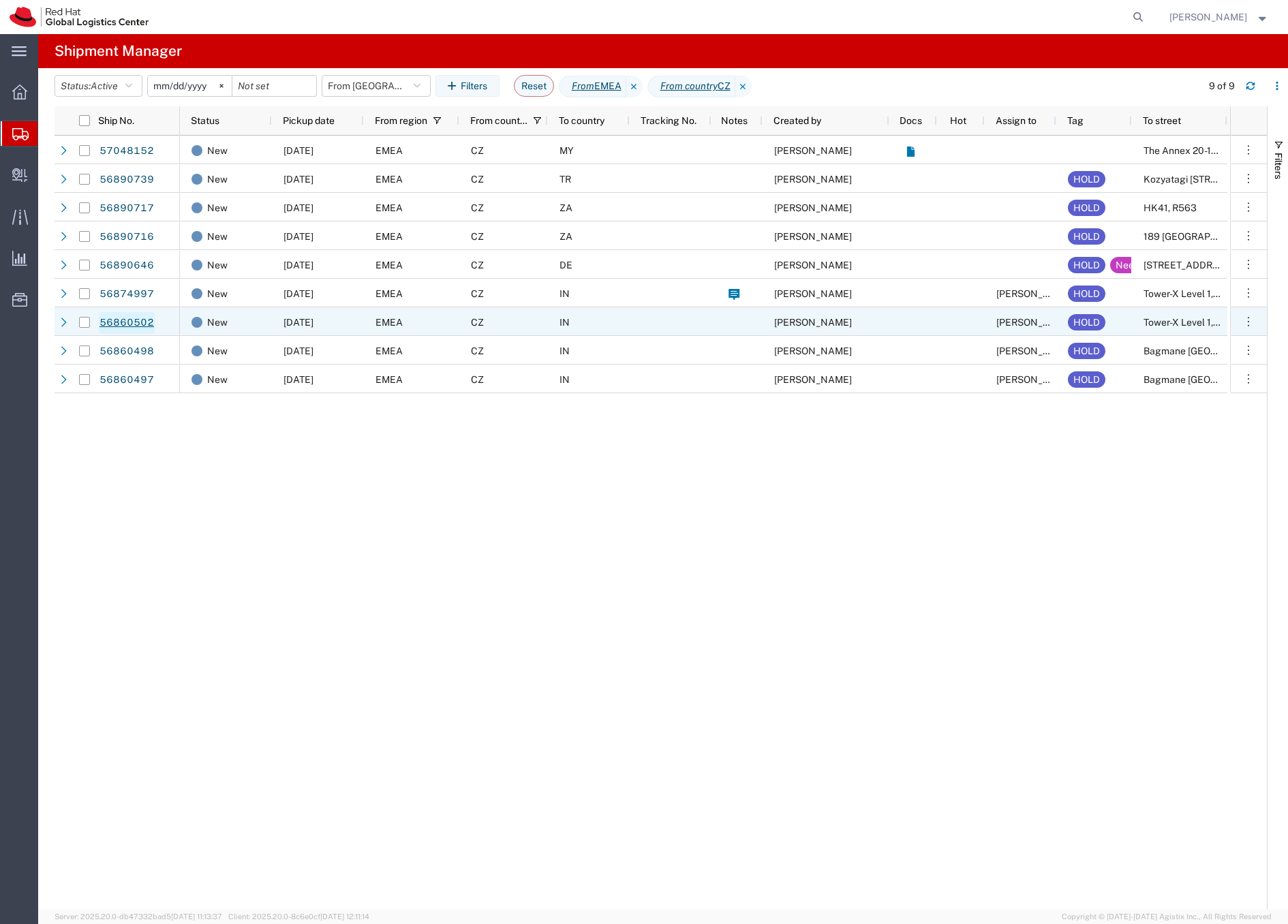
click at [131, 323] on link "56860502" at bounding box center [127, 323] width 56 height 22
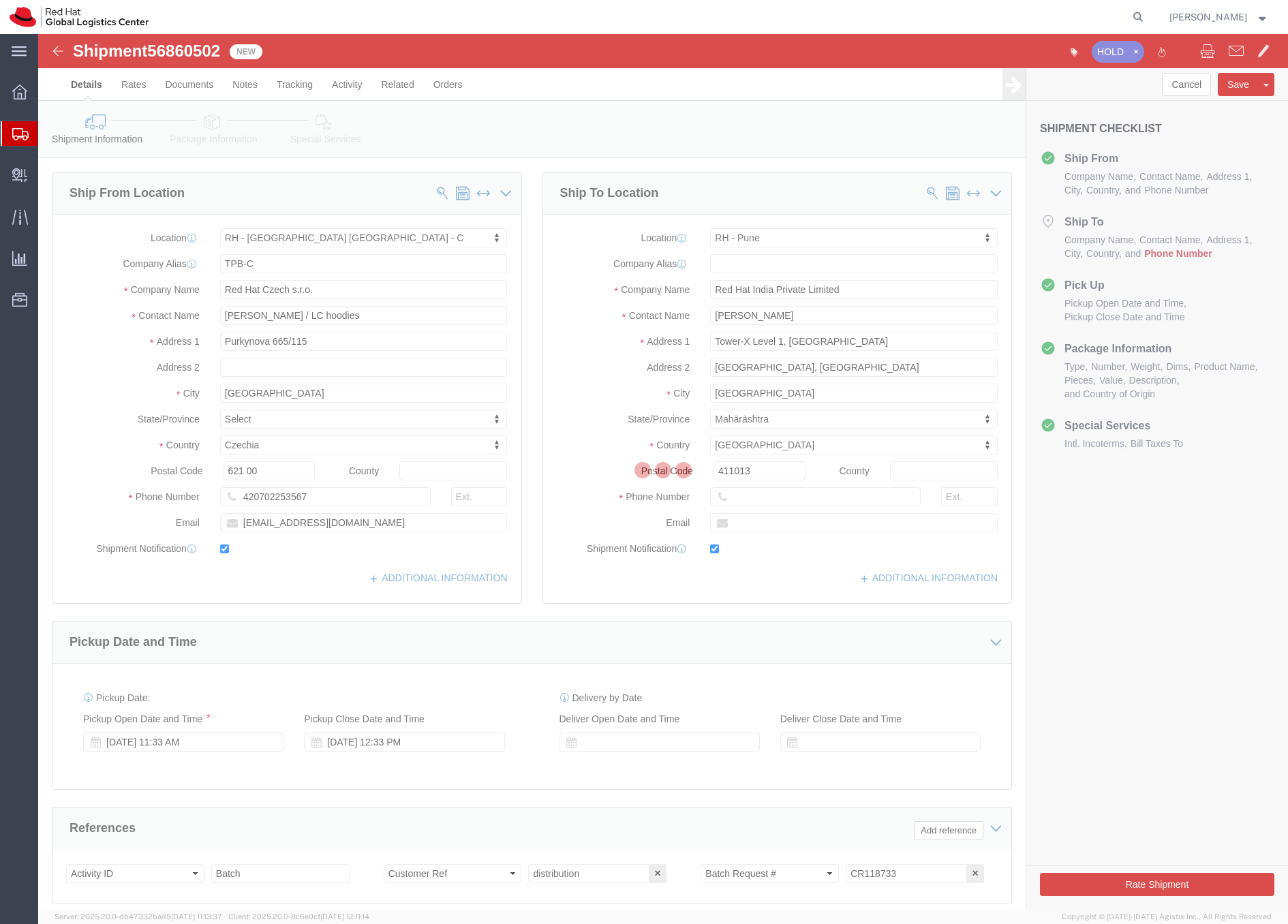
select select "38037"
select select "38007"
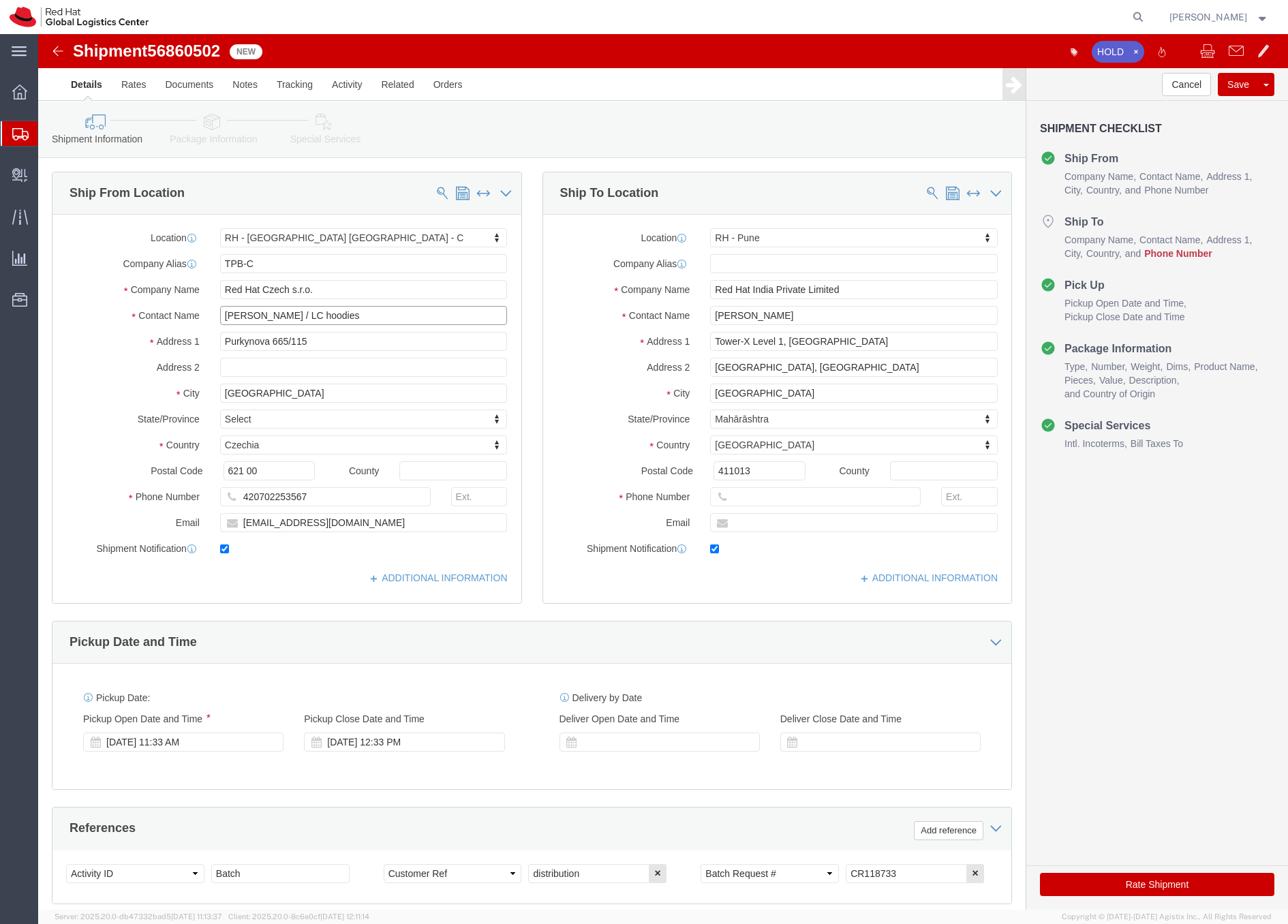
drag, startPoint x: 352, startPoint y: 287, endPoint x: 184, endPoint y: 279, distance: 168.2
click input "Andrea Hanakova / LC hoodies"
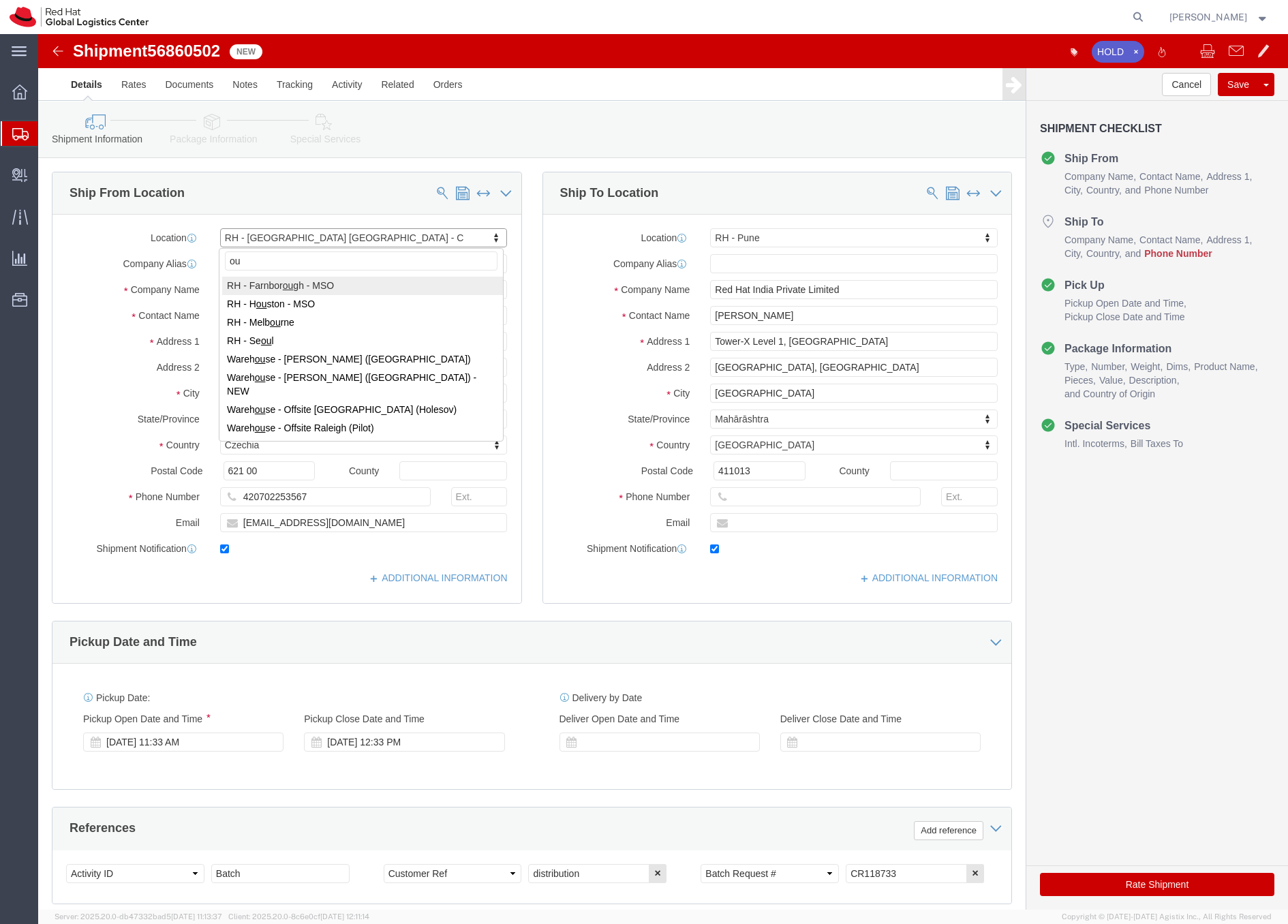
type input "o"
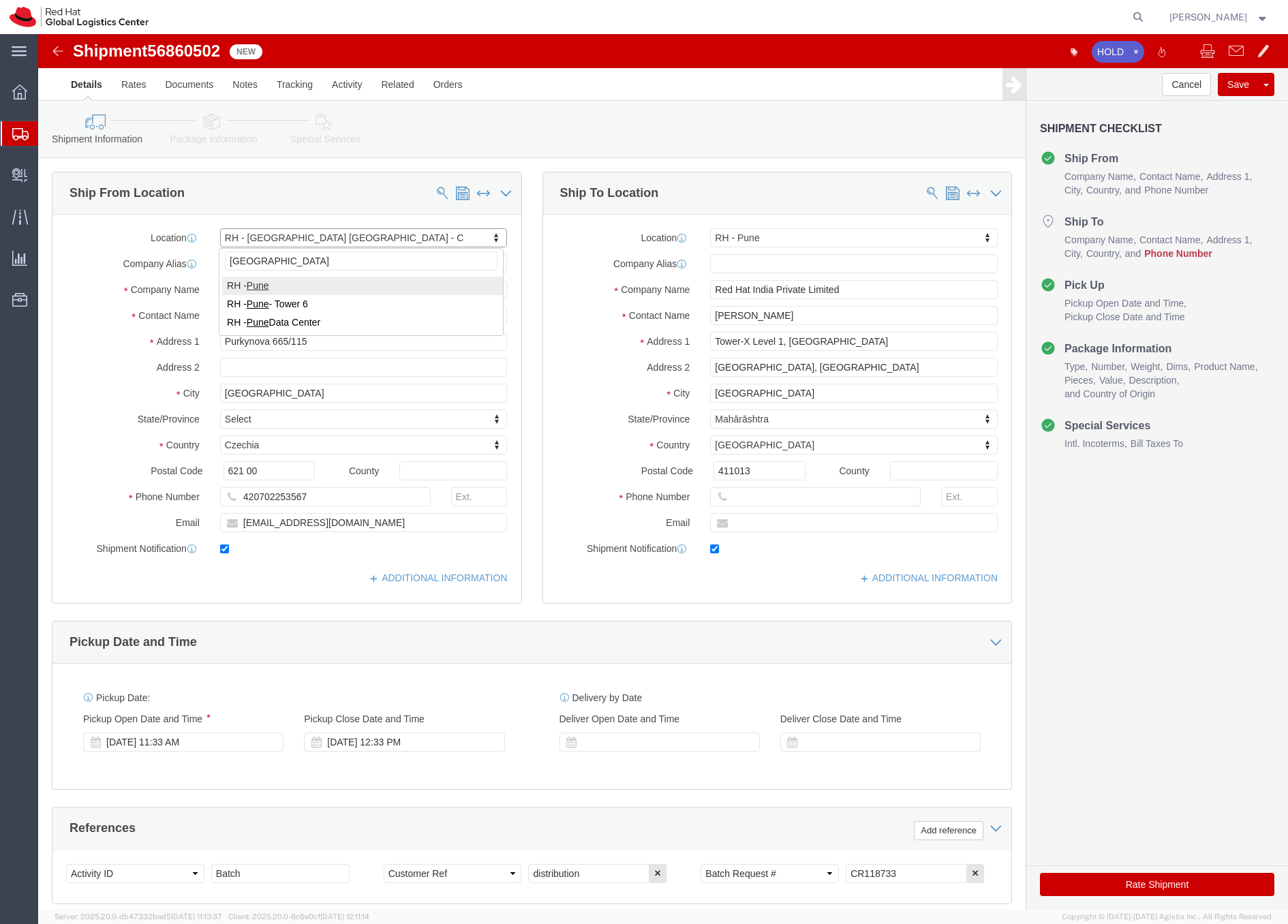
type input "pune"
select select "38007"
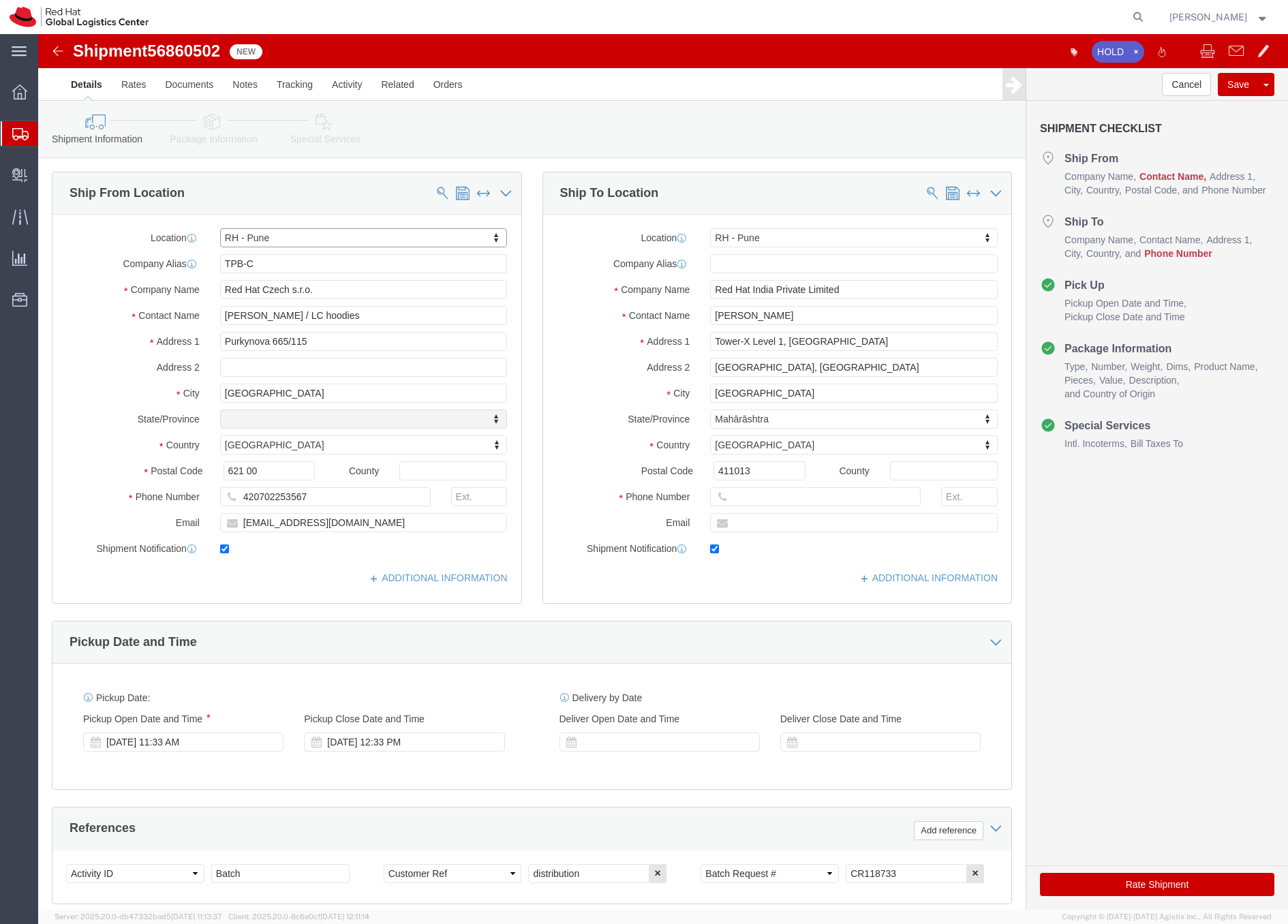
select select "MH"
click input "emeafulfillment@redhat.com"
type input "[EMAIL_ADDRESS][DOMAIN_NAME]"
click input "Andrea Hanakova / LC hoodies"
paste input "Andrea Hanakova / LC hoodies"
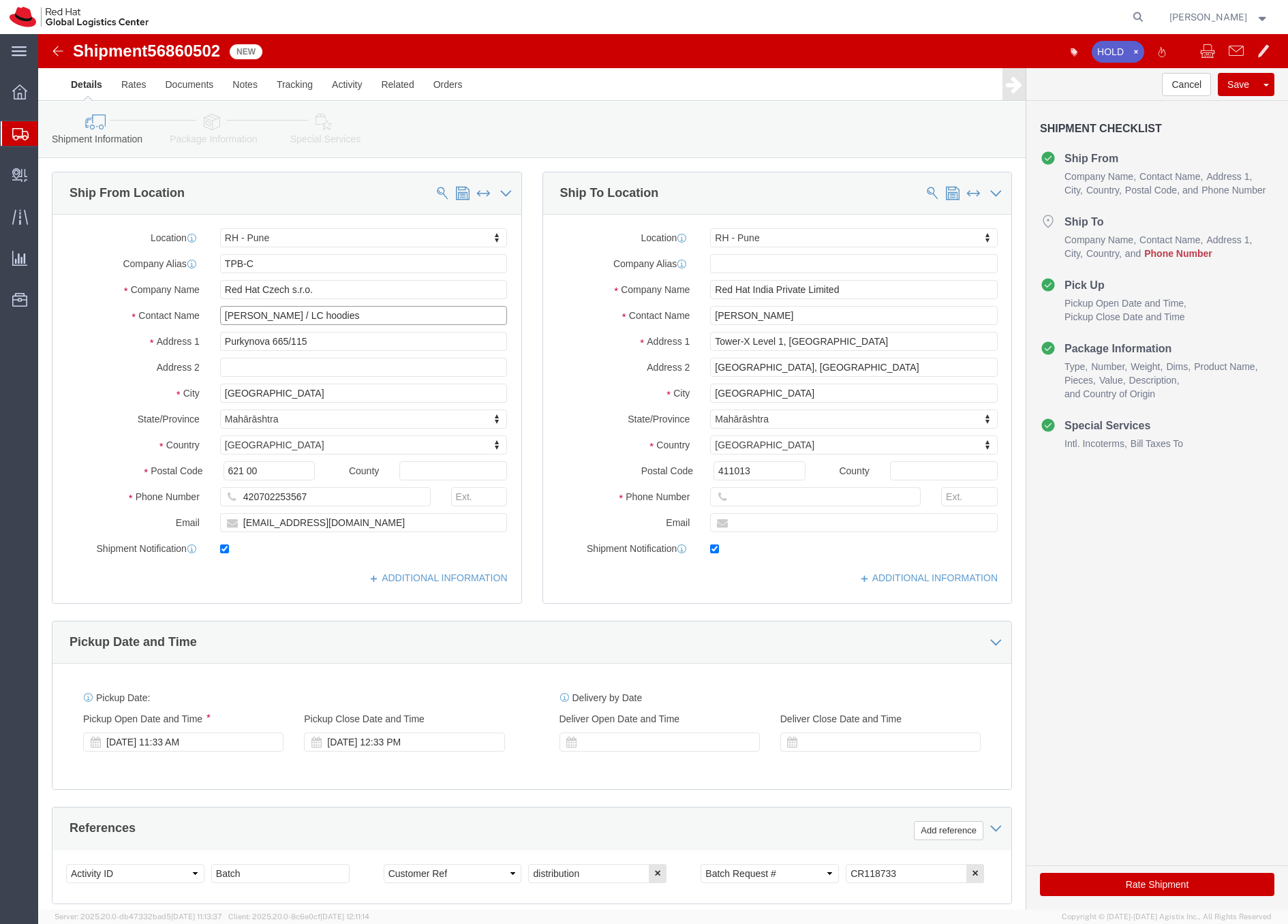
type input "Andrea Hanakova / LC hoodies"
click input "text"
type input "0000"
click link "Package Information"
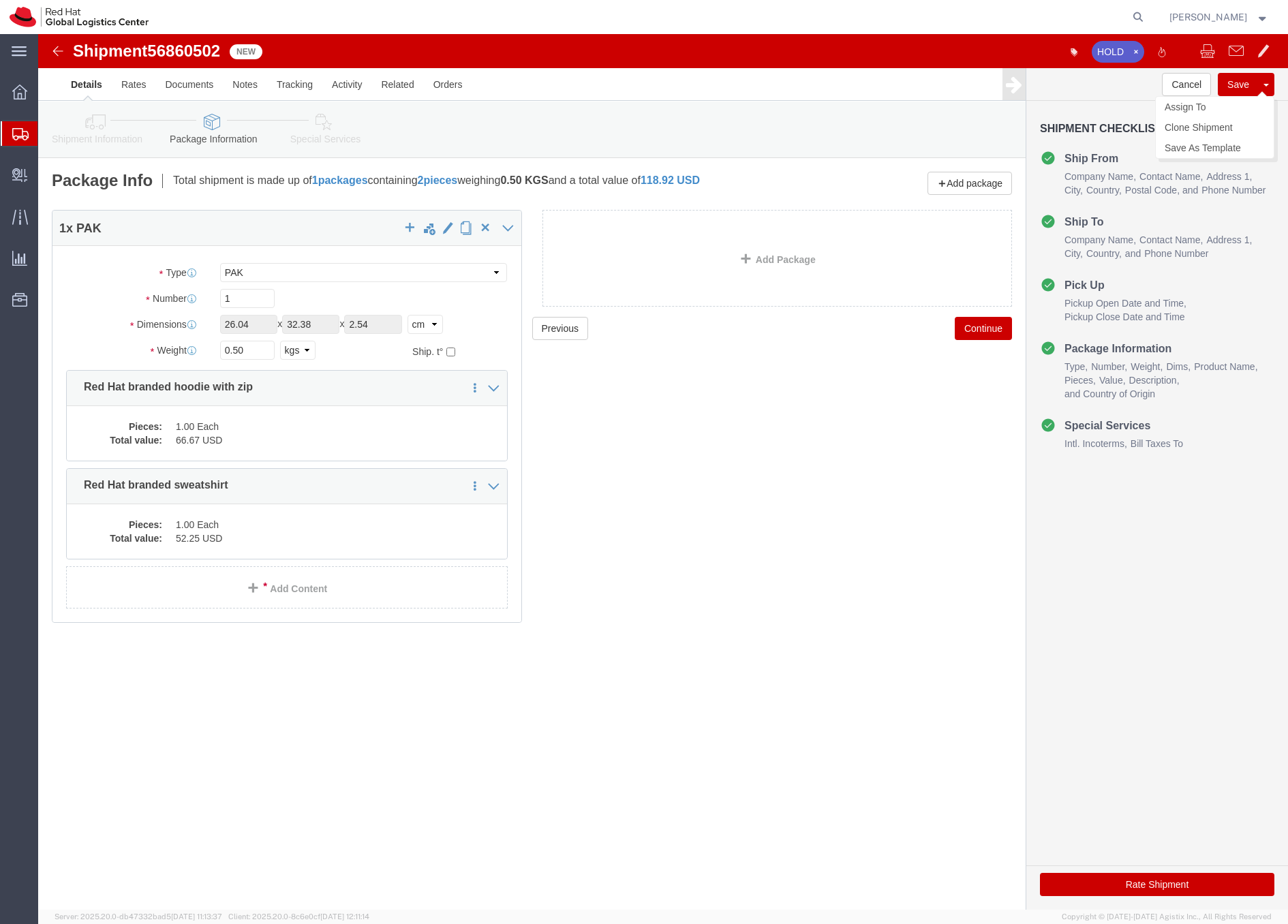
click button "Save"
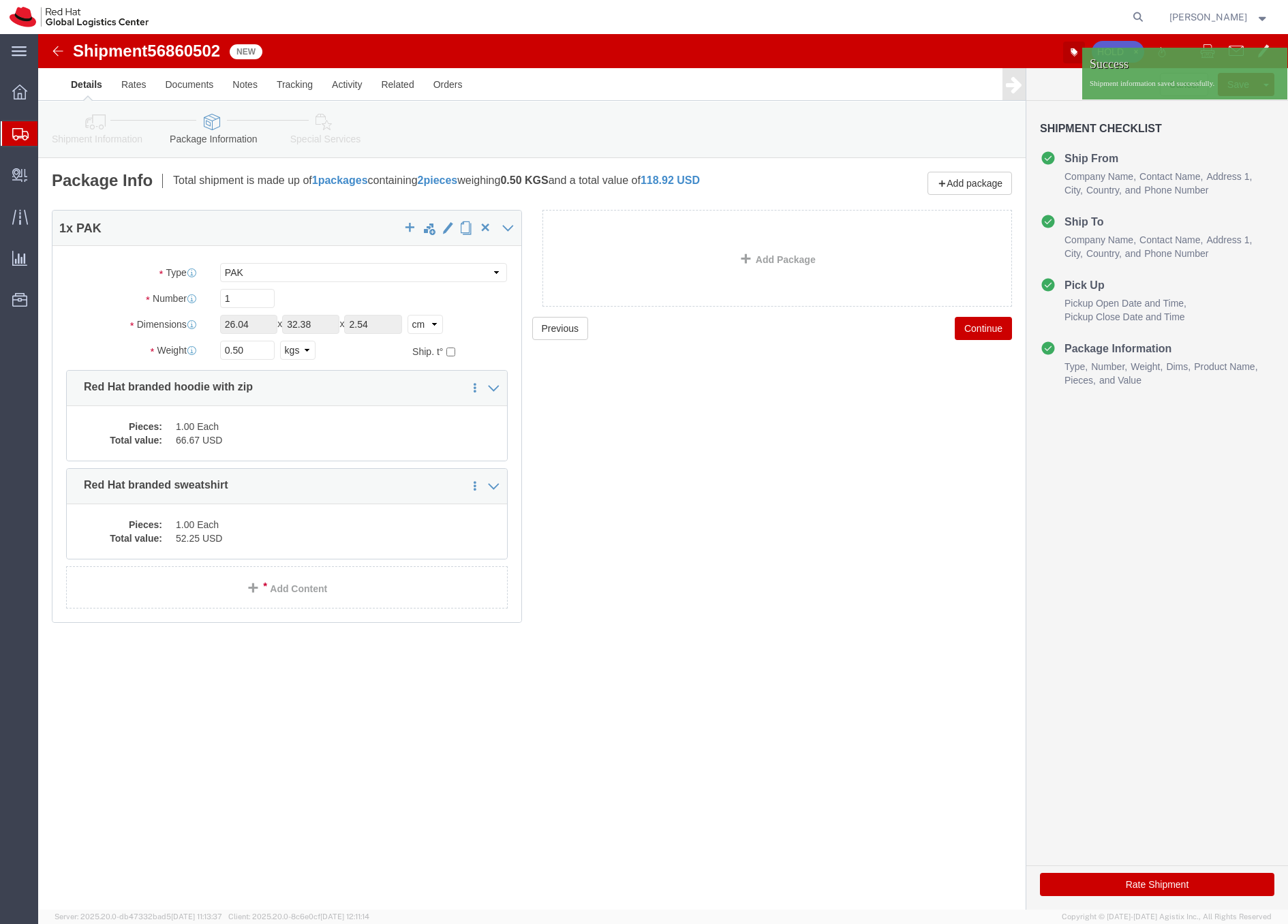
click icon "button"
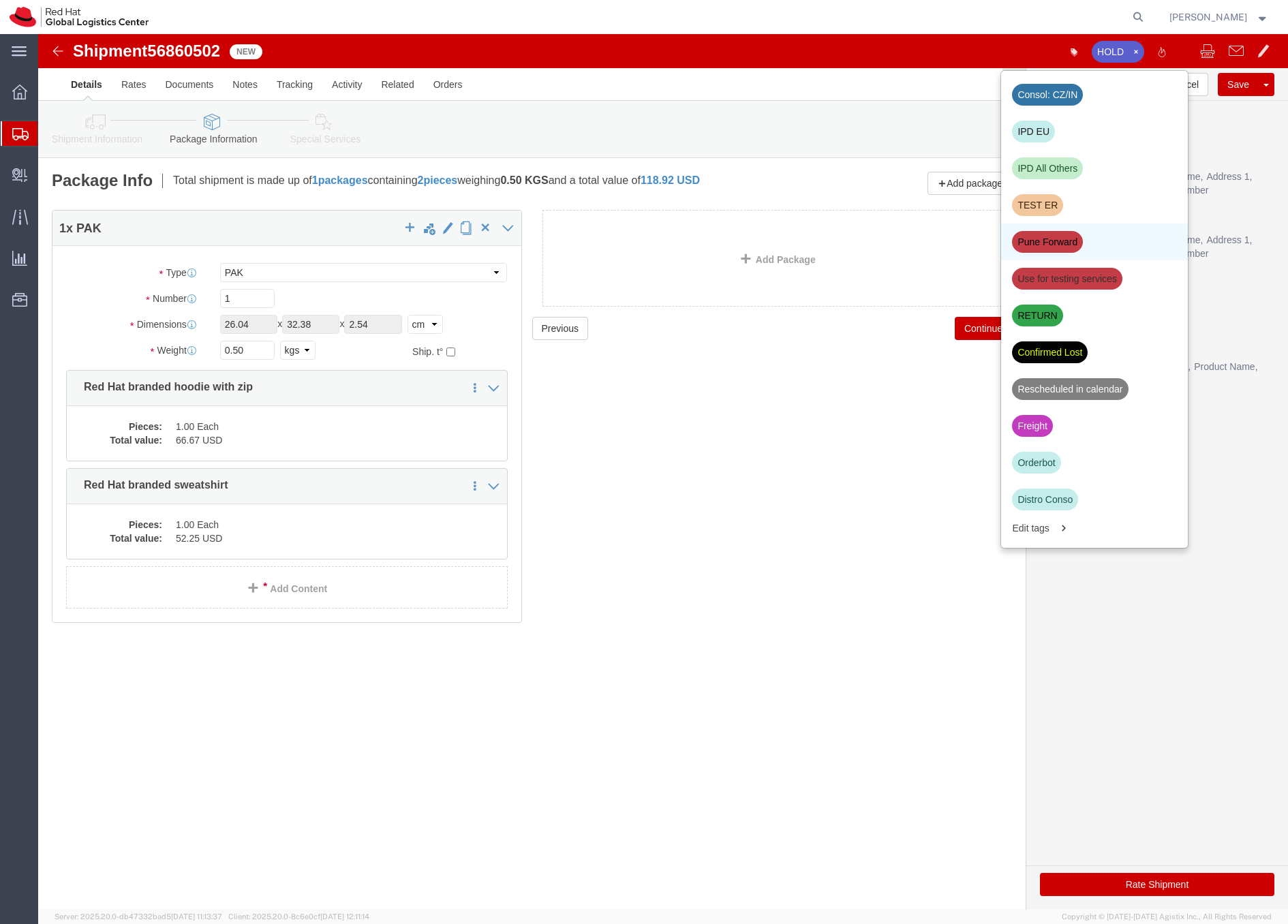
click div "Pune Forward"
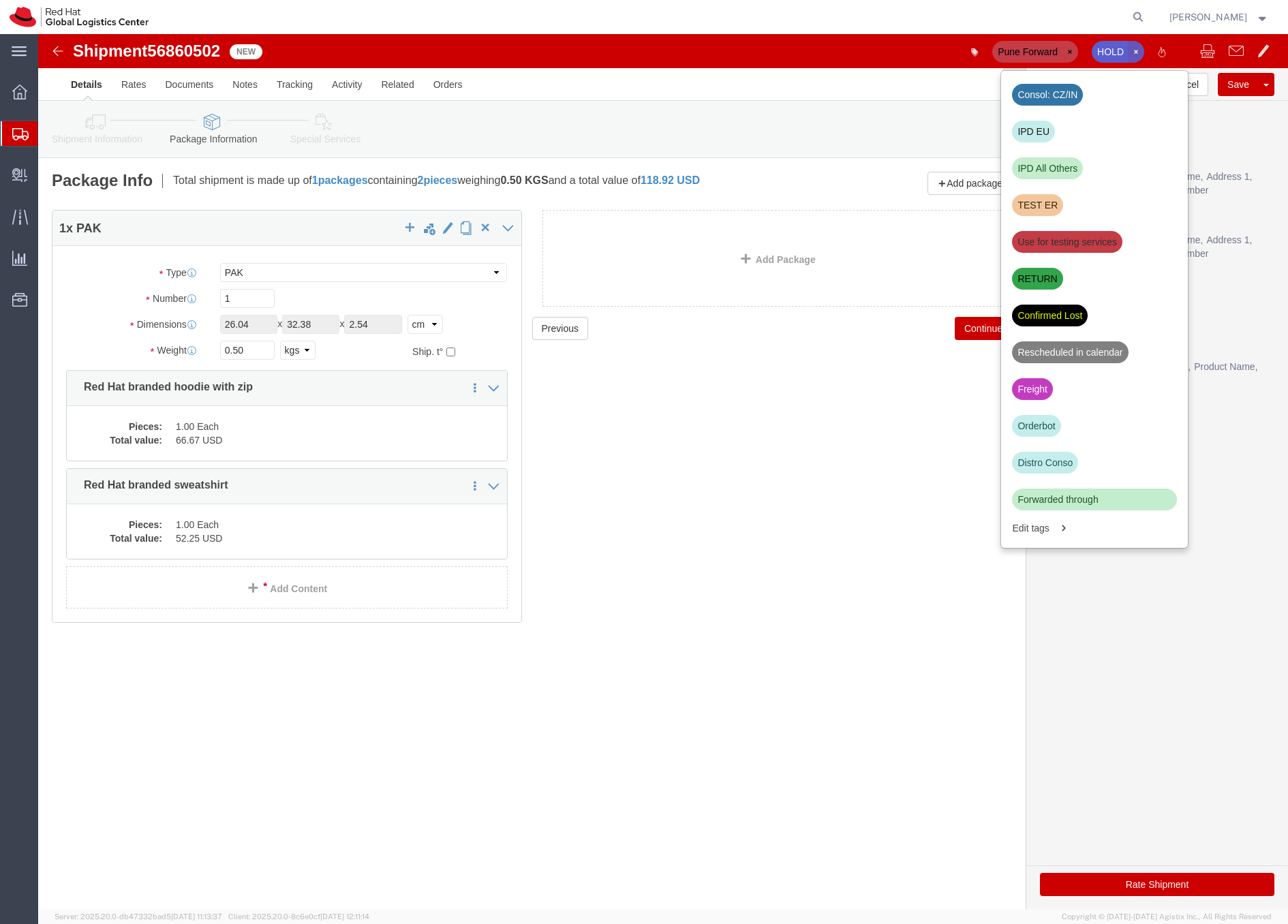
click icon "button"
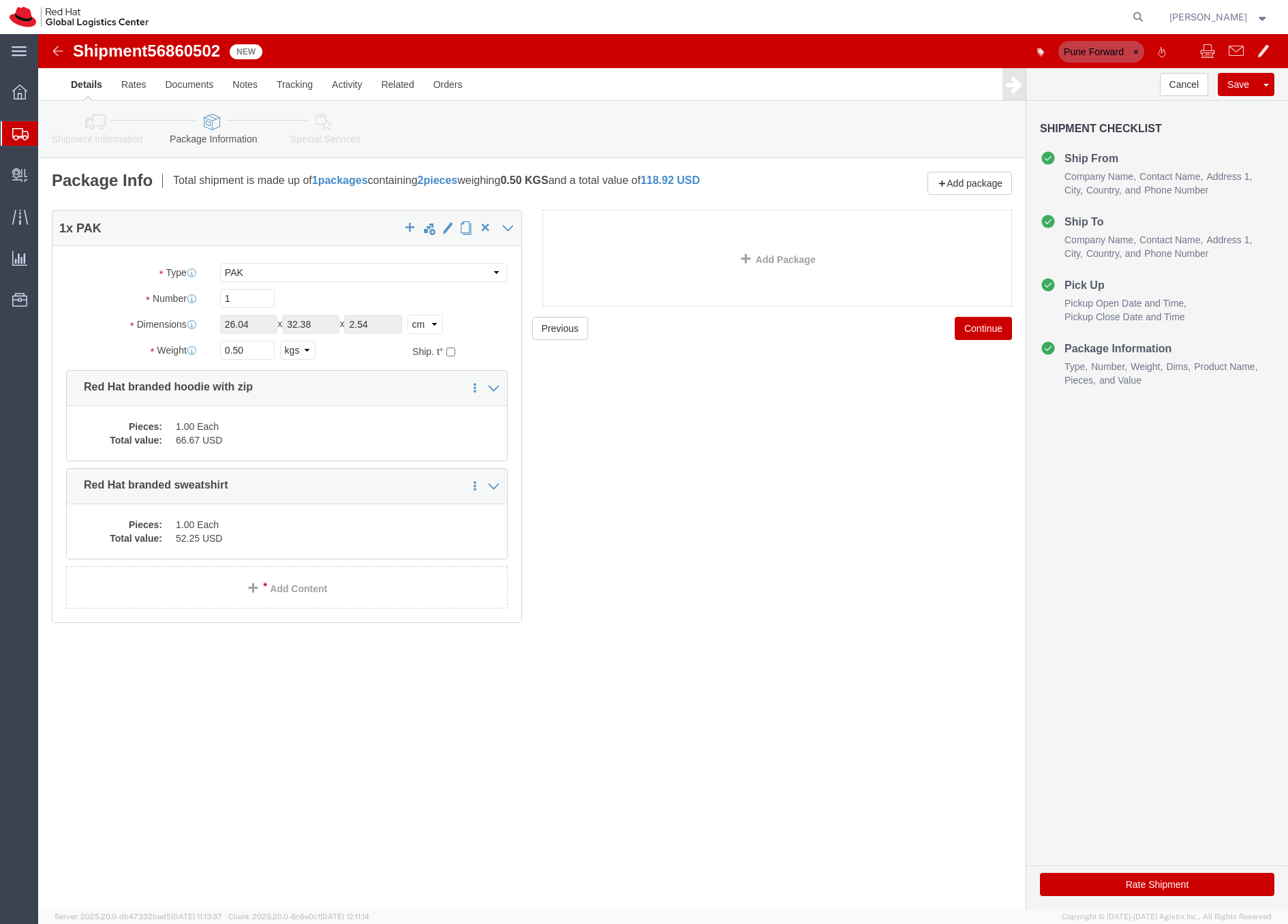
click at [20, 130] on icon at bounding box center [20, 134] width 16 height 12
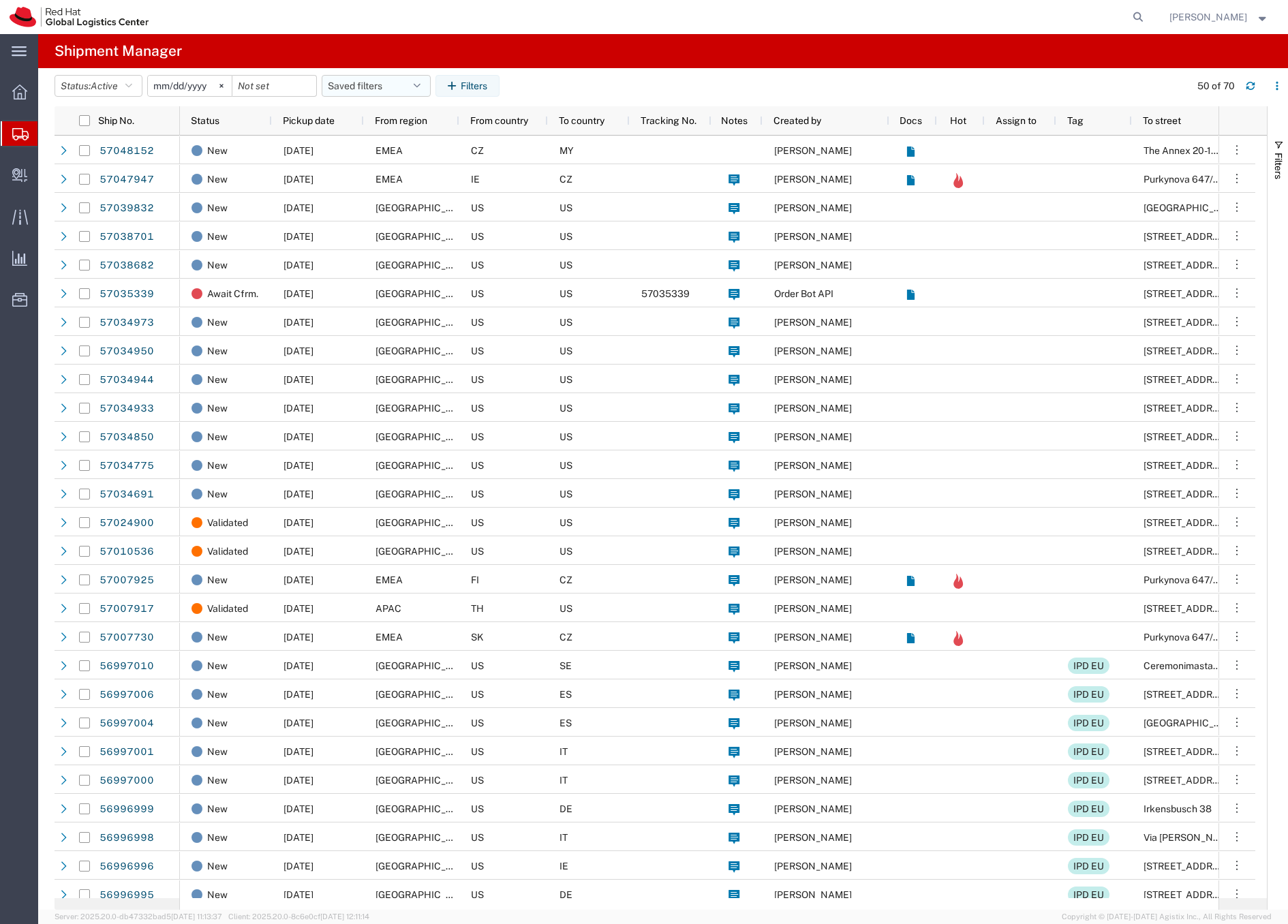
click at [358, 87] on button "Saved filters" at bounding box center [375, 86] width 109 height 22
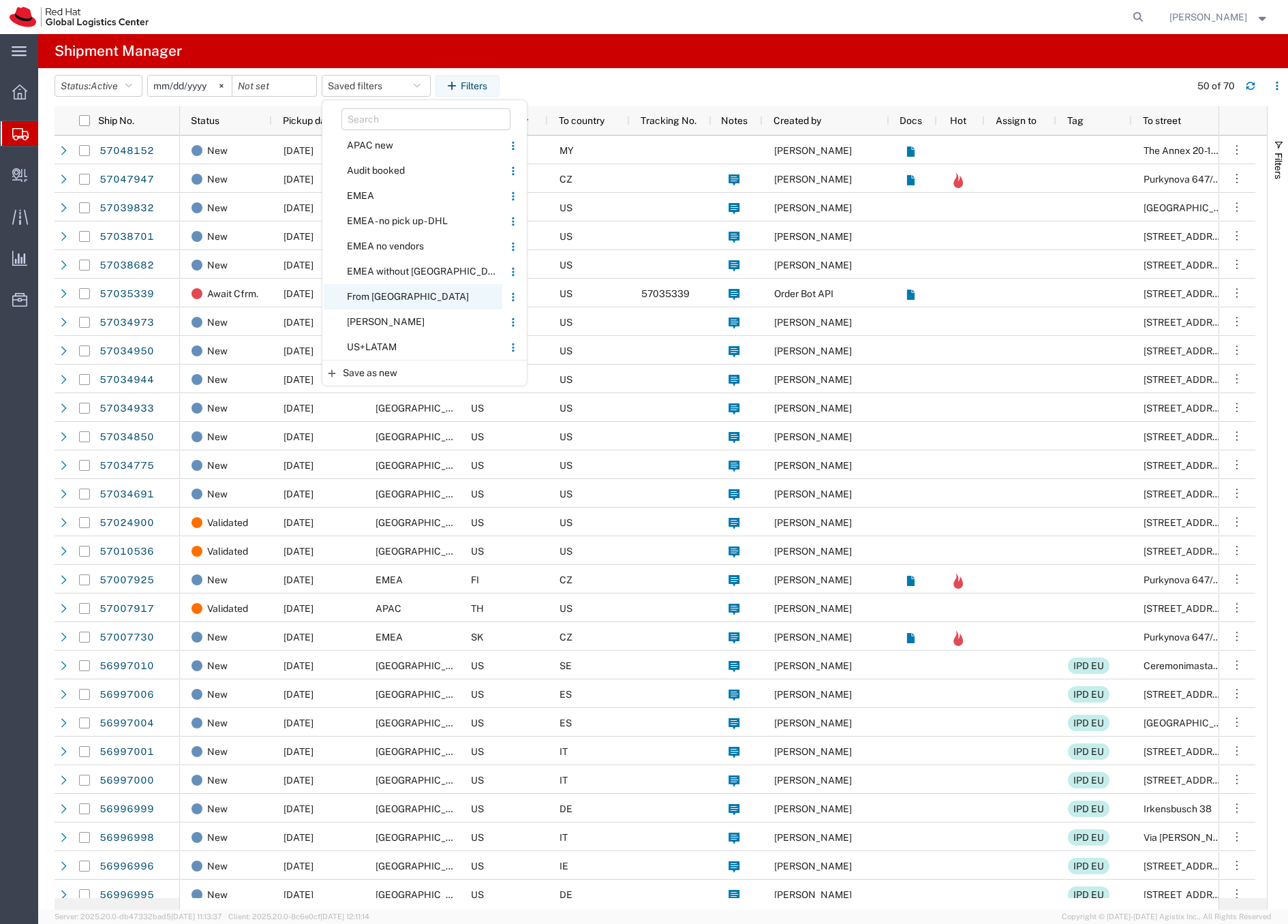
click at [364, 294] on span "From CZ" at bounding box center [414, 296] width 179 height 25
type input "2020-05-05"
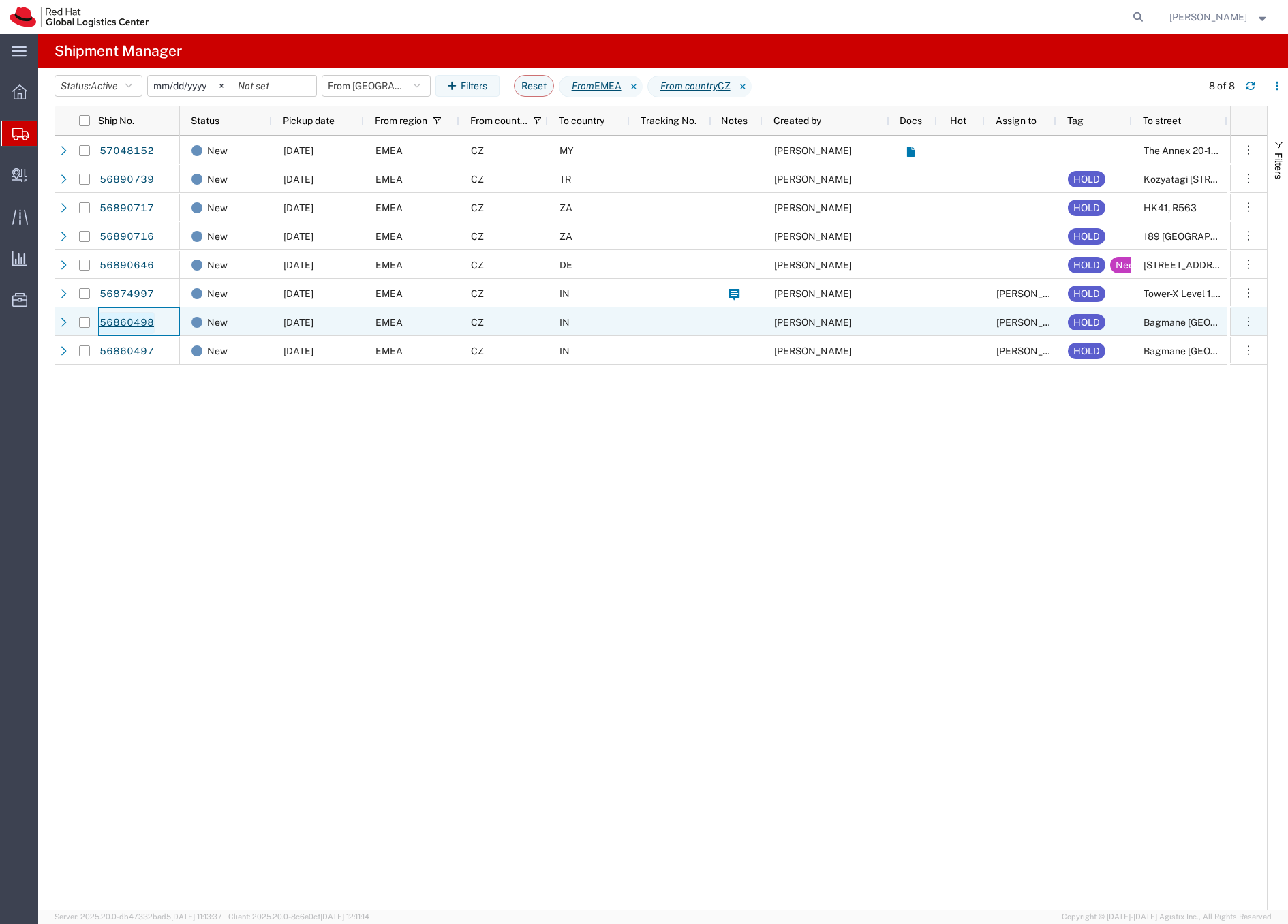
click at [135, 322] on link "56860498" at bounding box center [127, 323] width 56 height 22
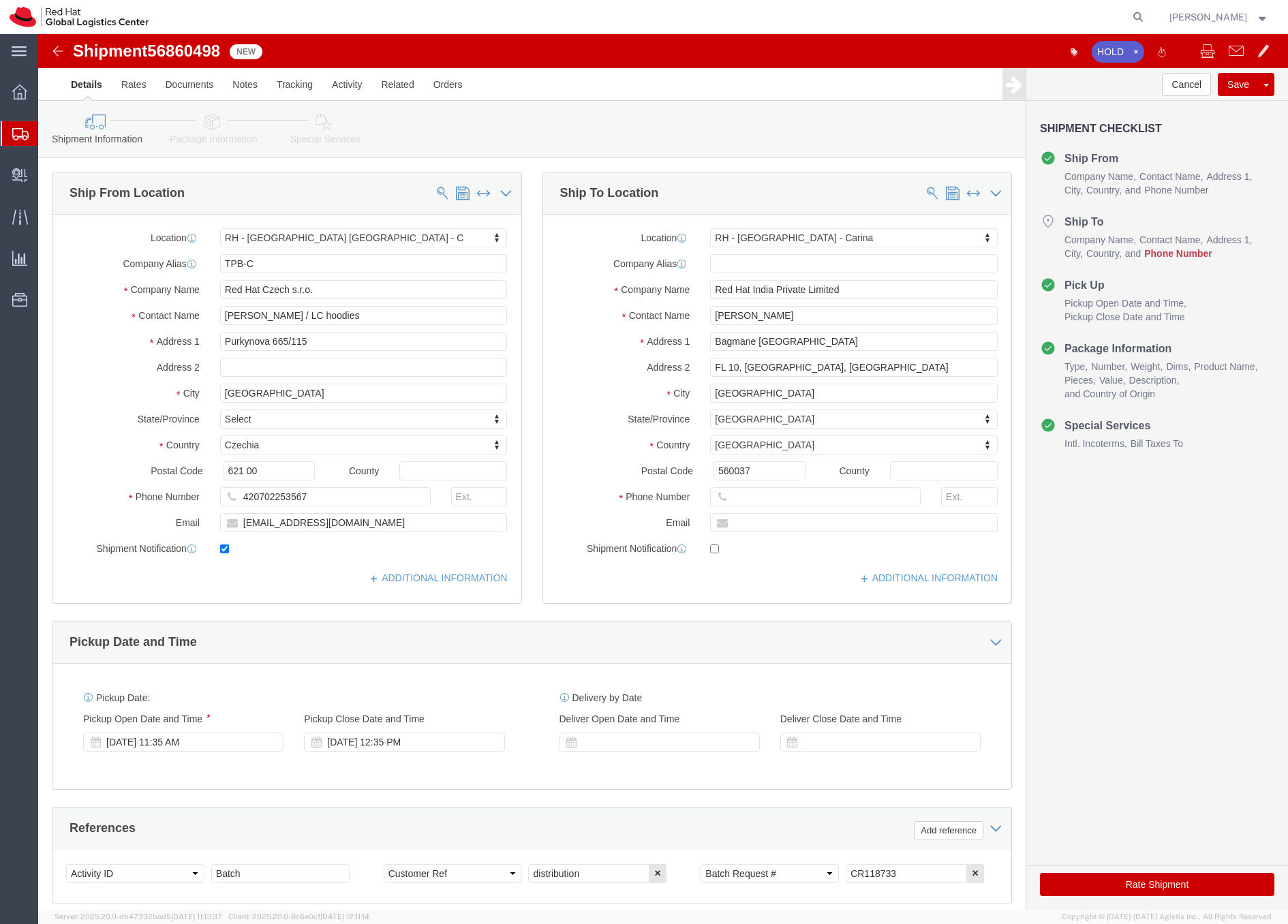
select select "38037"
select select "37925"
drag, startPoint x: 322, startPoint y: 286, endPoint x: 175, endPoint y: 280, distance: 147.1
click div "Andrea Hanakova / LC hoodies"
type input "pune"
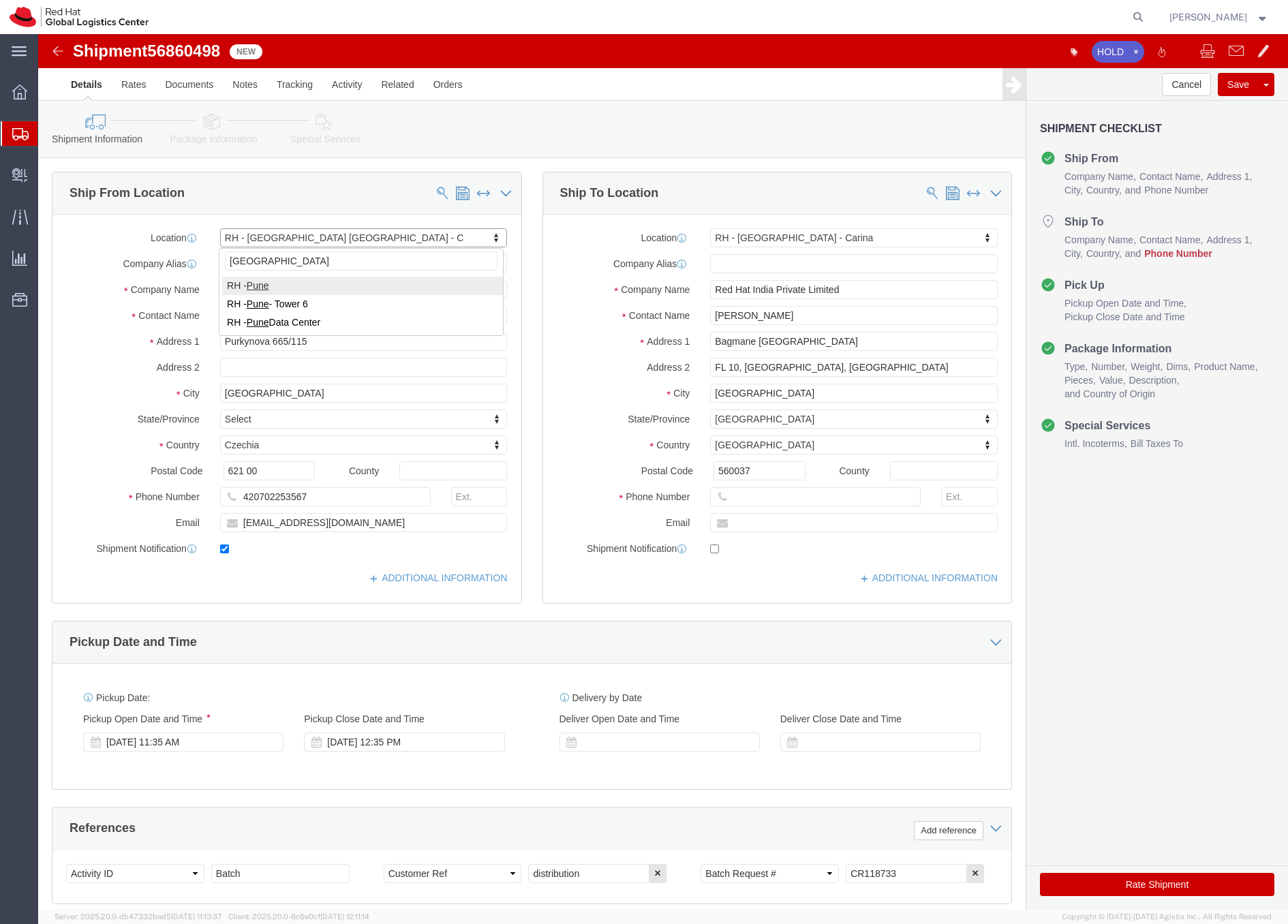
select select "38007"
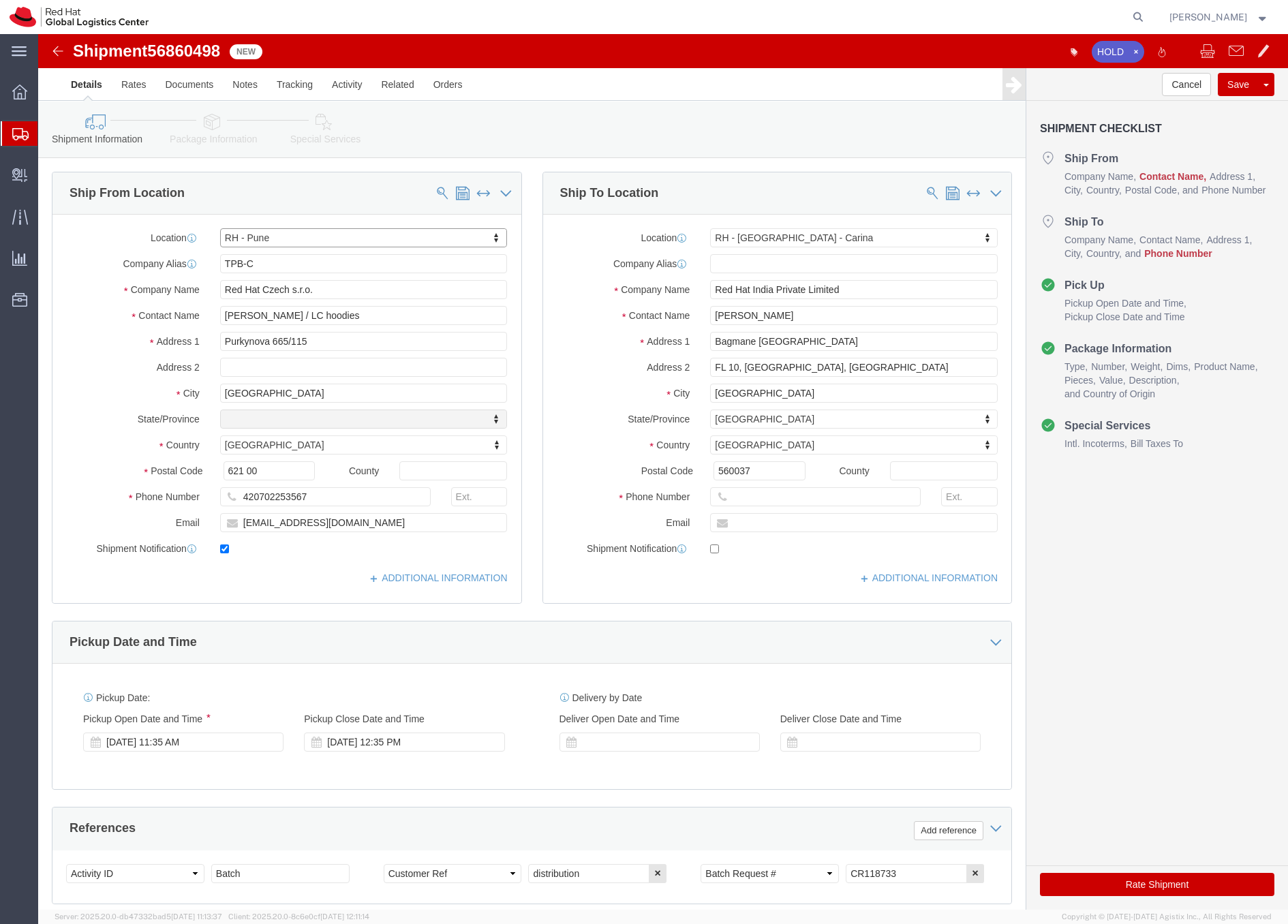
select select "MH"
click input "Andrea Hanakova / LC hoodies"
paste input "Andrea Hanakova / LC hoodies"
type input "Andrea Hanakova / LC hoodies"
click input "emeafulfillment@redhat.com"
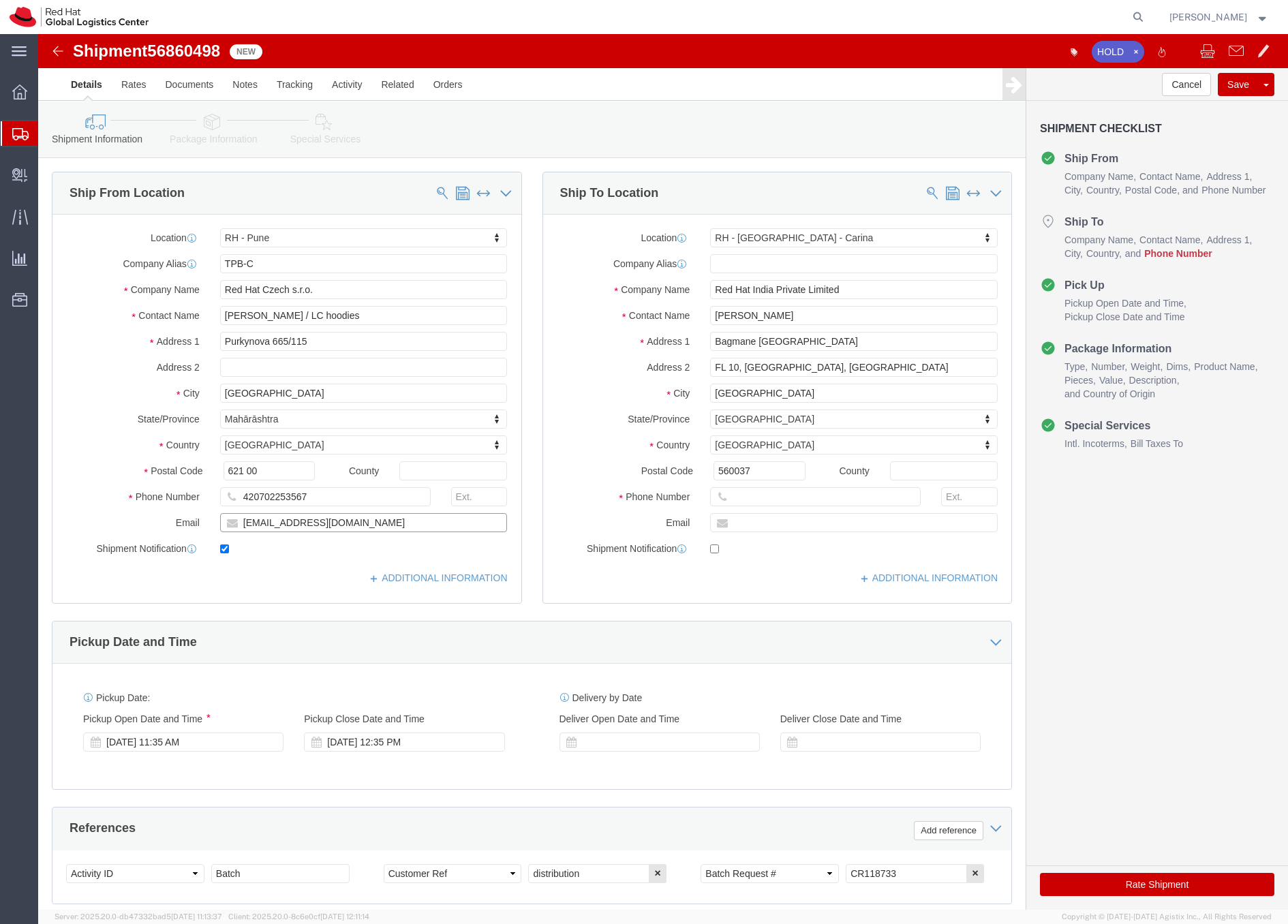
type input "[EMAIL_ADDRESS][DOMAIN_NAME]"
click input "text"
type input "0000"
click icon
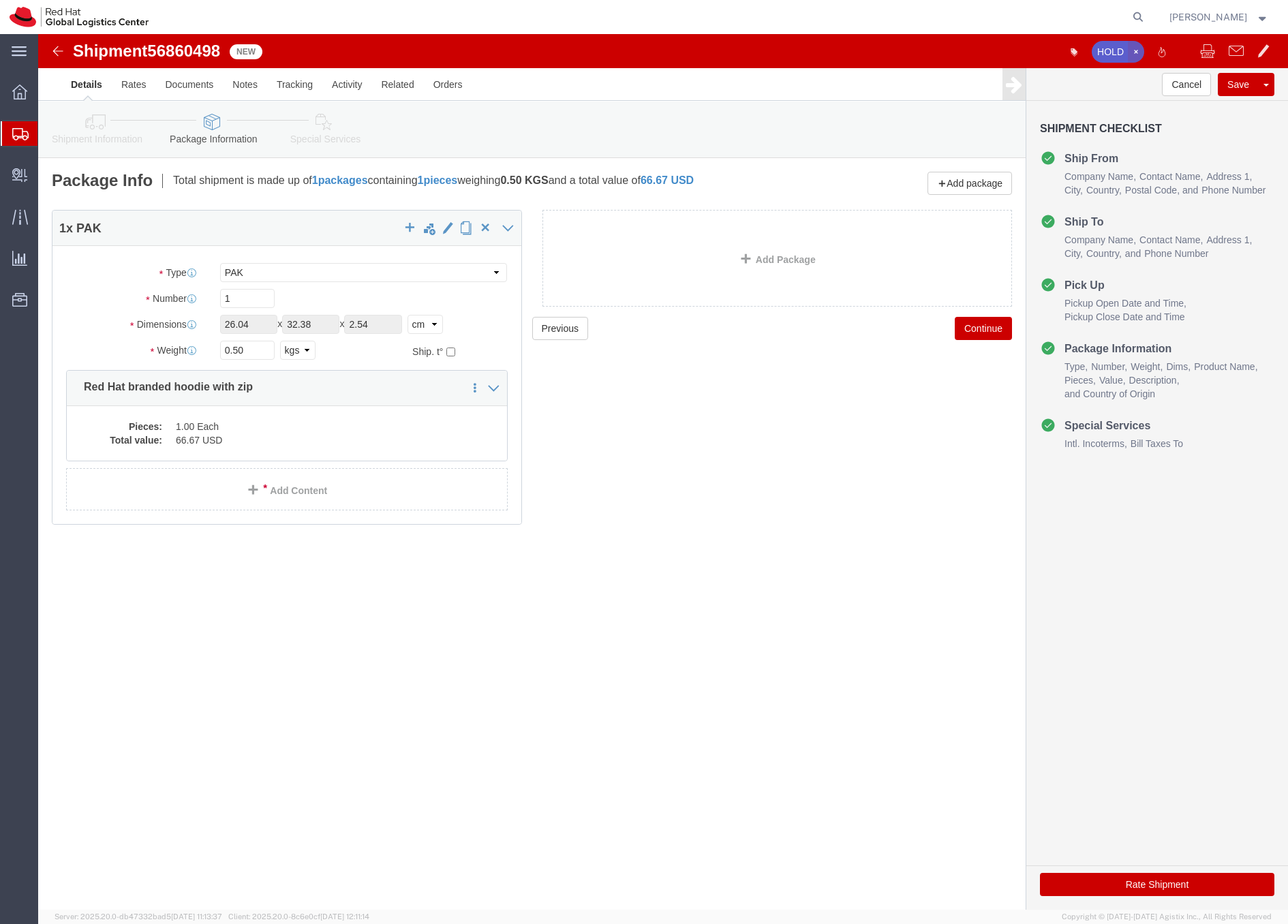
click icon "button"
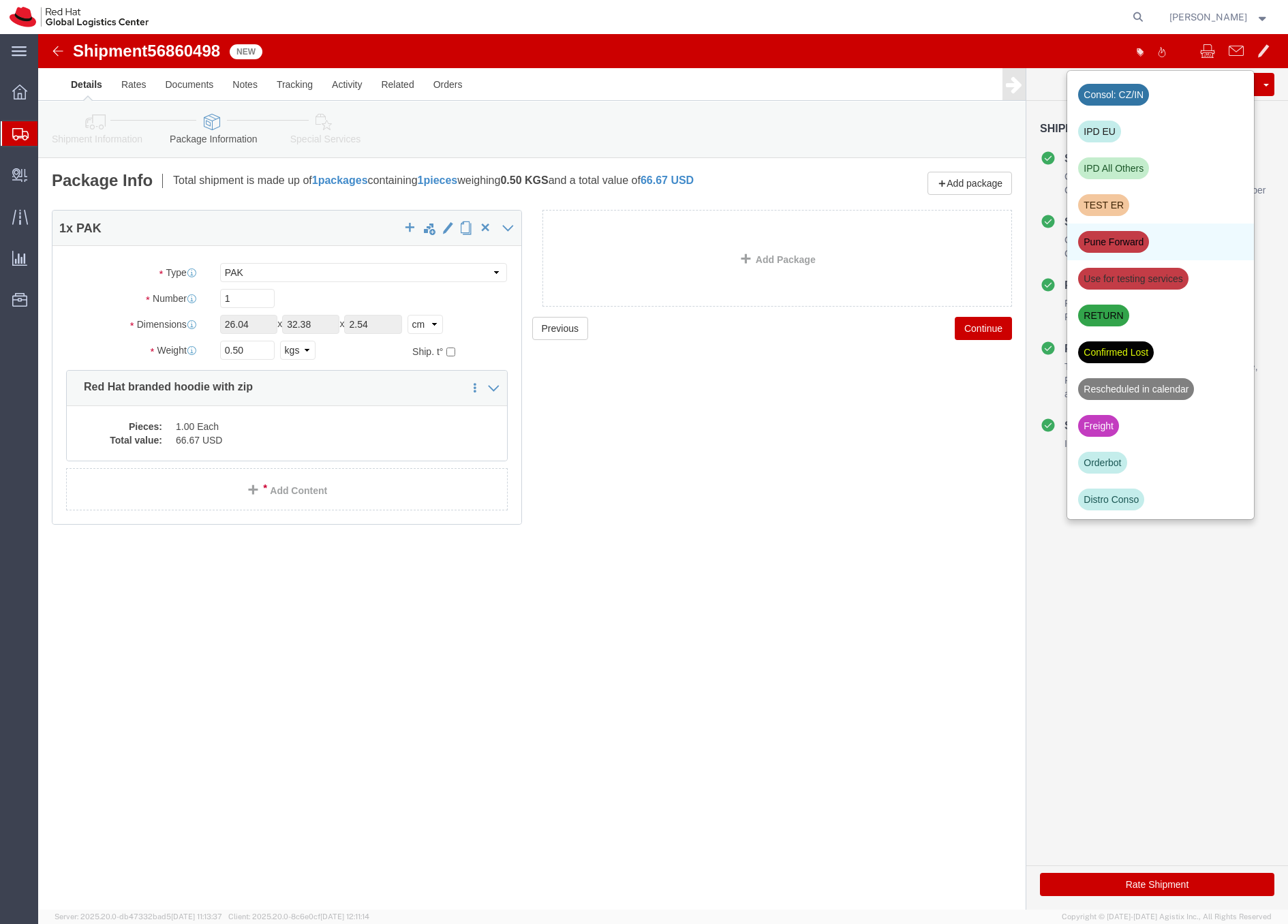
click div "Pune Forward"
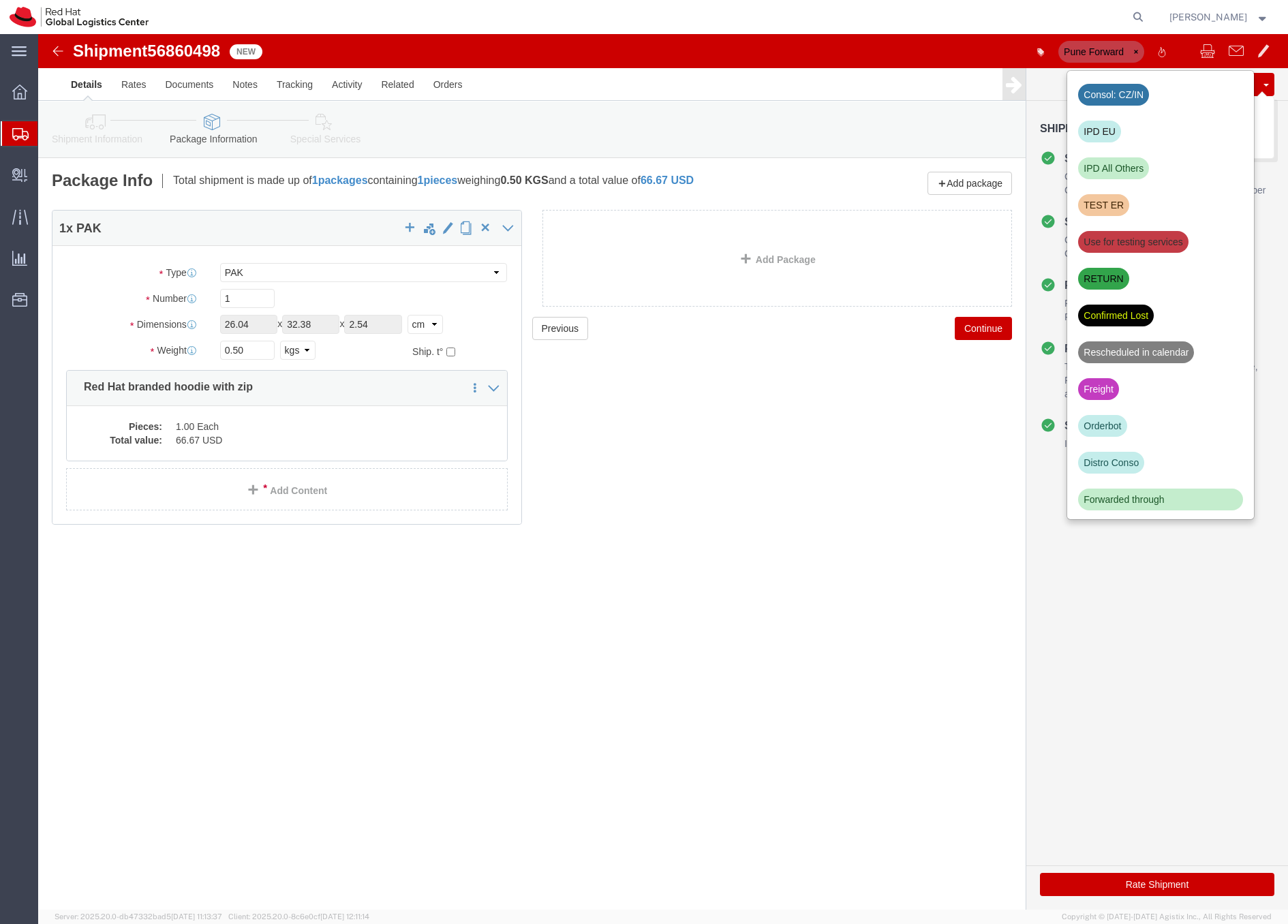
click button "Save"
click at [13, 132] on icon at bounding box center [20, 134] width 16 height 12
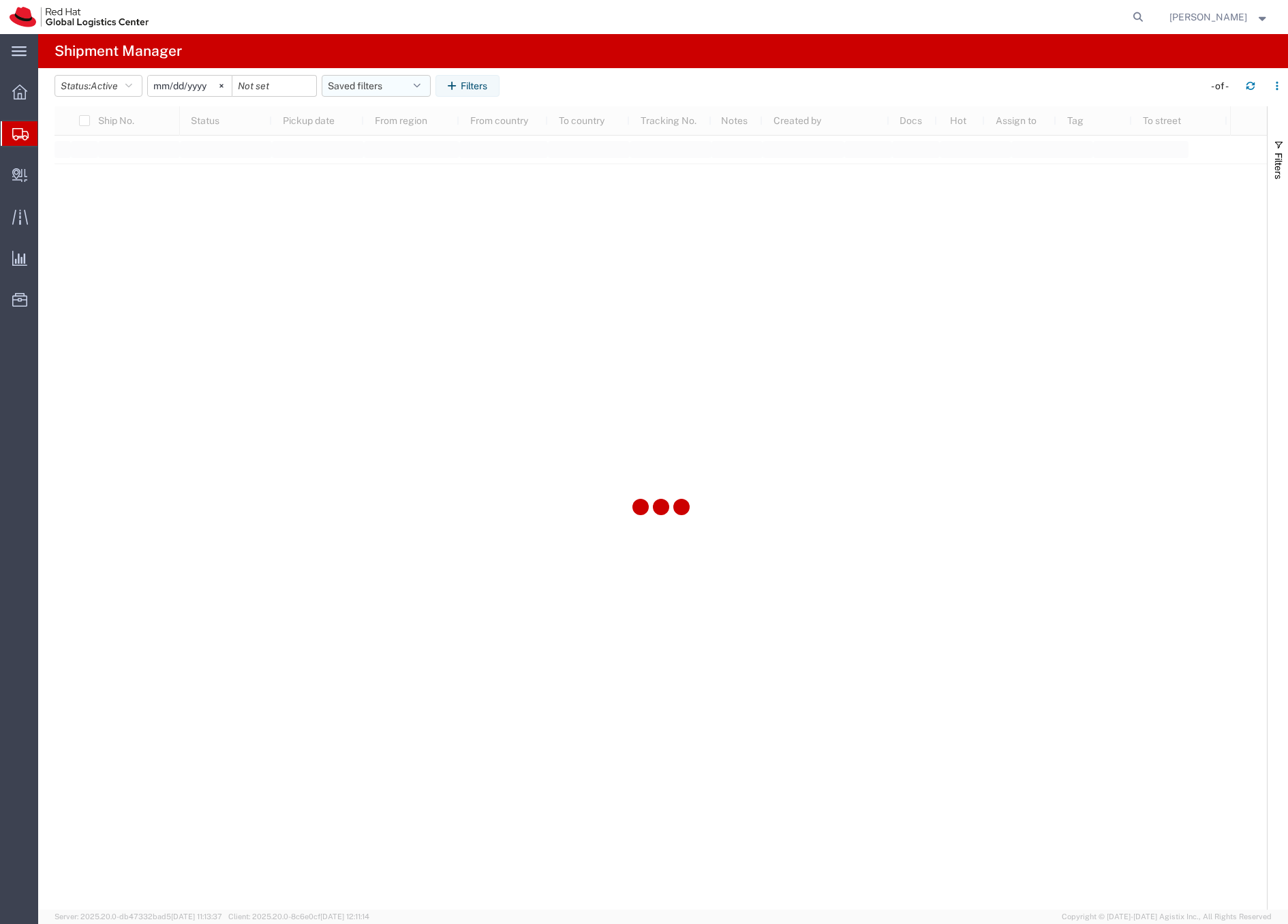
click at [336, 83] on button "Saved filters" at bounding box center [375, 86] width 109 height 22
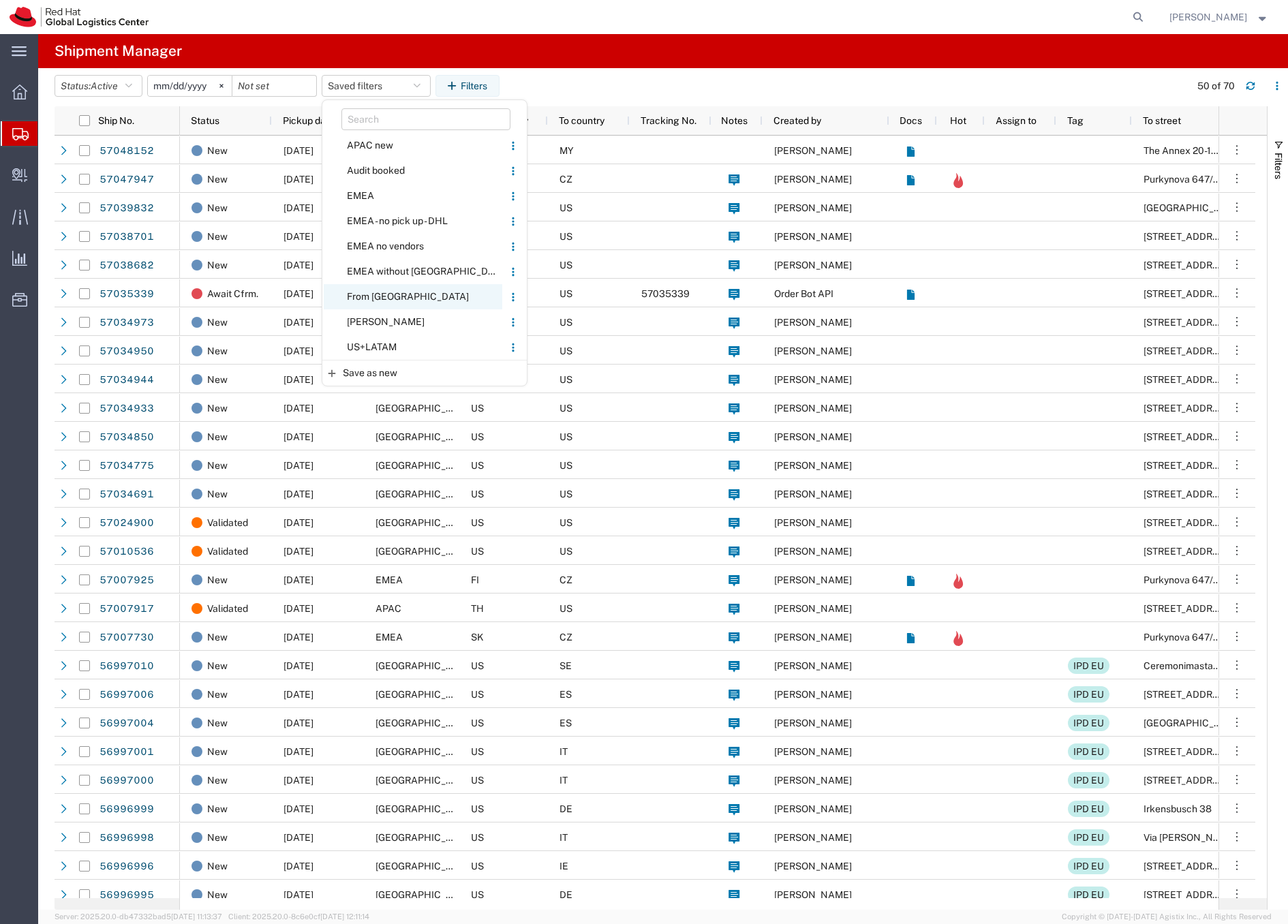
click at [369, 294] on span "From CZ" at bounding box center [414, 296] width 179 height 25
type input "2020-05-05"
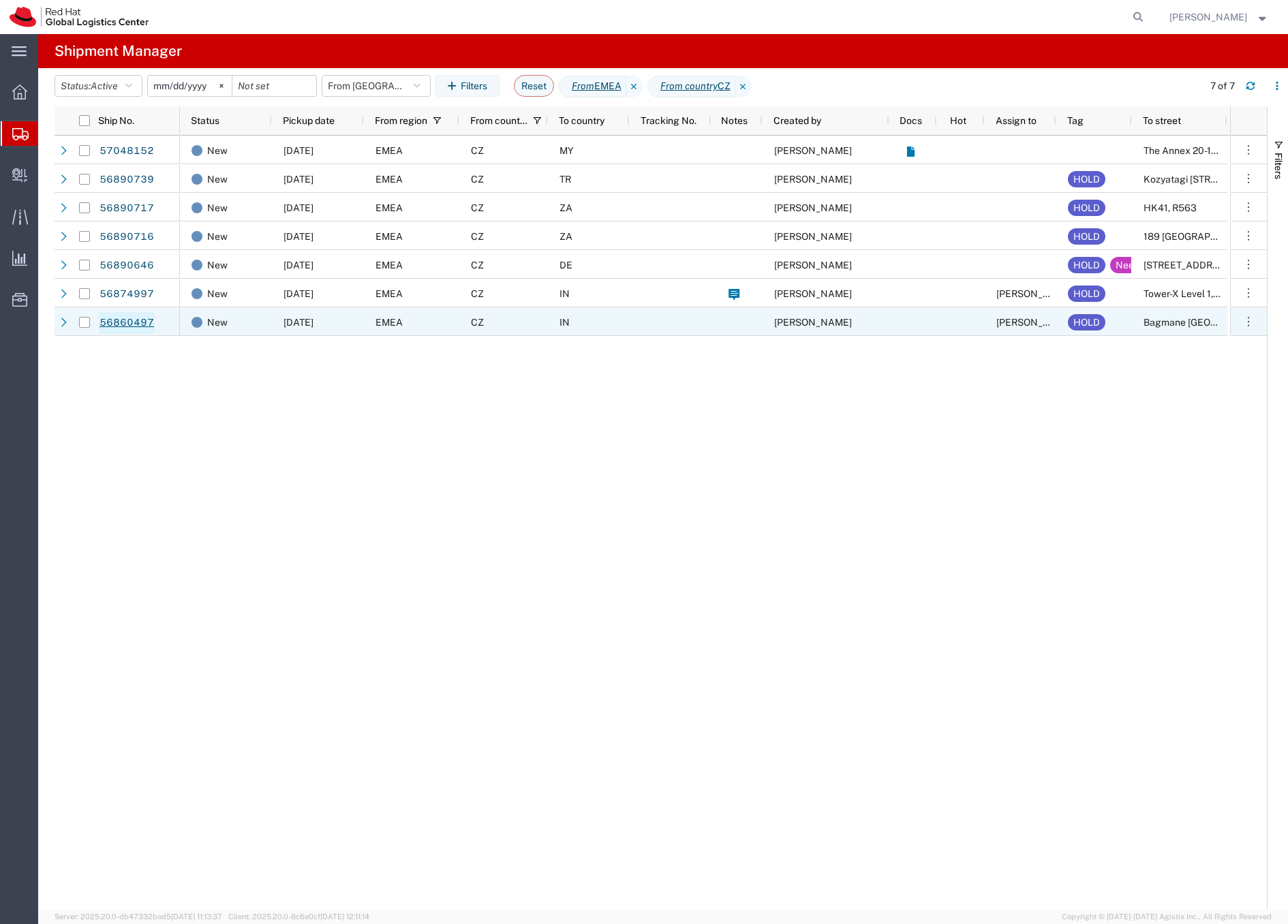
click at [113, 323] on link "56860497" at bounding box center [127, 323] width 56 height 22
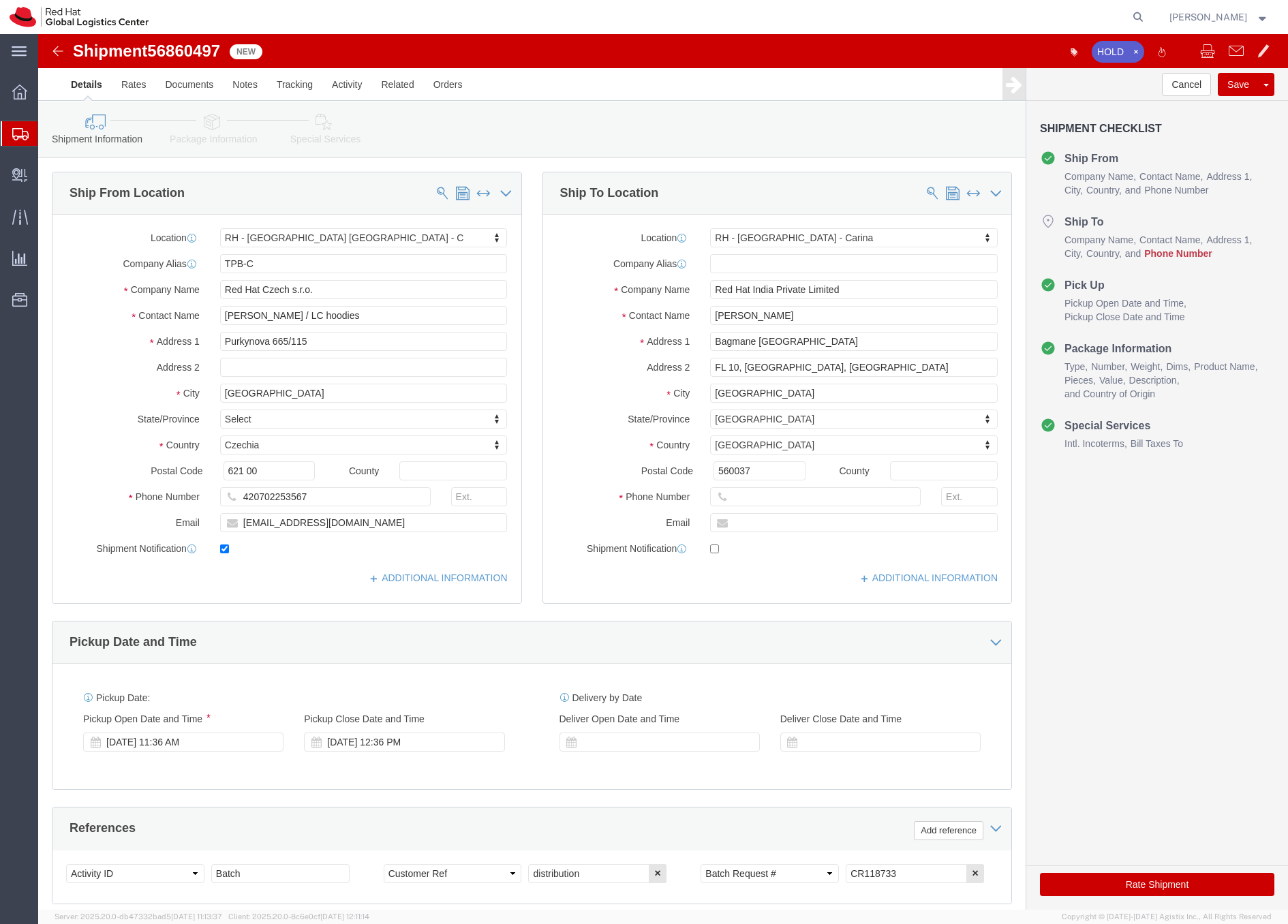
select select "38037"
select select "37925"
drag, startPoint x: 341, startPoint y: 278, endPoint x: 170, endPoint y: 279, distance: 171.0
click div "Andrea Hanakova / LC hoodies"
type input "pune"
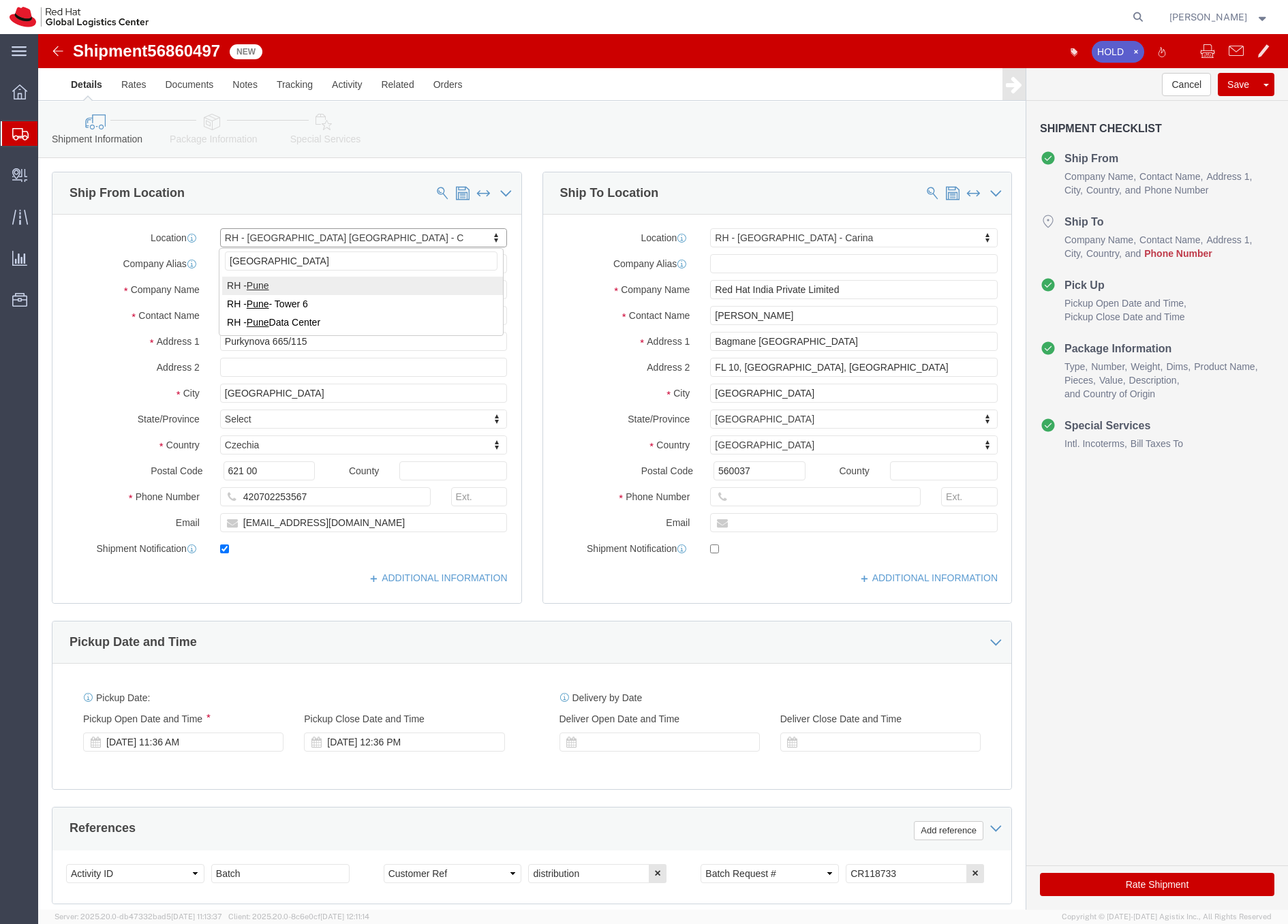
select select "38007"
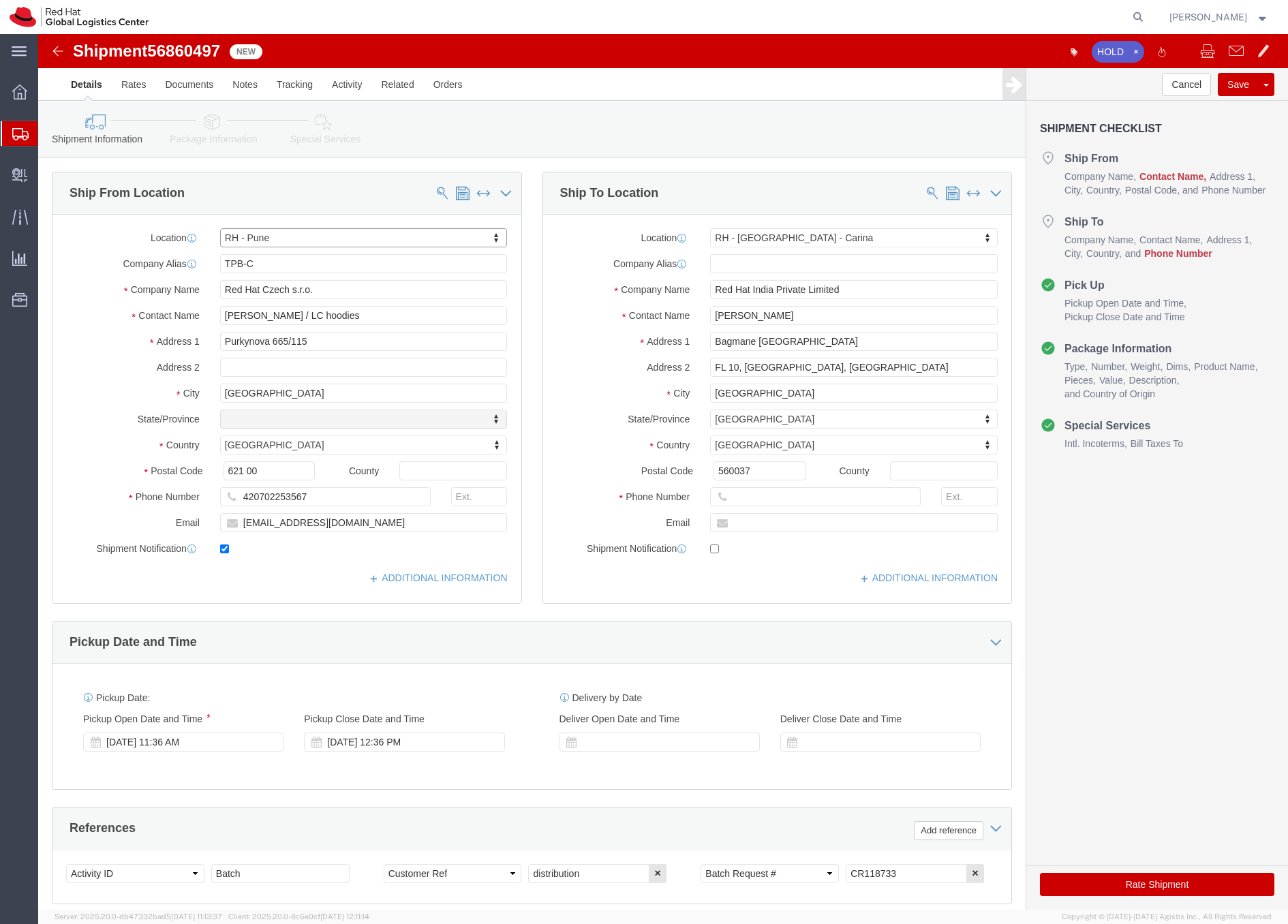
select select "MH"
click input "Andrea Hanakova / LC hoodies"
paste input "Andrea Hanakova / LC hoodies"
type input "Andrea Hanakova / LC hoodies"
click input "emeafulfillment@redhat.com"
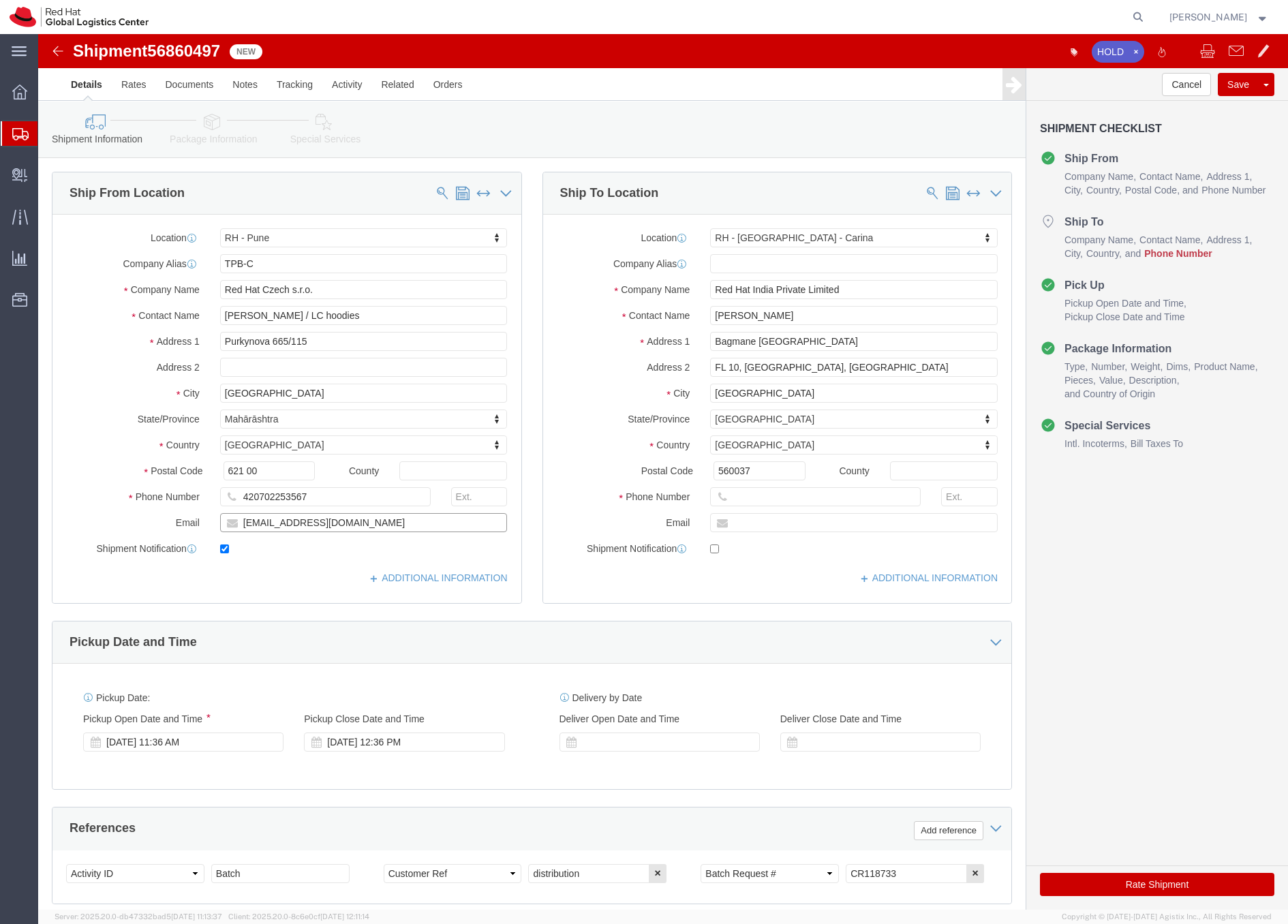
type input "[EMAIL_ADDRESS][DOMAIN_NAME]"
click input "text"
type input "0000"
click icon
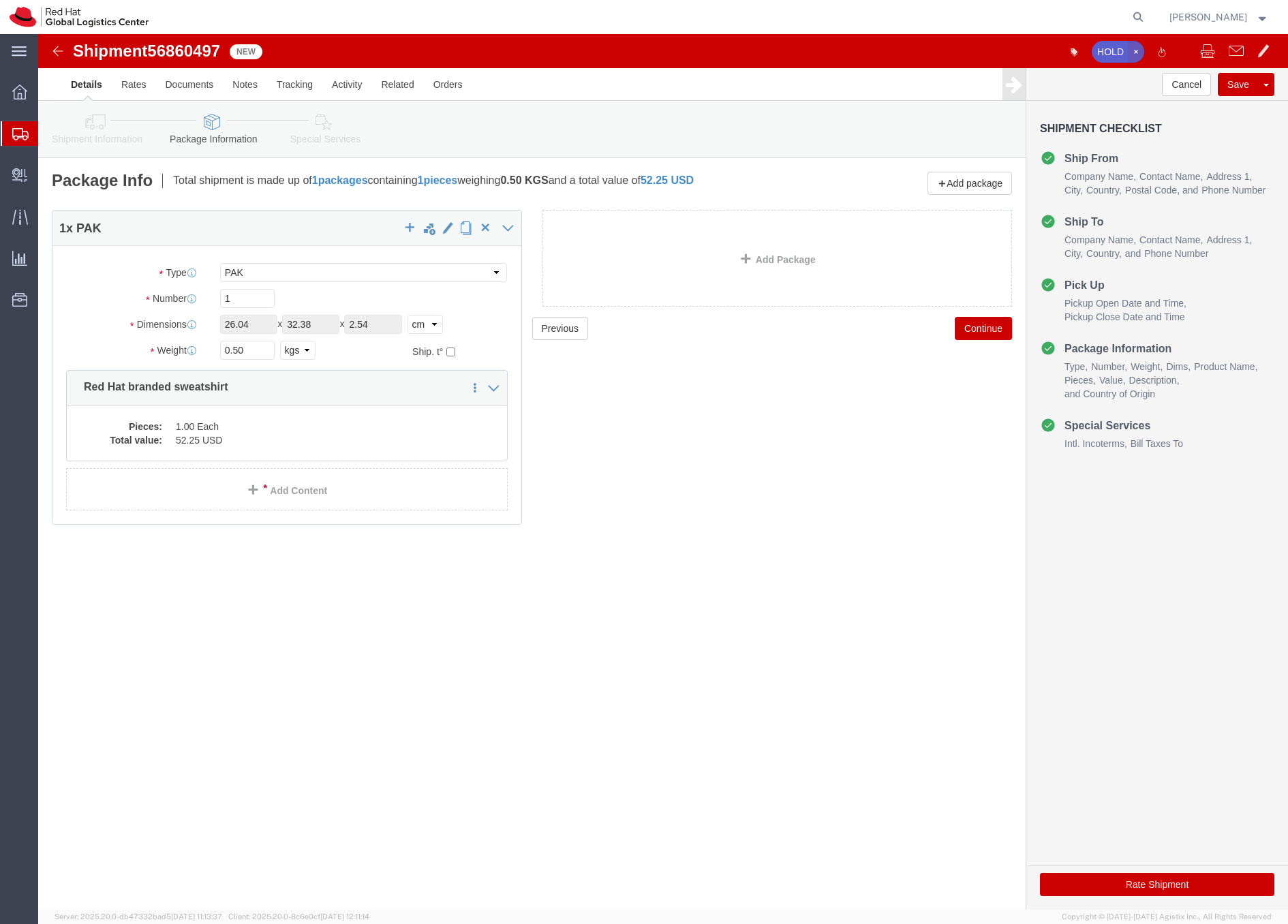
click icon "button"
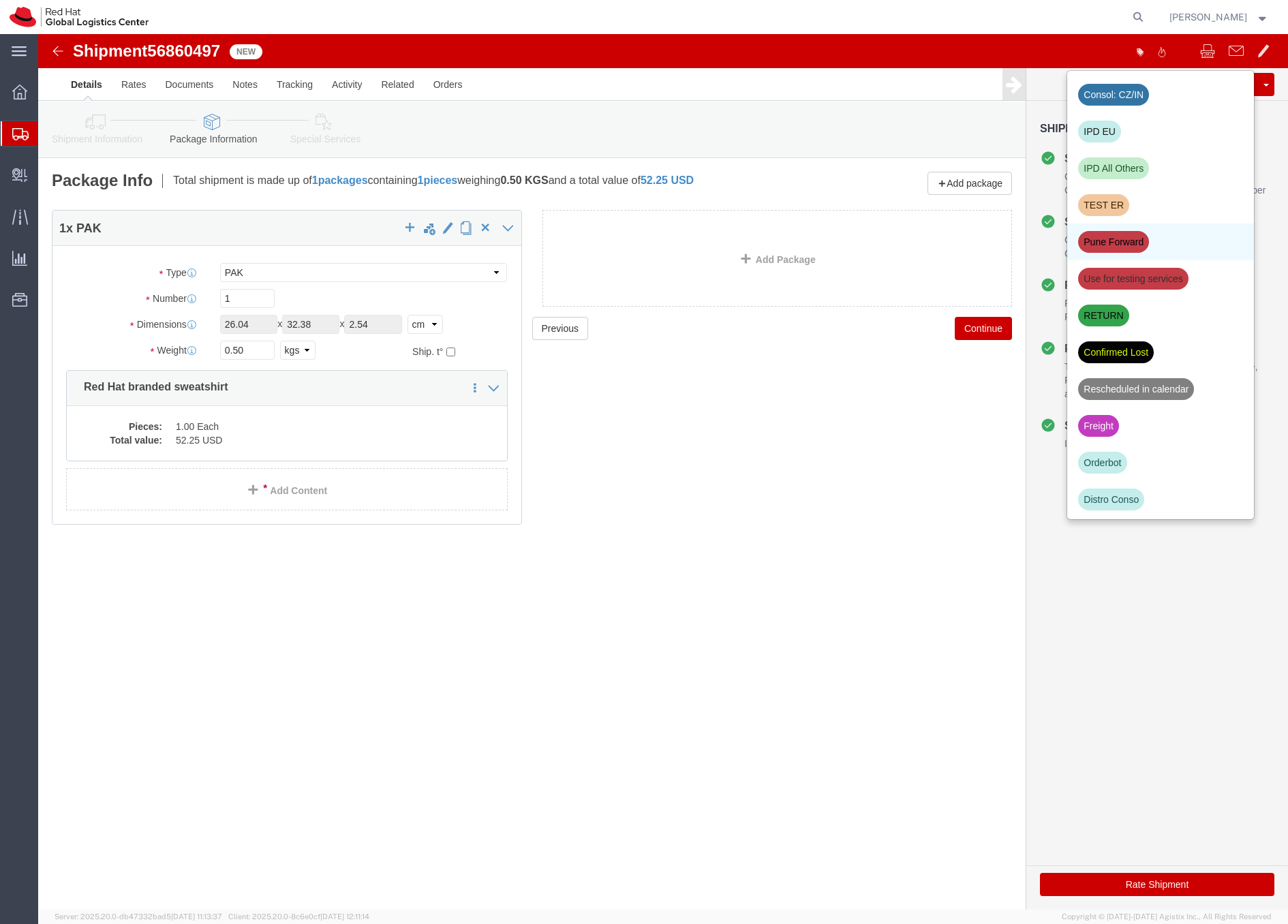
click div "Pune Forward"
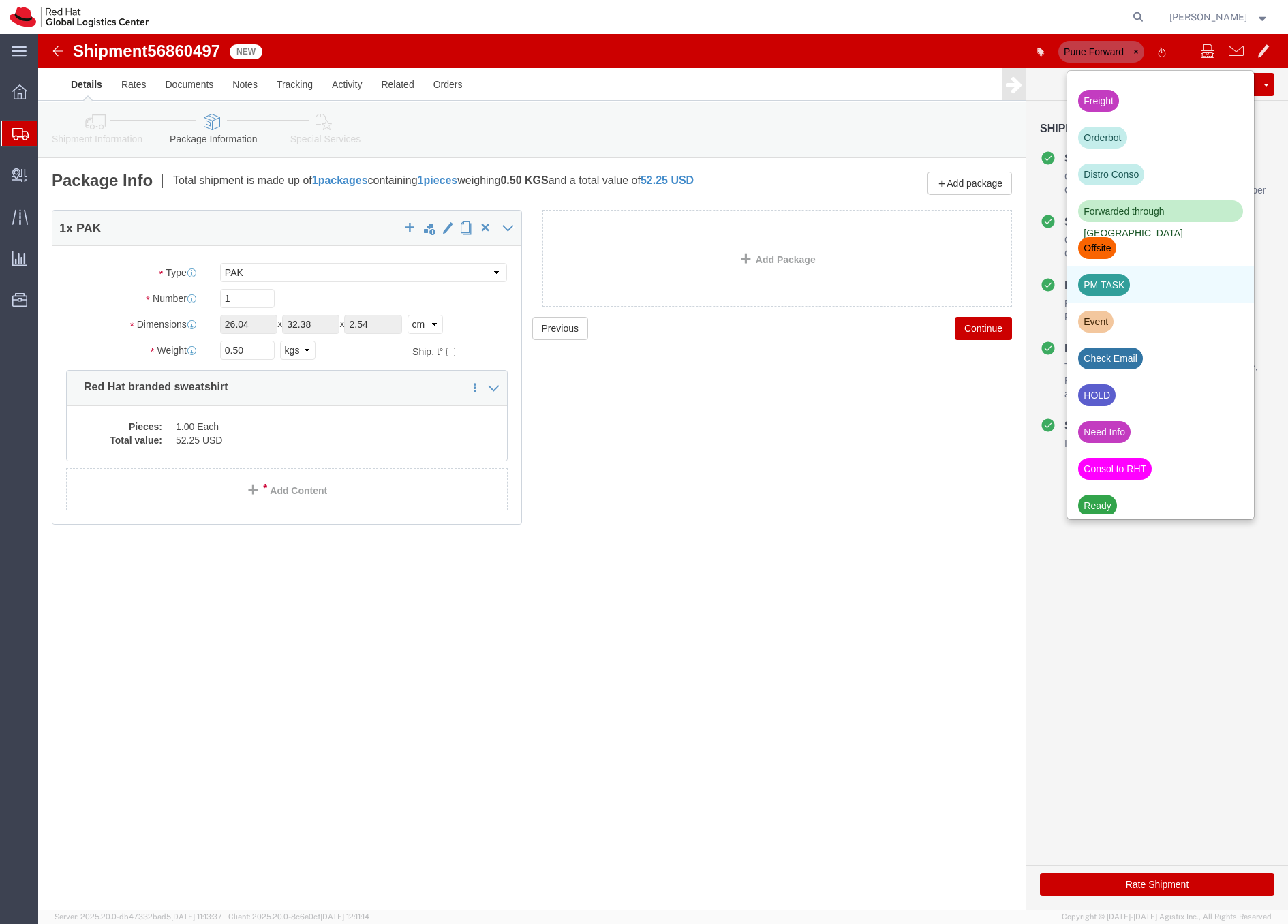
scroll to position [298, 0]
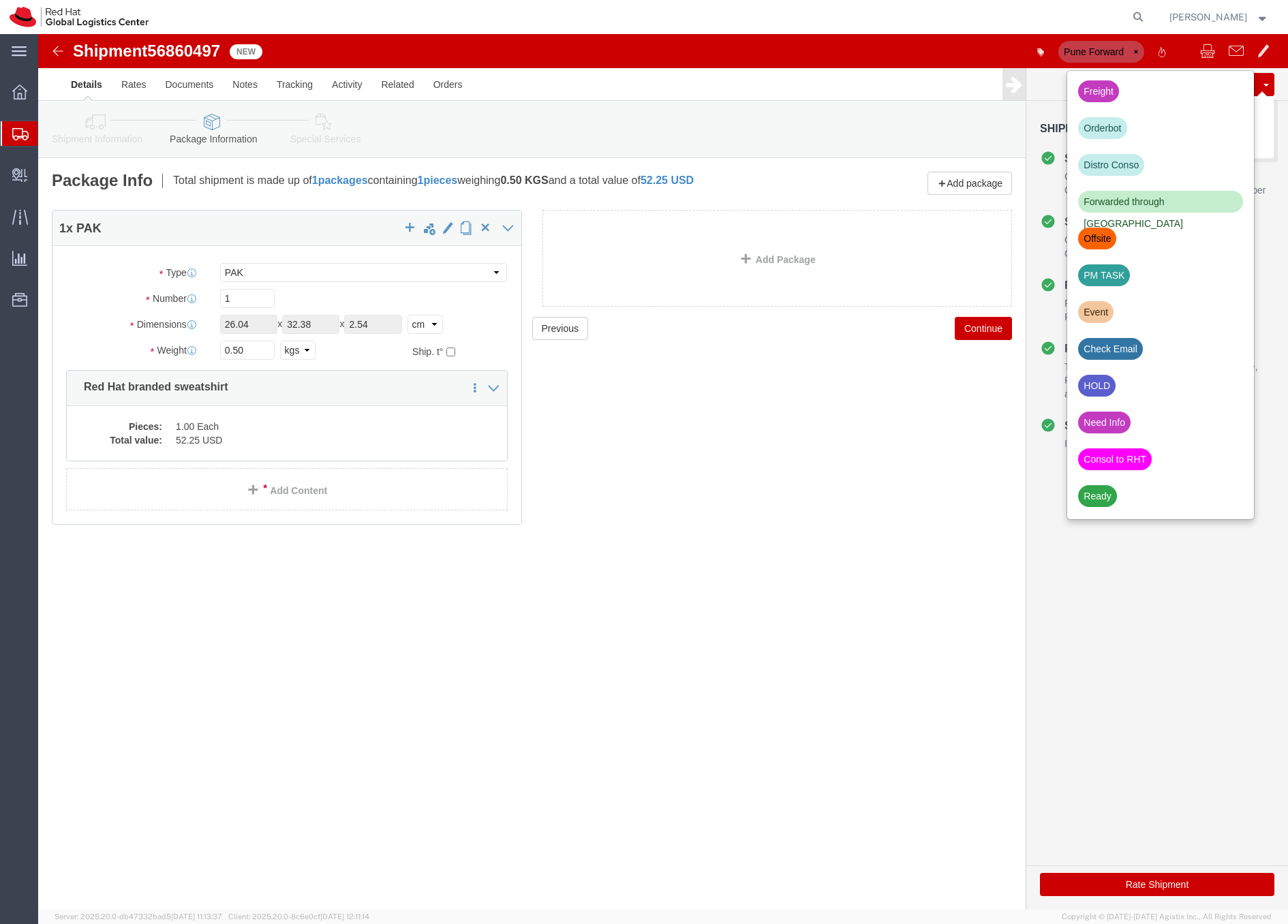
click button "Save"
click at [15, 129] on icon at bounding box center [20, 134] width 16 height 12
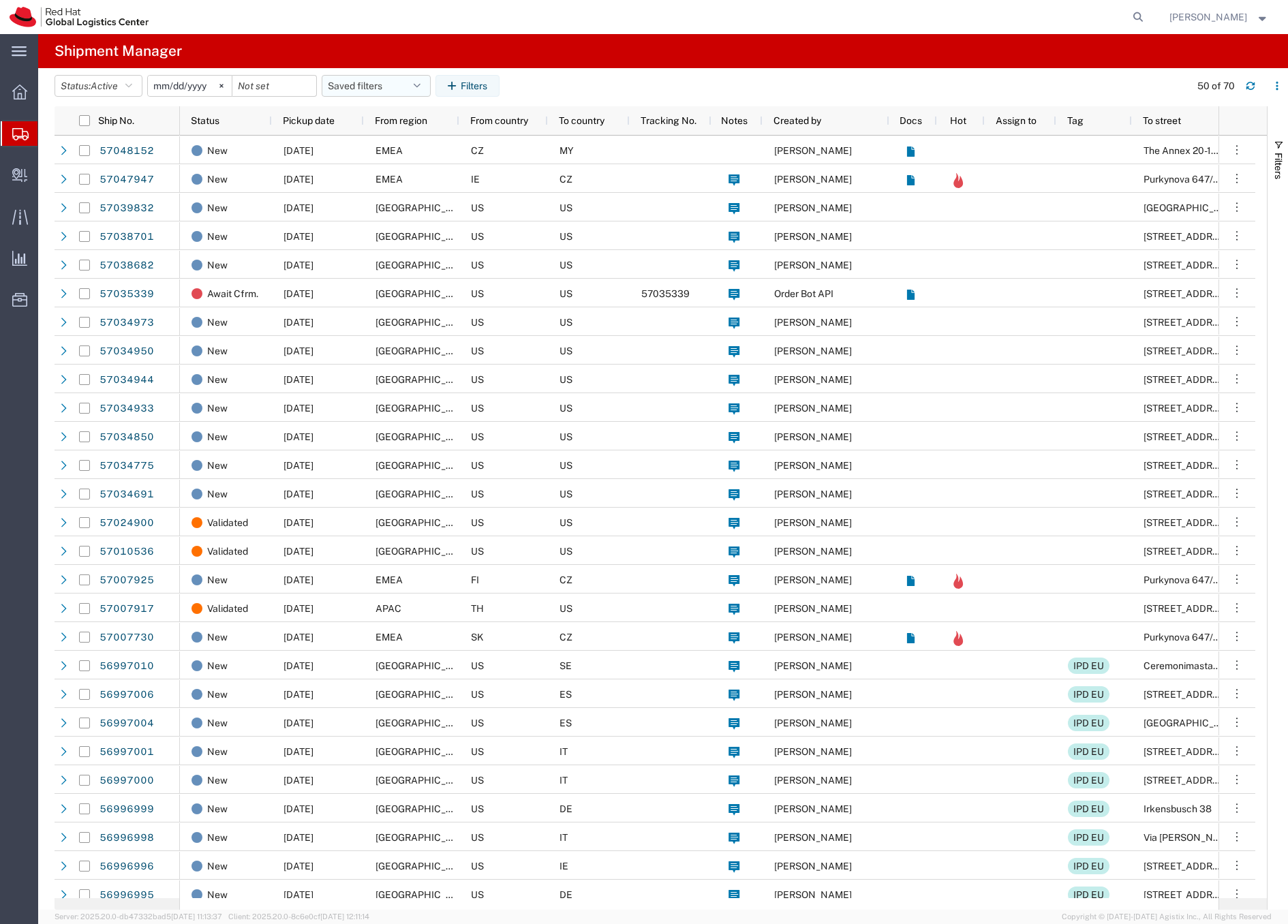
click at [343, 82] on button "Saved filters" at bounding box center [375, 86] width 109 height 22
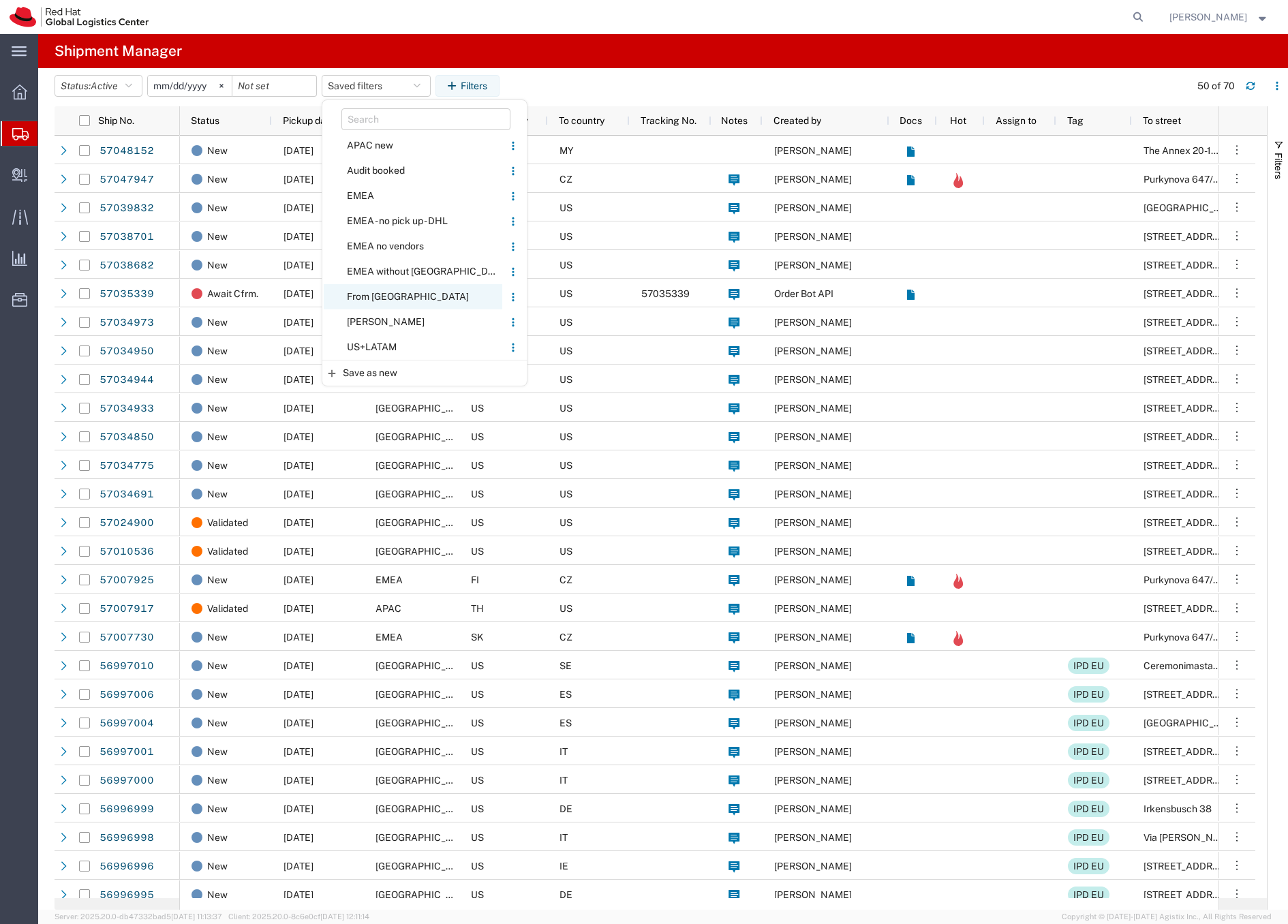
click at [377, 296] on span "From CZ" at bounding box center [414, 296] width 179 height 25
type input "2020-05-05"
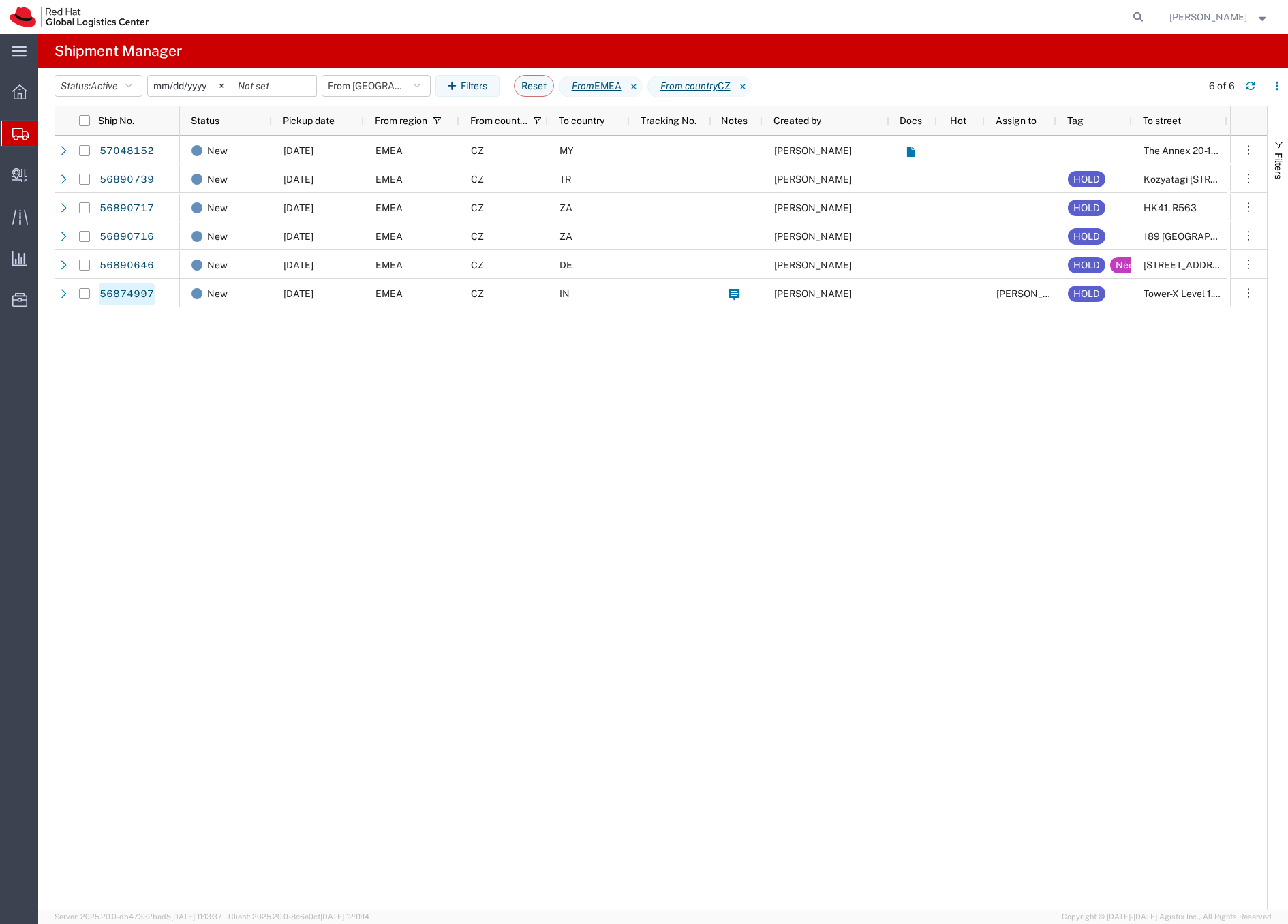
click at [136, 293] on link "56874997" at bounding box center [127, 294] width 56 height 22
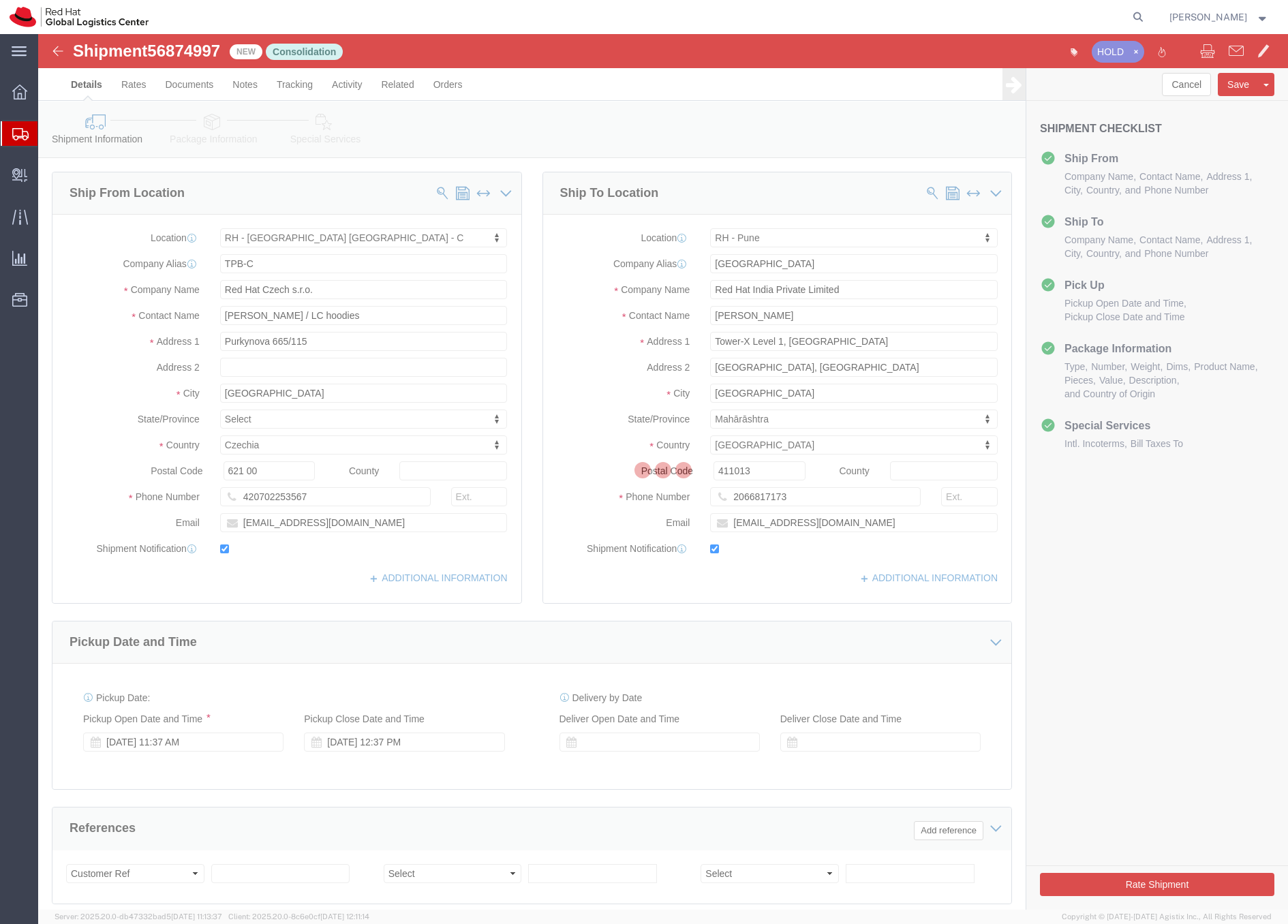
select select "38037"
select select "38007"
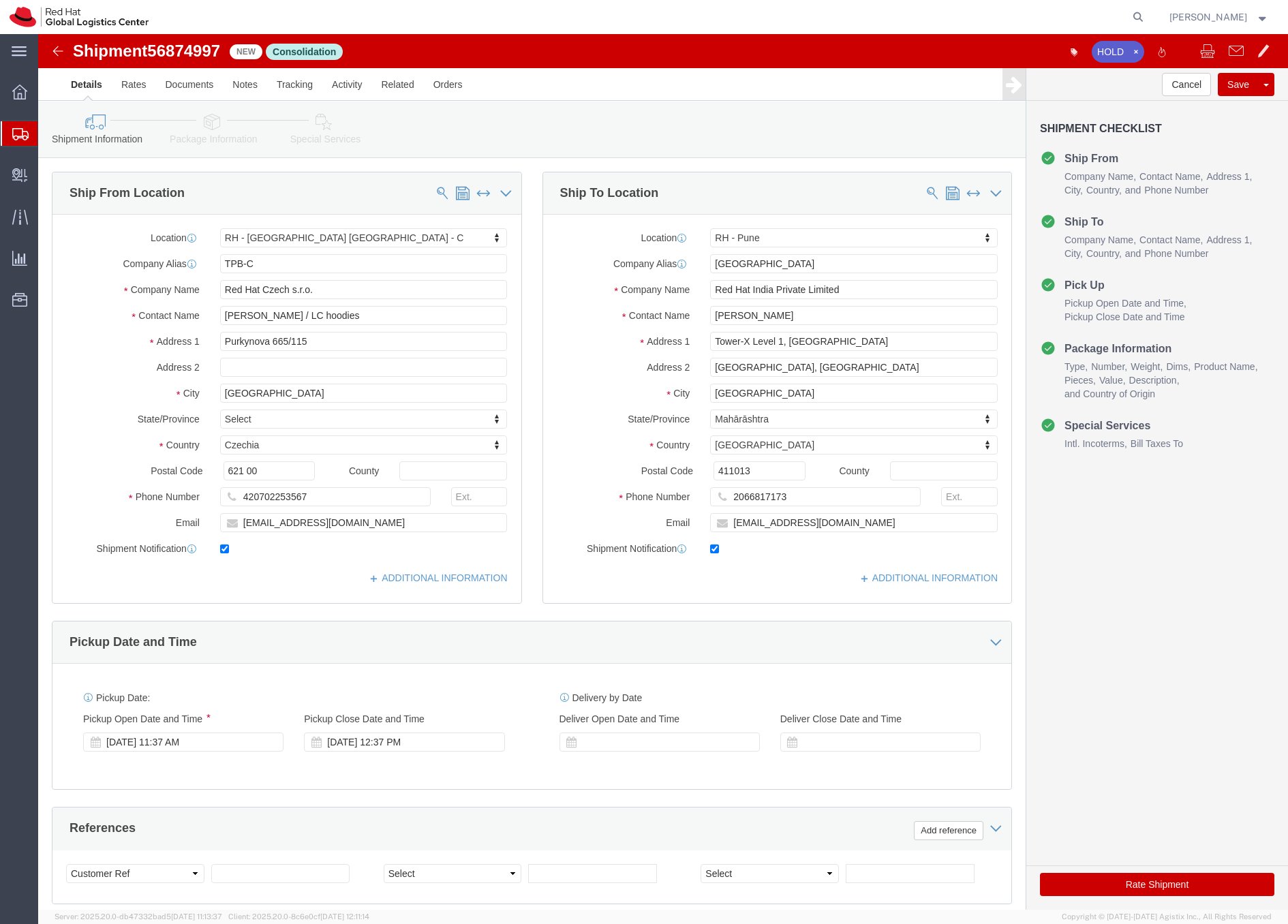
click at [13, 129] on icon at bounding box center [20, 134] width 16 height 12
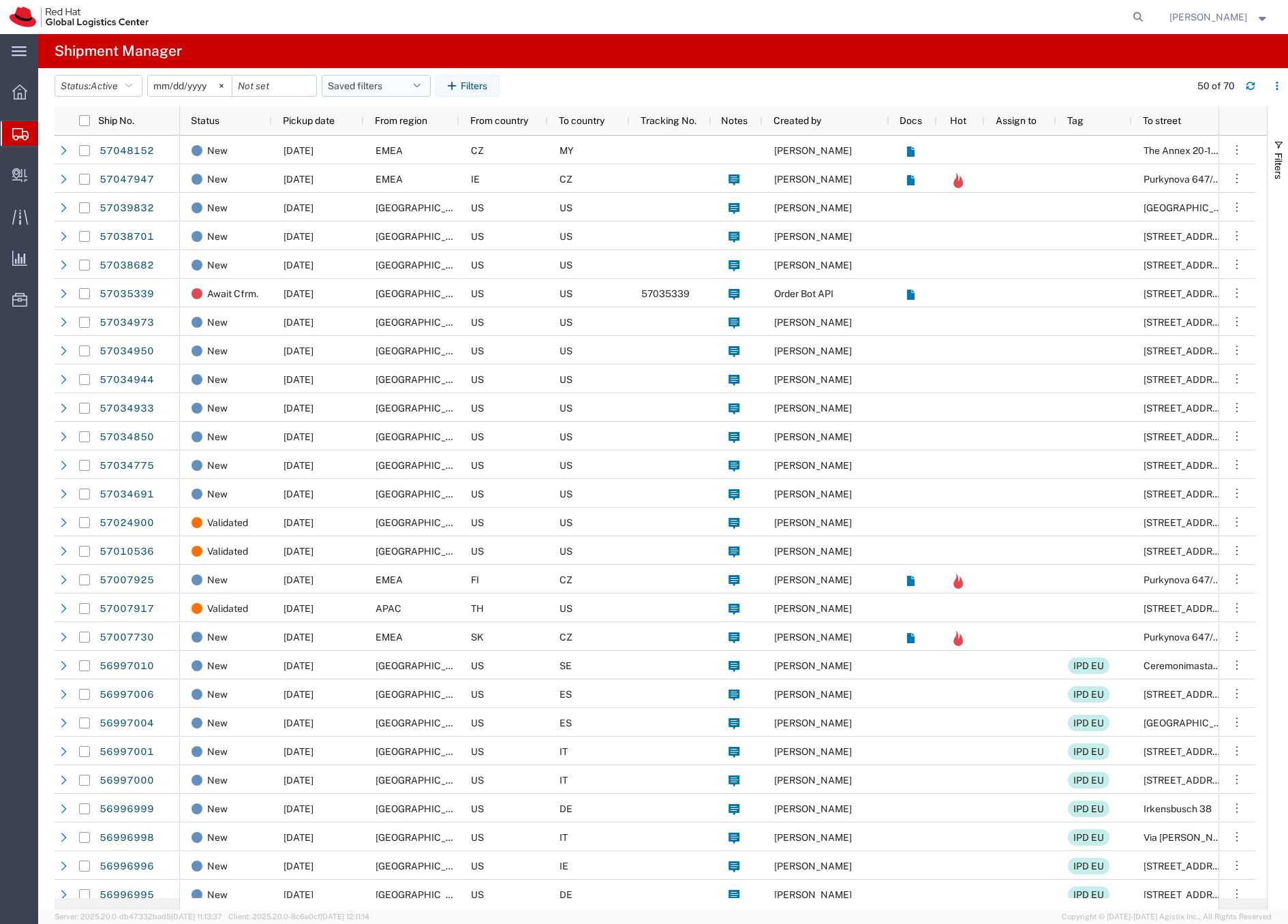
click at [356, 84] on button "Saved filters" at bounding box center [375, 86] width 109 height 22
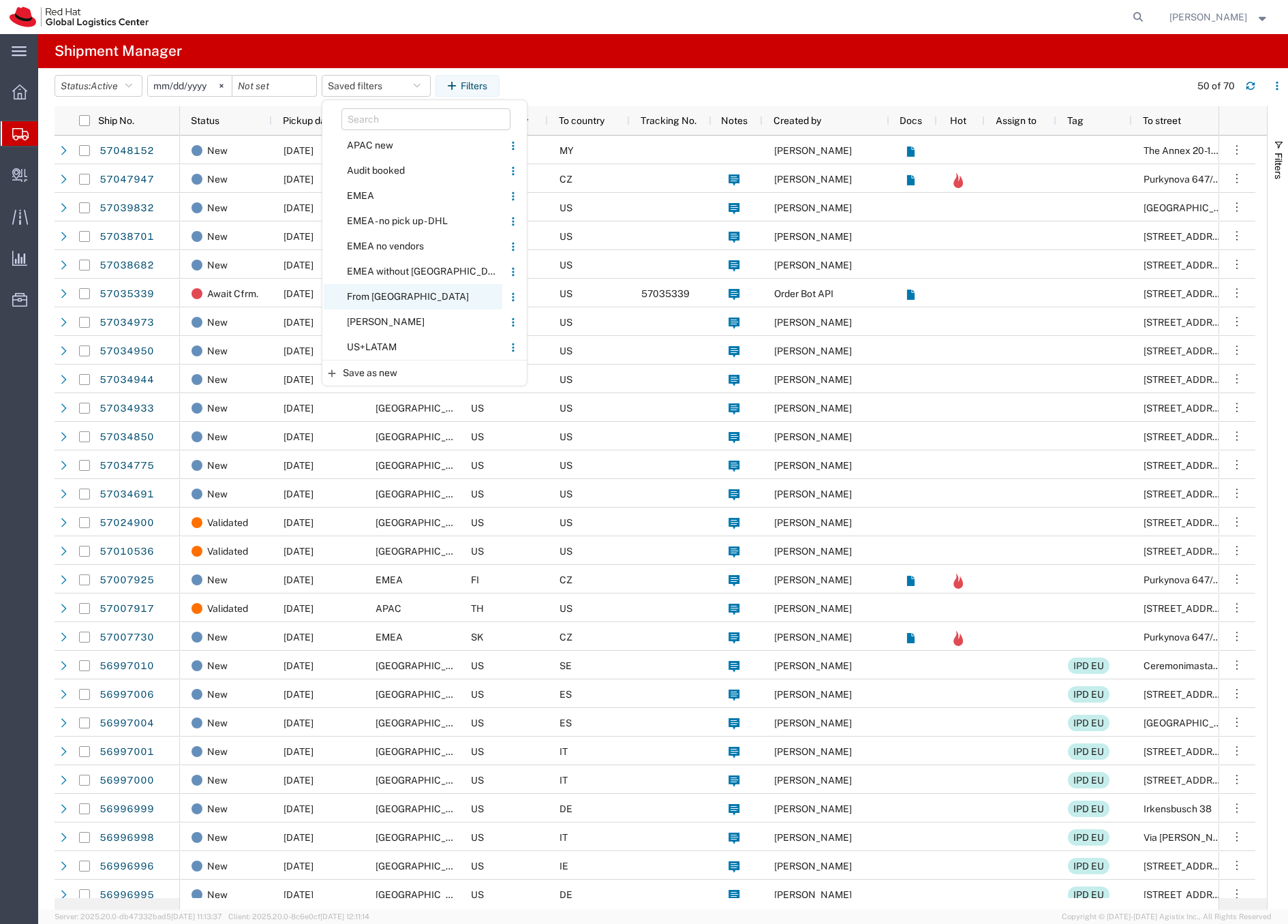
click at [370, 293] on span "From CZ" at bounding box center [414, 296] width 179 height 25
type input "2020-05-05"
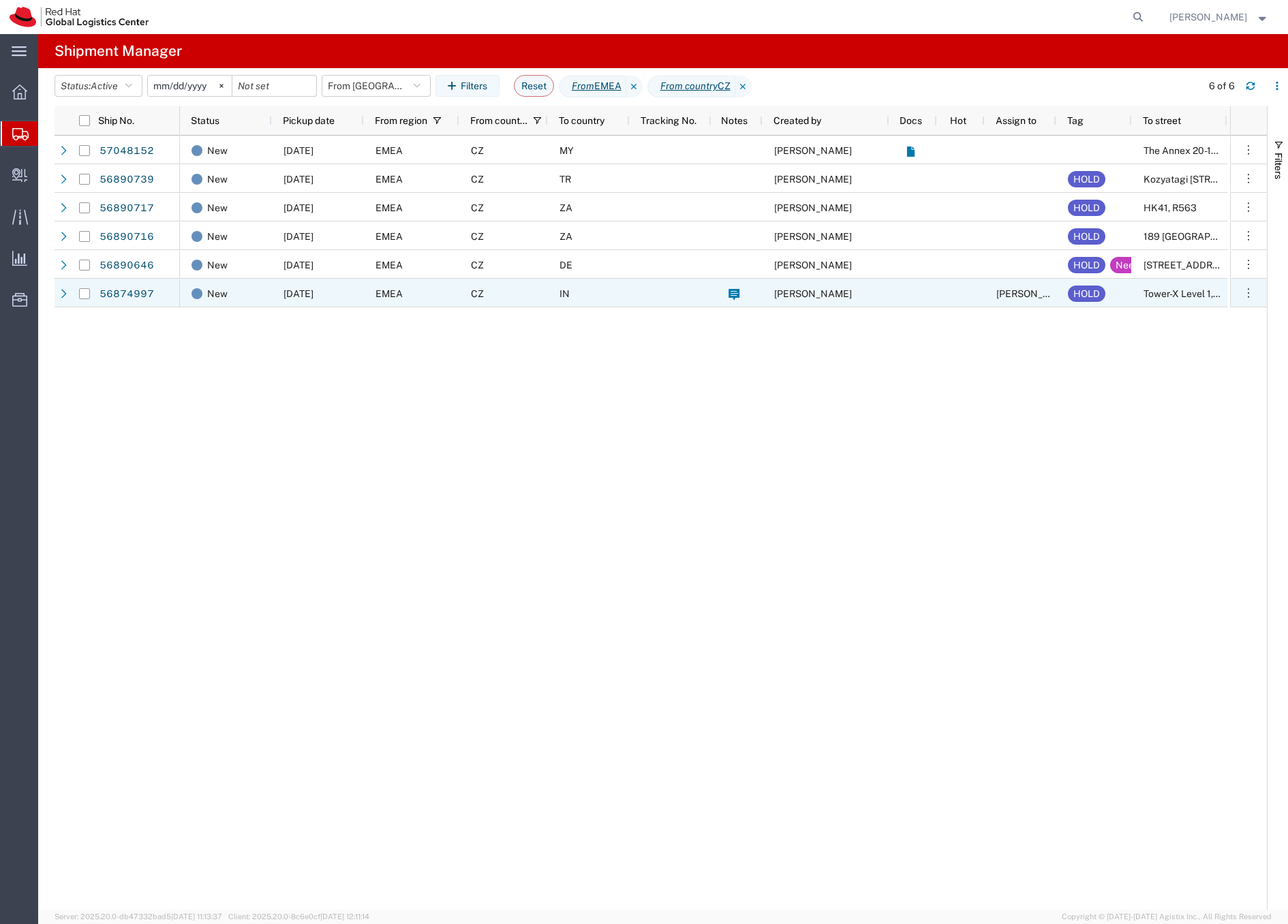
drag, startPoint x: 87, startPoint y: 291, endPoint x: 182, endPoint y: 282, distance: 95.4
click at [87, 291] on input "Press Space to toggle row selection (unchecked)" at bounding box center [84, 293] width 11 height 11
checkbox input "true"
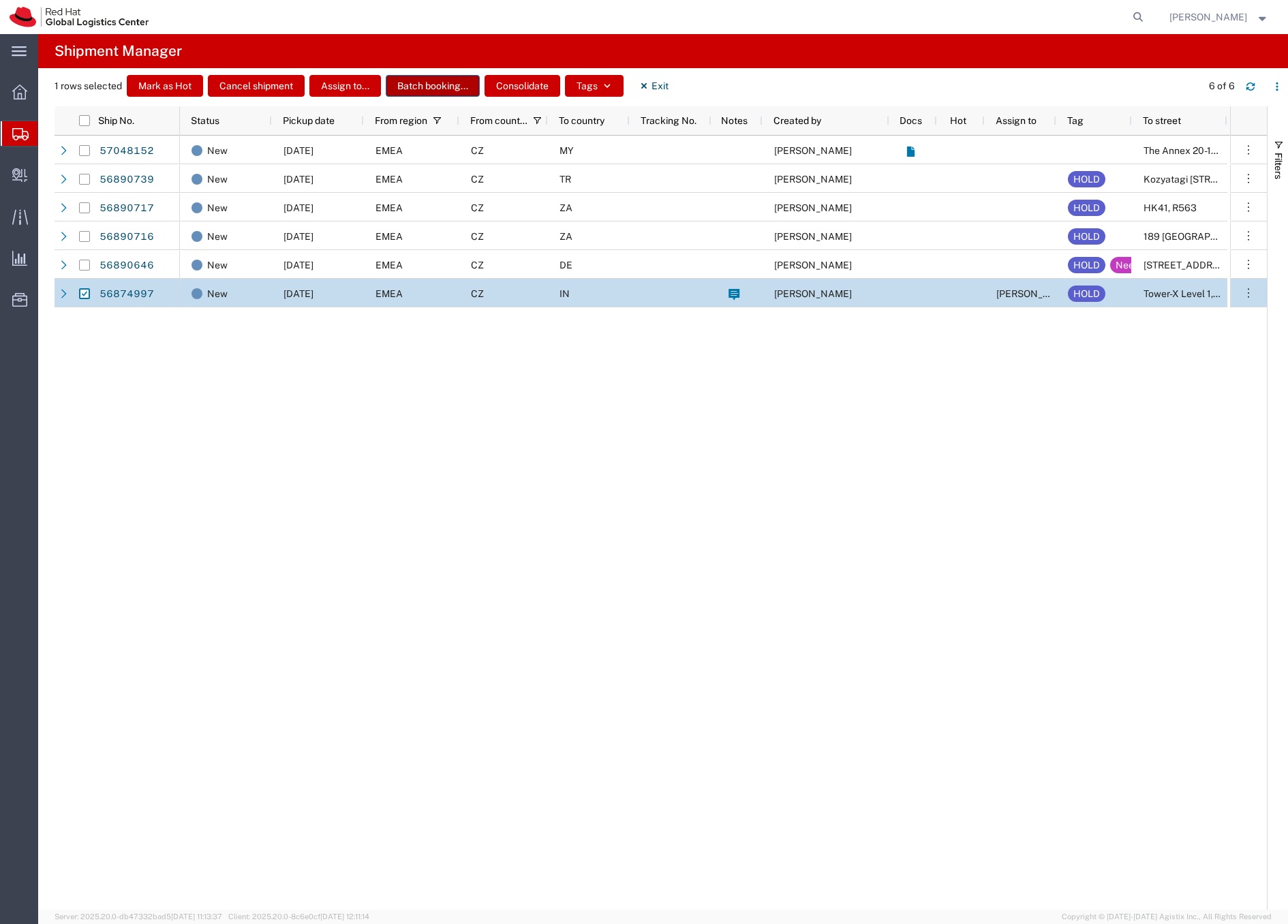
click at [427, 83] on button "Batch booking..." at bounding box center [433, 86] width 94 height 22
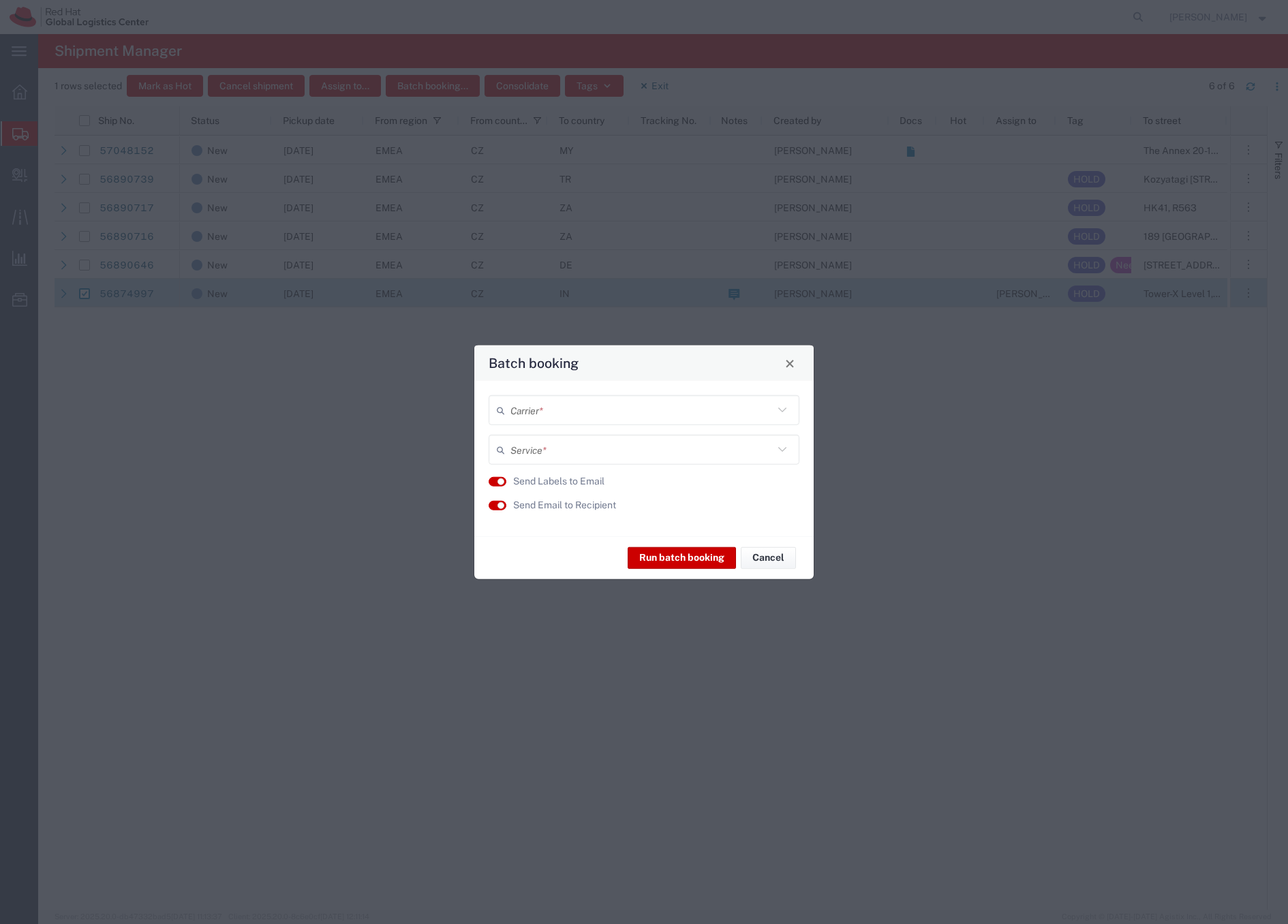
click at [530, 412] on input "text" at bounding box center [642, 410] width 263 height 24
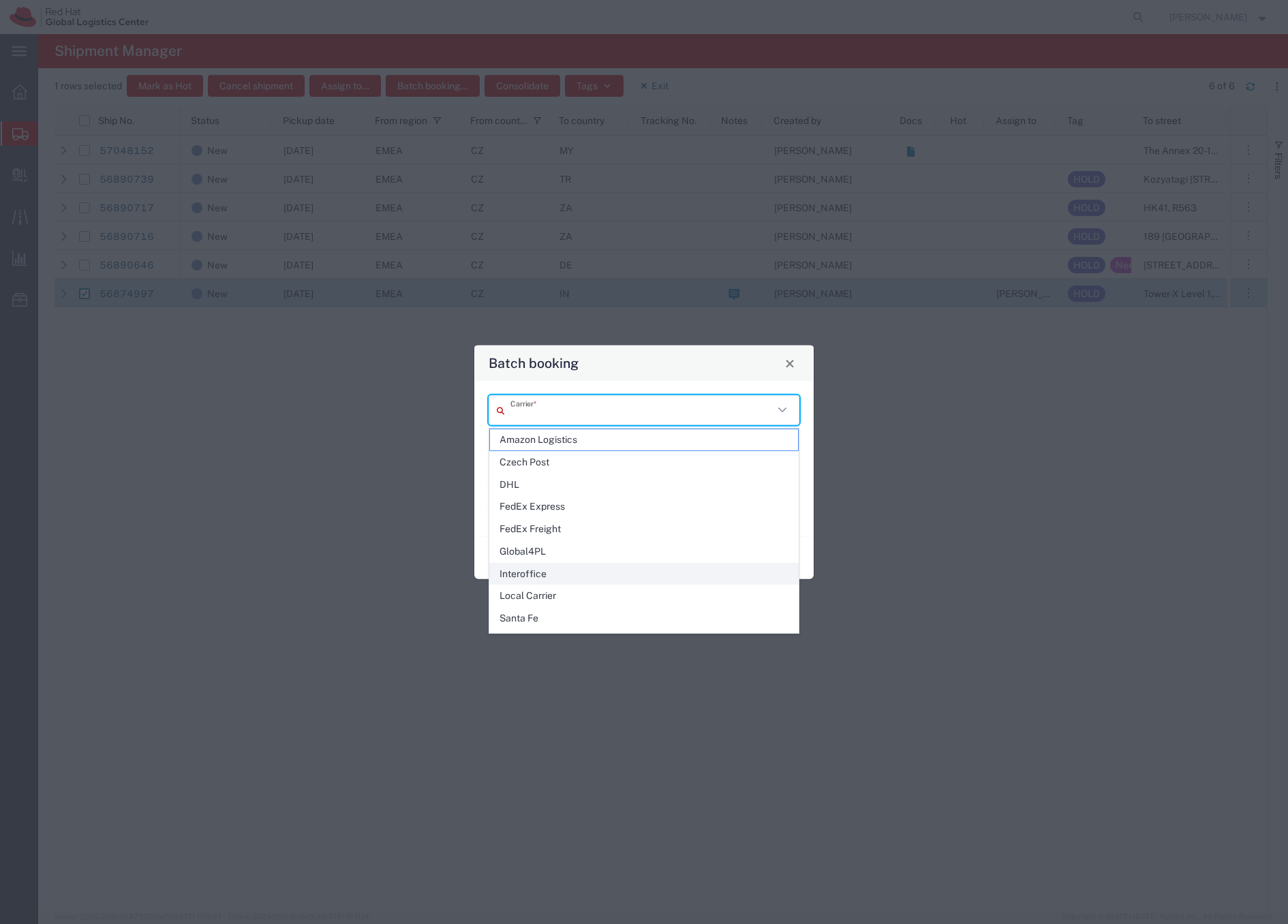
click at [525, 571] on span "Interoffice" at bounding box center [644, 574] width 308 height 21
type input "Interoffice"
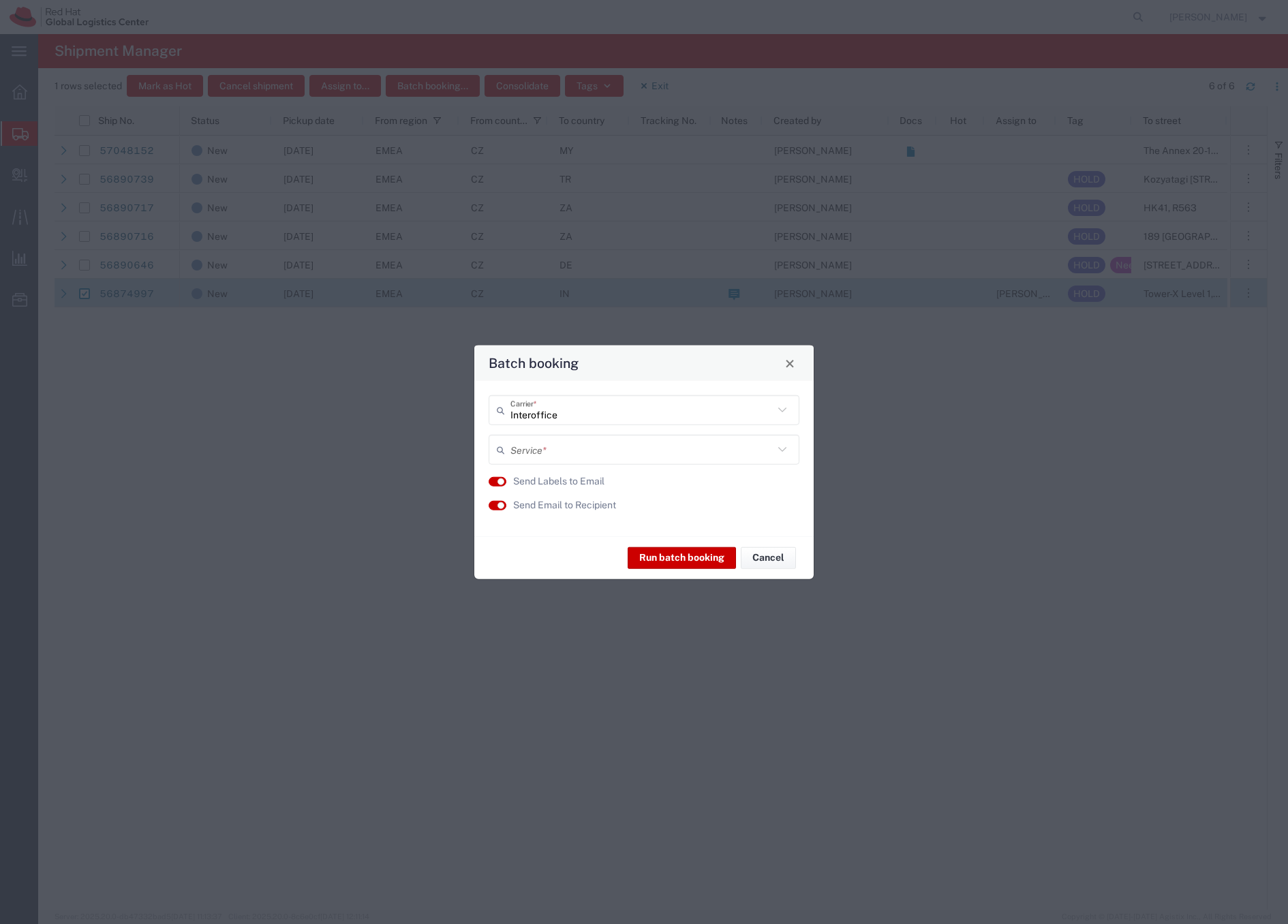
click at [556, 443] on input "text" at bounding box center [642, 449] width 263 height 24
click at [548, 478] on span "IO_Ground" at bounding box center [644, 479] width 308 height 21
type input "IO_Ground"
click at [679, 560] on button "Run batch booking" at bounding box center [682, 557] width 109 height 22
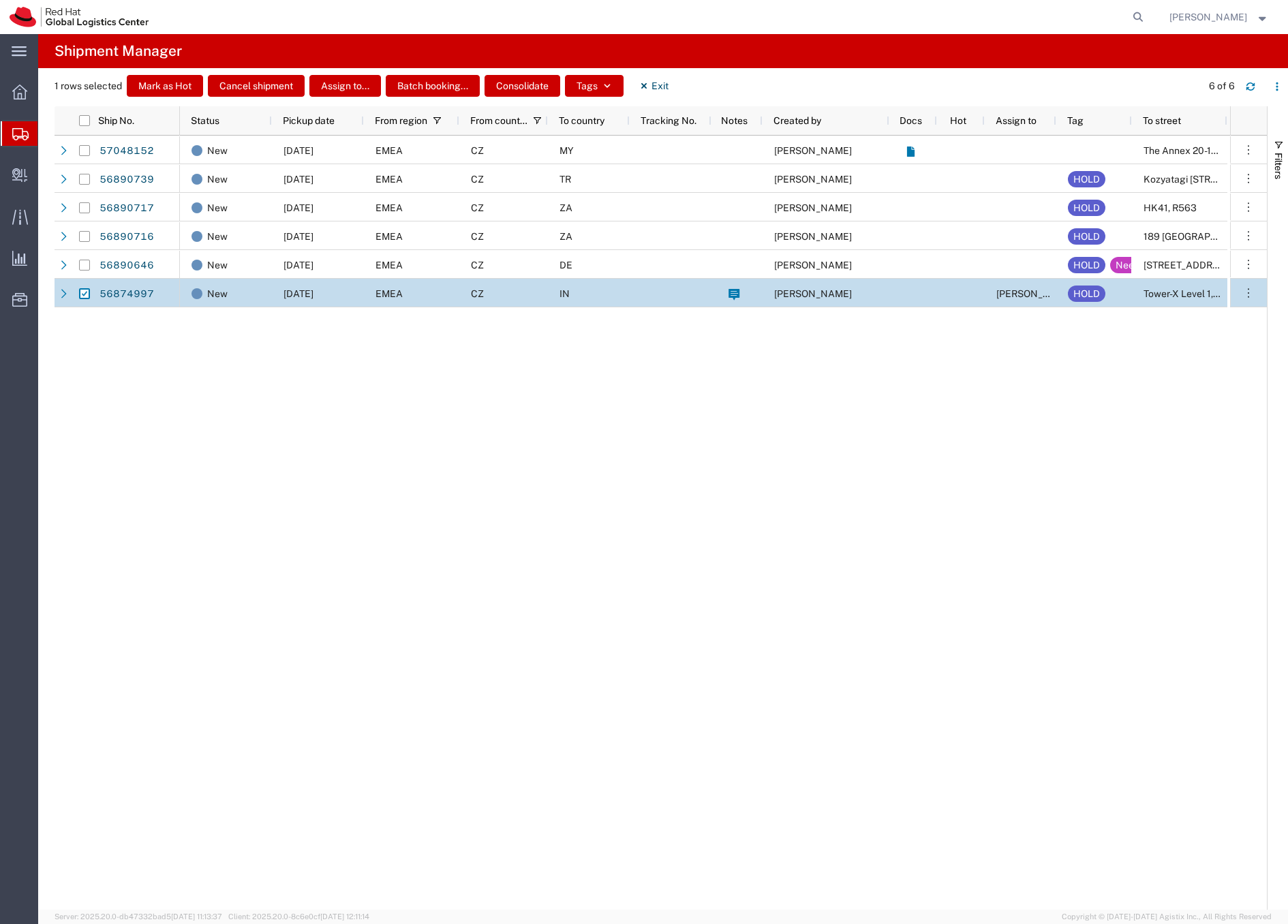
click at [20, 128] on icon at bounding box center [20, 134] width 16 height 12
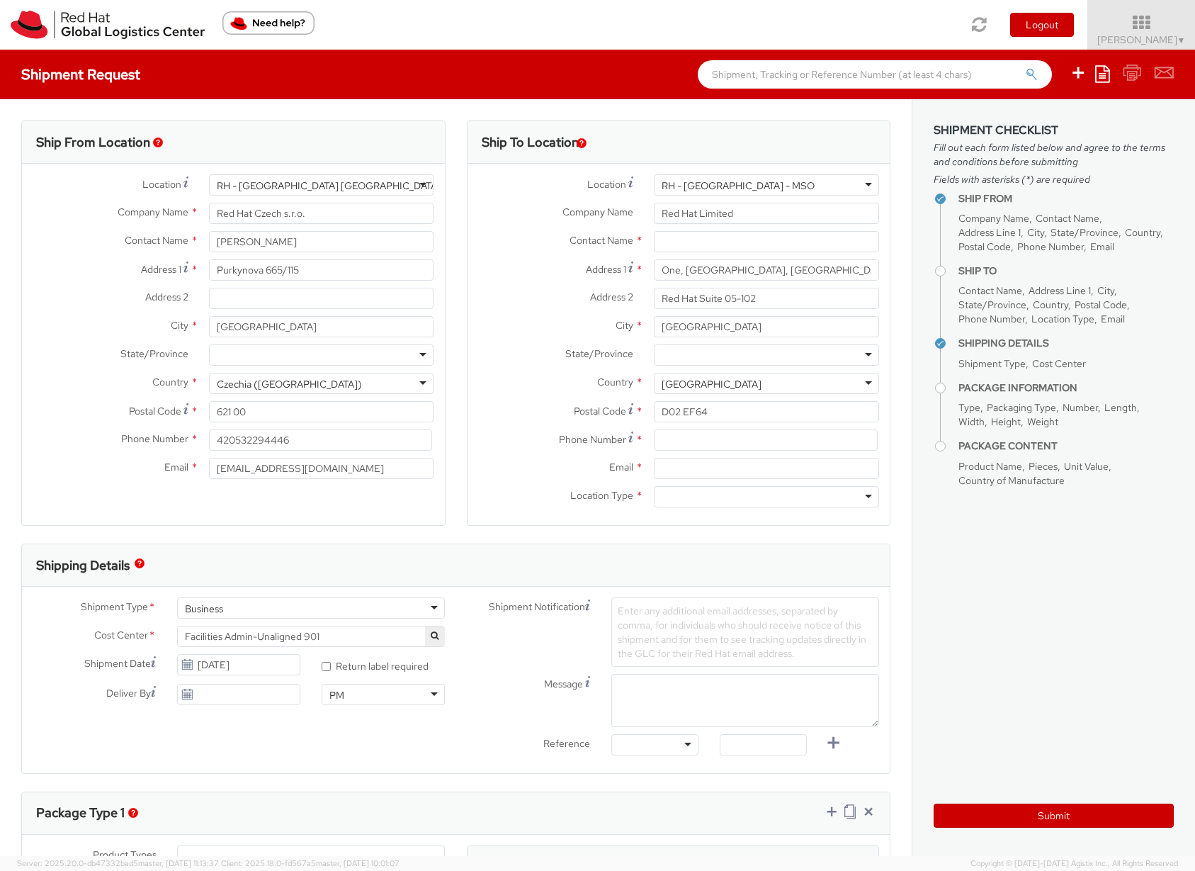
select select
click at [1145, 35] on span "Sona Mala ▼" at bounding box center [1142, 39] width 89 height 13
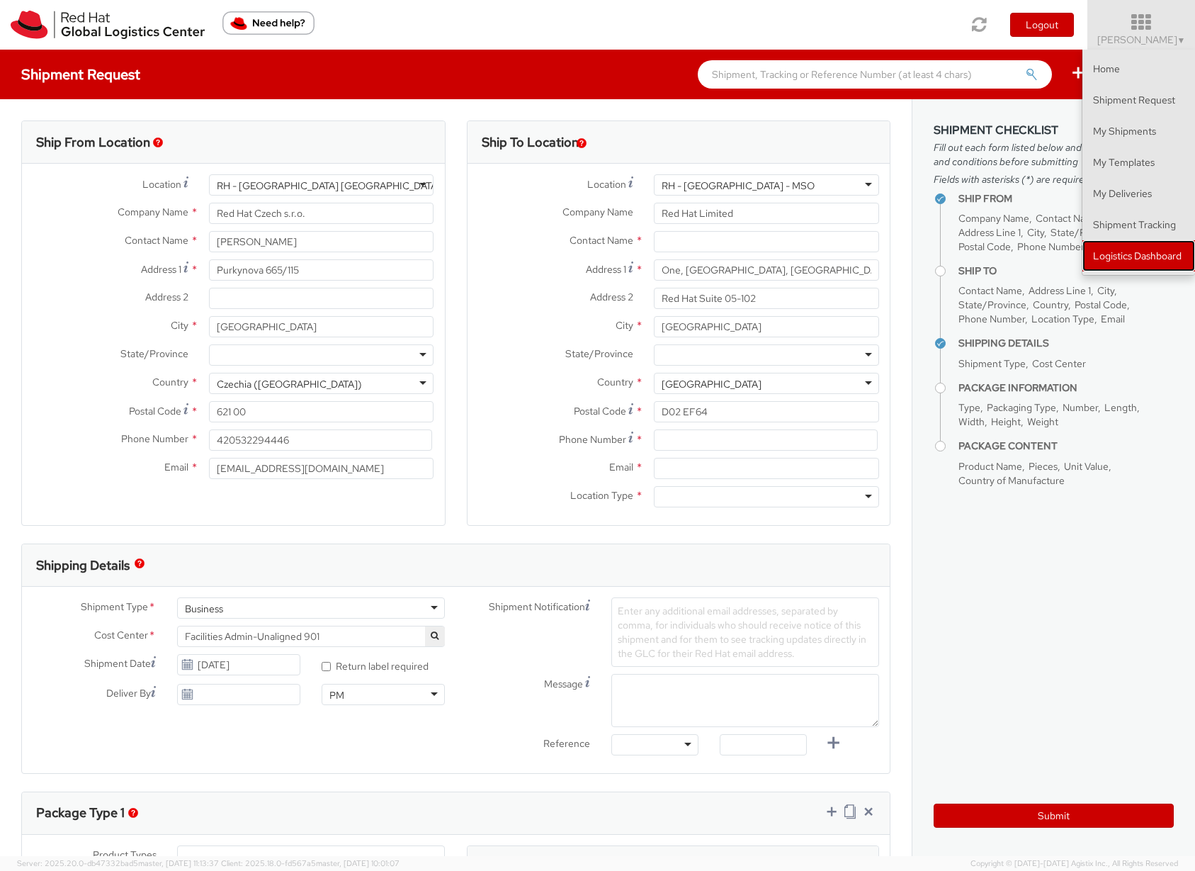
click at [1147, 252] on link "Logistics Dashboard" at bounding box center [1139, 255] width 113 height 31
